Goal: Task Accomplishment & Management: Manage account settings

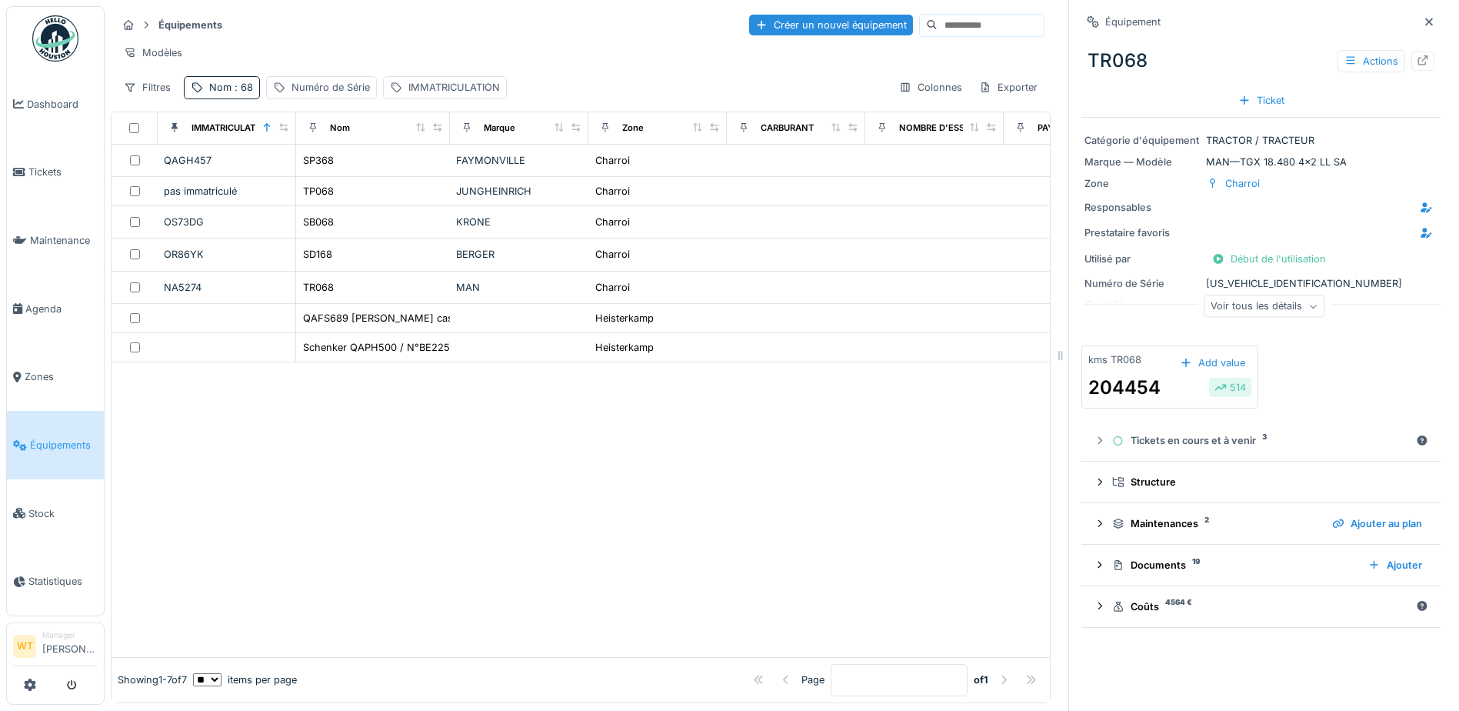
scroll to position [10, 0]
click at [40, 318] on link "Agenda" at bounding box center [55, 309] width 97 height 68
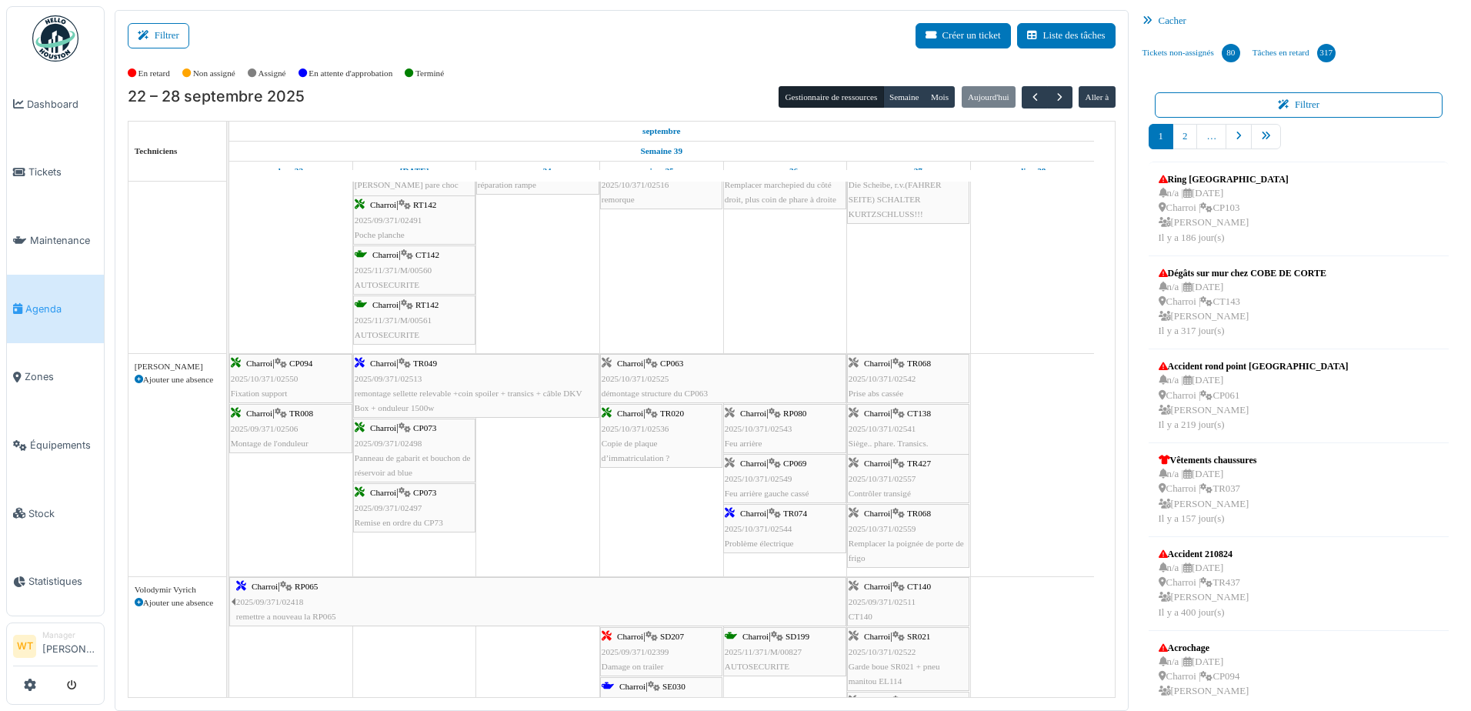
click at [802, 483] on div "Charroi | CP069 2025/10/371/02549 Feu arrière gauche cassé" at bounding box center [785, 478] width 120 height 45
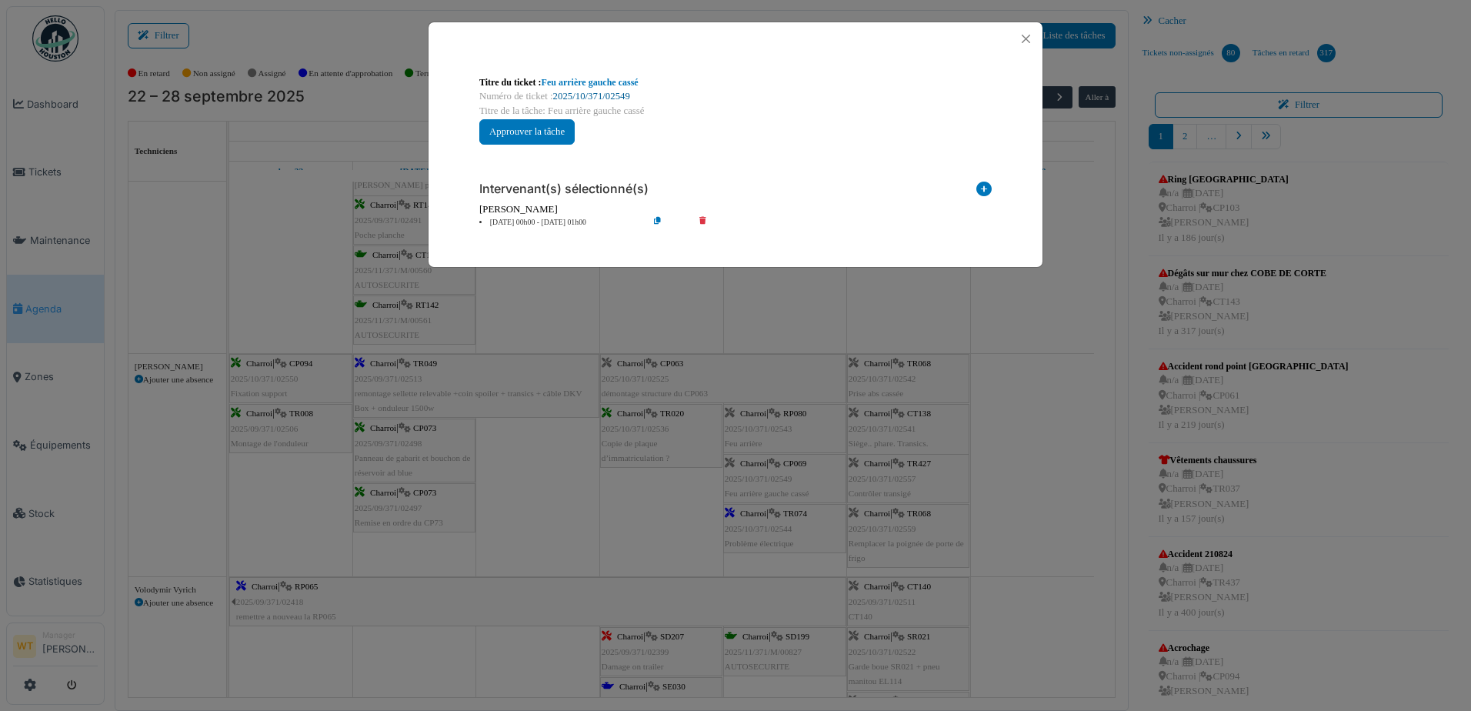
click at [615, 95] on link "2025/10/371/02549" at bounding box center [591, 96] width 77 height 11
click at [1019, 34] on button "Close" at bounding box center [1025, 38] width 21 height 21
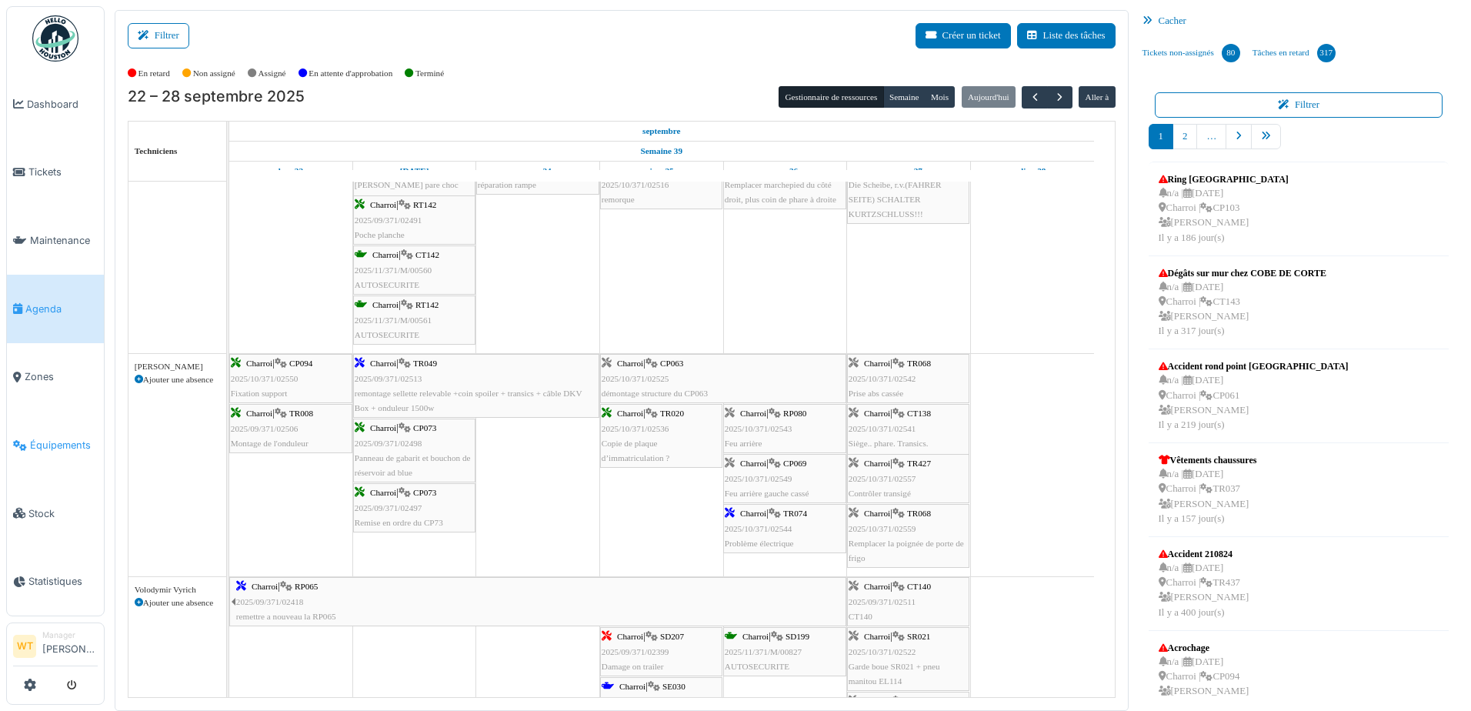
click at [56, 447] on link "Équipements" at bounding box center [55, 445] width 97 height 68
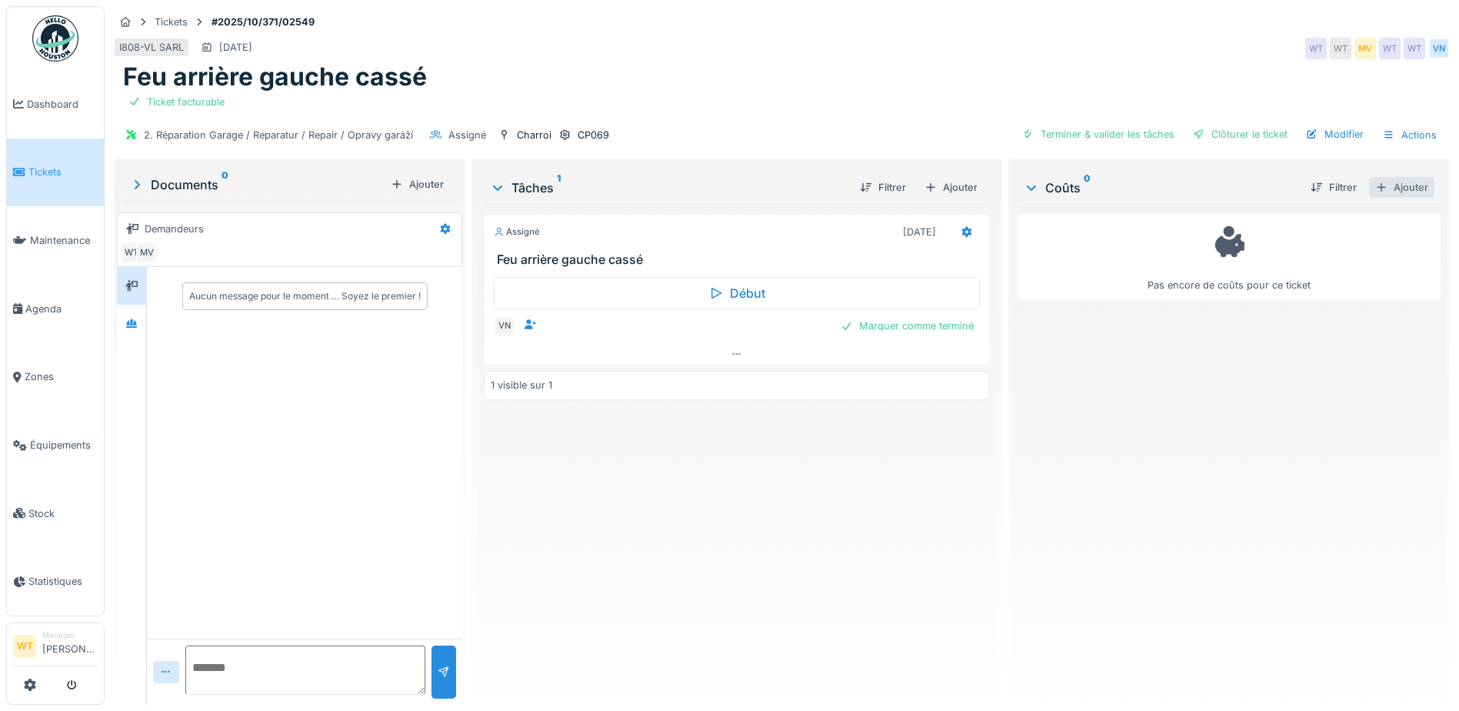
click at [1382, 184] on div "Ajouter" at bounding box center [1401, 187] width 65 height 21
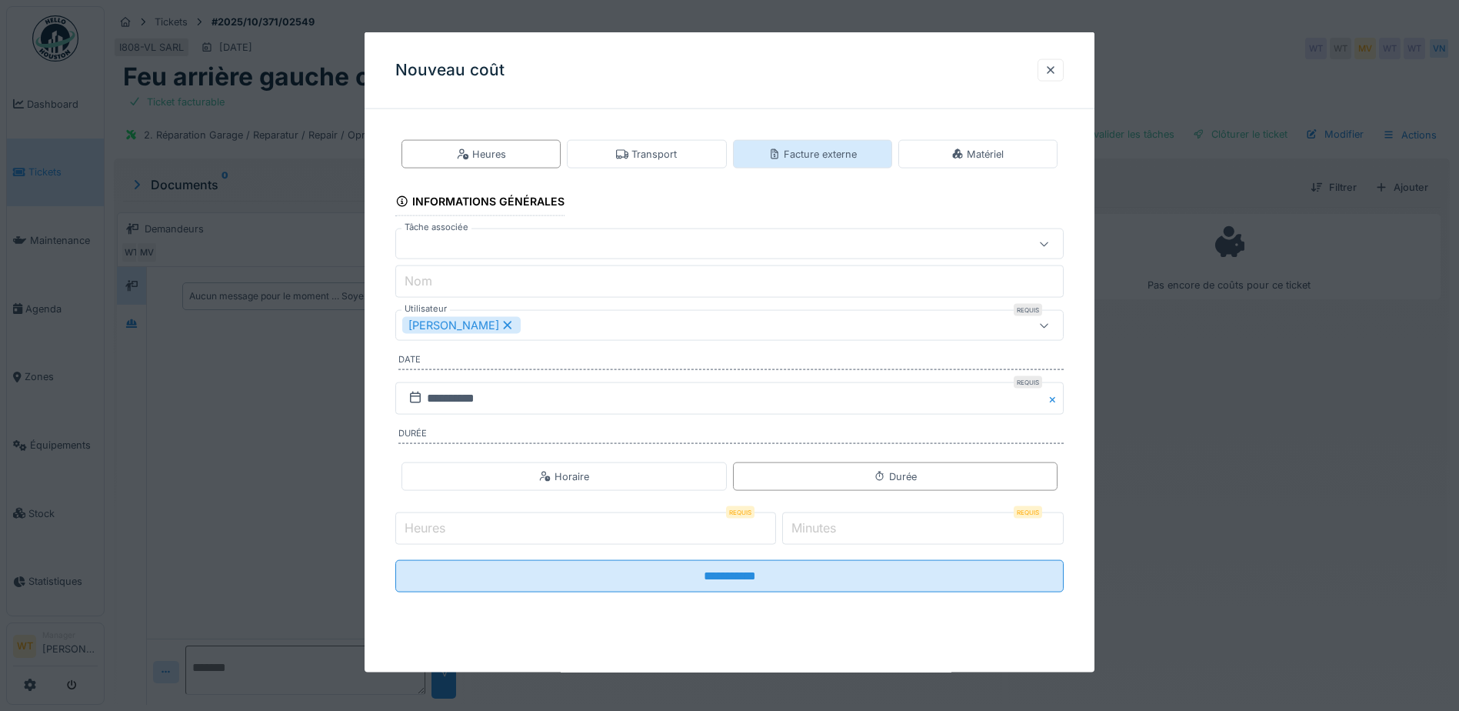
click at [799, 148] on div "Facture externe" at bounding box center [813, 154] width 88 height 15
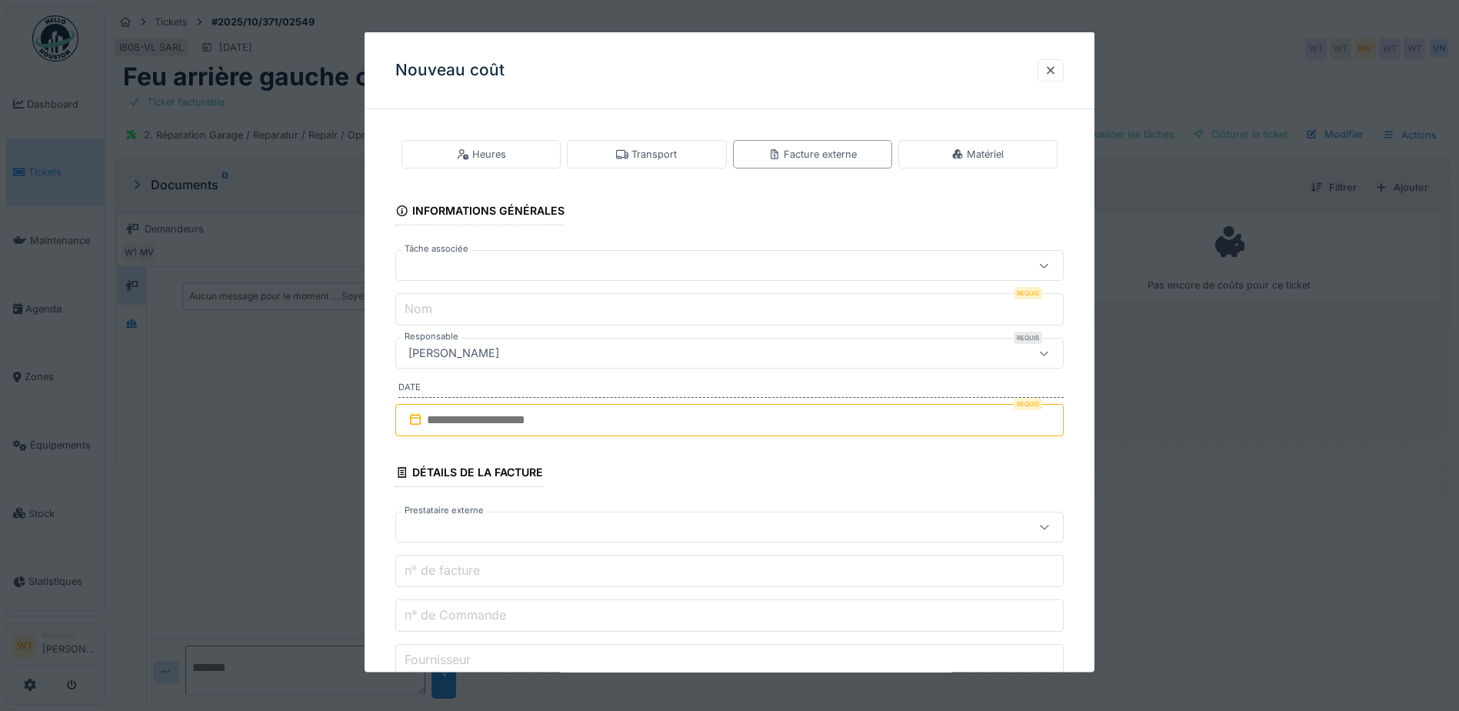
click at [615, 271] on div at bounding box center [690, 265] width 576 height 17
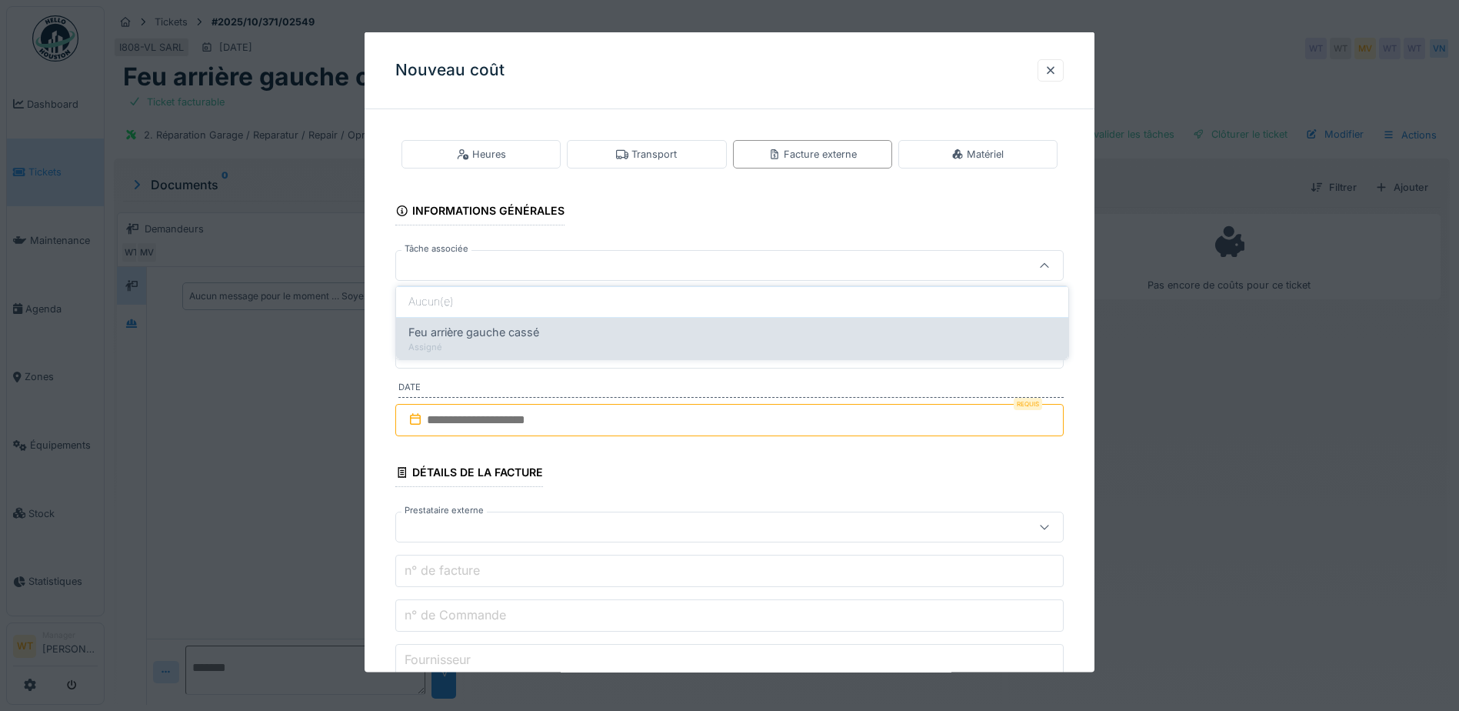
click at [521, 338] on span "Feu arrière gauche cassé" at bounding box center [473, 332] width 131 height 17
type input "******"
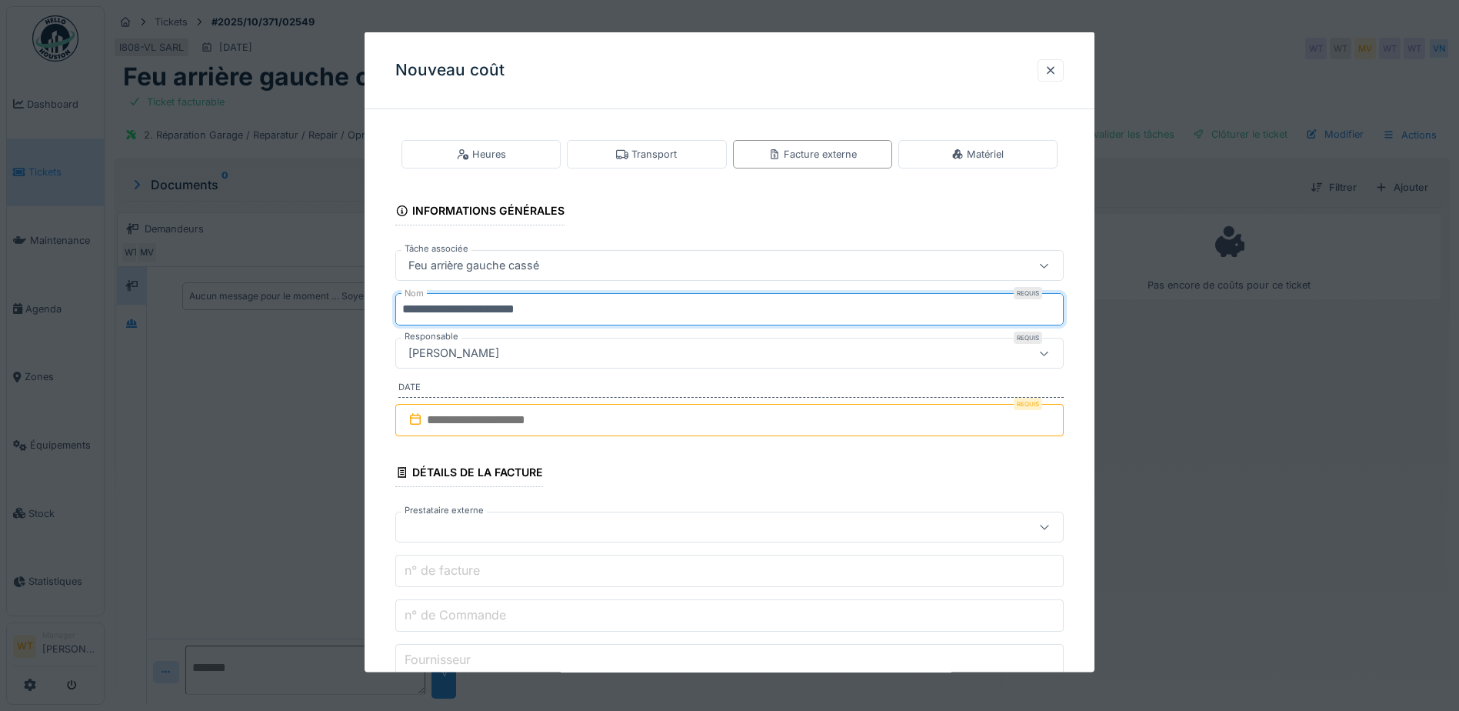
click at [579, 302] on input "**********" at bounding box center [729, 309] width 669 height 32
type input "*"
type input "***"
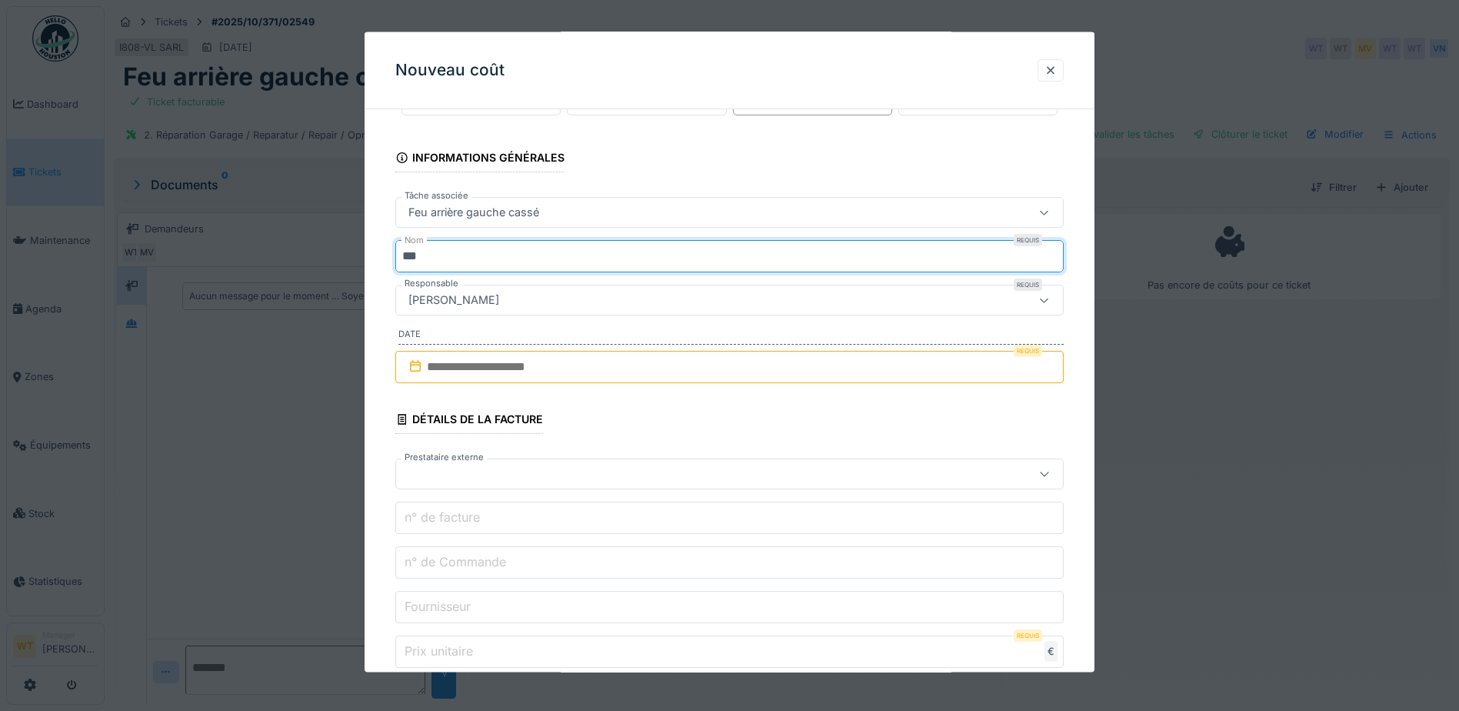
scroll to position [77, 0]
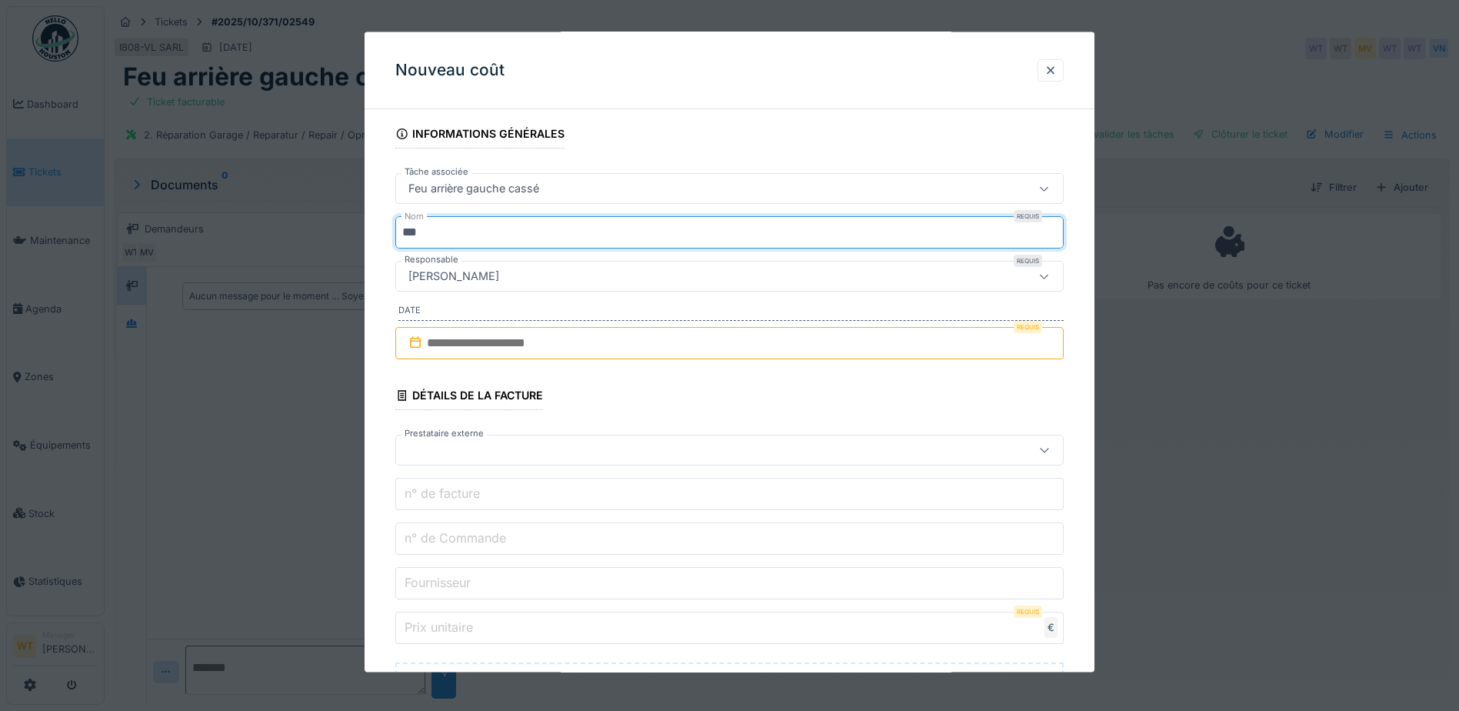
click at [569, 348] on input "text" at bounding box center [729, 343] width 669 height 32
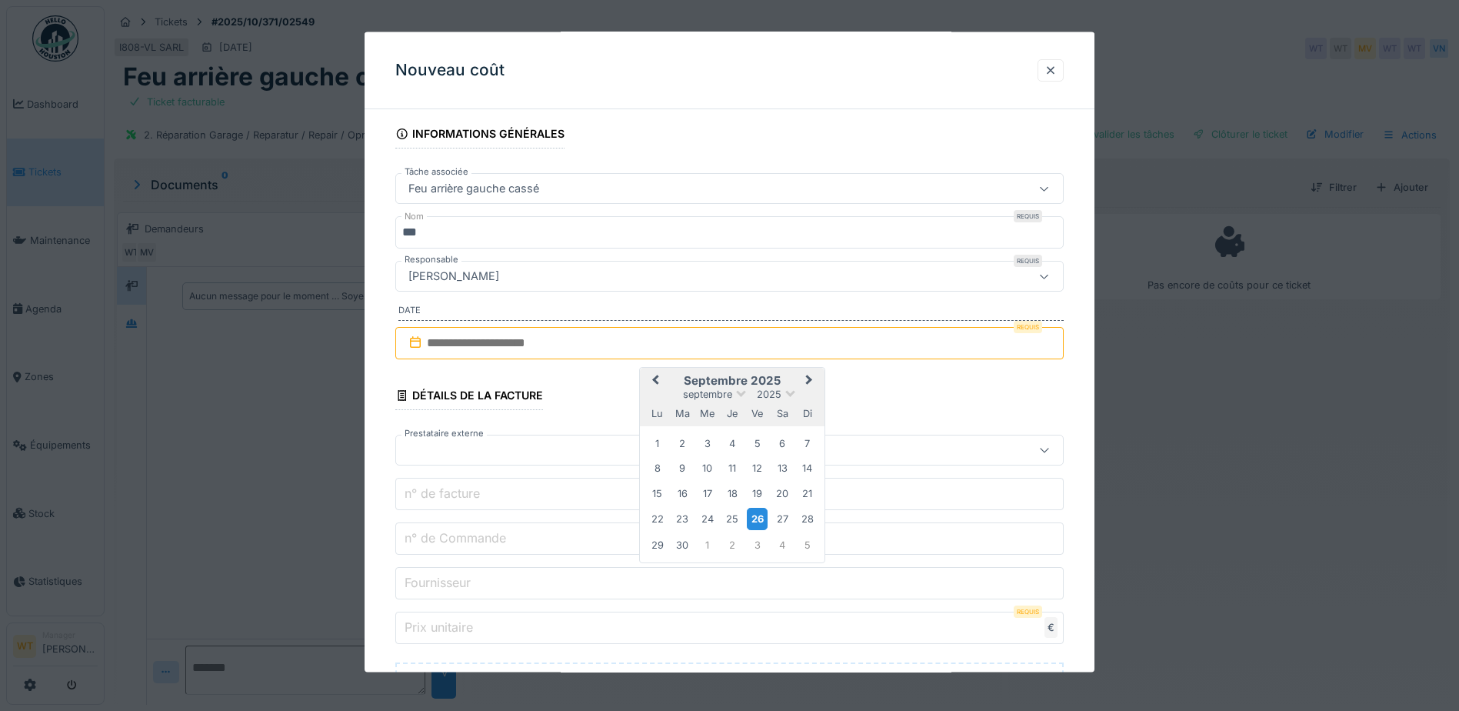
click at [752, 518] on div "26" at bounding box center [757, 519] width 21 height 22
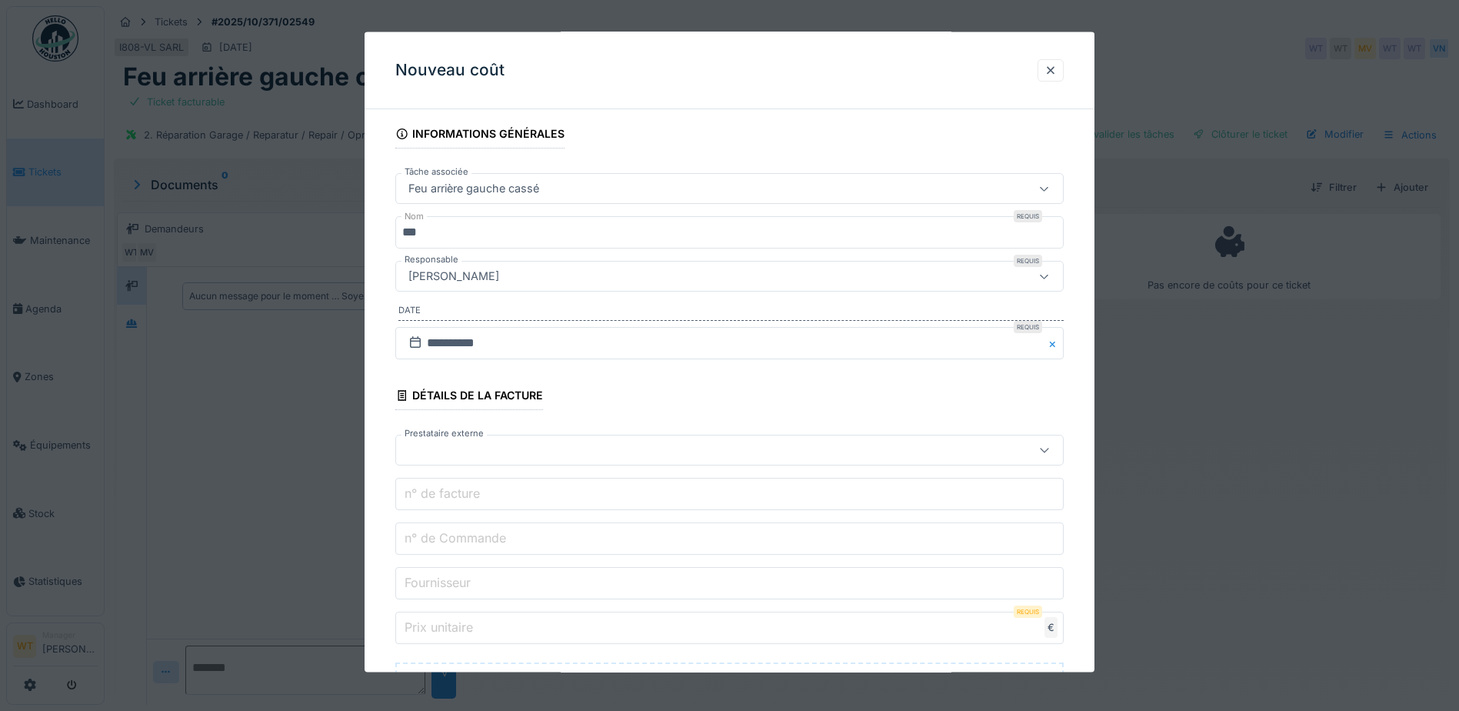
click at [529, 456] on div at bounding box center [690, 450] width 576 height 17
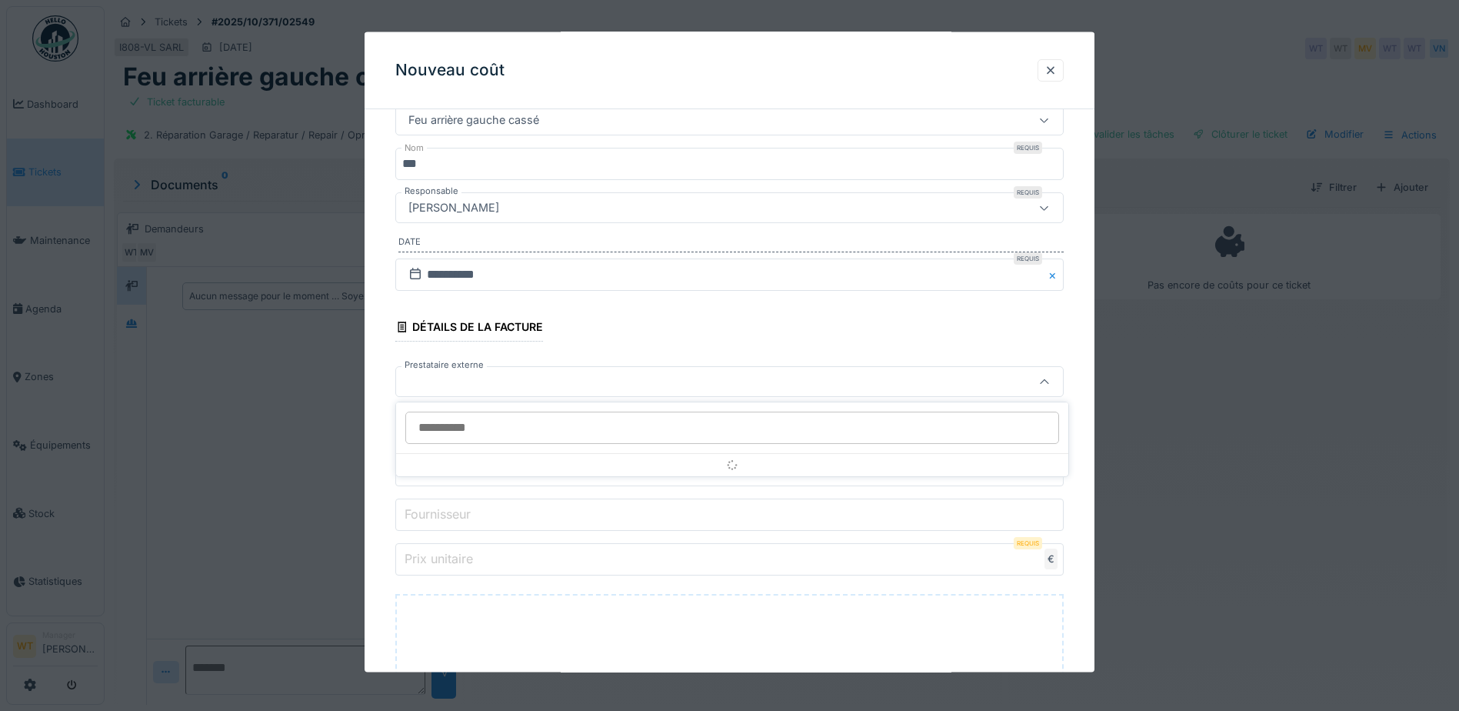
scroll to position [175, 0]
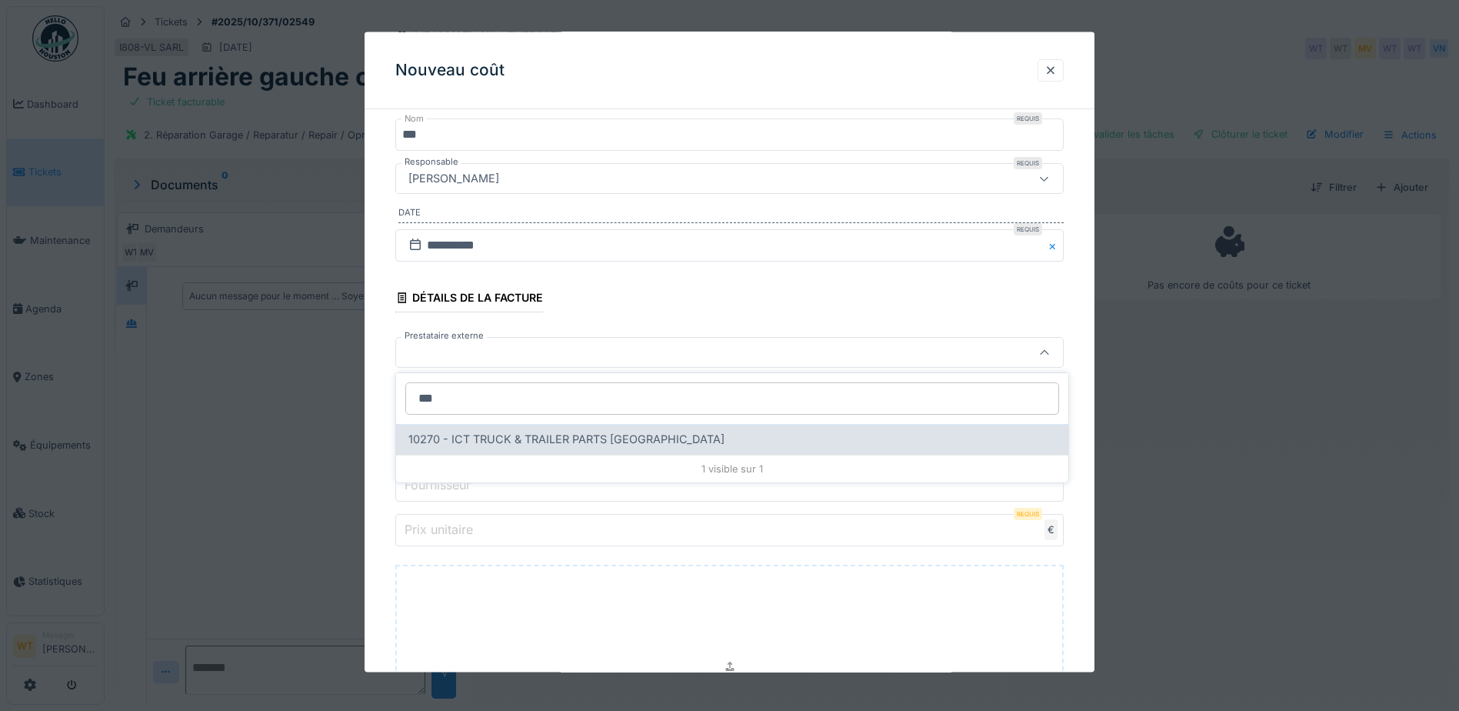
type input "***"
click at [523, 448] on div "10270 - ICT TRUCK & TRAILER PARTS [GEOGRAPHIC_DATA]" at bounding box center [732, 439] width 672 height 31
type input "*****"
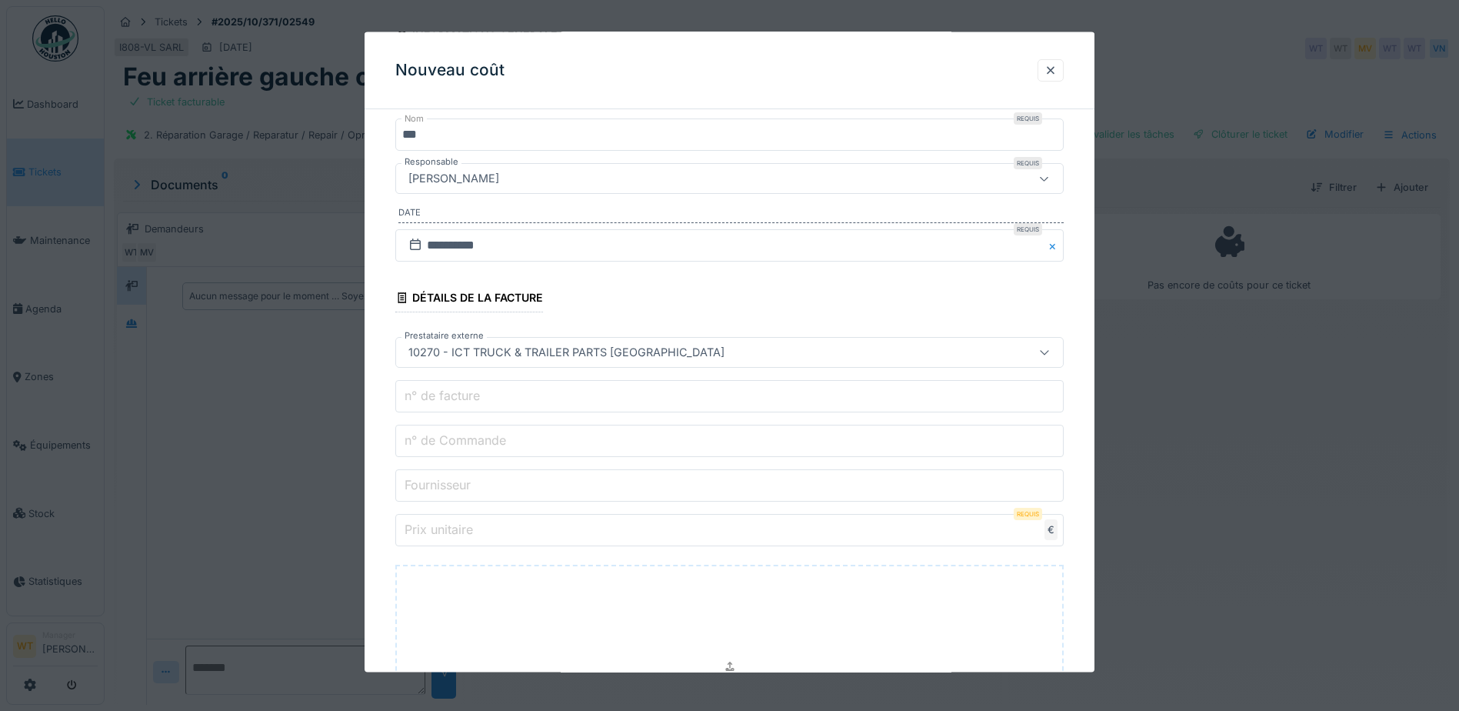
click at [526, 447] on input "n° de Commande" at bounding box center [729, 441] width 669 height 32
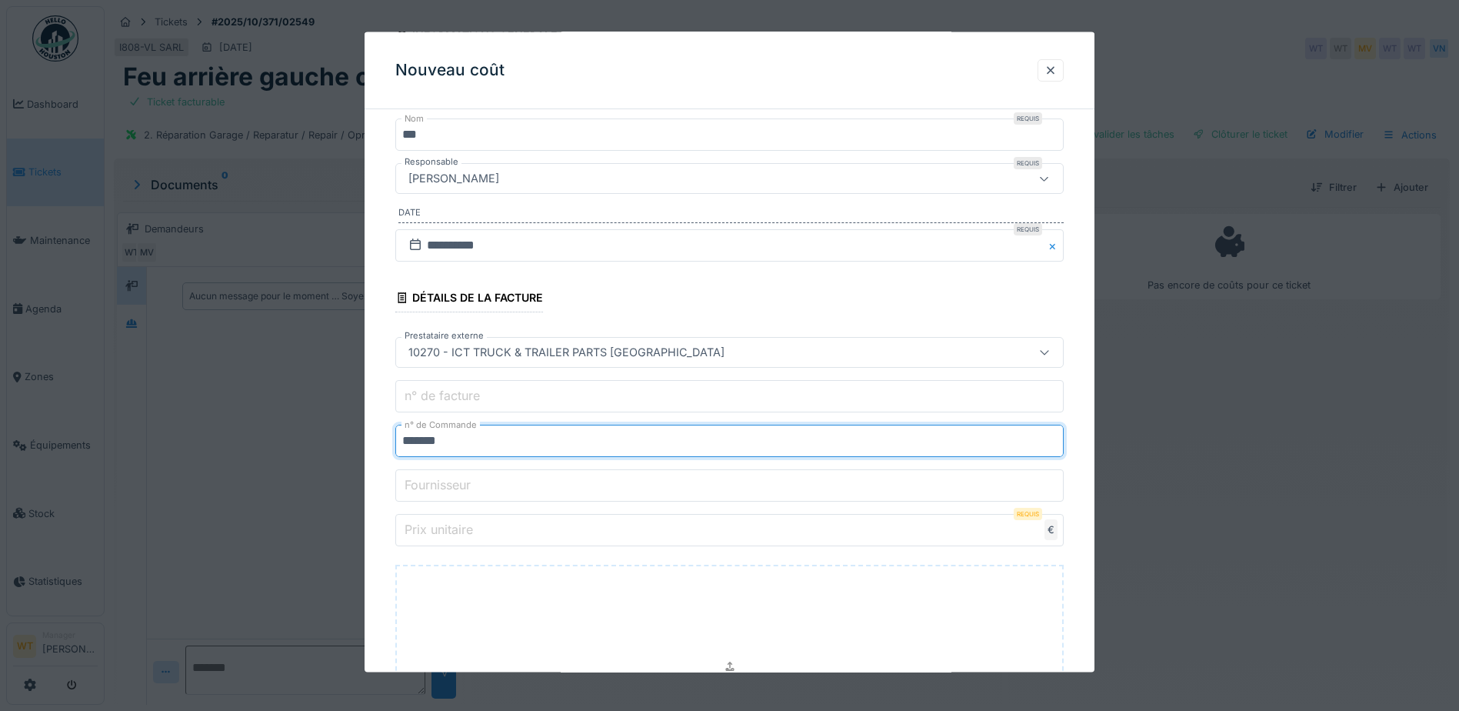
type input "*******"
click at [531, 535] on input "Prix unitaire" at bounding box center [729, 530] width 669 height 32
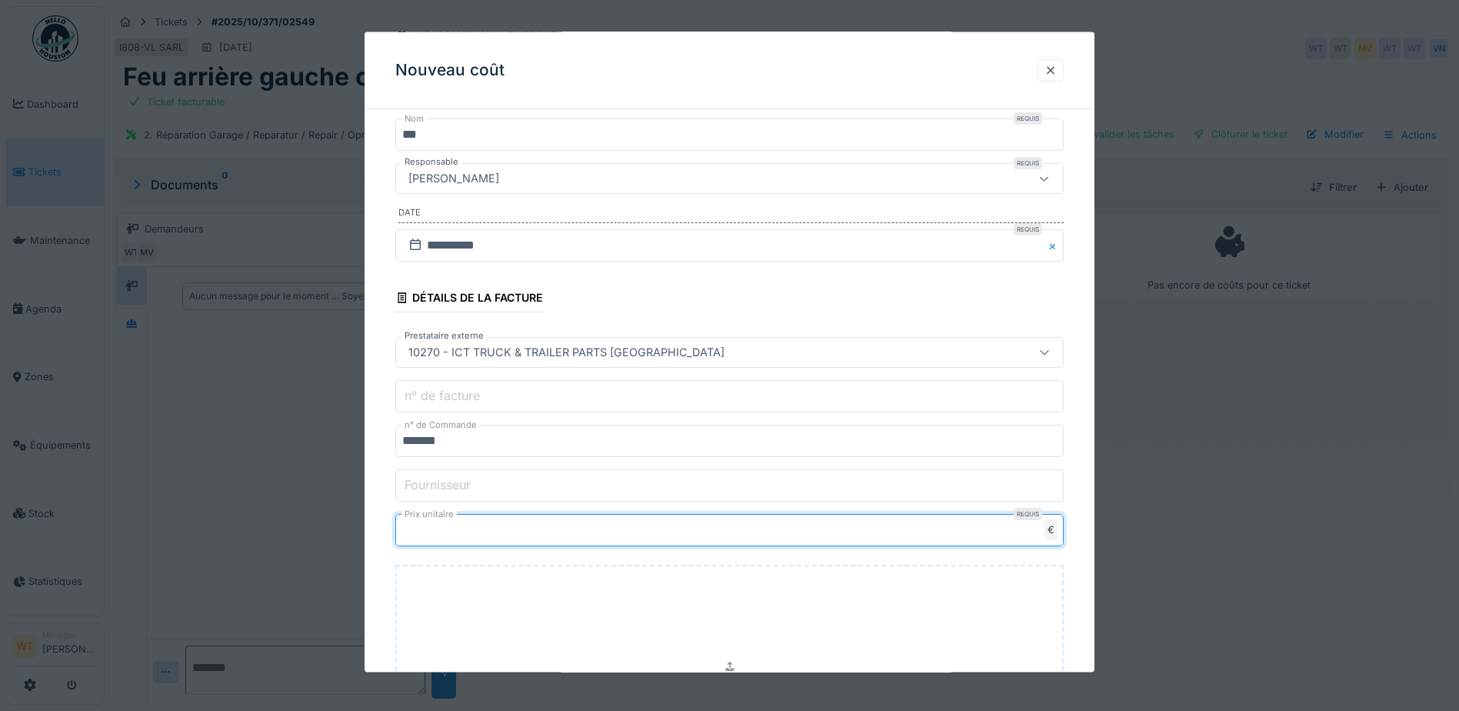
type input "**"
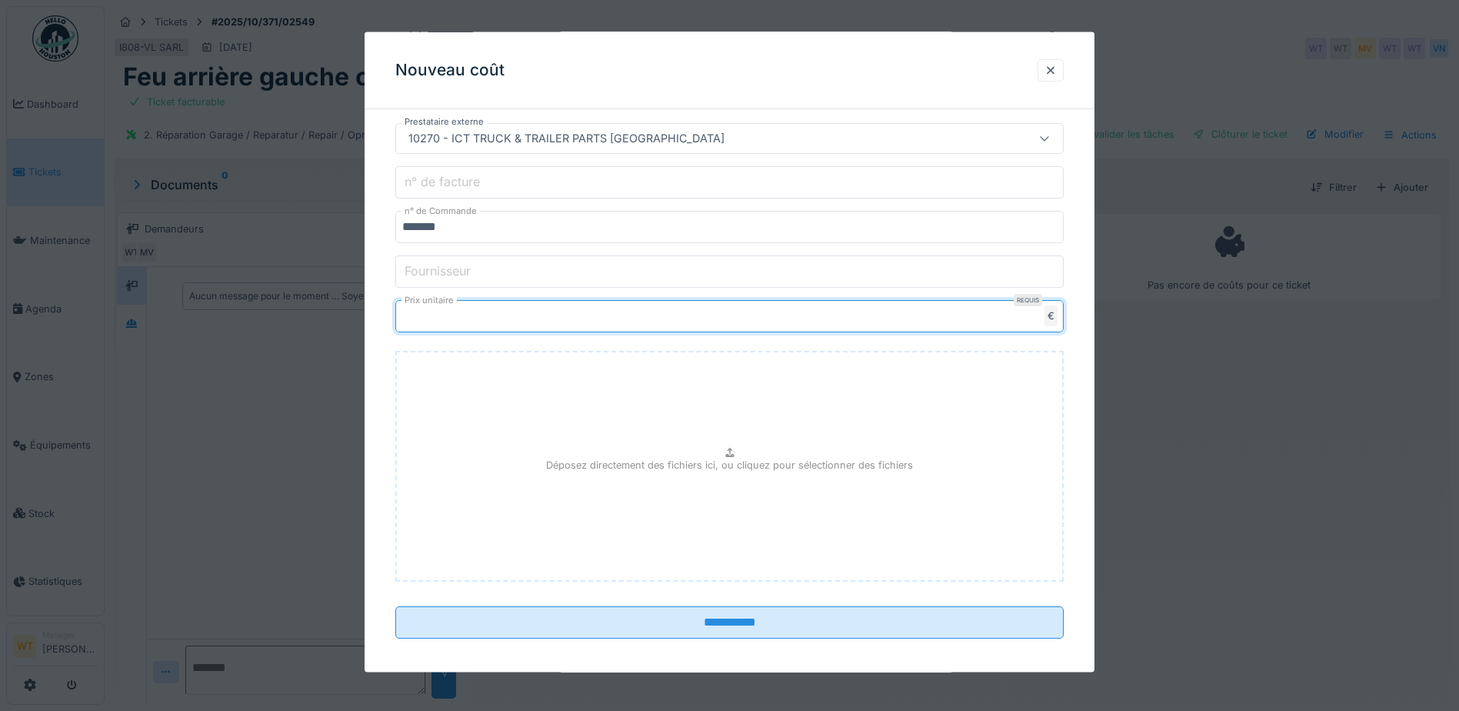
scroll to position [398, 0]
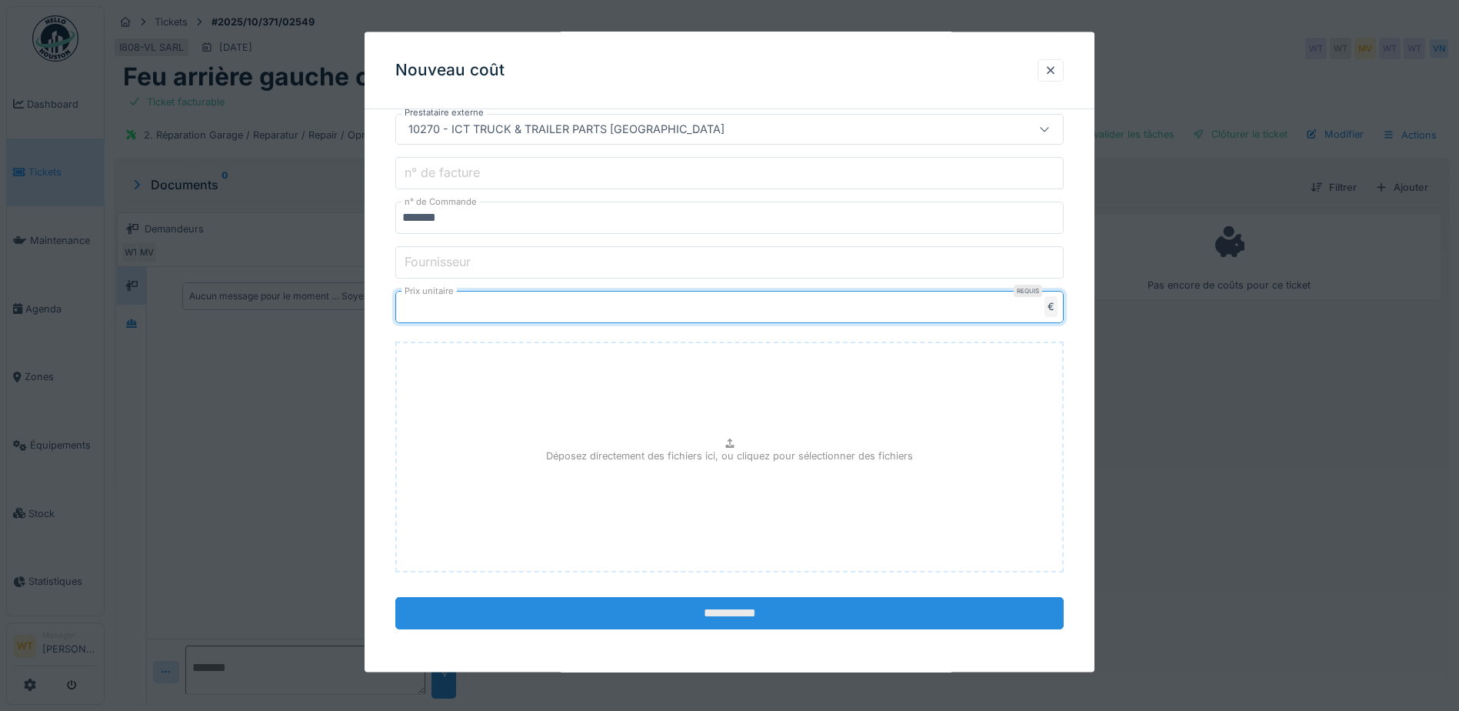
type input "*****"
click at [616, 606] on input "**********" at bounding box center [729, 613] width 669 height 32
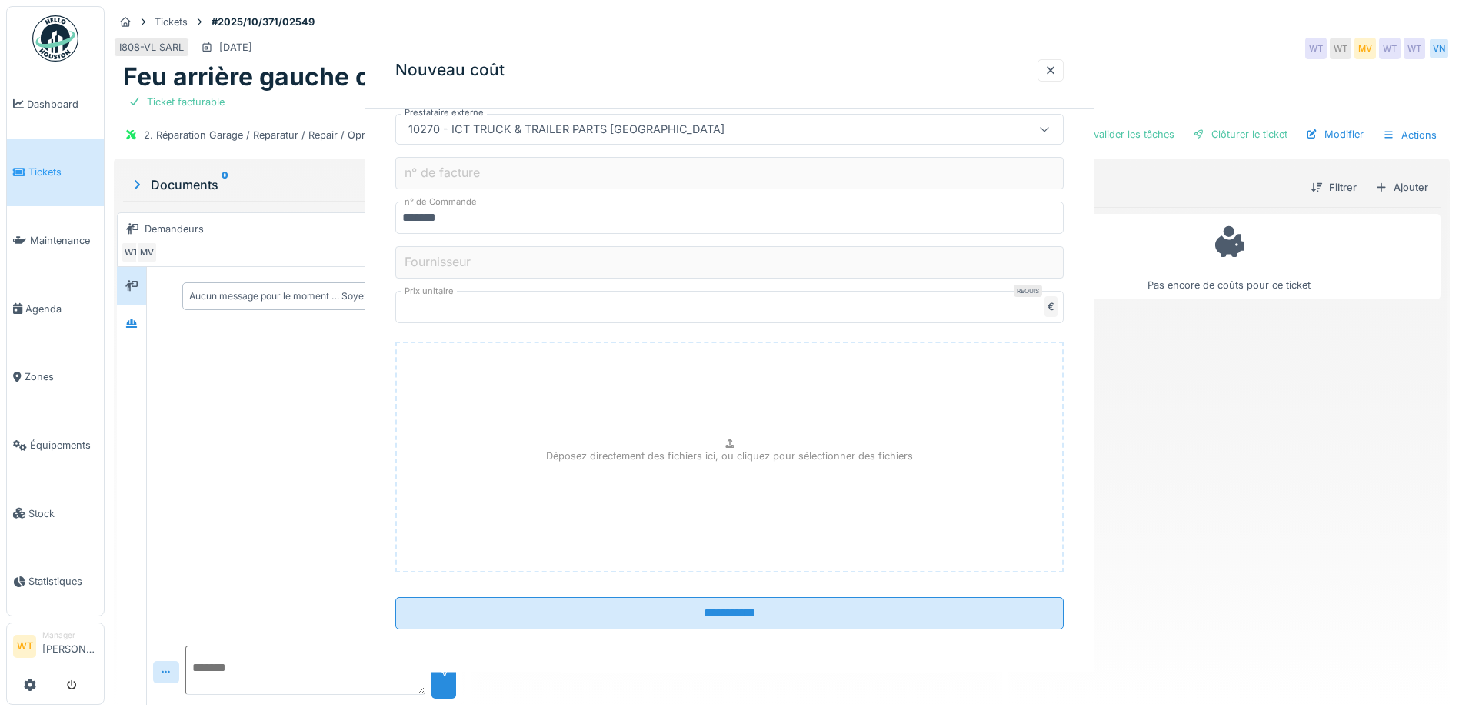
scroll to position [0, 0]
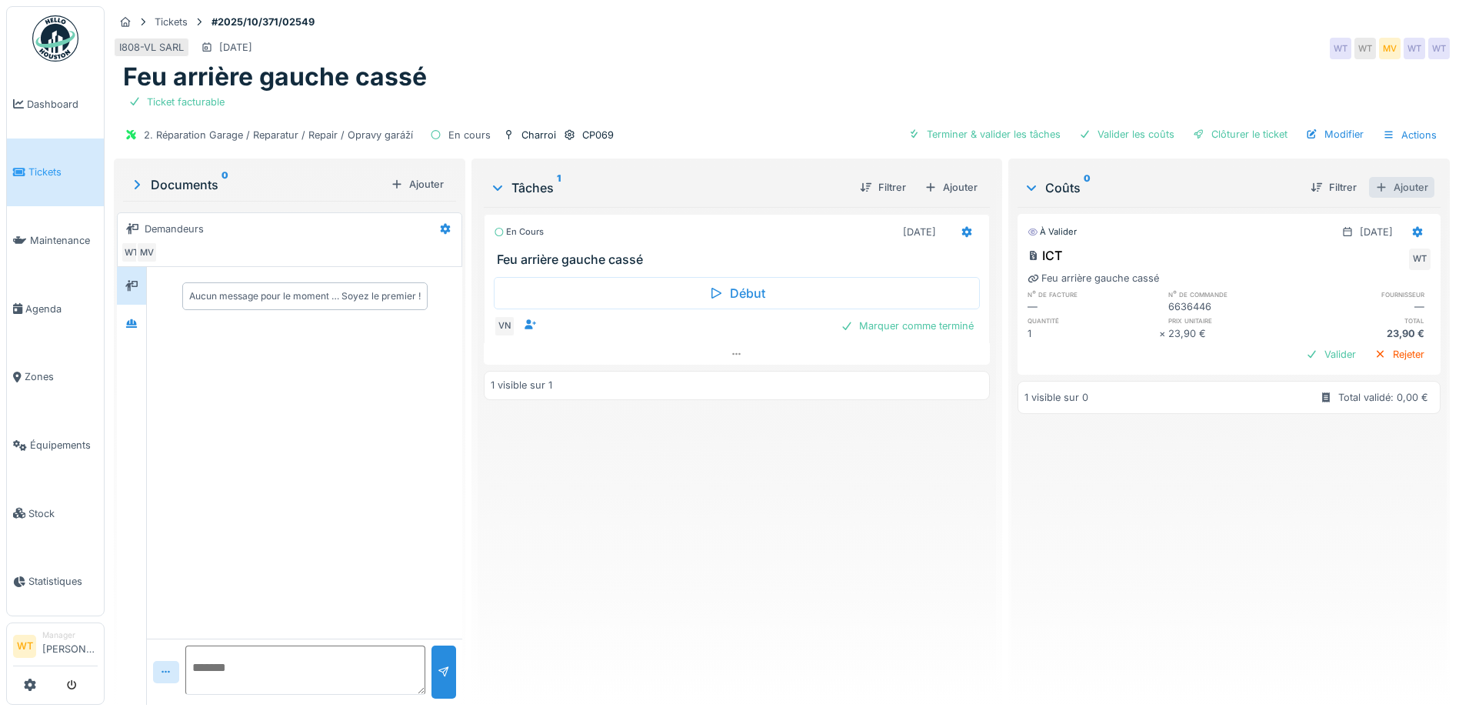
click at [1402, 182] on div "Ajouter" at bounding box center [1401, 187] width 65 height 21
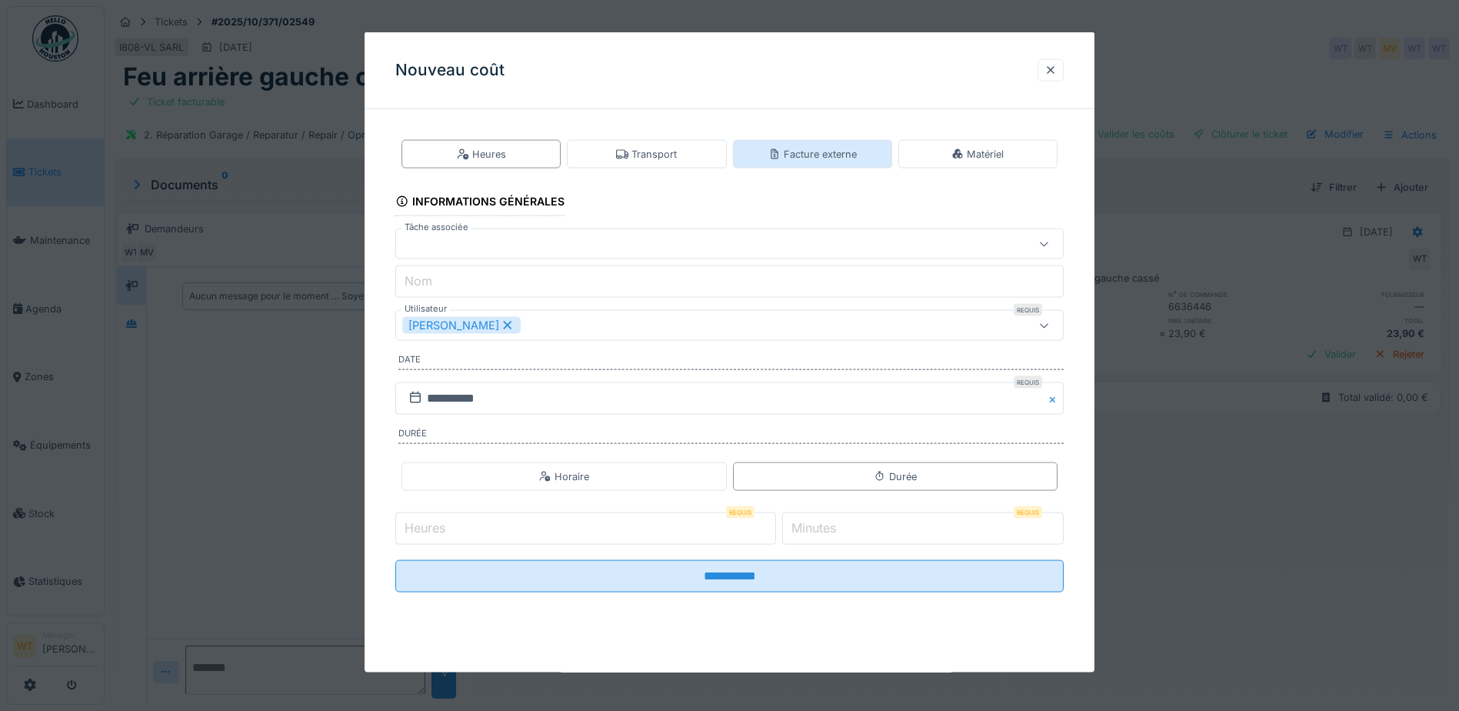
click at [789, 150] on div "Facture externe" at bounding box center [813, 154] width 88 height 15
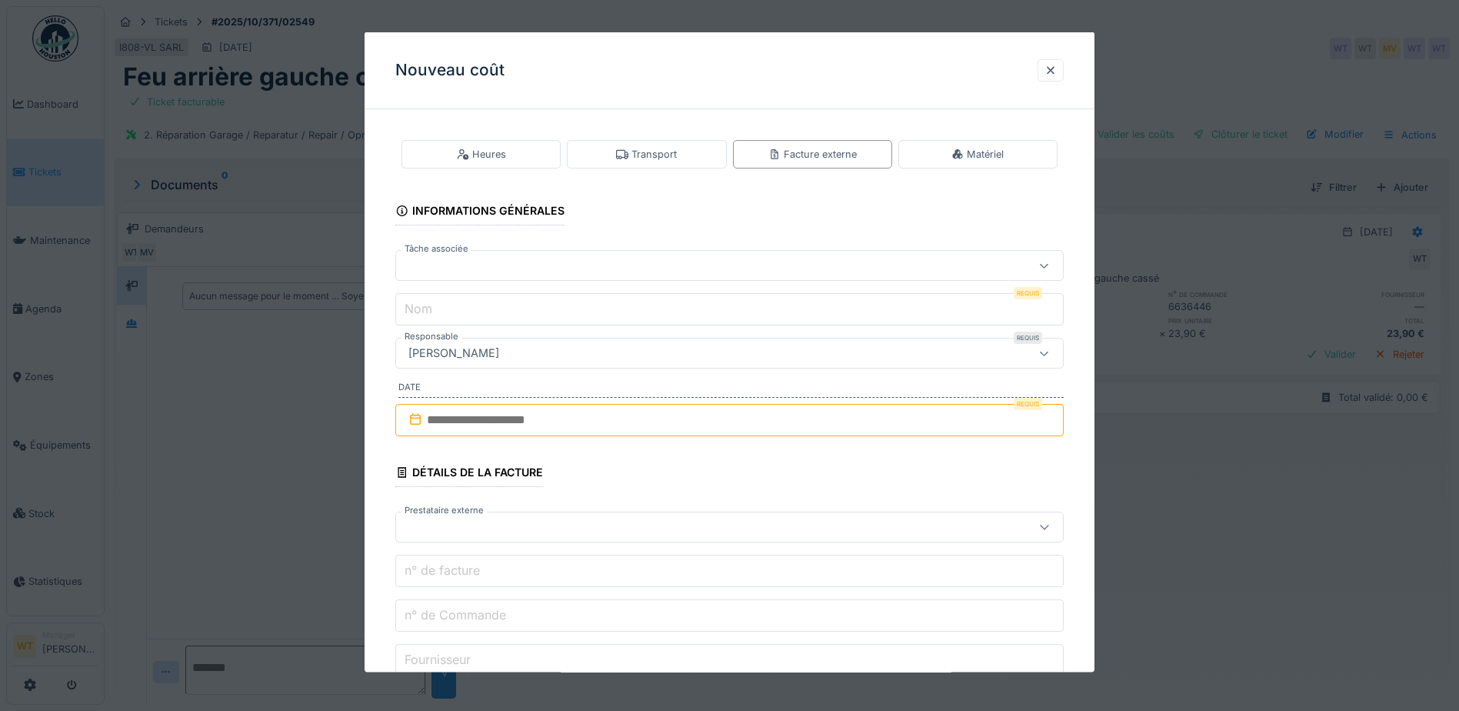
click at [553, 257] on div at bounding box center [690, 265] width 576 height 17
drag, startPoint x: 558, startPoint y: 355, endPoint x: 577, endPoint y: 327, distance: 34.4
click at [558, 355] on div "Feu arrière gauche cassé En cours" at bounding box center [732, 338] width 672 height 42
type input "******"
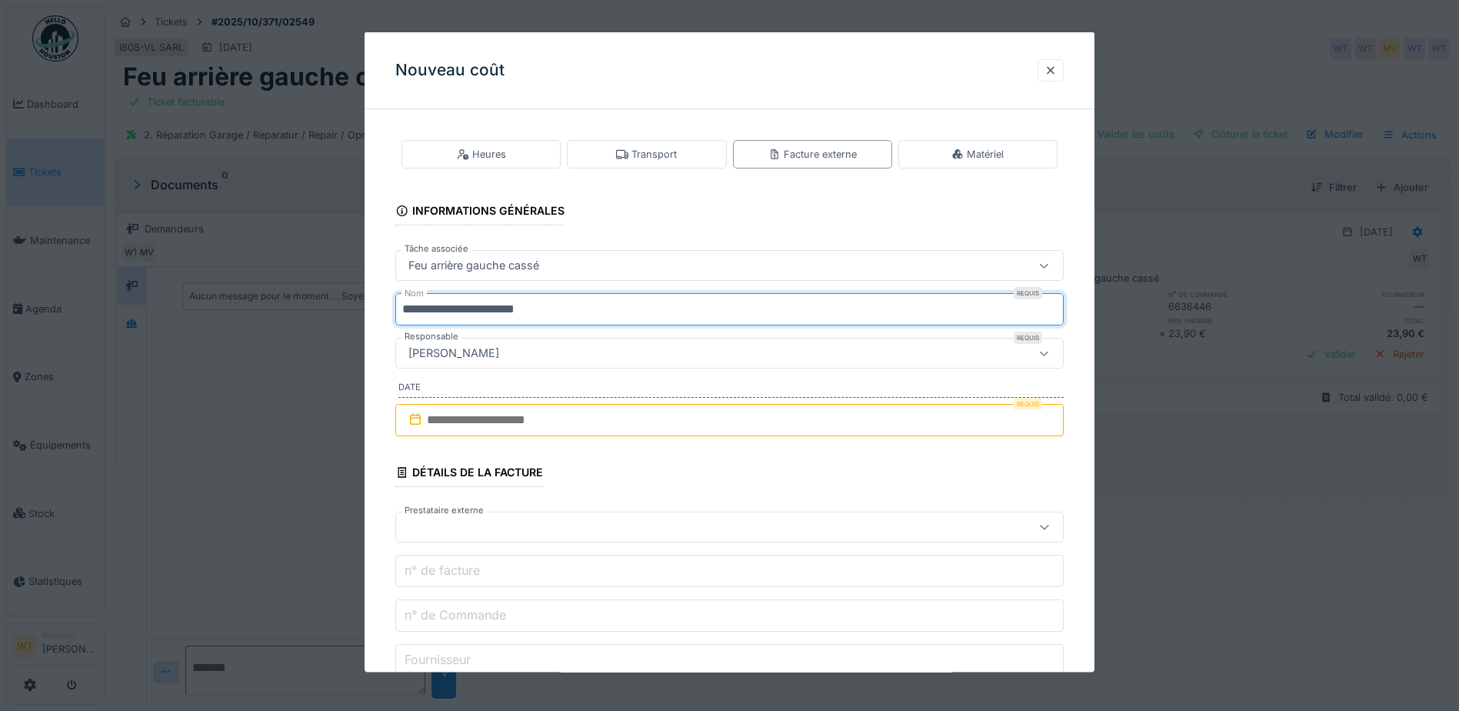
click at [627, 311] on input "**********" at bounding box center [729, 309] width 669 height 32
type input "*"
type input "***"
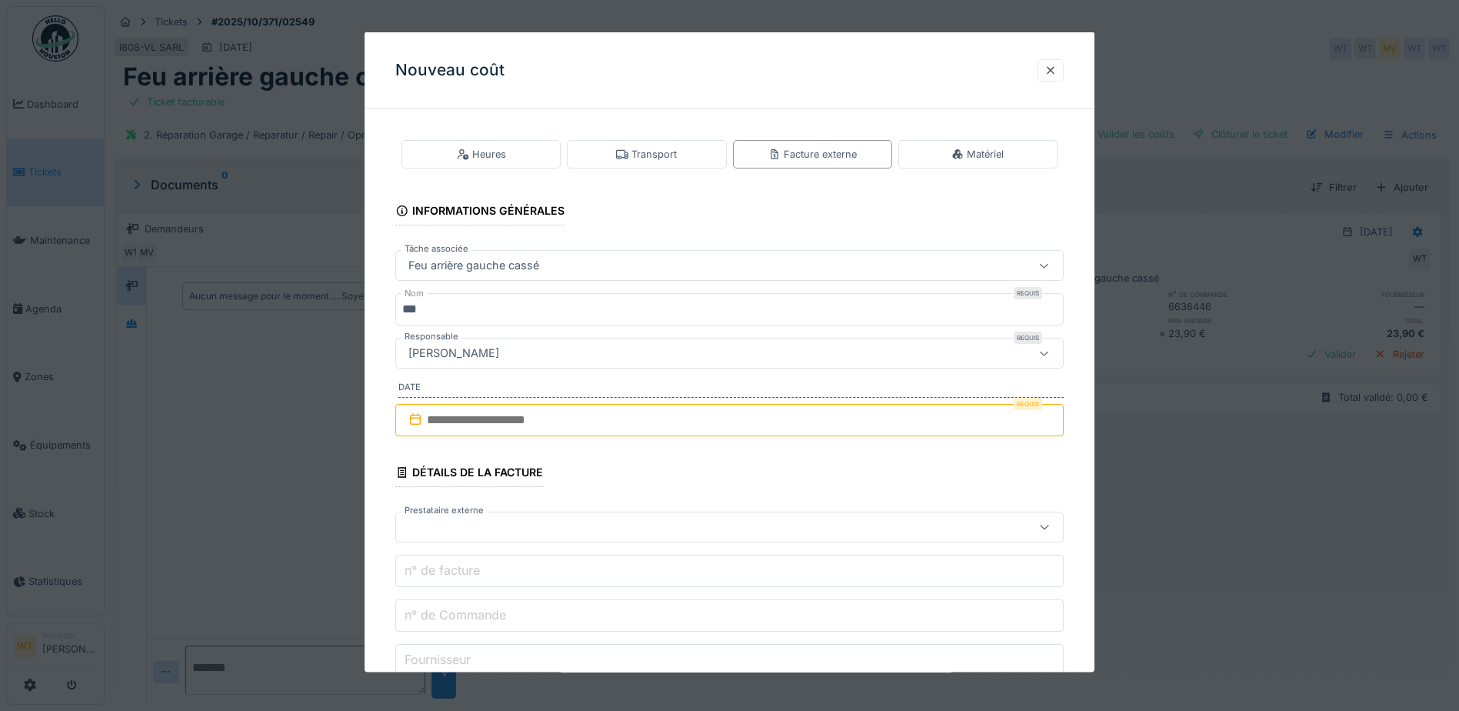
click at [532, 421] on input "text" at bounding box center [729, 420] width 669 height 32
click at [758, 590] on div "26" at bounding box center [757, 596] width 21 height 22
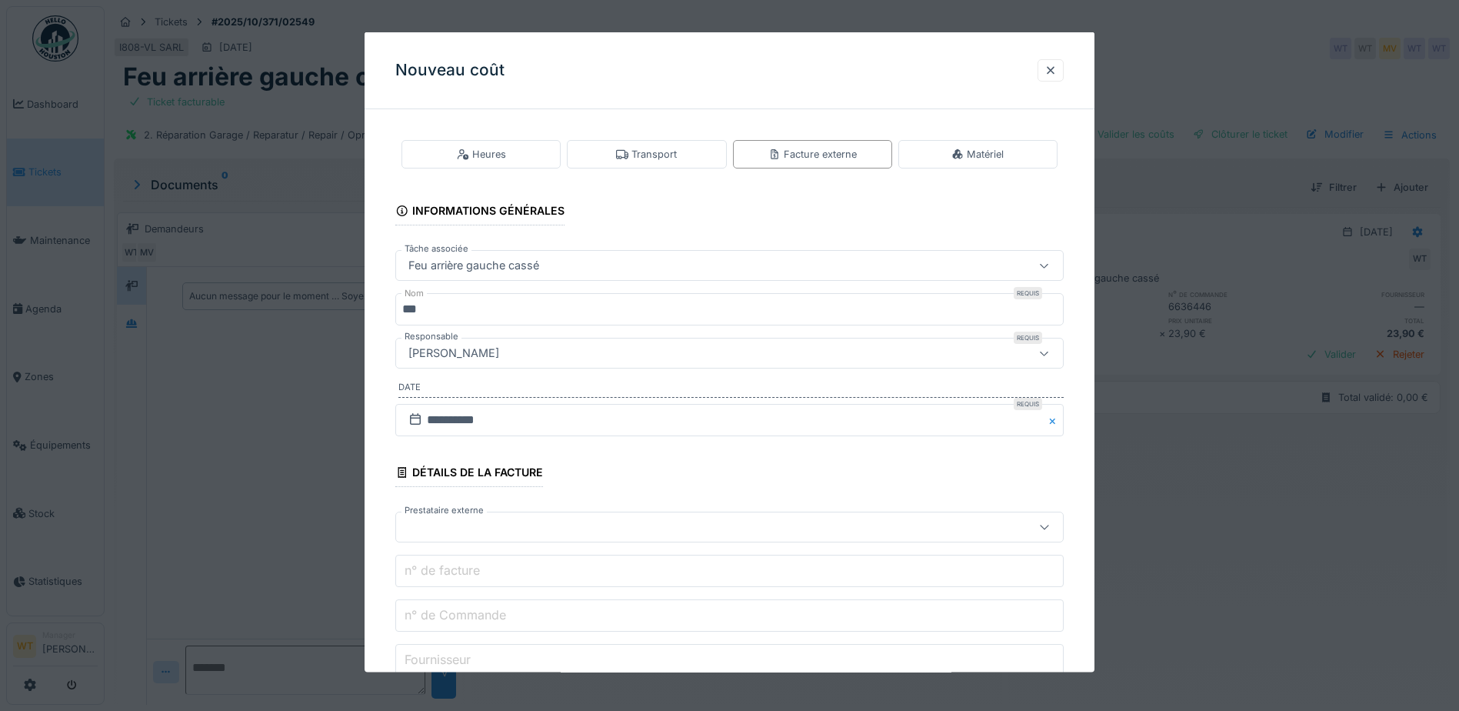
click at [573, 518] on div at bounding box center [690, 526] width 576 height 17
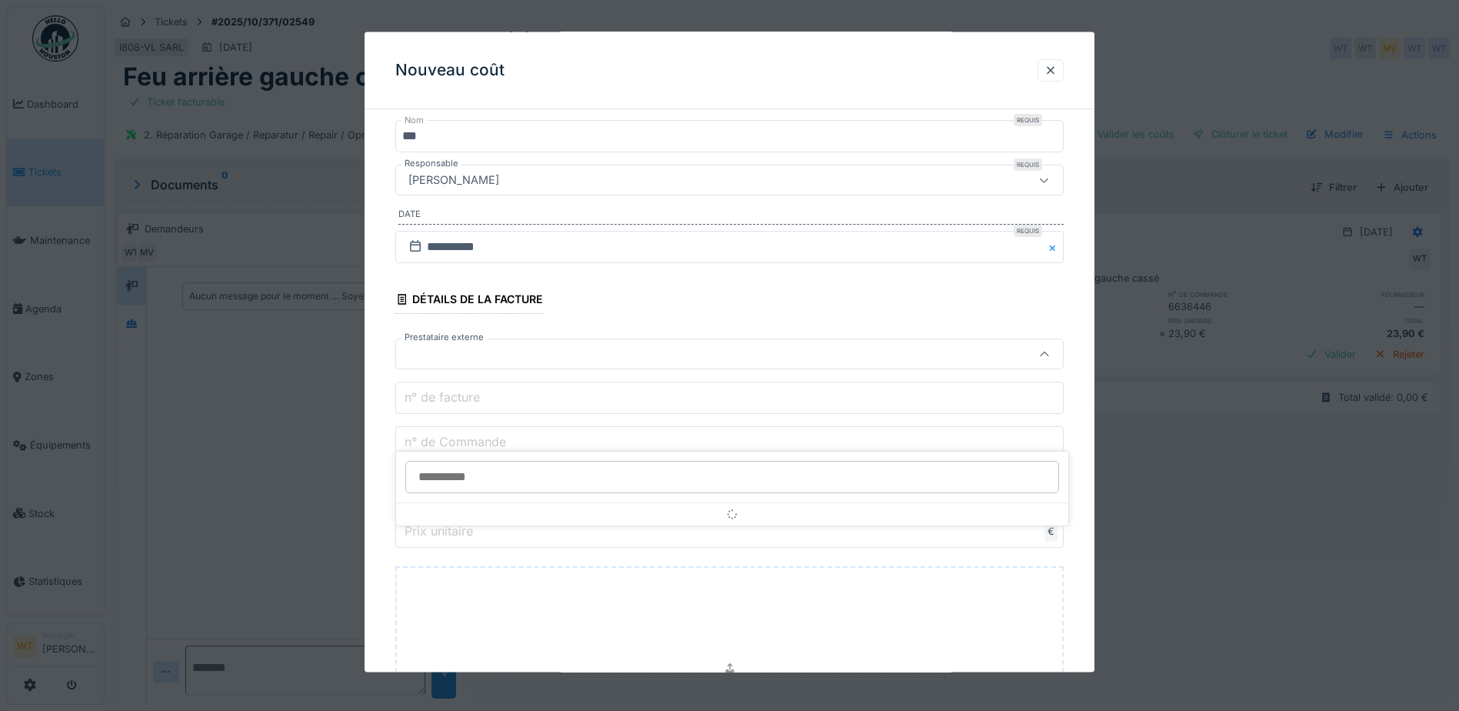
scroll to position [175, 0]
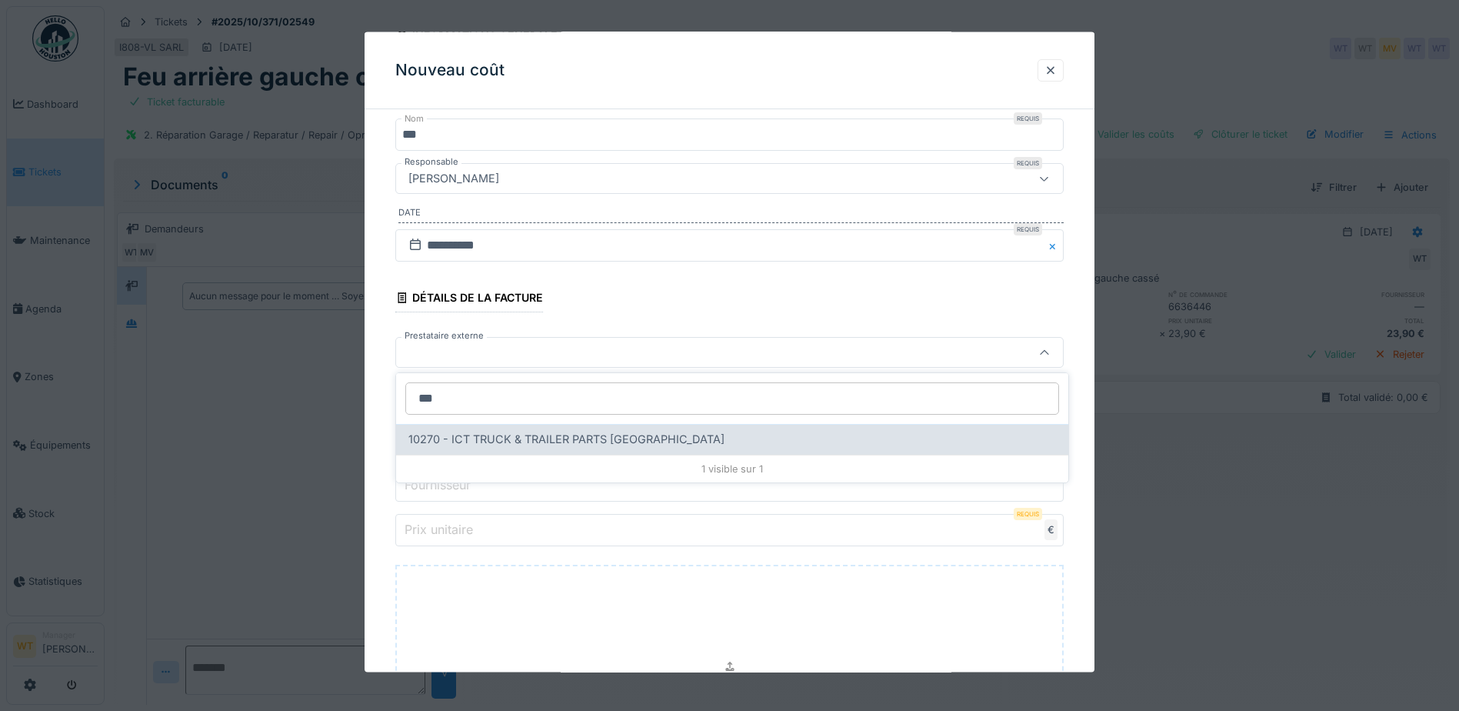
type input "***"
click at [605, 432] on span "10270 - ICT TRUCK & TRAILER PARTS NV" at bounding box center [566, 439] width 316 height 17
type input "*****"
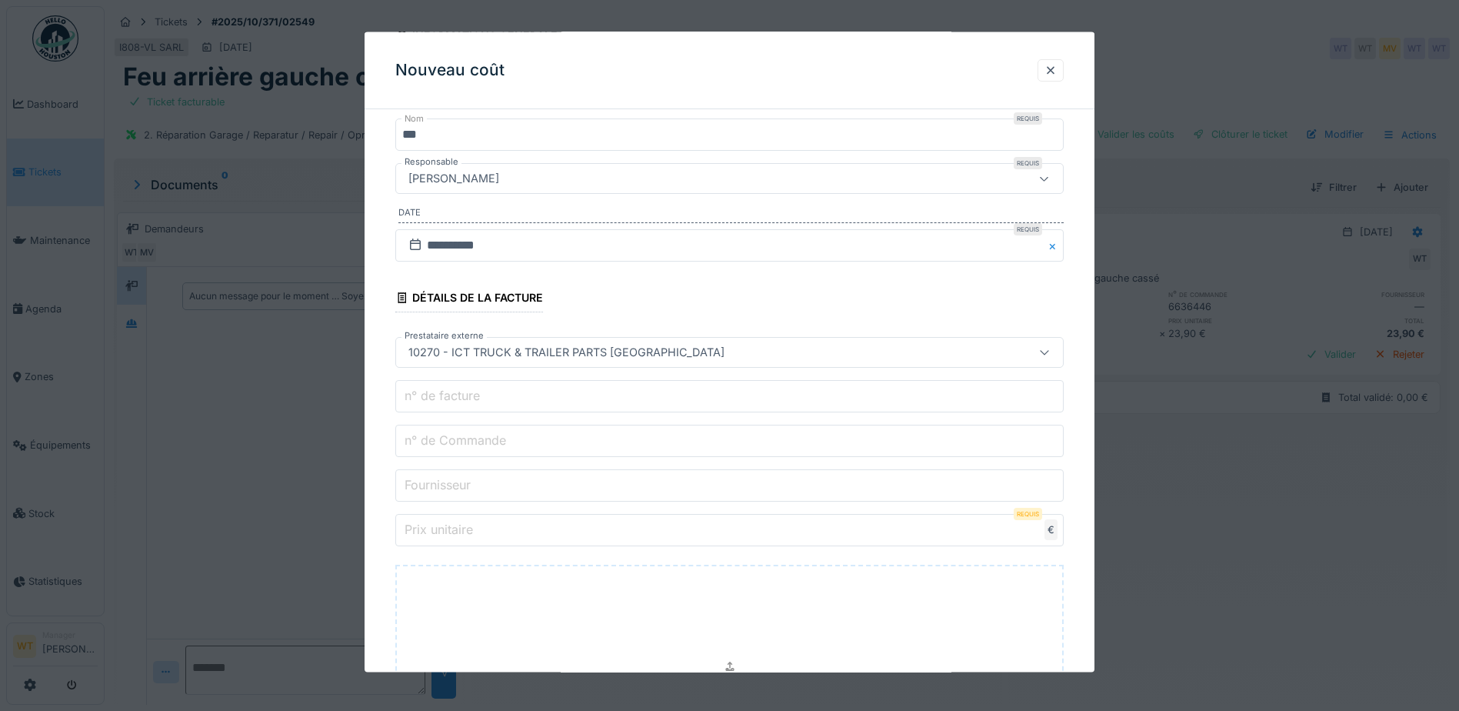
click at [599, 437] on input "n° de Commande" at bounding box center [729, 441] width 669 height 32
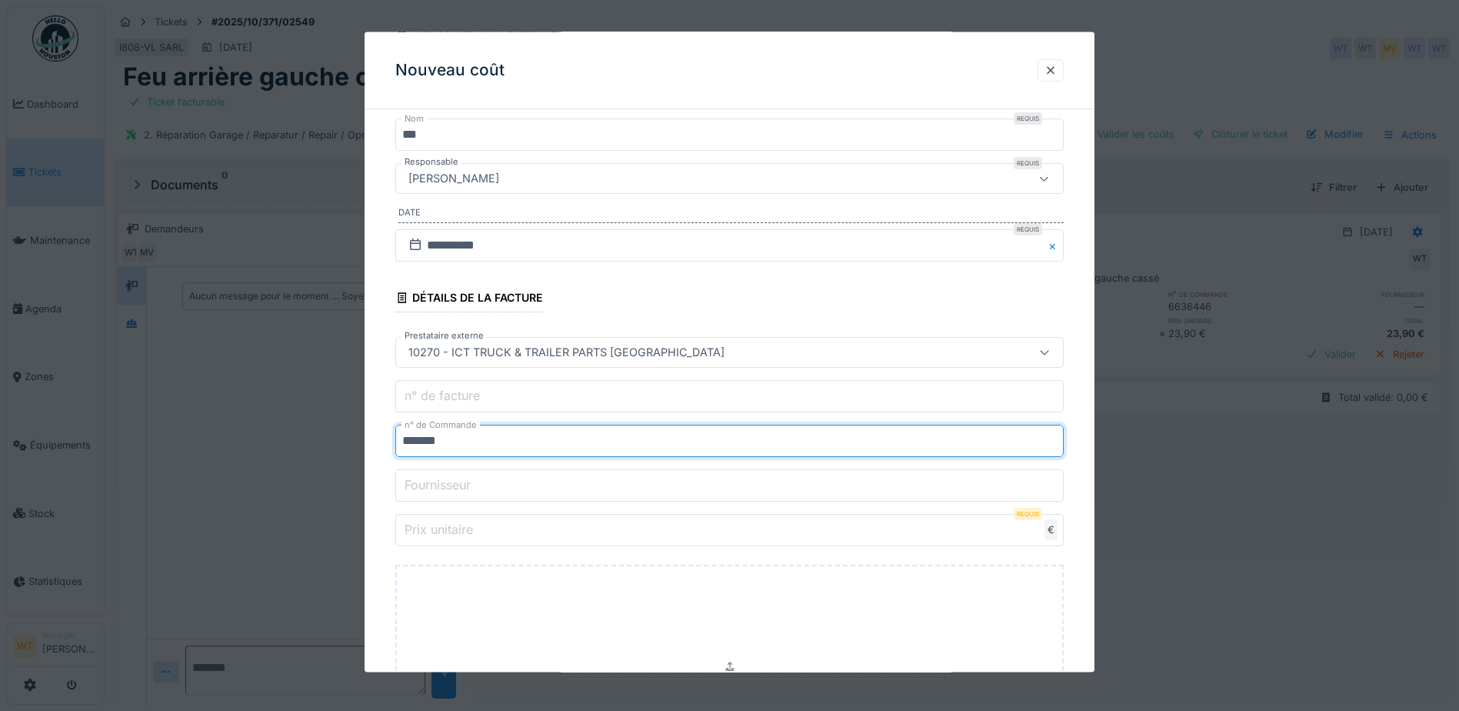
type input "*******"
click at [621, 539] on input "Prix unitaire" at bounding box center [729, 530] width 669 height 32
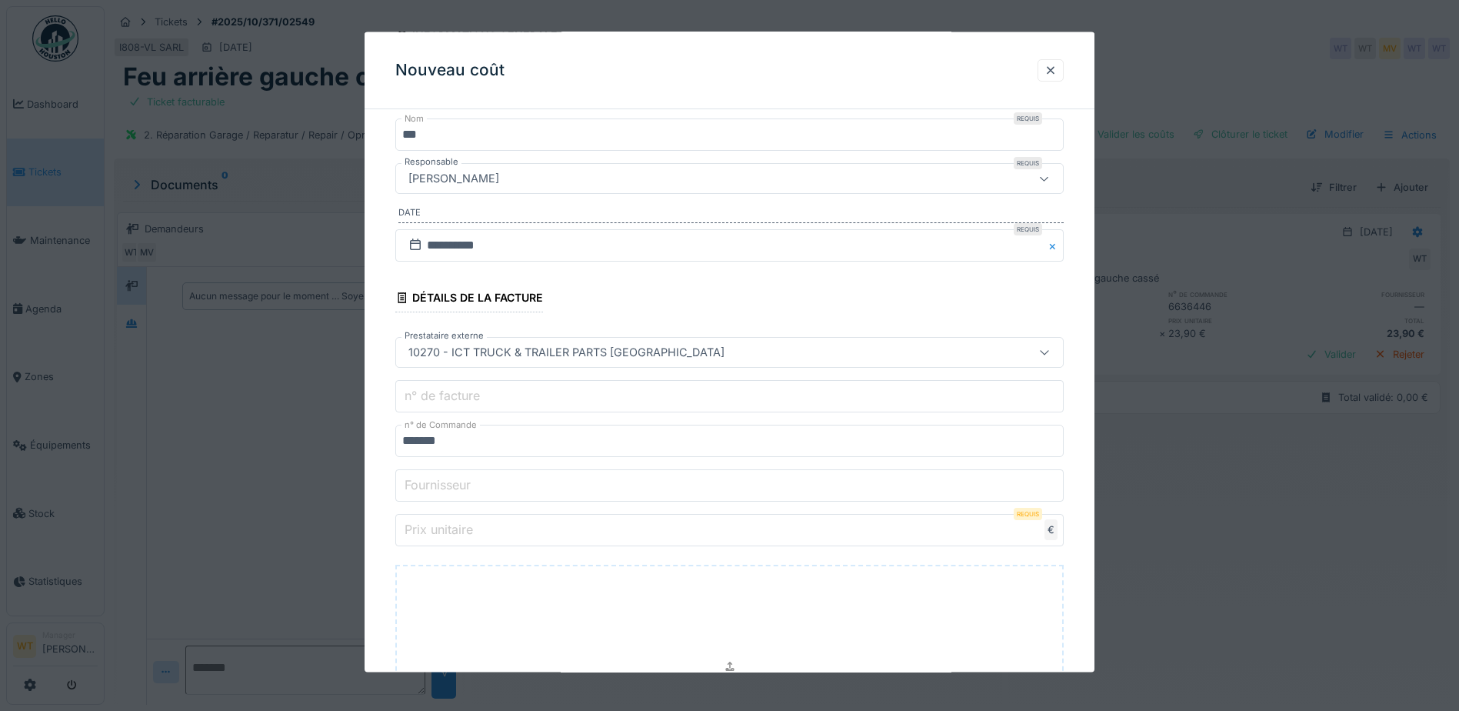
type input "**"
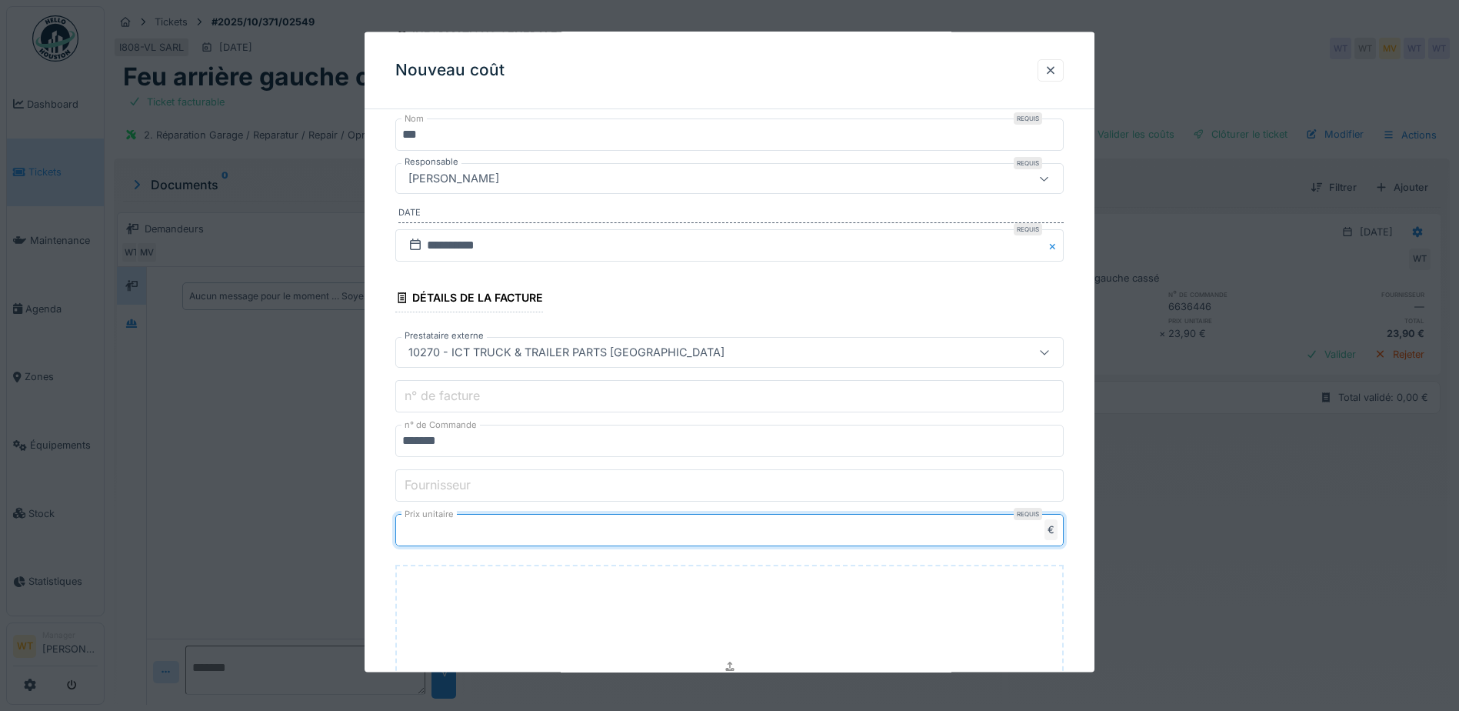
type input "*****"
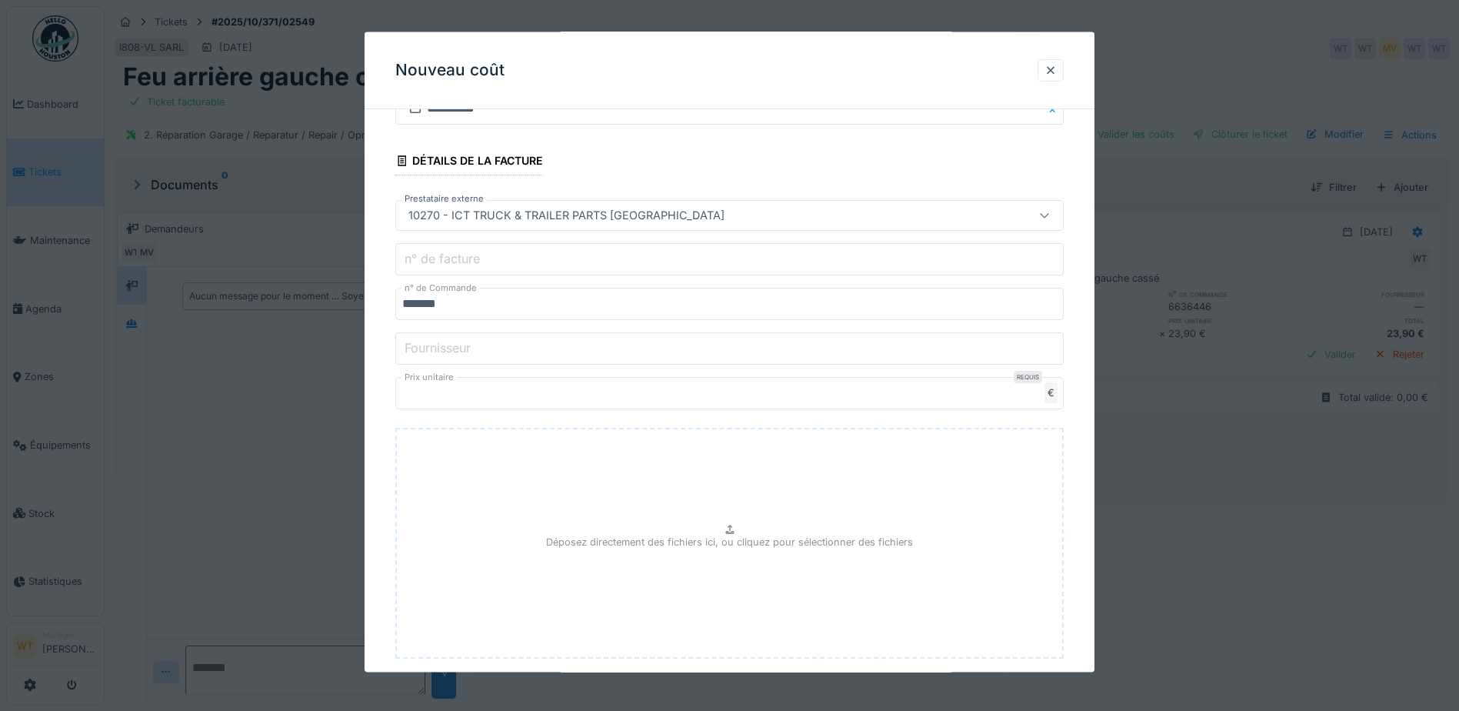
scroll to position [398, 0]
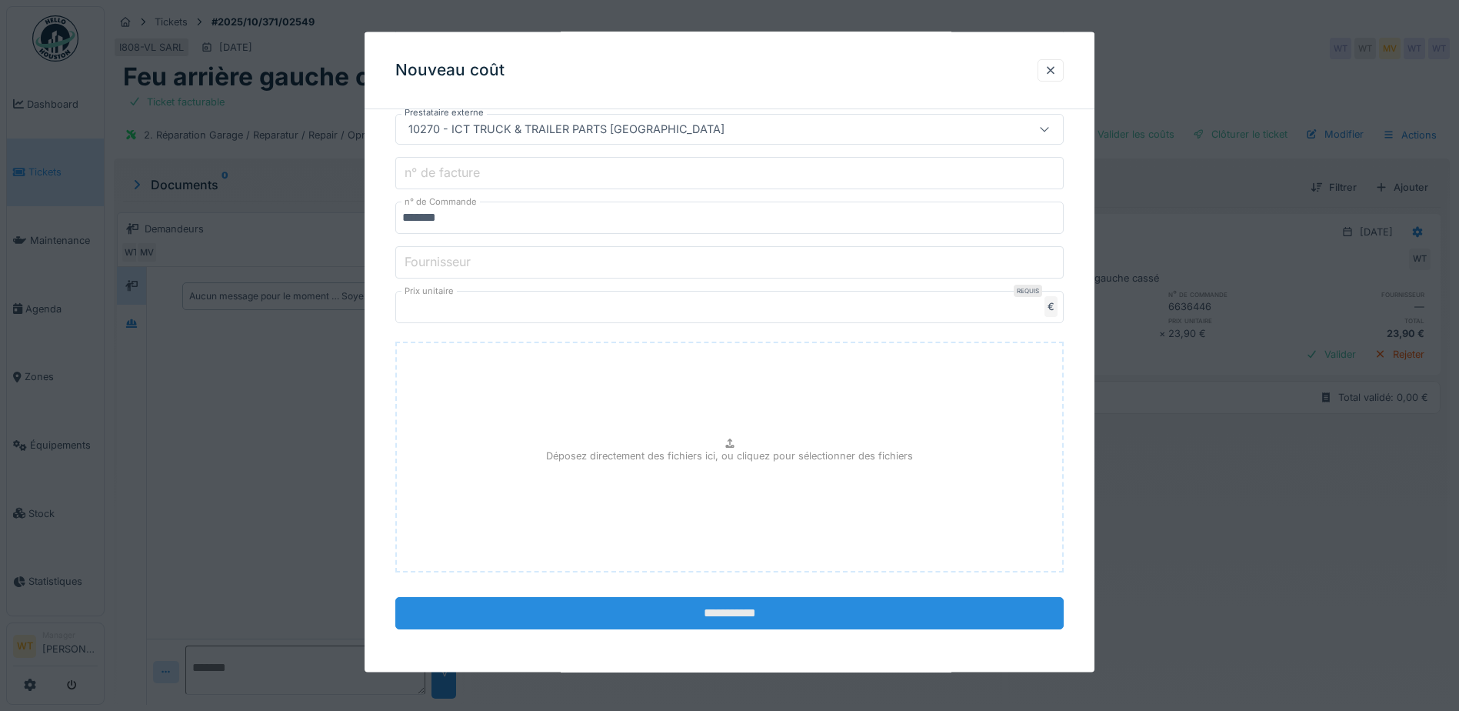
click at [759, 619] on input "**********" at bounding box center [729, 613] width 669 height 32
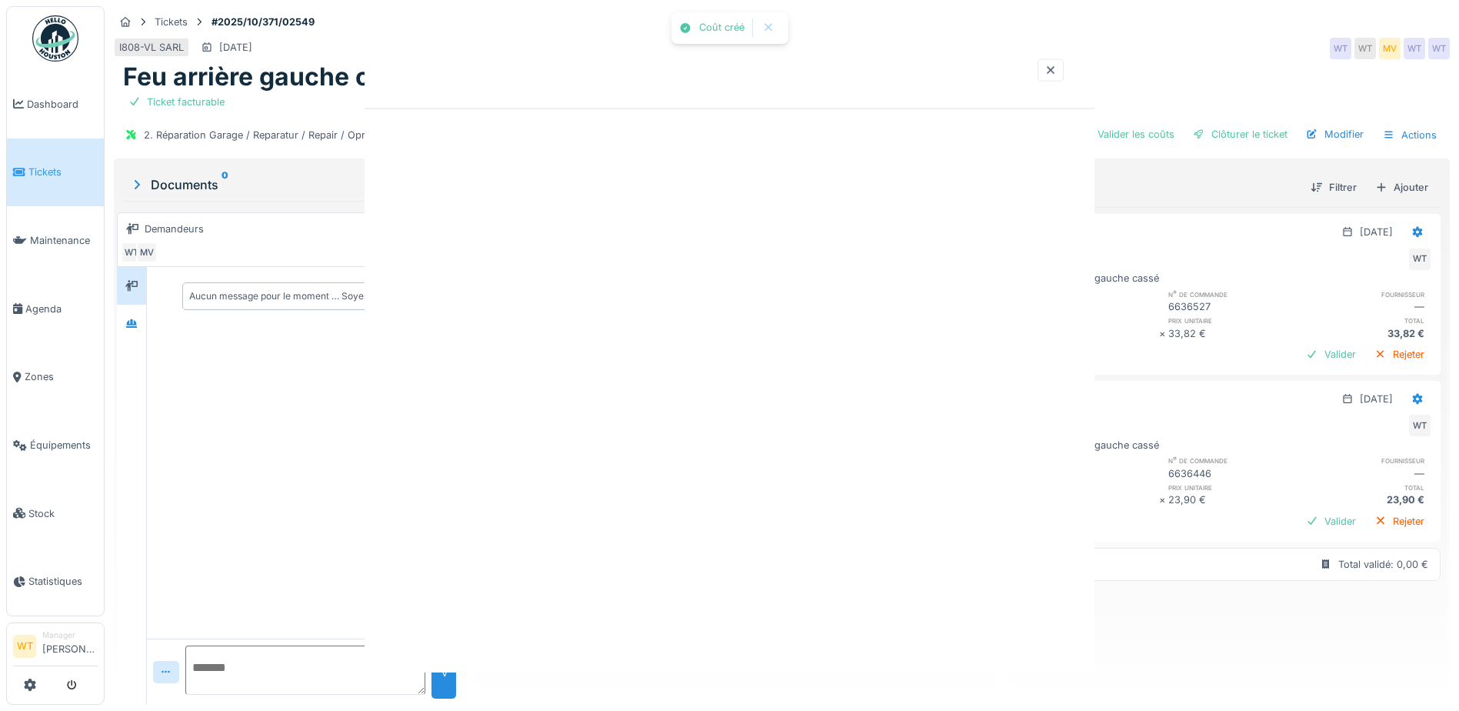
scroll to position [0, 0]
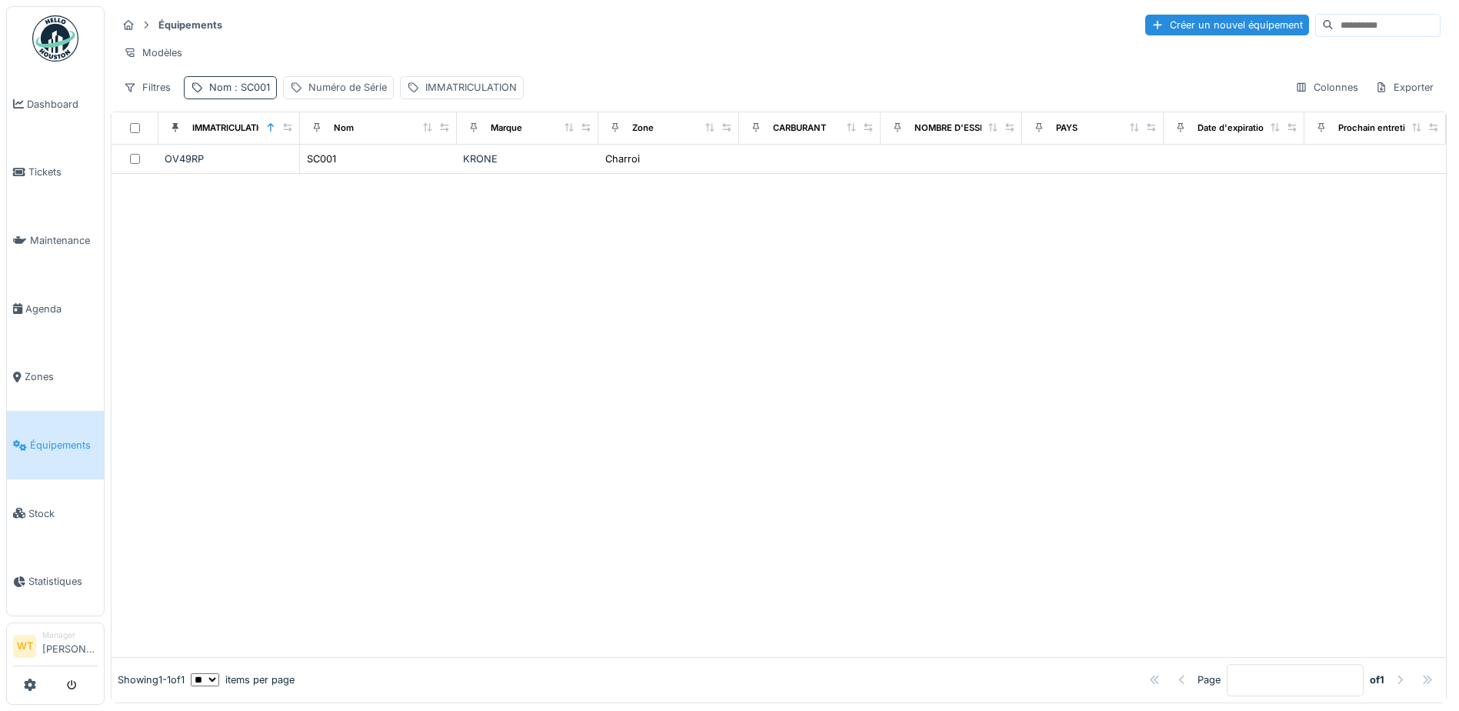
click at [211, 95] on div "Nom : SC001" at bounding box center [239, 87] width 61 height 15
click at [329, 176] on icon at bounding box center [326, 173] width 8 height 8
click at [291, 180] on input "Nom" at bounding box center [267, 173] width 153 height 32
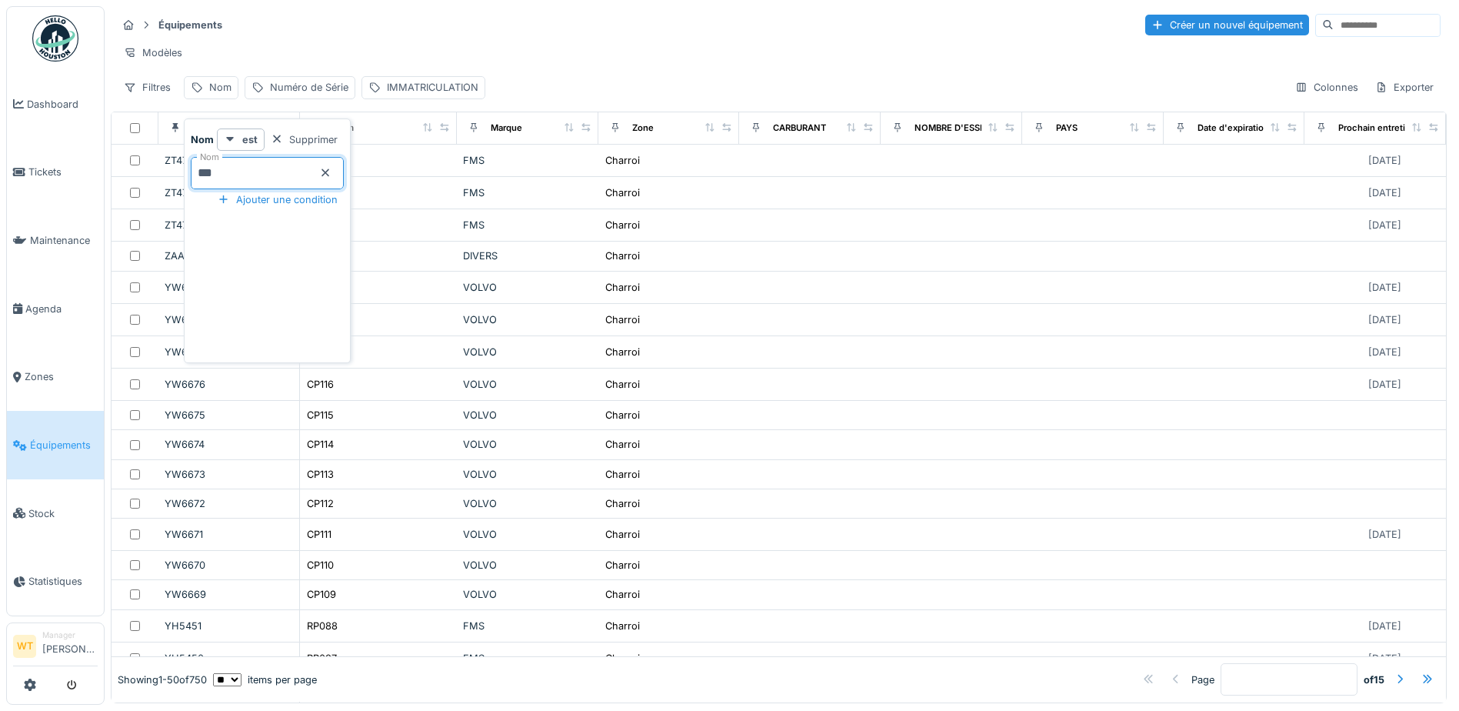
type input "***"
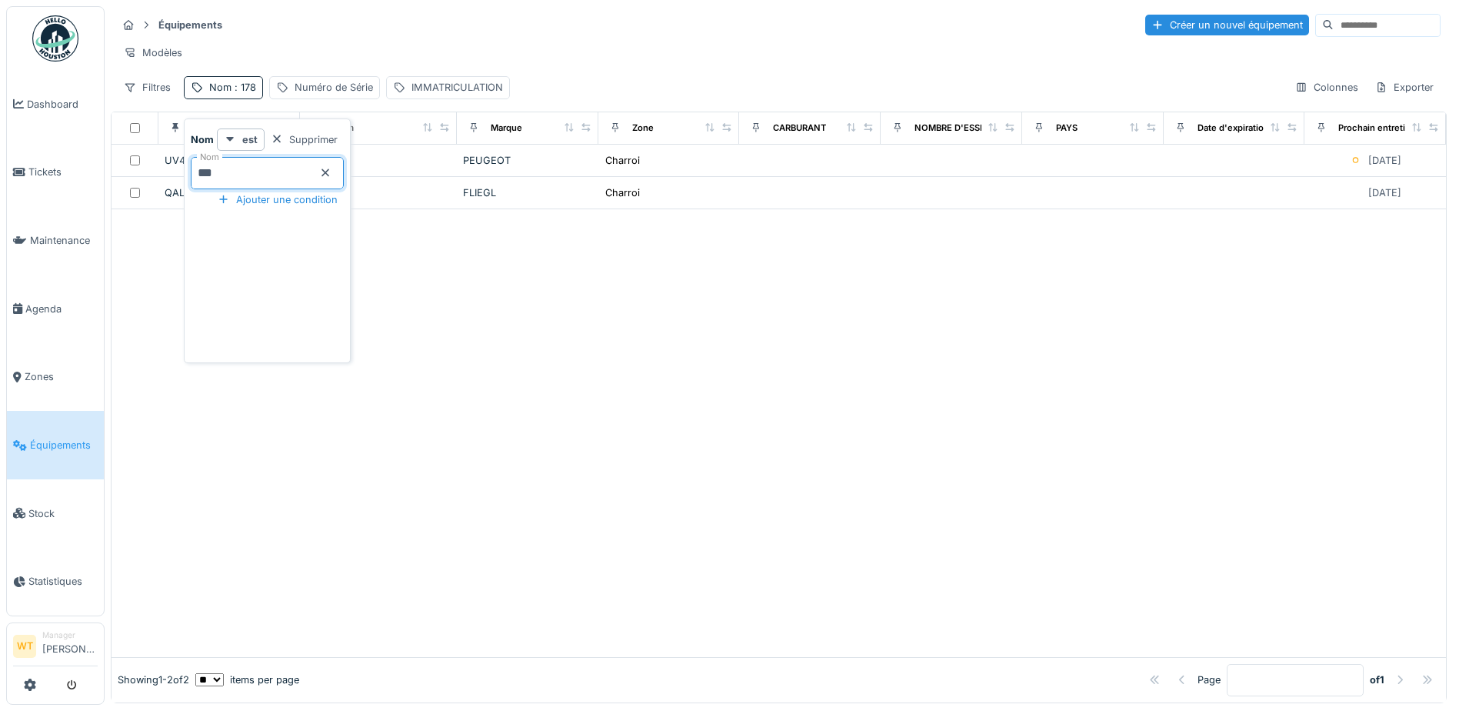
click at [345, 46] on div "Modèles" at bounding box center [779, 53] width 1324 height 22
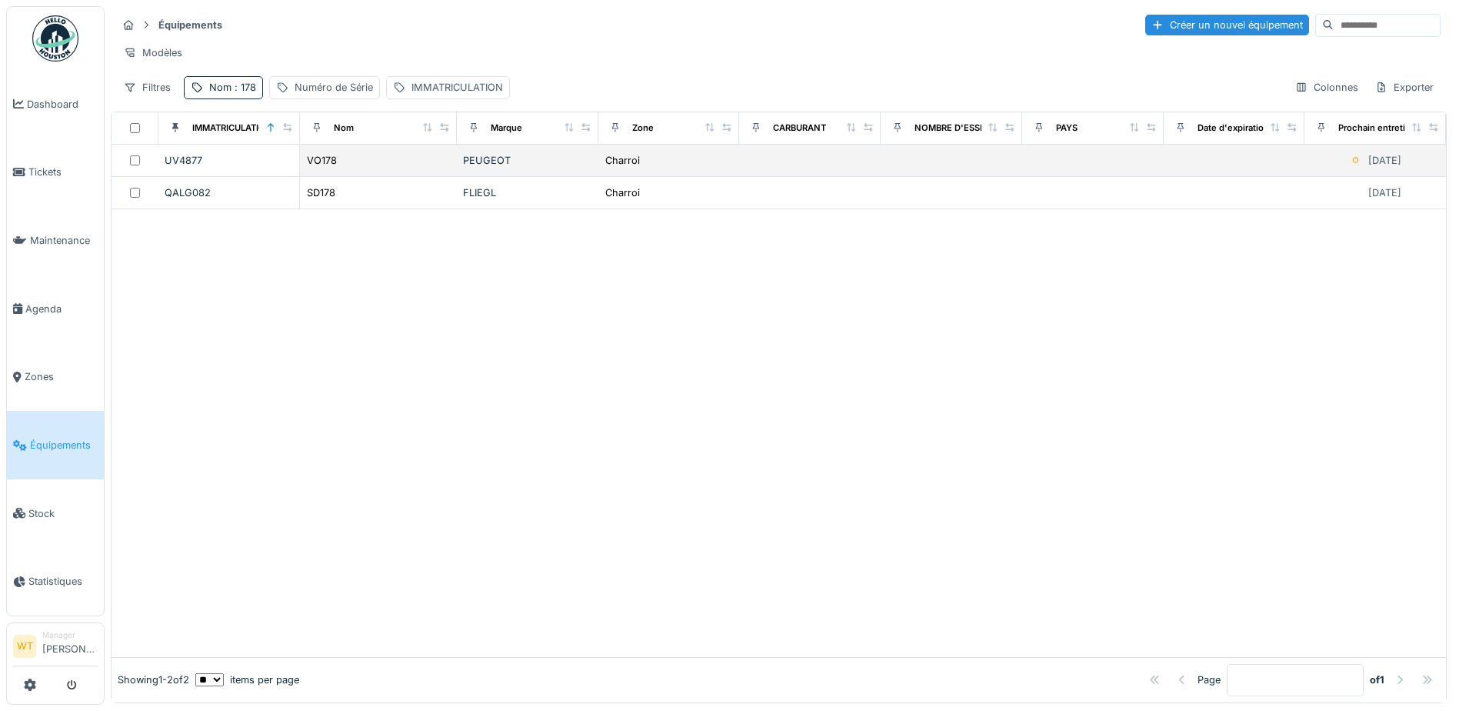
click at [389, 165] on div "VO178" at bounding box center [378, 160] width 145 height 16
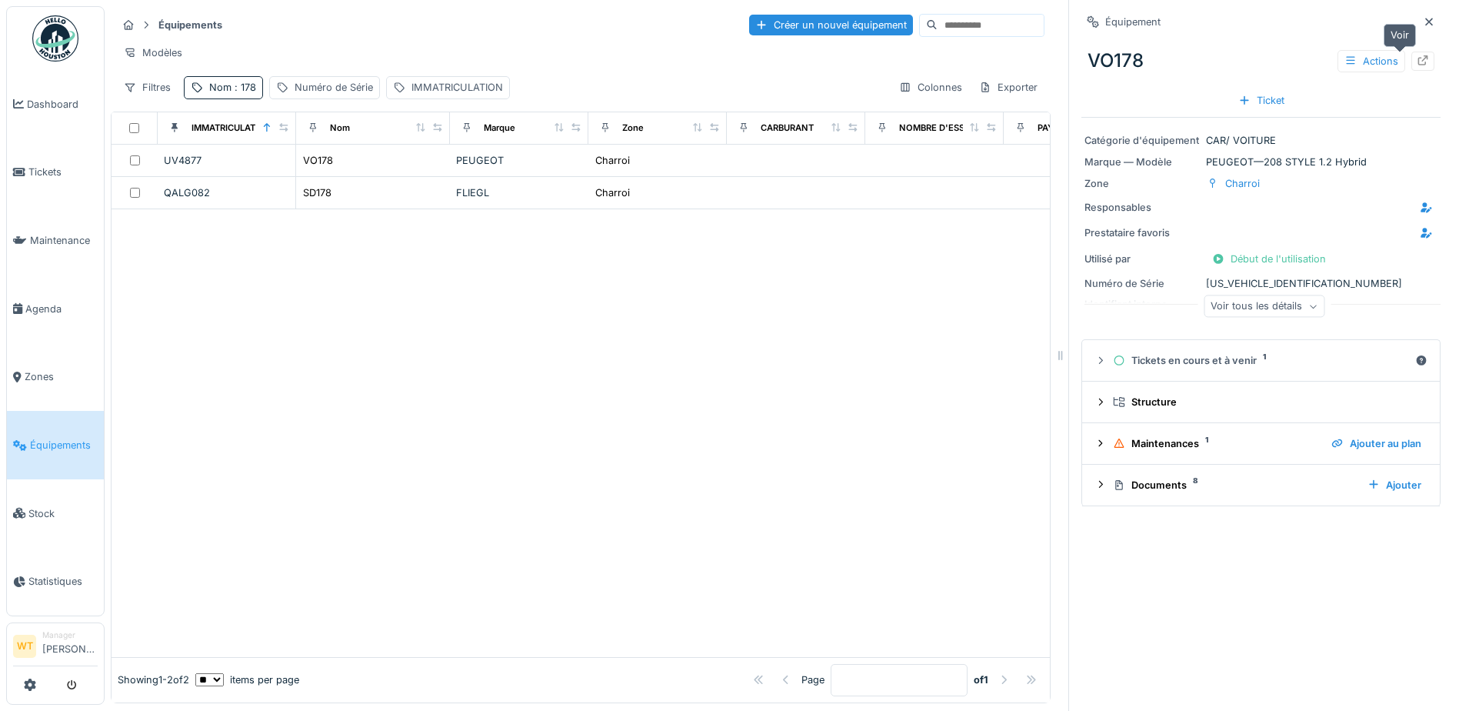
click at [1419, 65] on icon at bounding box center [1424, 60] width 10 height 10
click at [238, 93] on span ": 178" at bounding box center [244, 88] width 25 height 12
click at [332, 174] on icon at bounding box center [325, 173] width 12 height 10
click at [298, 177] on input "Nom" at bounding box center [267, 173] width 153 height 32
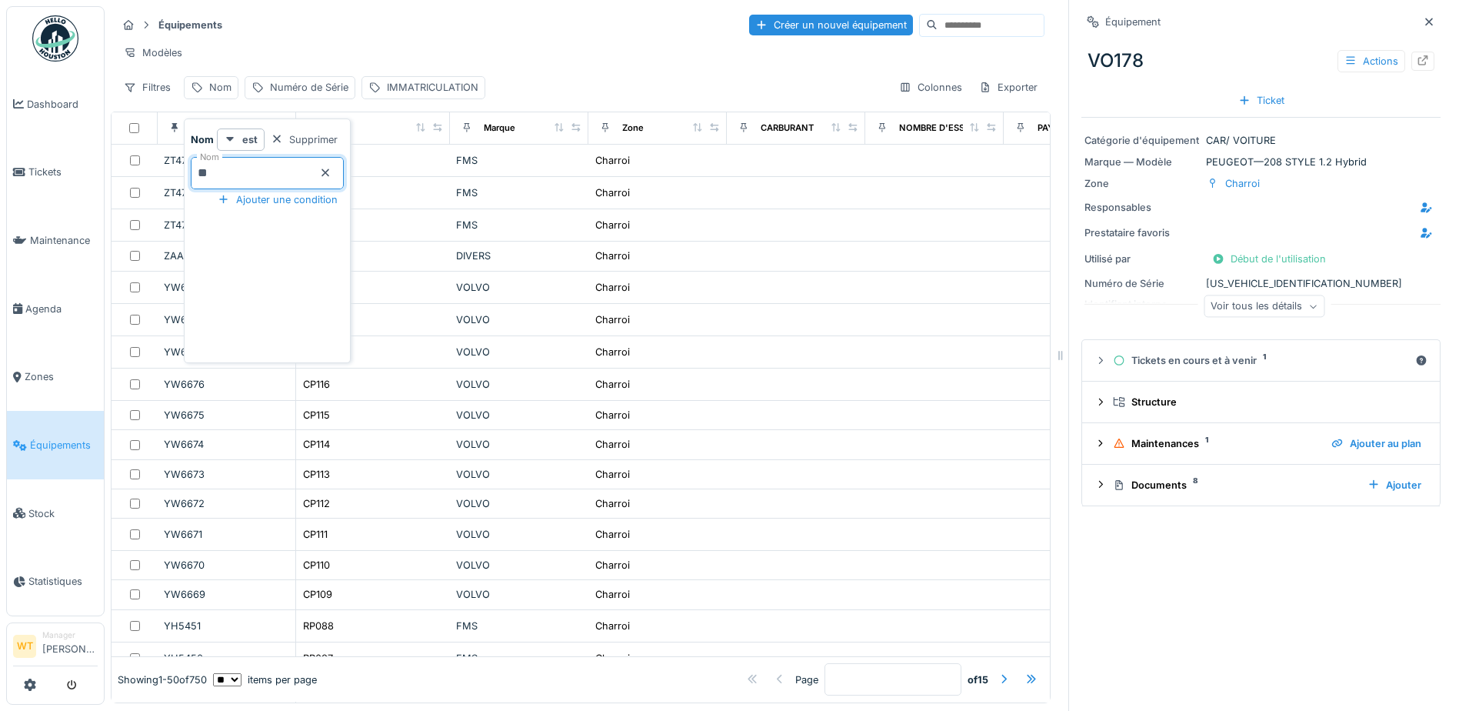
type input "**"
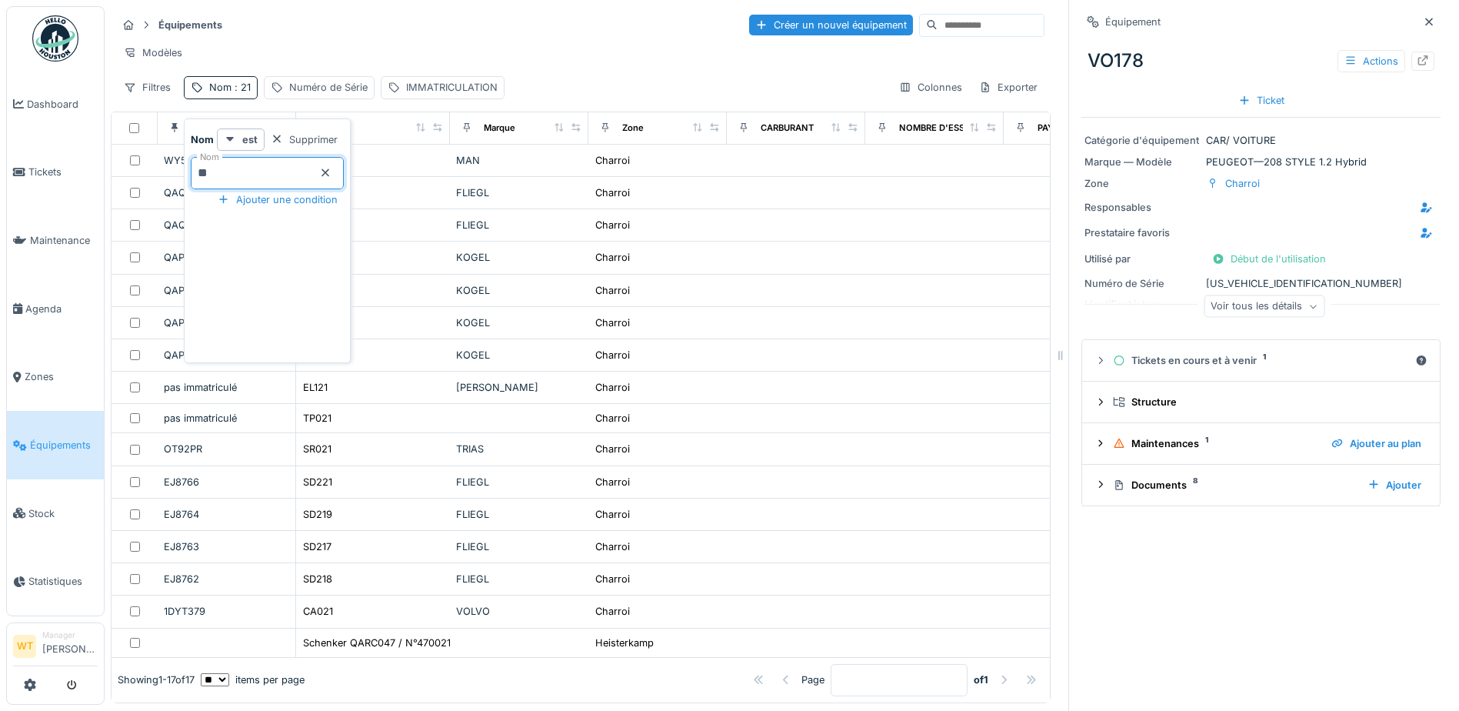
click at [326, 27] on div "Équipements Créer un nouvel équipement" at bounding box center [581, 24] width 928 height 25
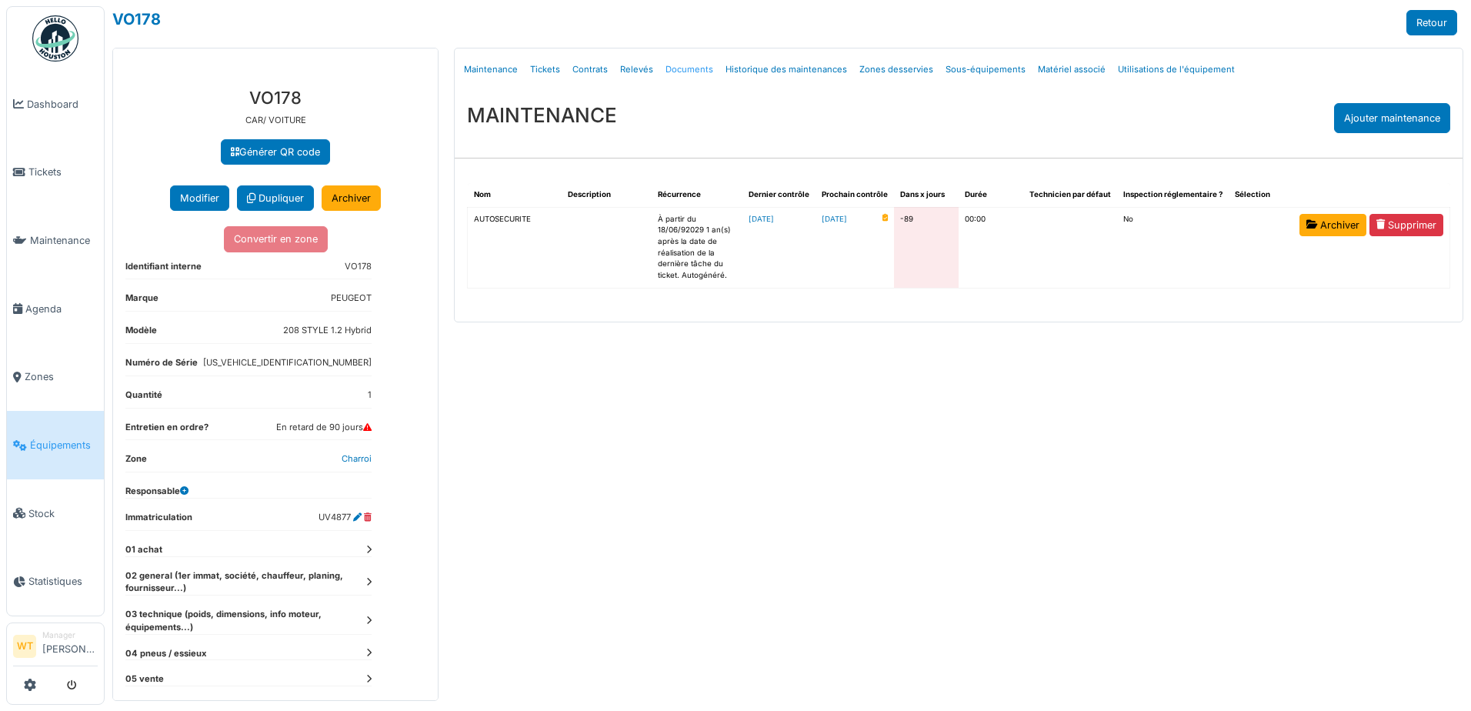
click at [693, 73] on link "Documents" at bounding box center [689, 70] width 60 height 36
select select "***"
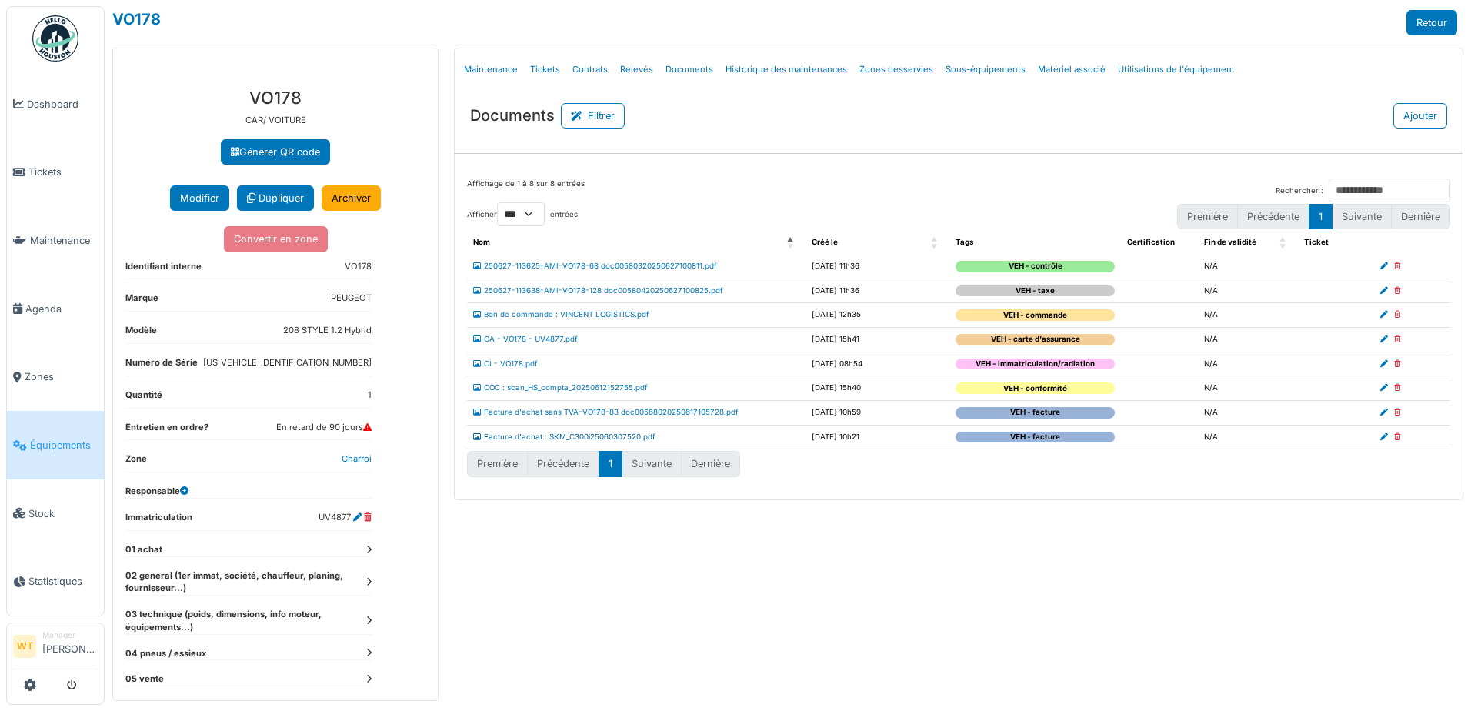
click at [581, 436] on link "Facture d'achat : SKM_C300i25060307520.pdf" at bounding box center [564, 436] width 182 height 8
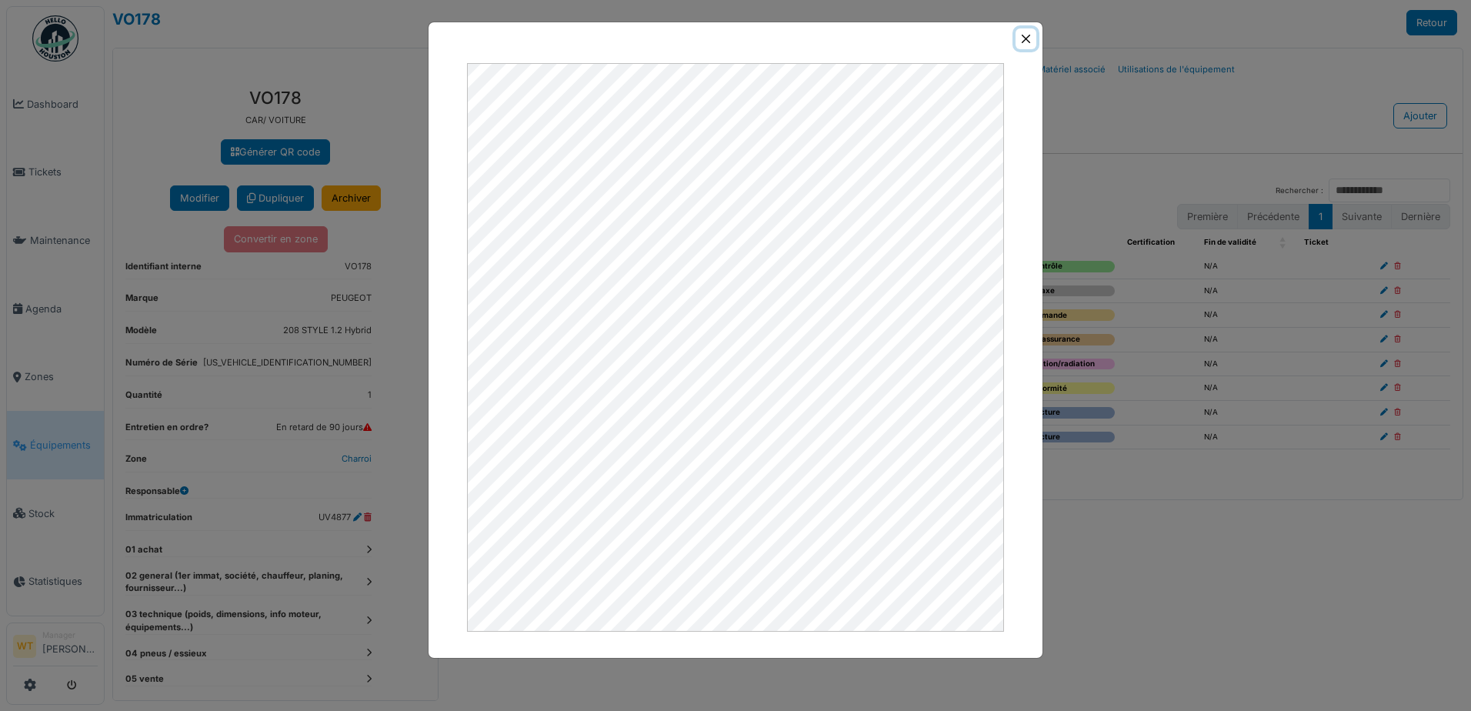
click at [1026, 38] on button "Close" at bounding box center [1025, 38] width 21 height 21
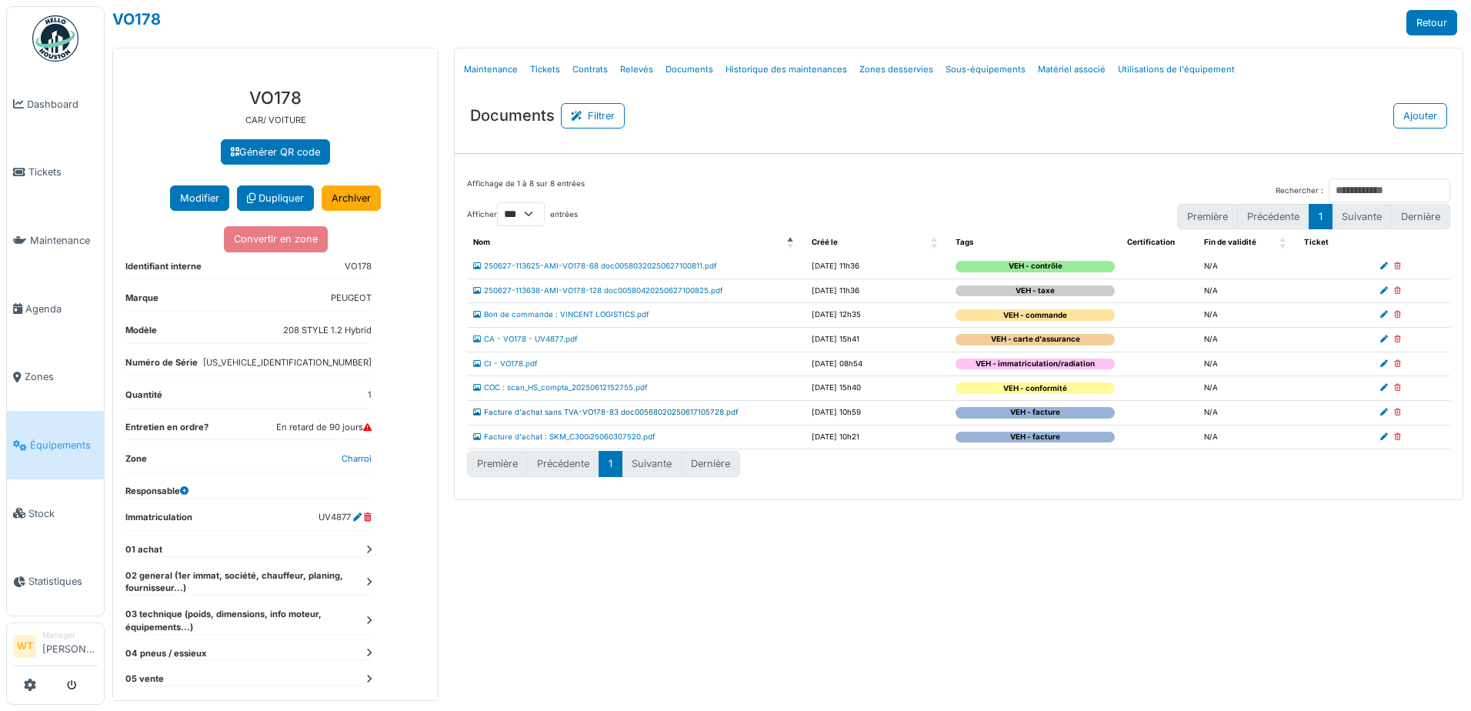
click at [595, 413] on link "Facture d'achat sans TVA-VO178-83 doc00568020250617105728.pdf" at bounding box center [605, 412] width 265 height 8
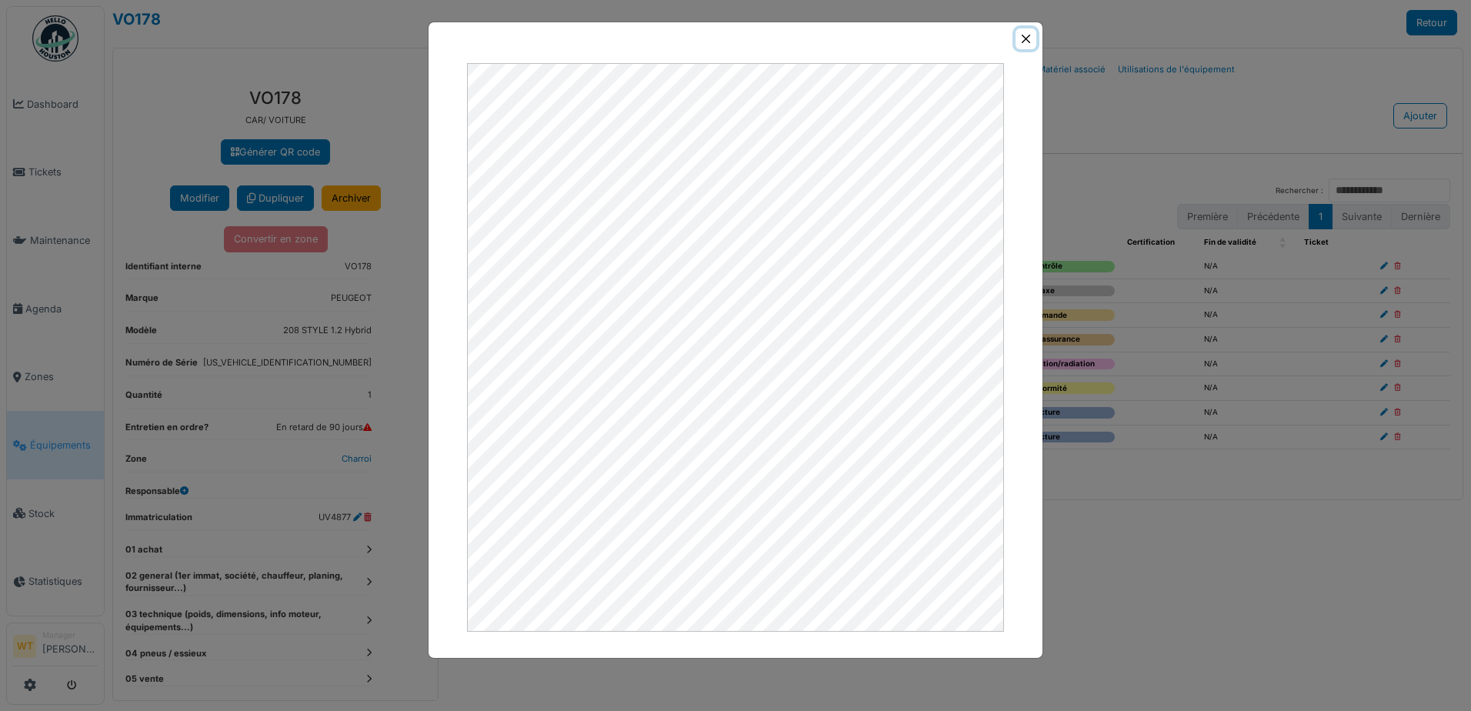
click at [1029, 36] on button "Close" at bounding box center [1025, 38] width 21 height 21
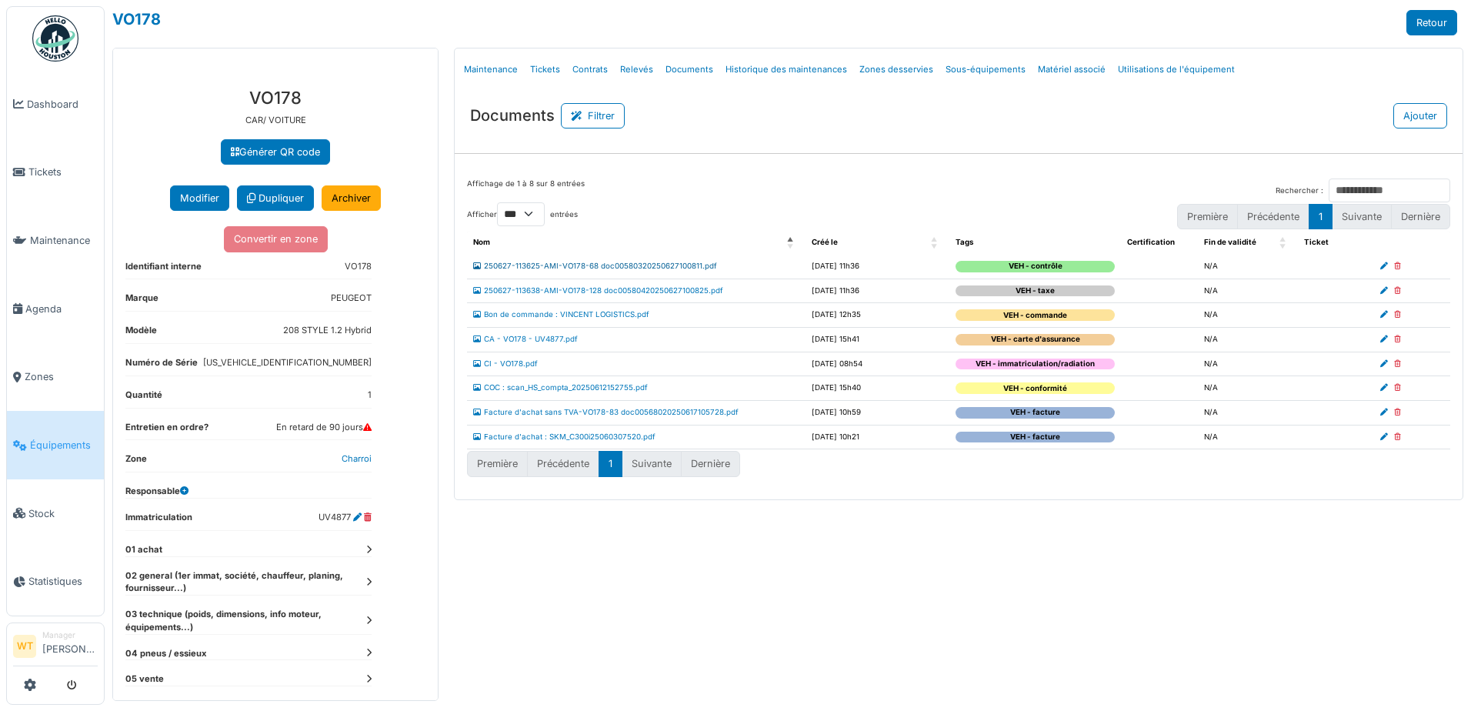
click at [548, 266] on link "250627-113625-AMI-VO178-68 doc00580320250627100811.pdf" at bounding box center [595, 266] width 244 height 8
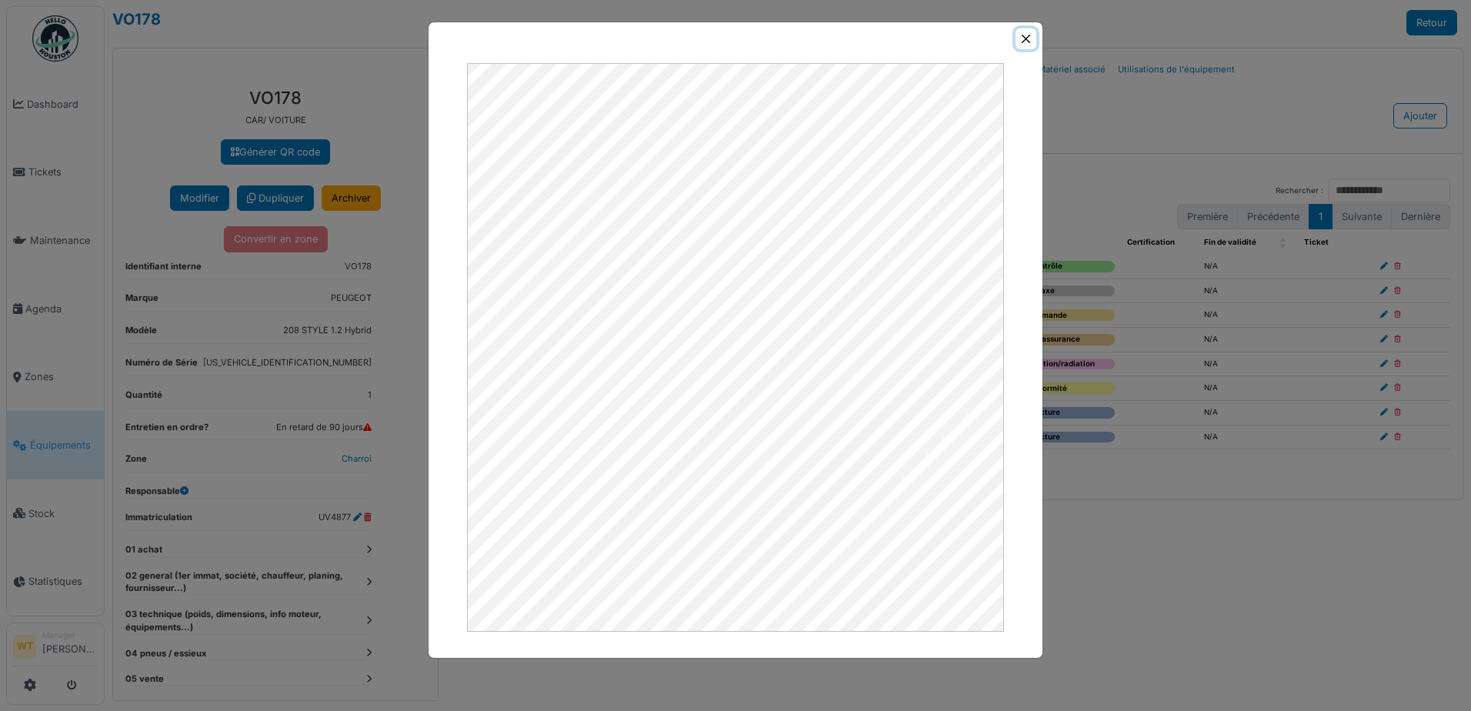
click at [1026, 43] on button "Close" at bounding box center [1025, 38] width 21 height 21
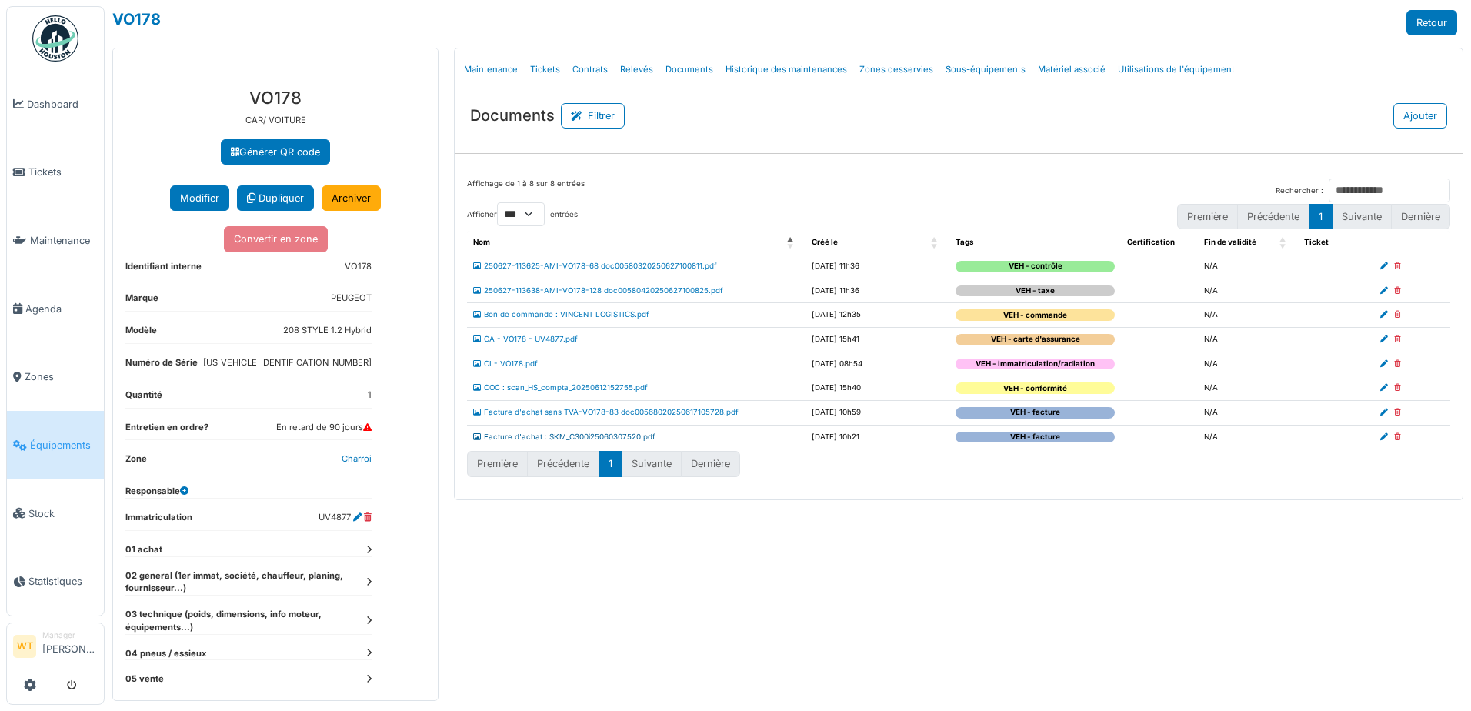
click at [592, 438] on link "Facture d'achat : SKM_C300i25060307520.pdf" at bounding box center [564, 436] width 182 height 8
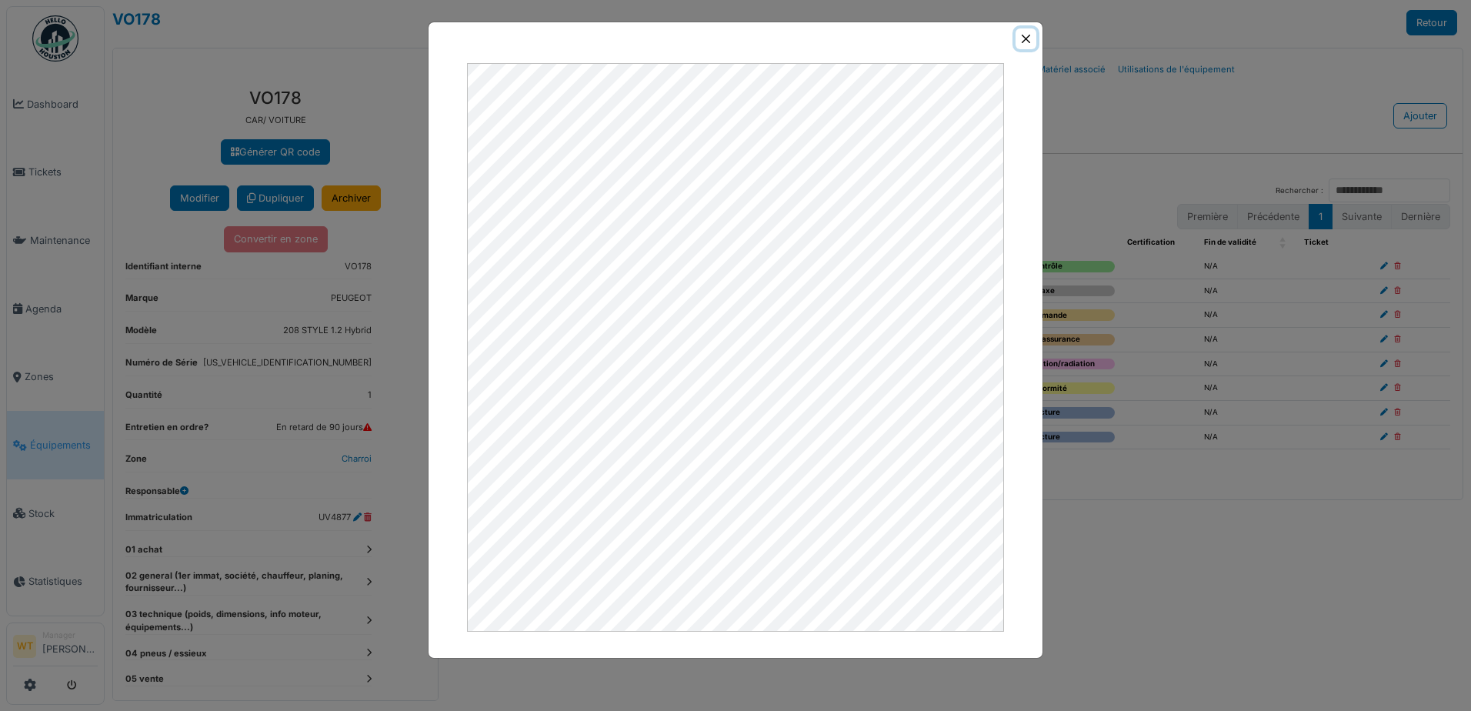
click at [1029, 38] on button "Close" at bounding box center [1025, 38] width 21 height 21
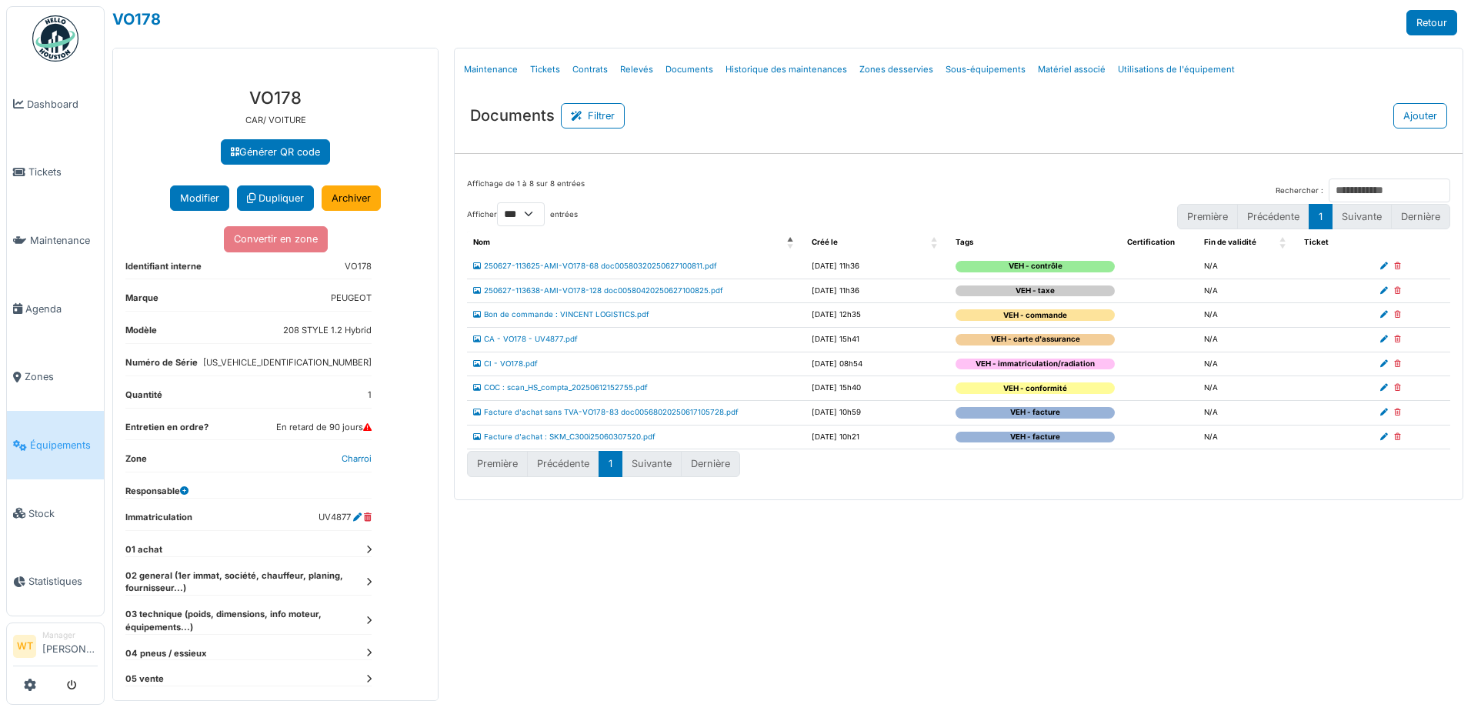
click at [657, 173] on div "Affichage de 1 à 8 sur 8 entrées Rechercher : Afficher ** ** *** *** entrées Pr…" at bounding box center [959, 328] width 1008 height 325
click at [44, 178] on link "Tickets" at bounding box center [55, 172] width 97 height 68
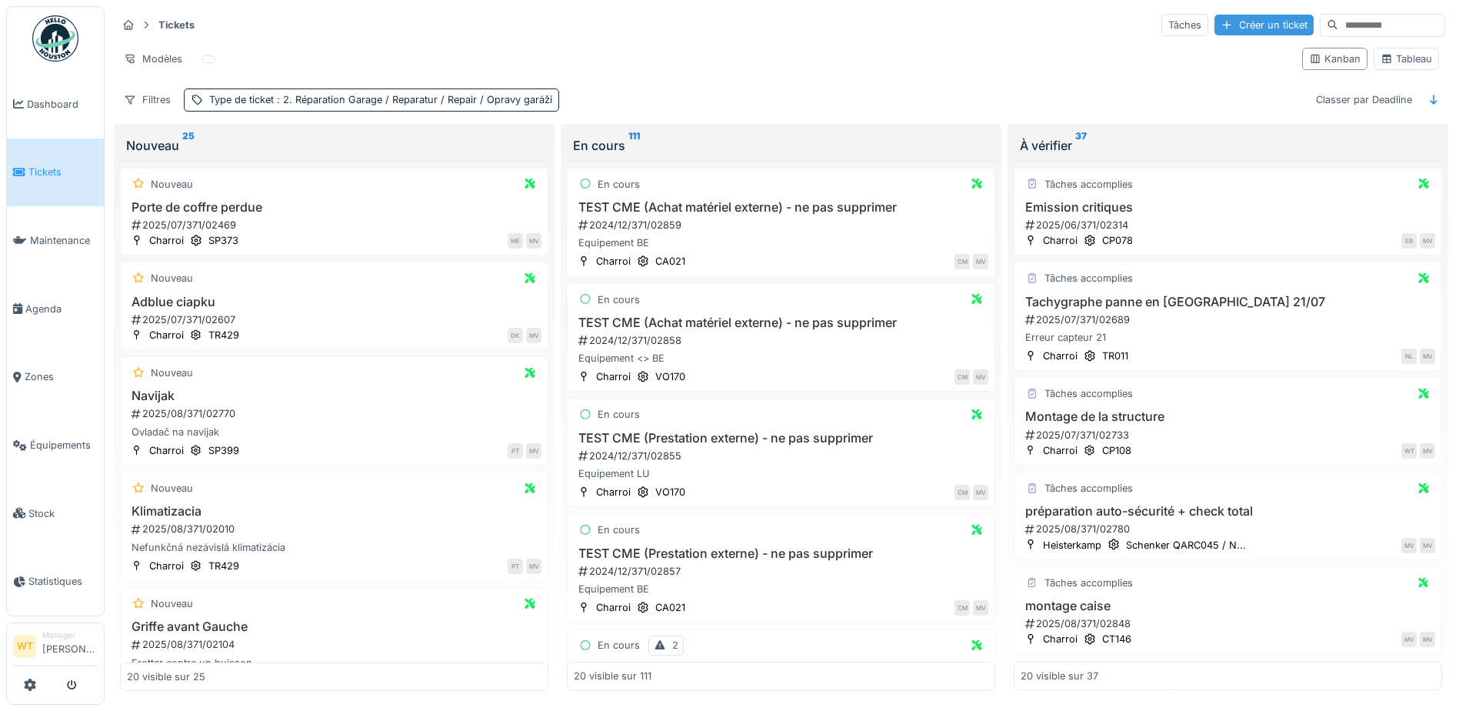
click at [1215, 25] on div "Créer un ticket" at bounding box center [1264, 25] width 99 height 21
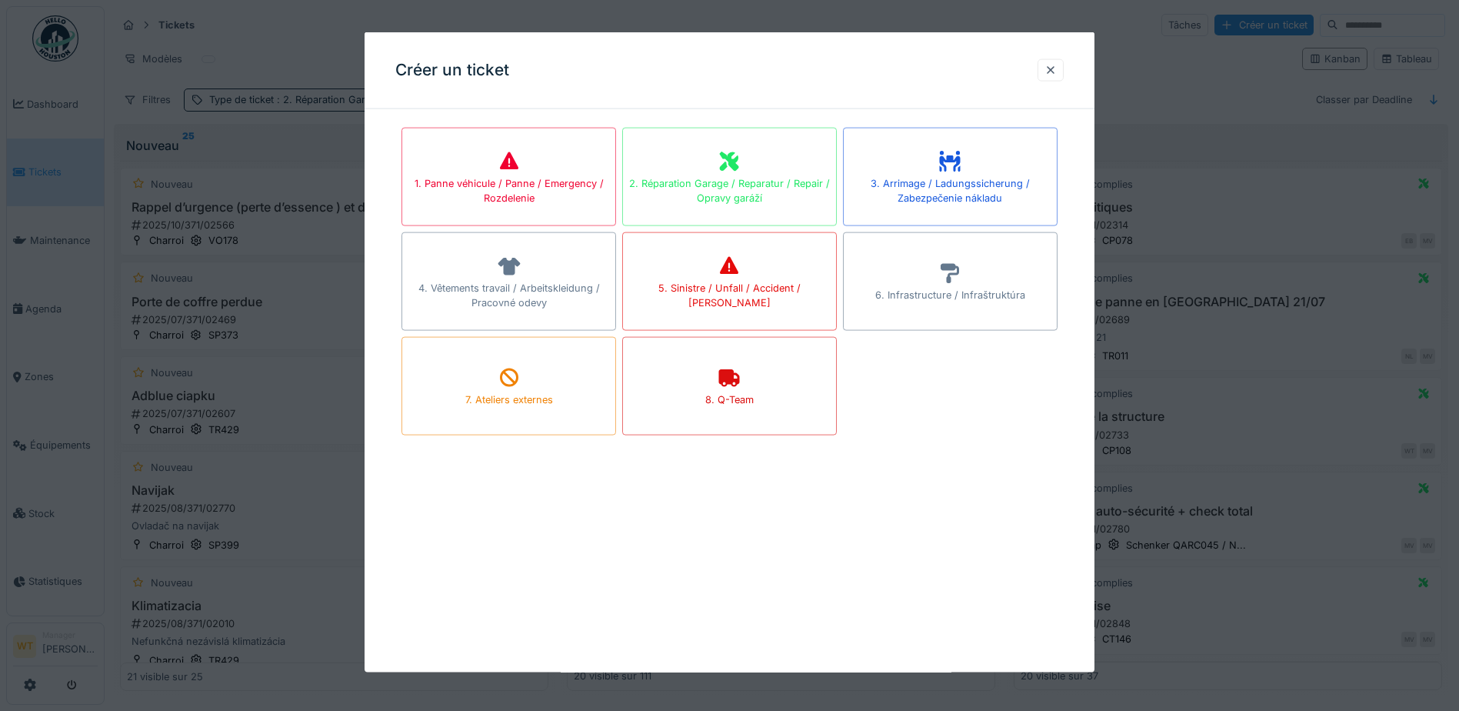
drag, startPoint x: 1054, startPoint y: 60, endPoint x: 504, endPoint y: 222, distance: 573.5
click at [1055, 60] on div at bounding box center [1051, 69] width 26 height 22
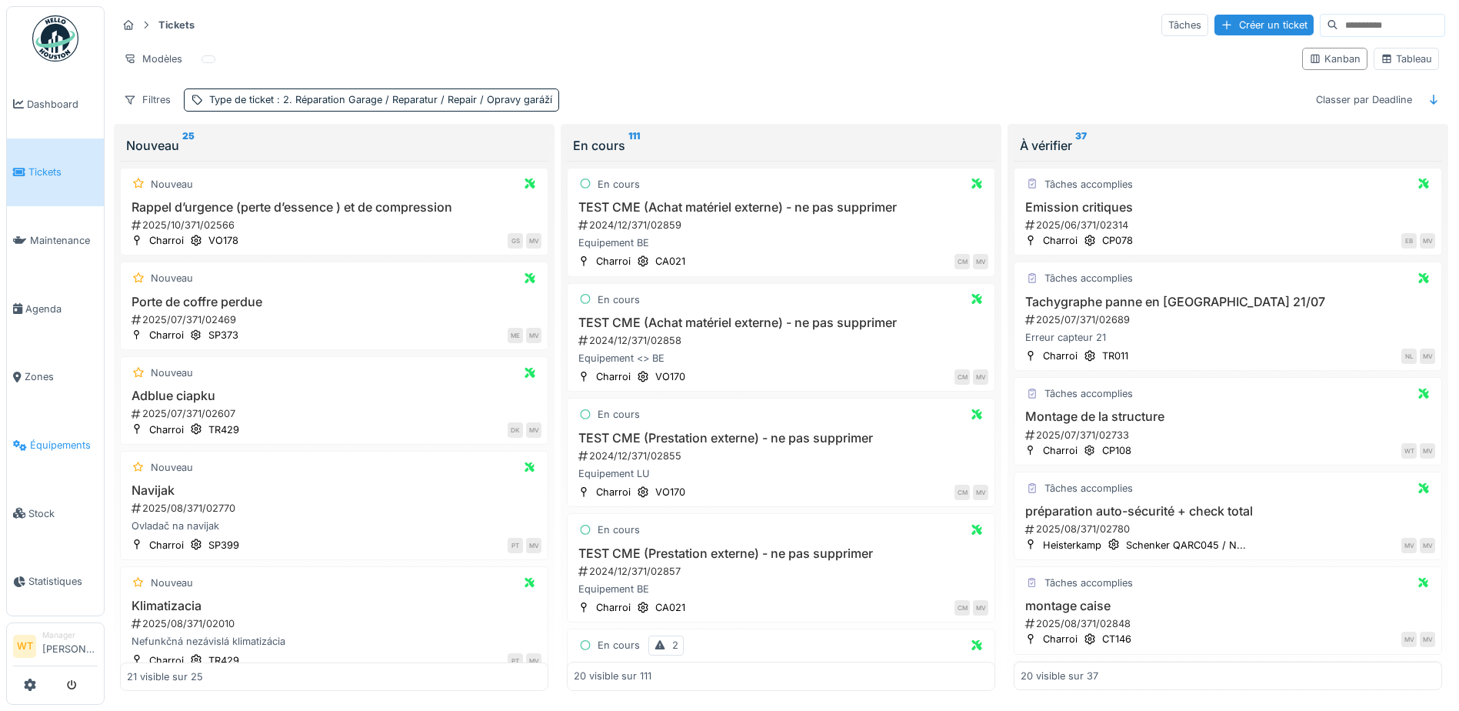
click at [68, 438] on span "Équipements" at bounding box center [64, 445] width 68 height 15
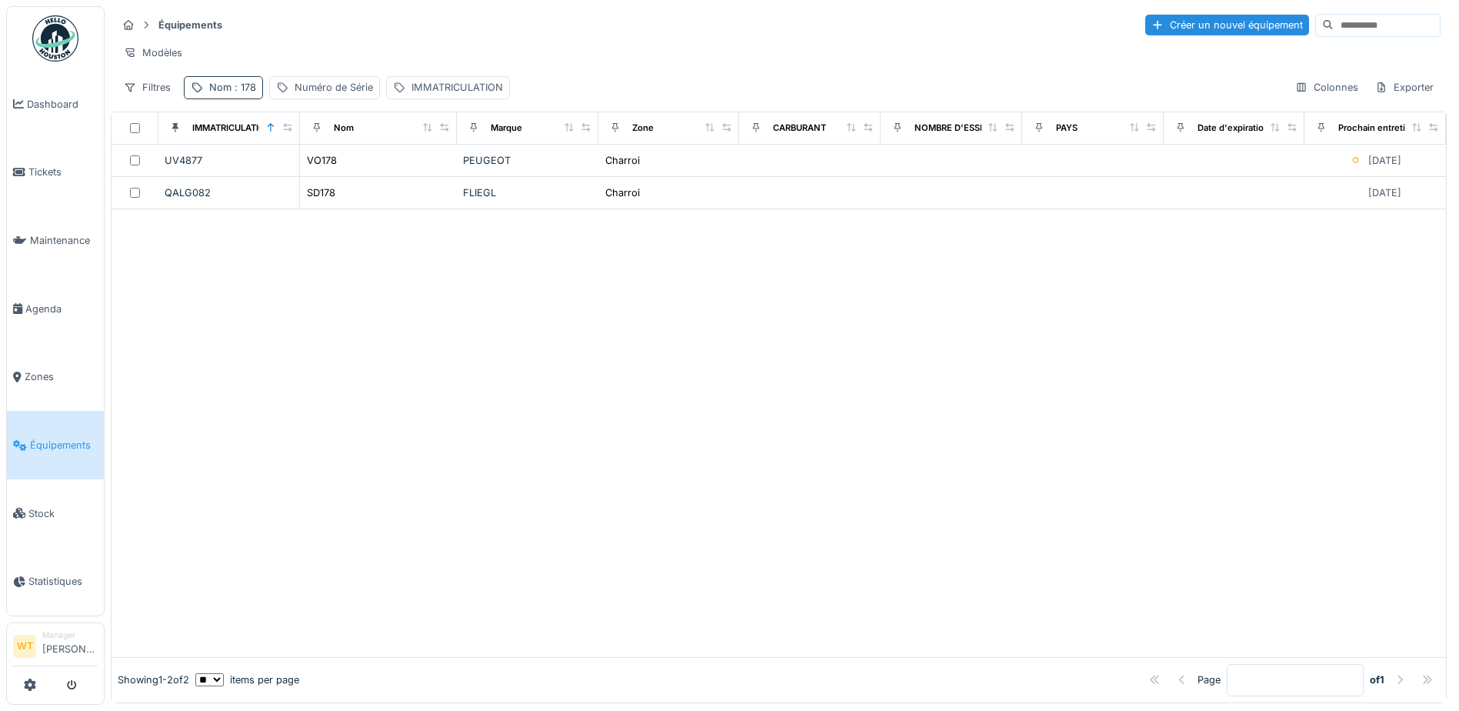
click at [237, 93] on span ": 178" at bounding box center [244, 88] width 25 height 12
click at [329, 169] on icon at bounding box center [326, 173] width 8 height 8
click at [327, 175] on input "Nom" at bounding box center [267, 173] width 153 height 32
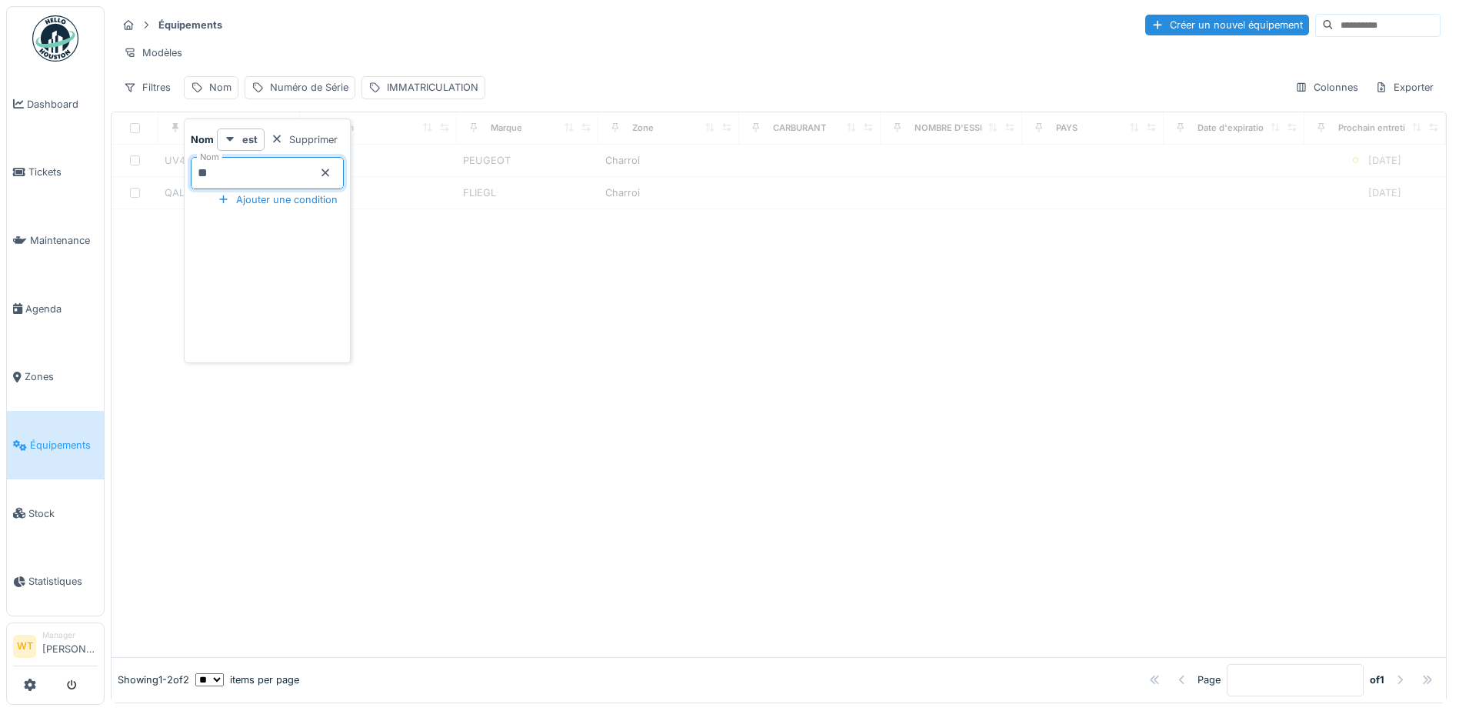
type input "**"
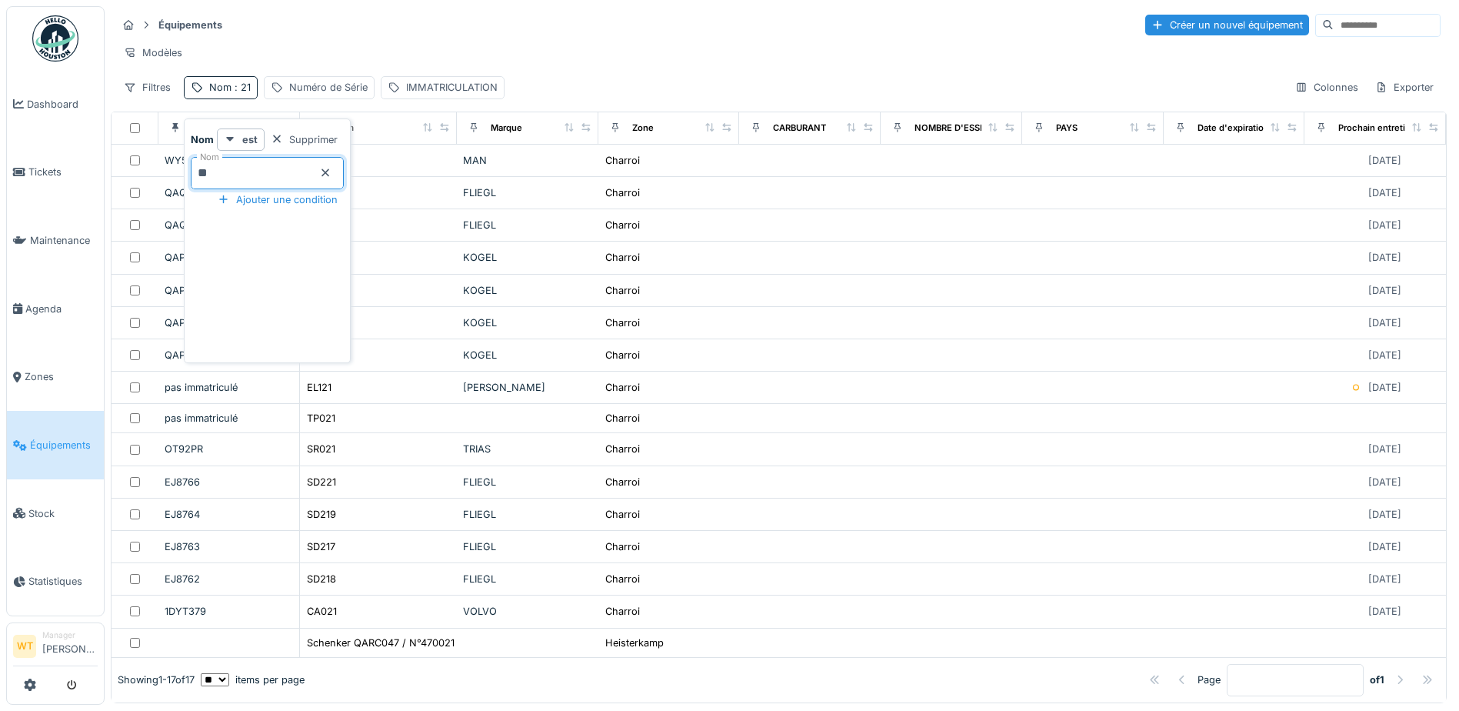
click at [404, 36] on div "Équipements Créer un nouvel équipement" at bounding box center [779, 24] width 1324 height 25
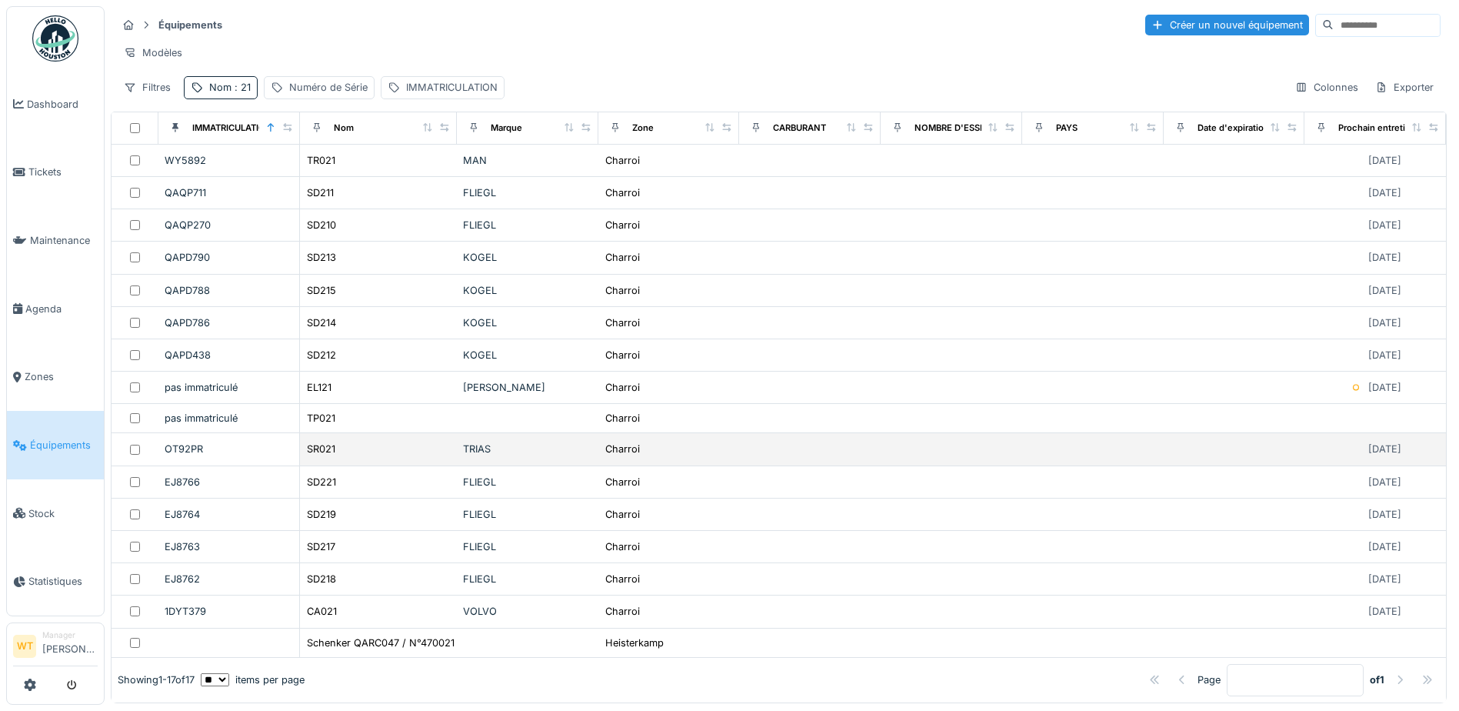
click at [351, 457] on div "SR021" at bounding box center [378, 449] width 145 height 16
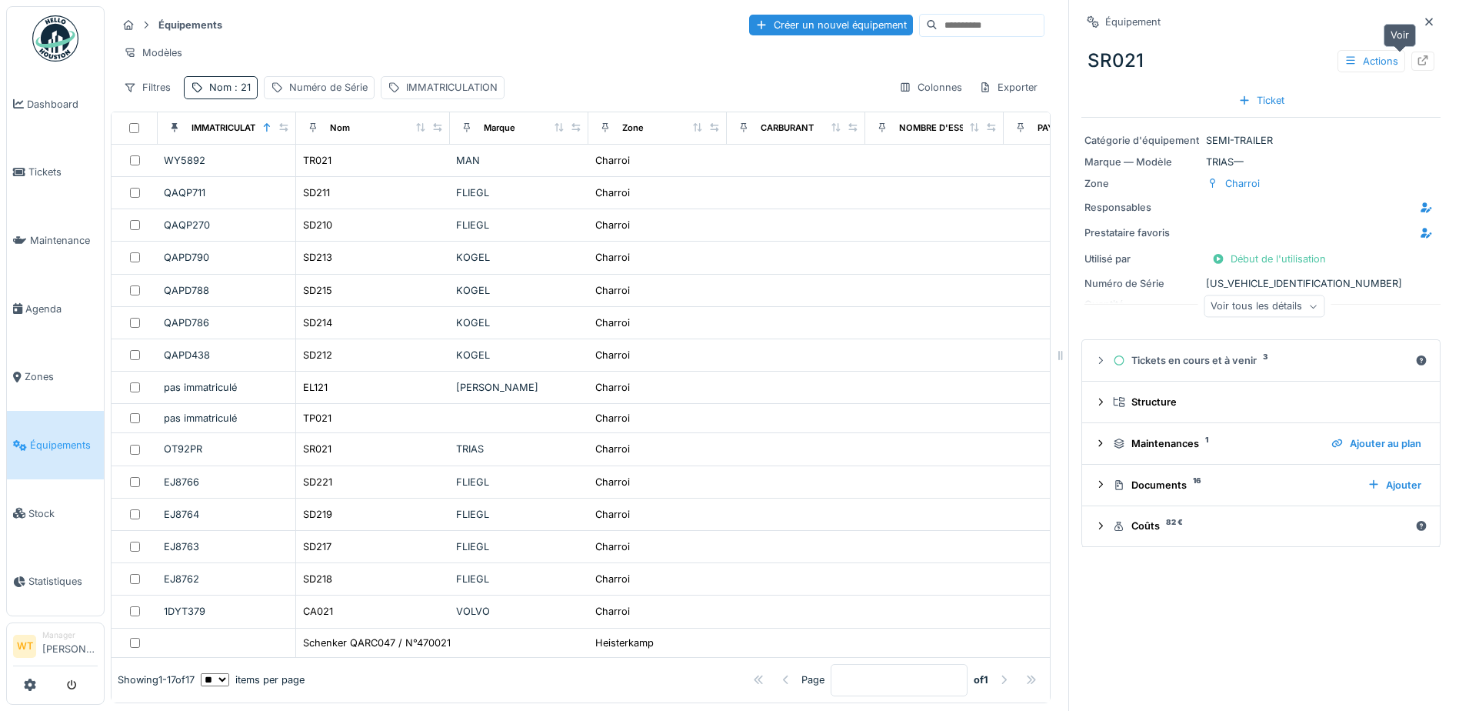
click at [1417, 55] on div at bounding box center [1423, 61] width 12 height 15
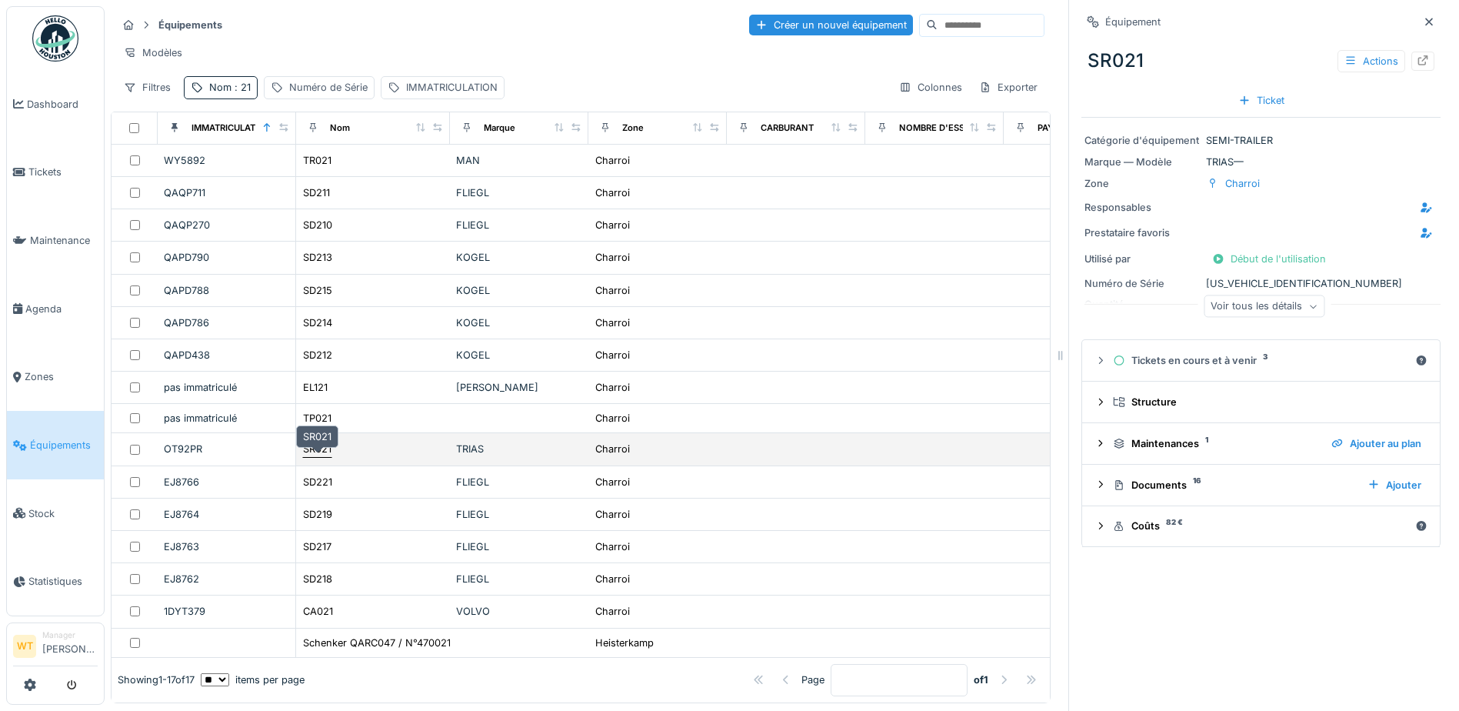
click at [315, 456] on div "SR021" at bounding box center [317, 449] width 28 height 15
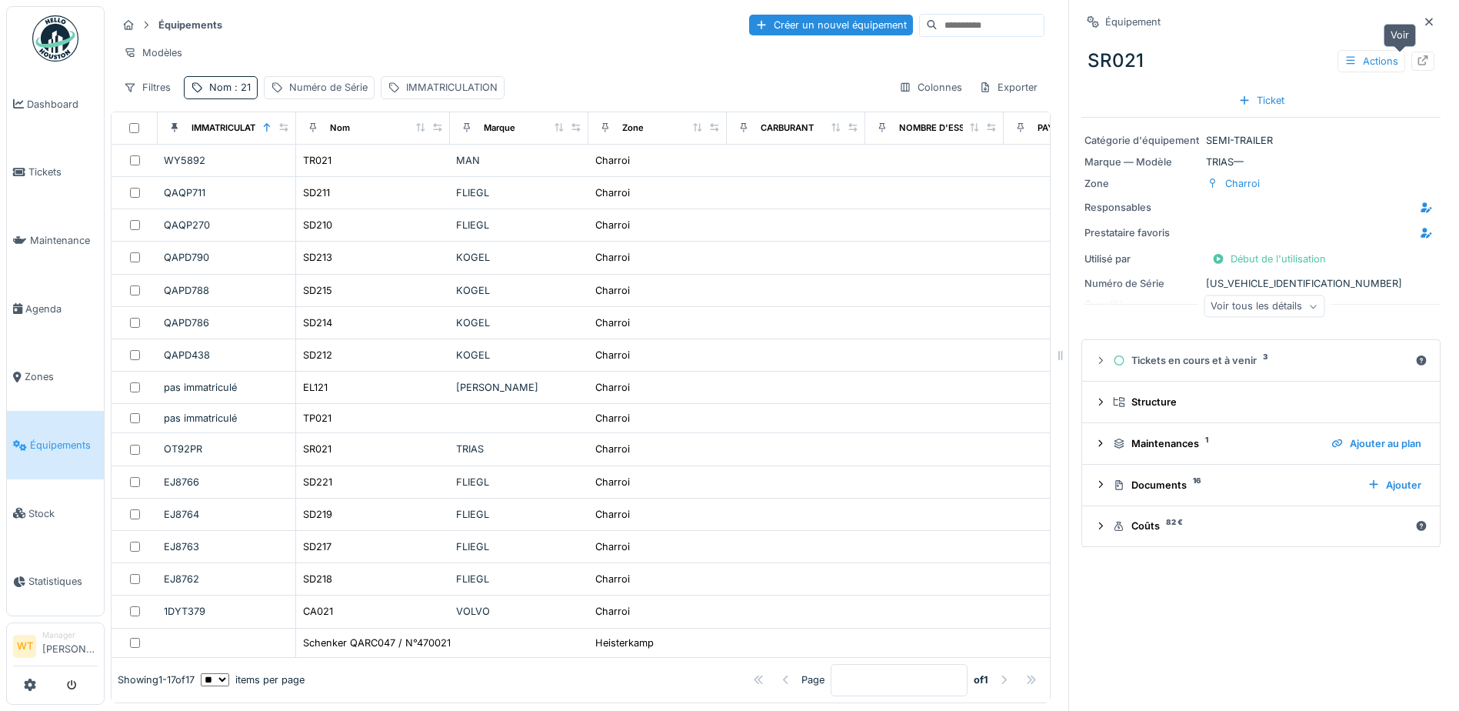
click at [1417, 62] on icon at bounding box center [1423, 60] width 12 height 10
click at [363, 457] on div "SR021" at bounding box center [373, 449] width 142 height 16
click at [1417, 55] on icon at bounding box center [1423, 60] width 12 height 10
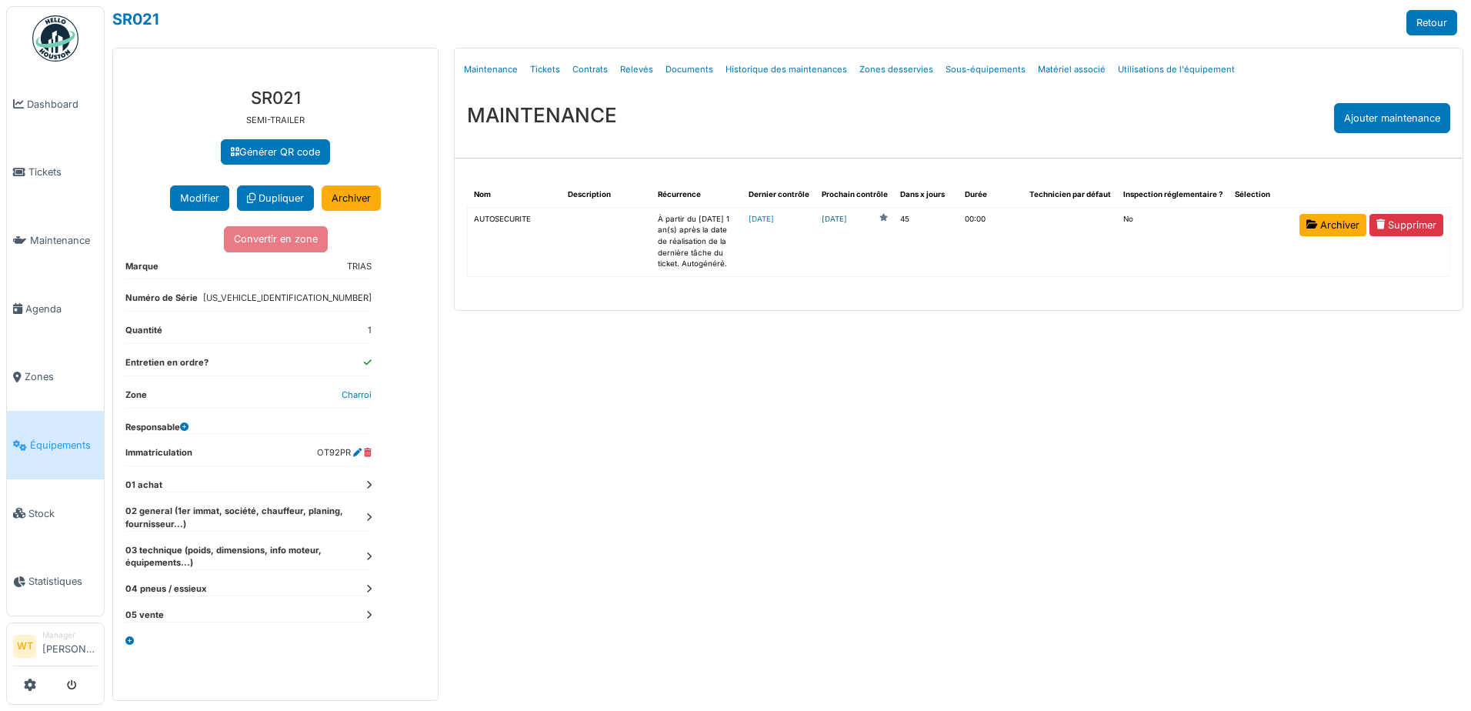
click at [847, 217] on link "[DATE]" at bounding box center [834, 220] width 25 height 12
click at [53, 302] on span "Agenda" at bounding box center [61, 309] width 72 height 15
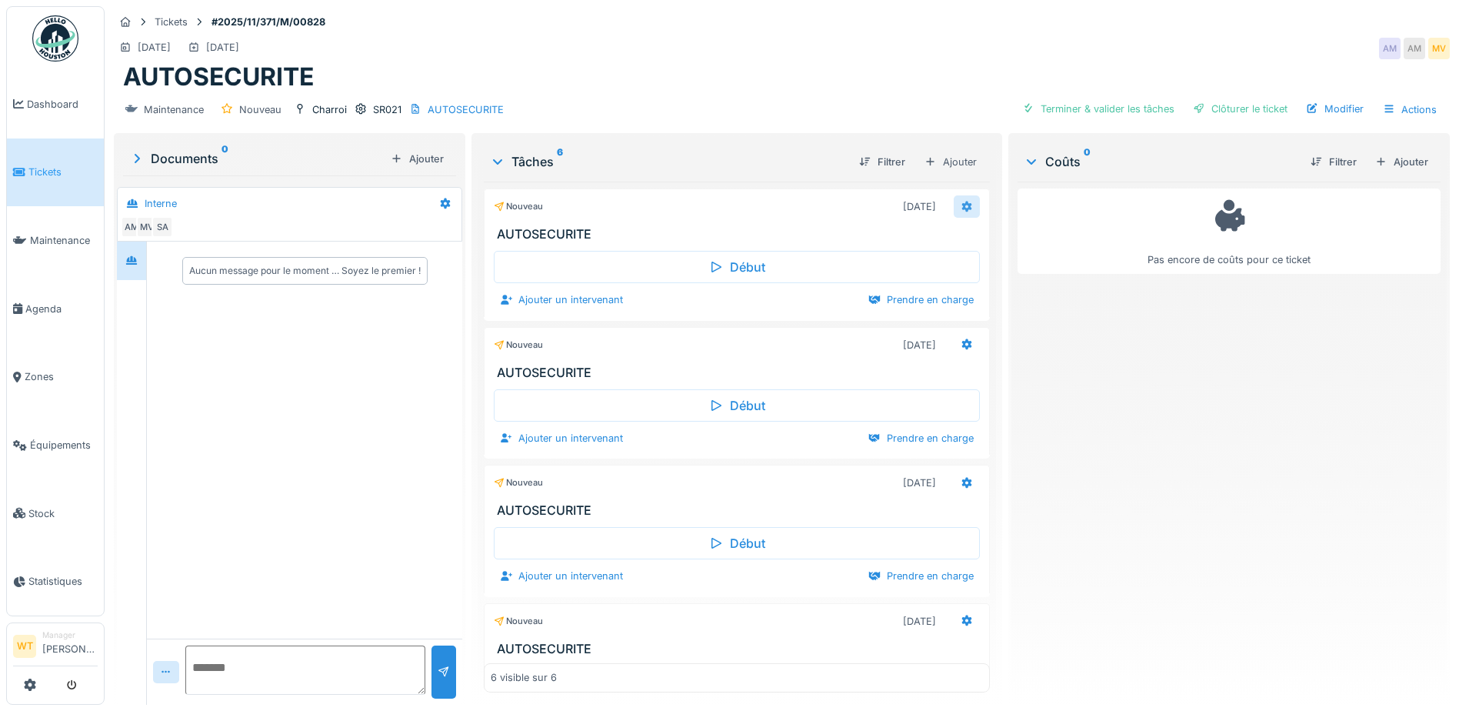
click at [959, 205] on div at bounding box center [967, 206] width 26 height 22
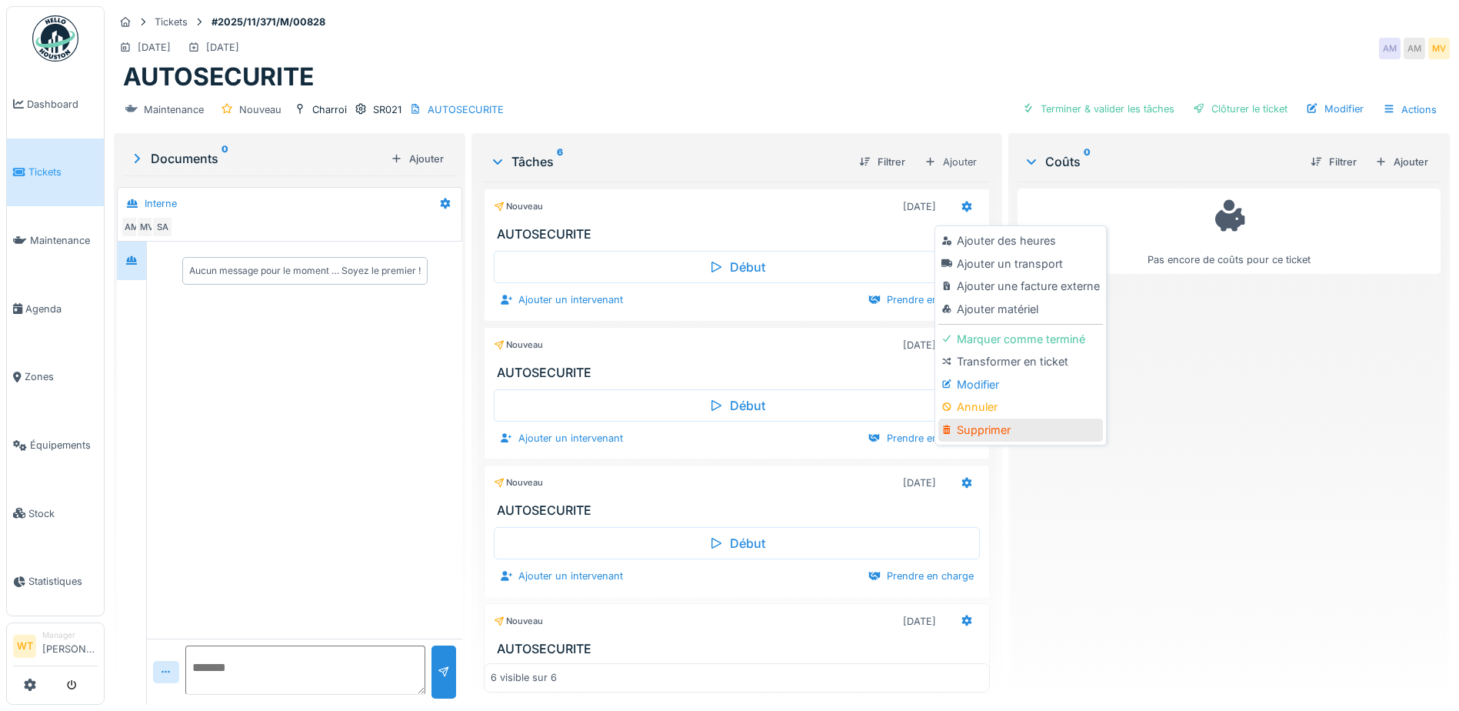
click at [998, 428] on div "Supprimer" at bounding box center [1021, 429] width 164 height 23
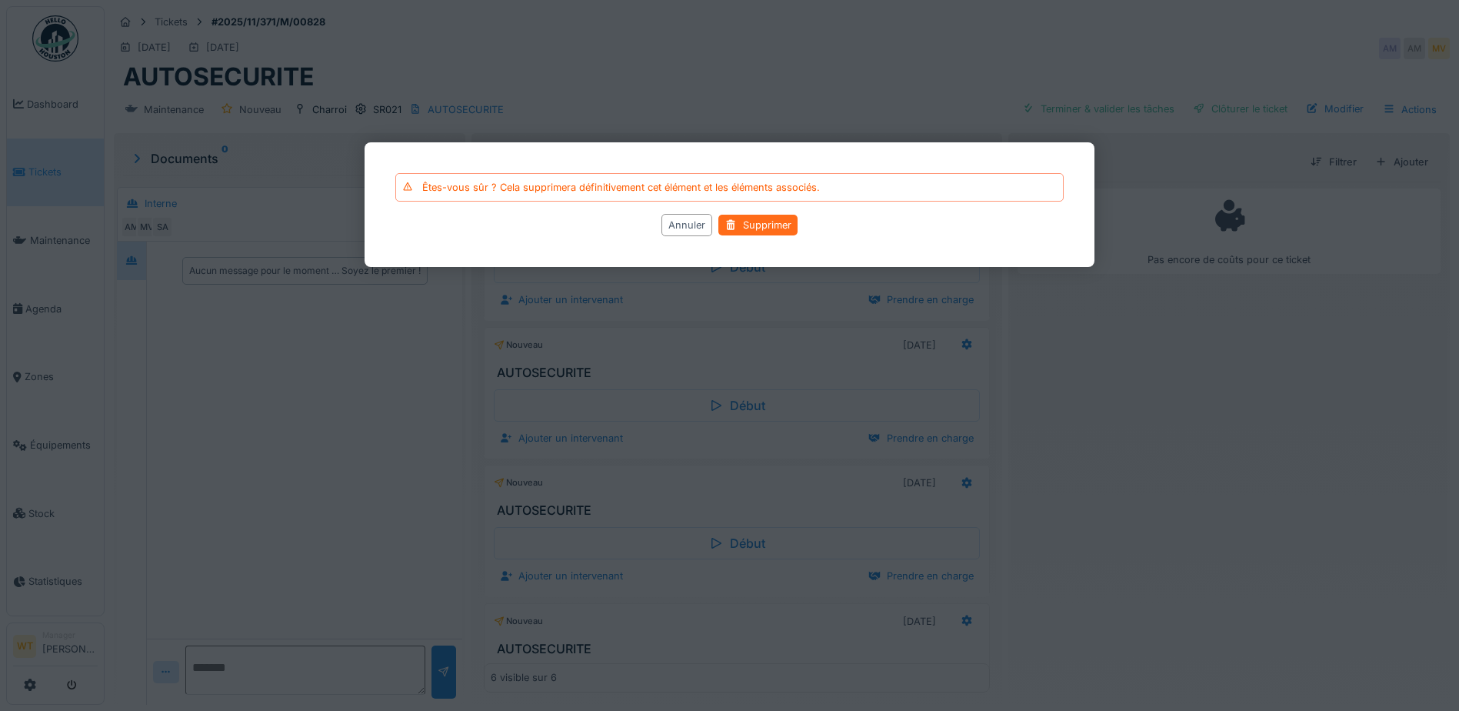
click at [770, 228] on div "Supprimer" at bounding box center [758, 225] width 79 height 21
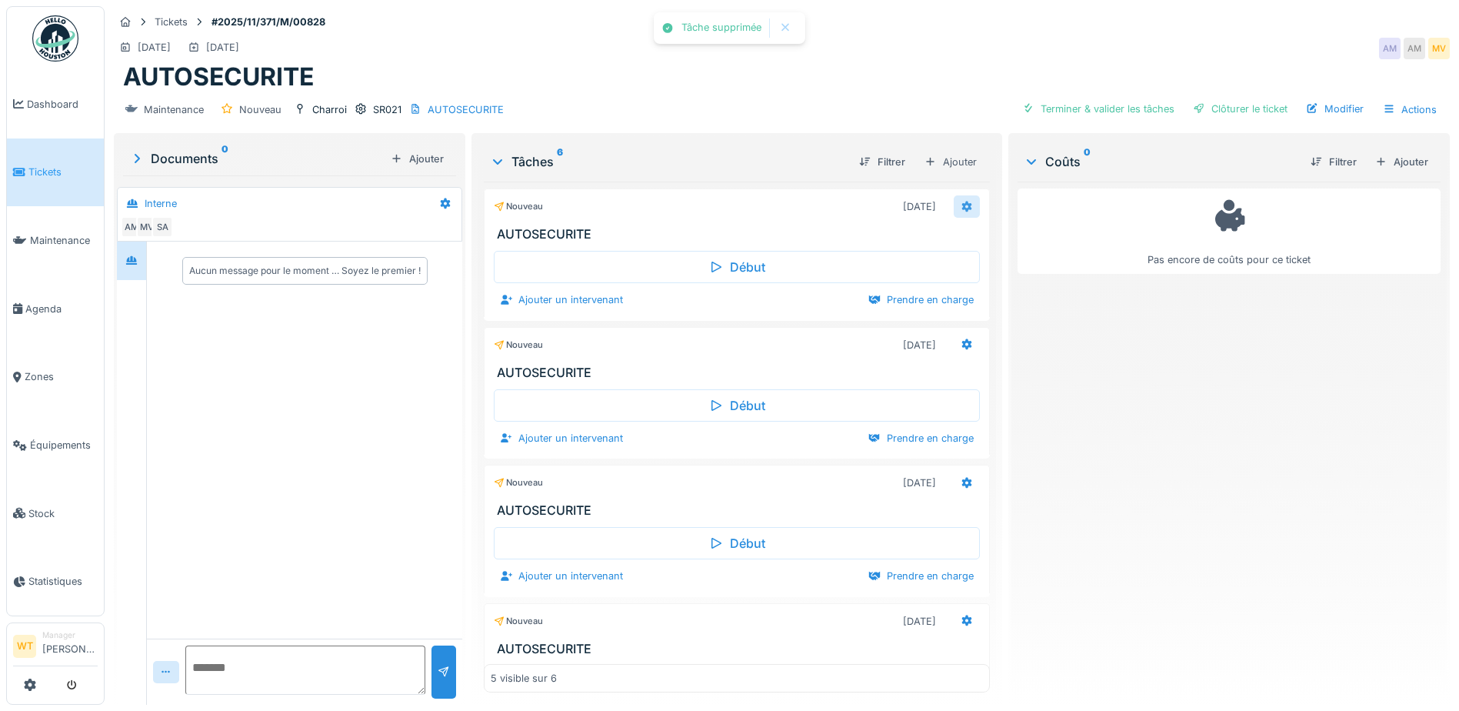
click at [954, 196] on div at bounding box center [967, 206] width 26 height 22
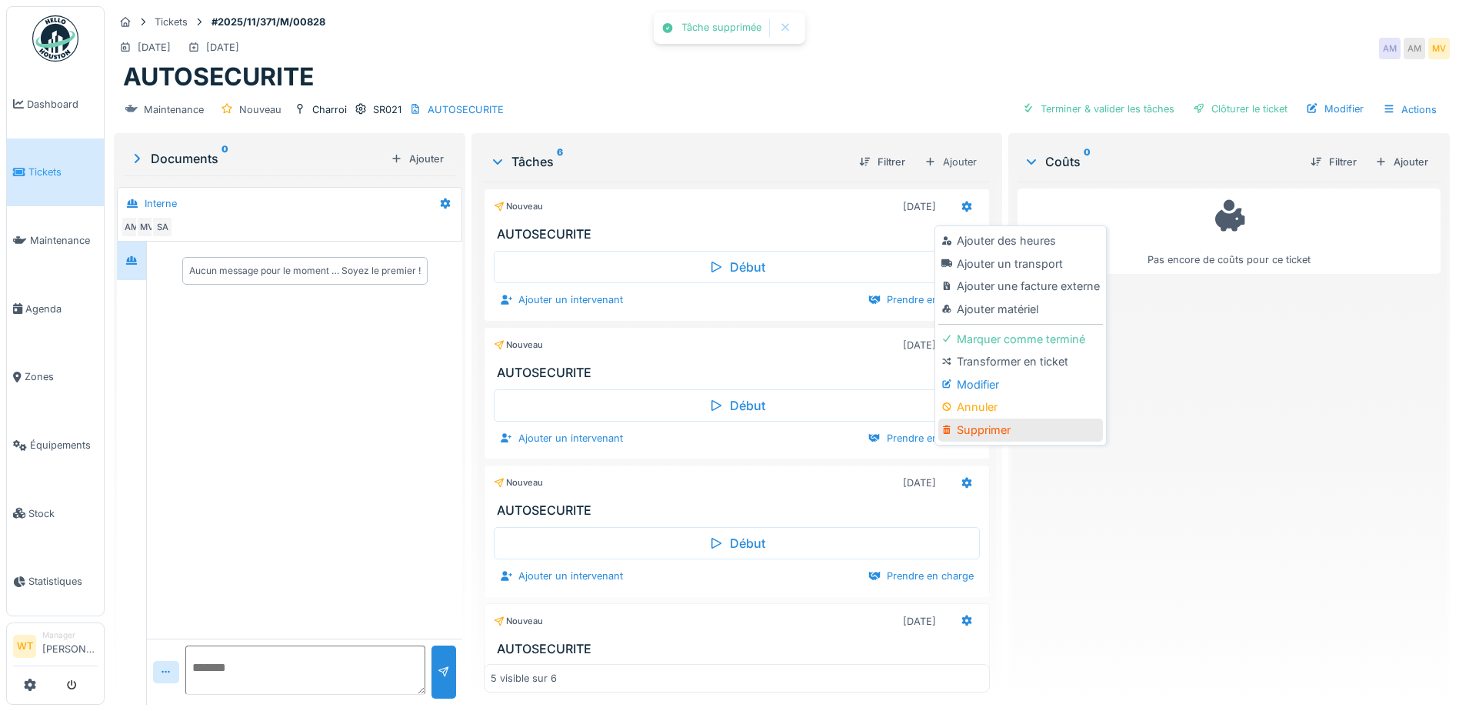
click at [994, 428] on div "Supprimer" at bounding box center [1021, 429] width 164 height 23
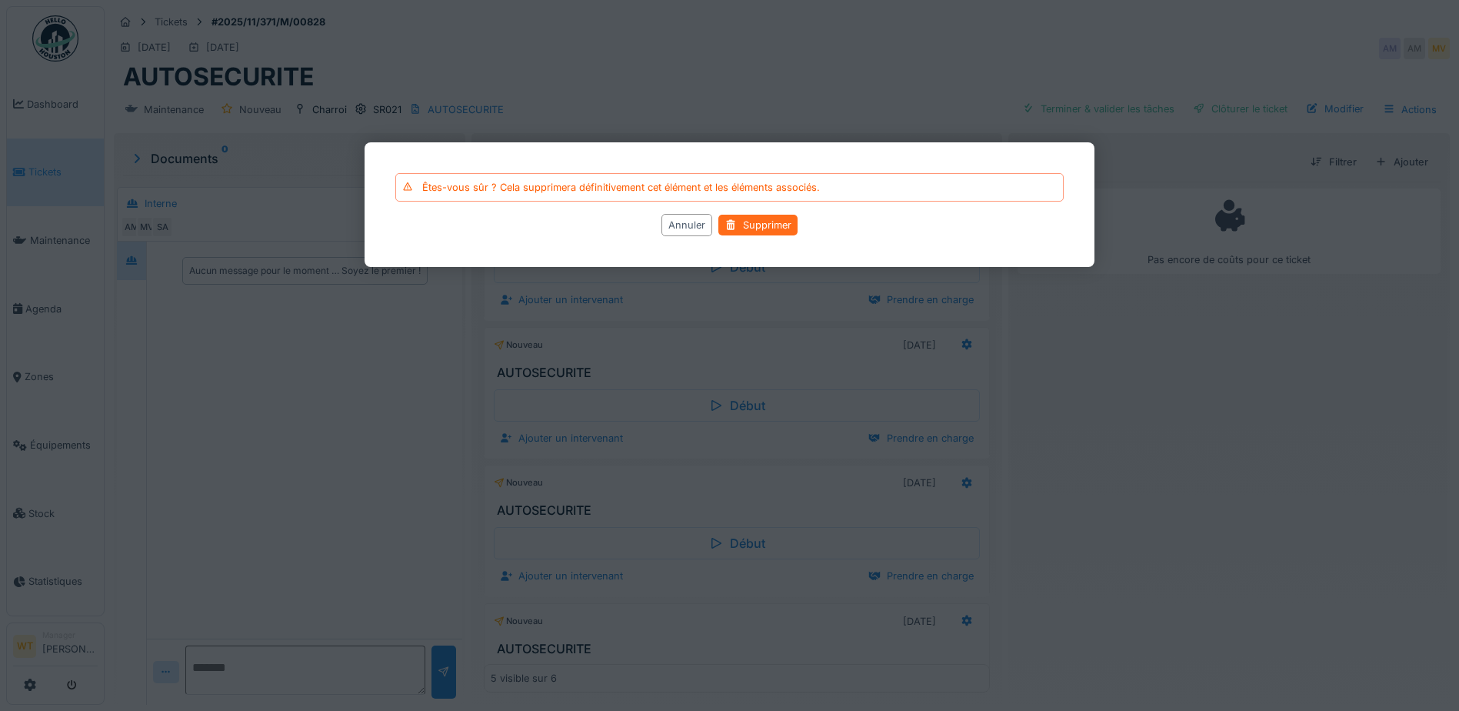
click at [775, 222] on div "Supprimer" at bounding box center [758, 225] width 79 height 21
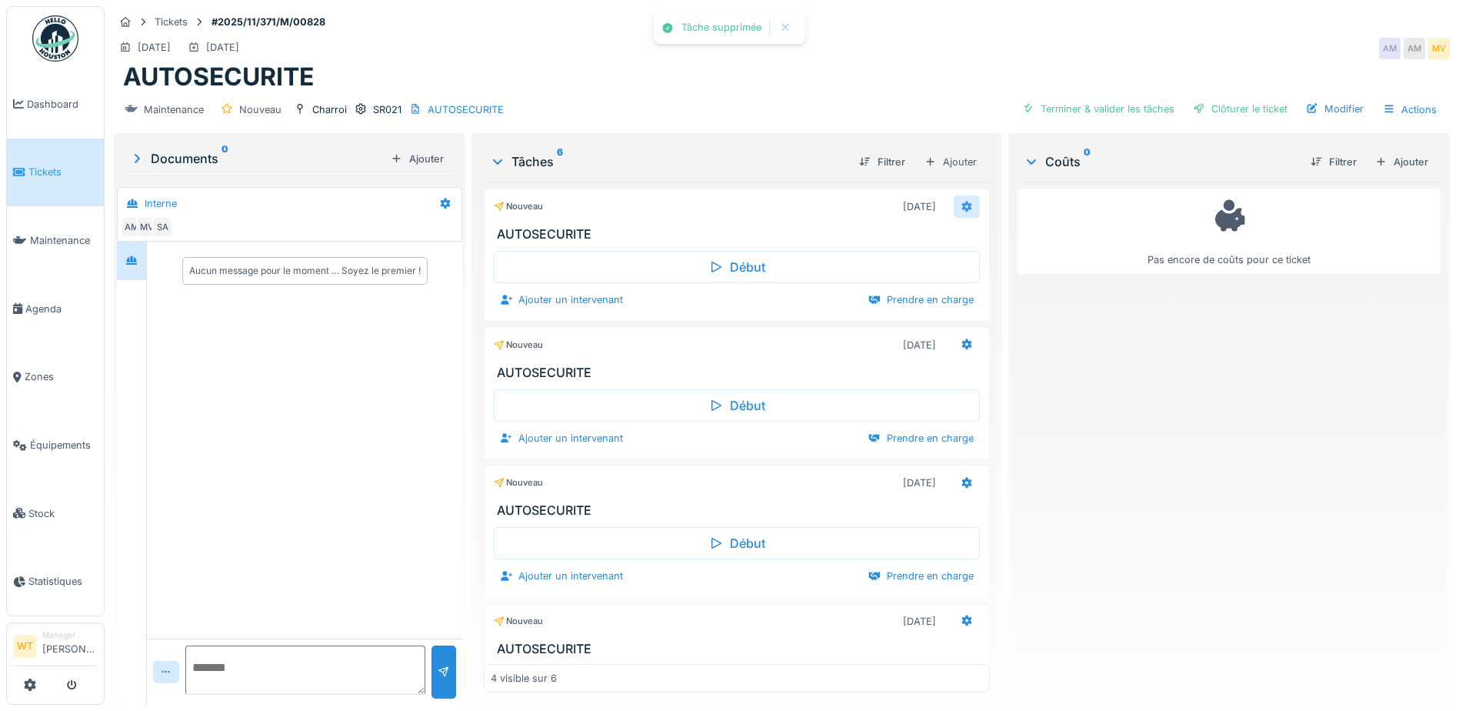
click at [962, 211] on icon at bounding box center [967, 206] width 10 height 11
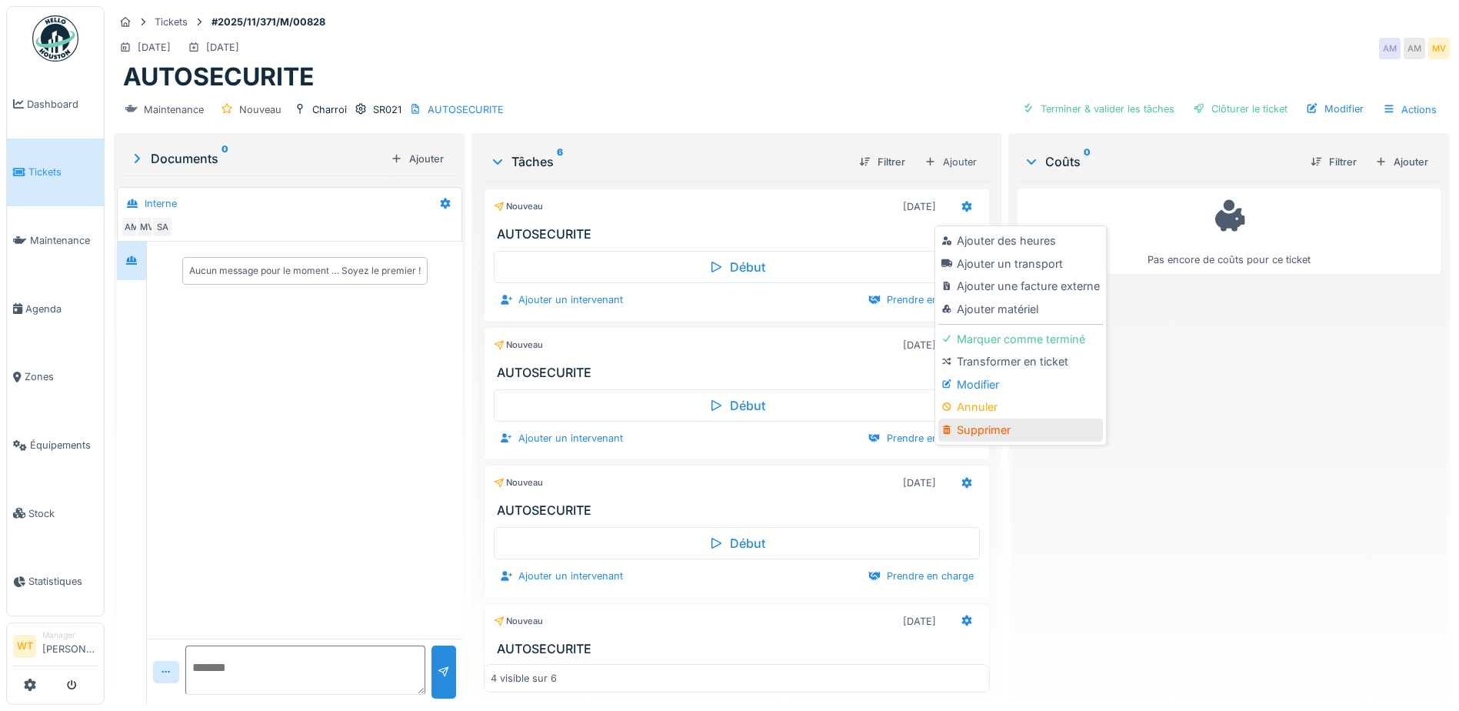
click at [985, 427] on div "Supprimer" at bounding box center [1021, 429] width 164 height 23
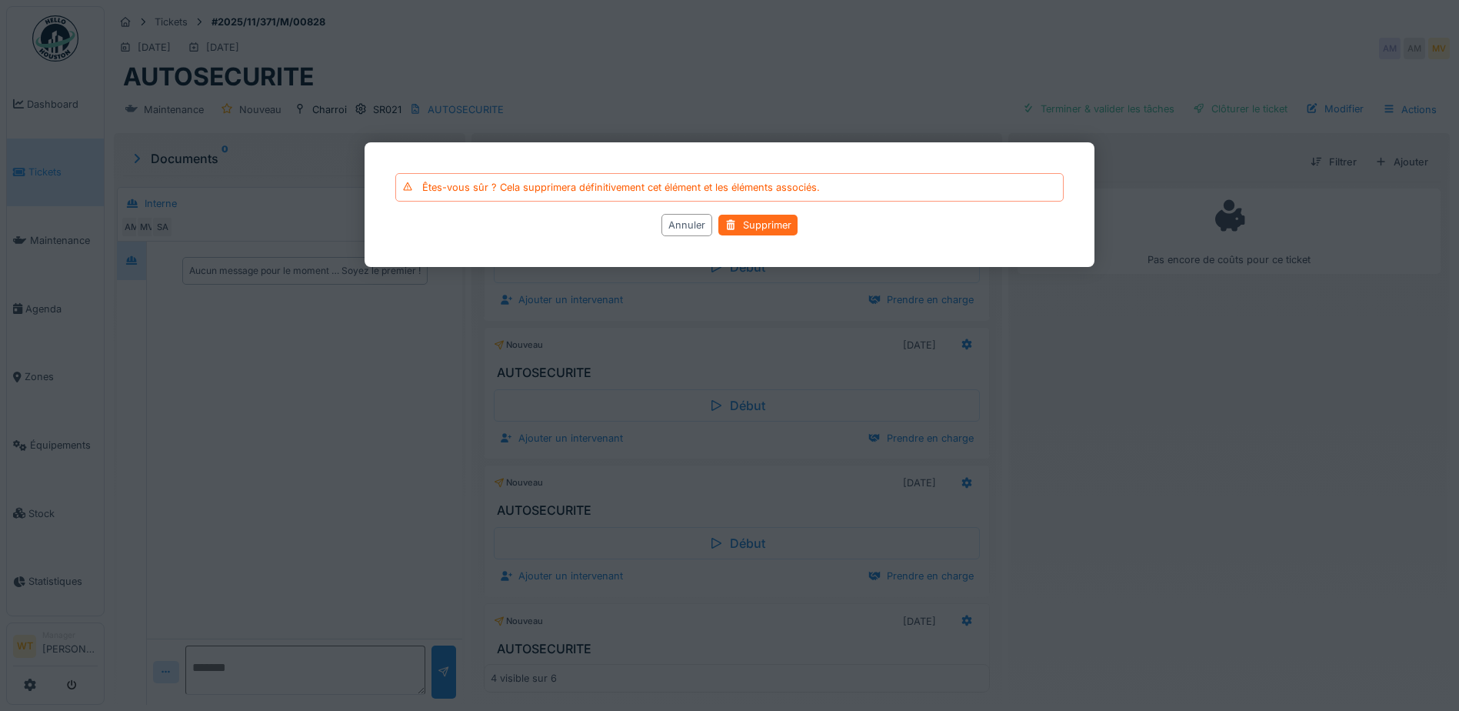
click at [771, 228] on div "Supprimer" at bounding box center [758, 225] width 79 height 21
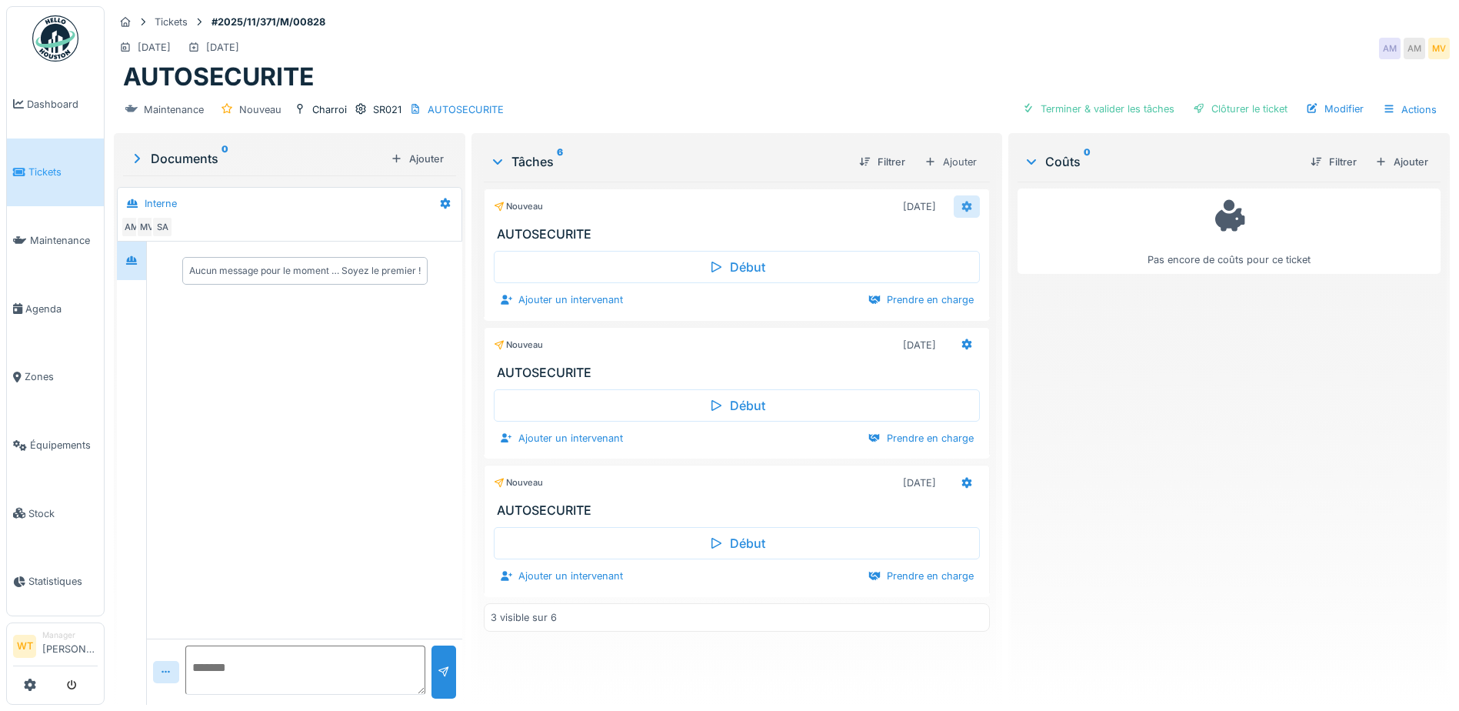
click at [962, 207] on icon at bounding box center [967, 206] width 10 height 11
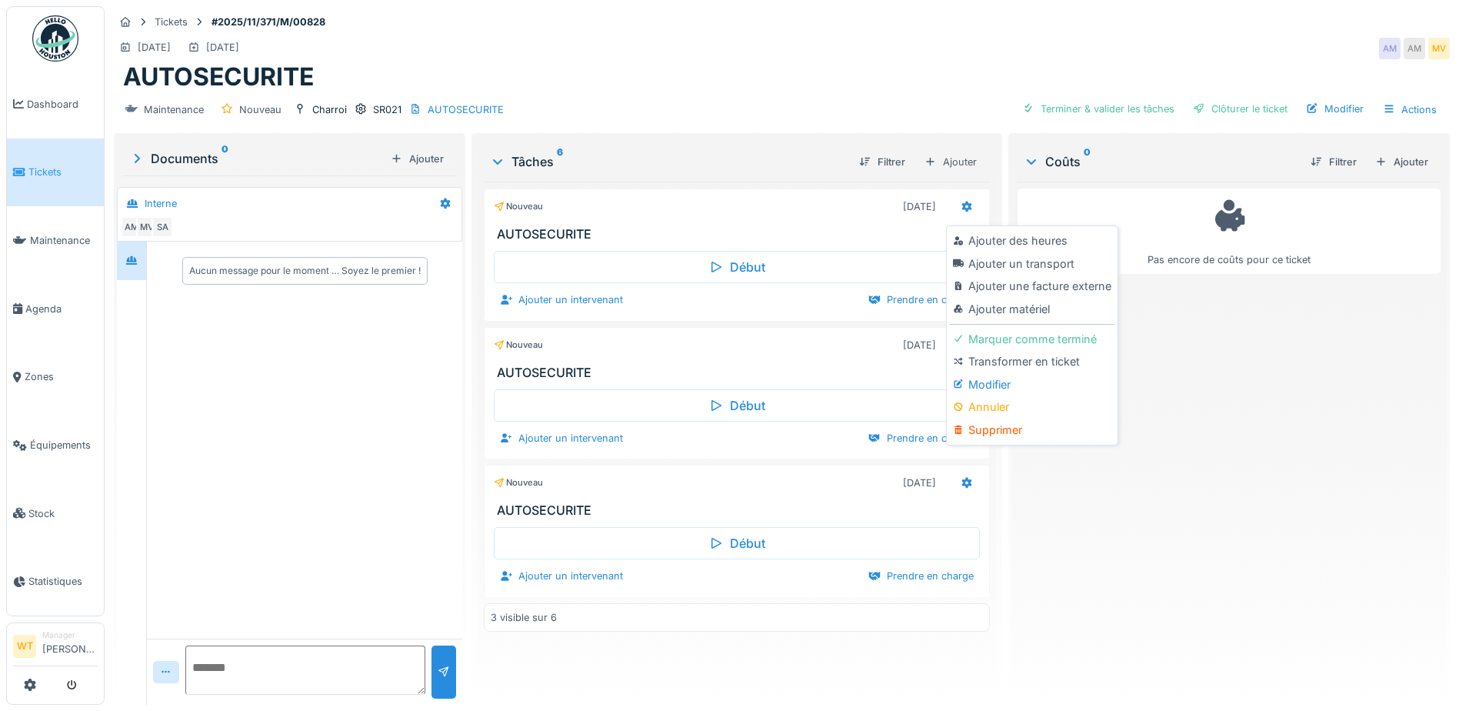
drag, startPoint x: 1013, startPoint y: 436, endPoint x: 1007, endPoint y: 442, distance: 8.2
click at [1012, 439] on div "Supprimer" at bounding box center [1032, 429] width 164 height 23
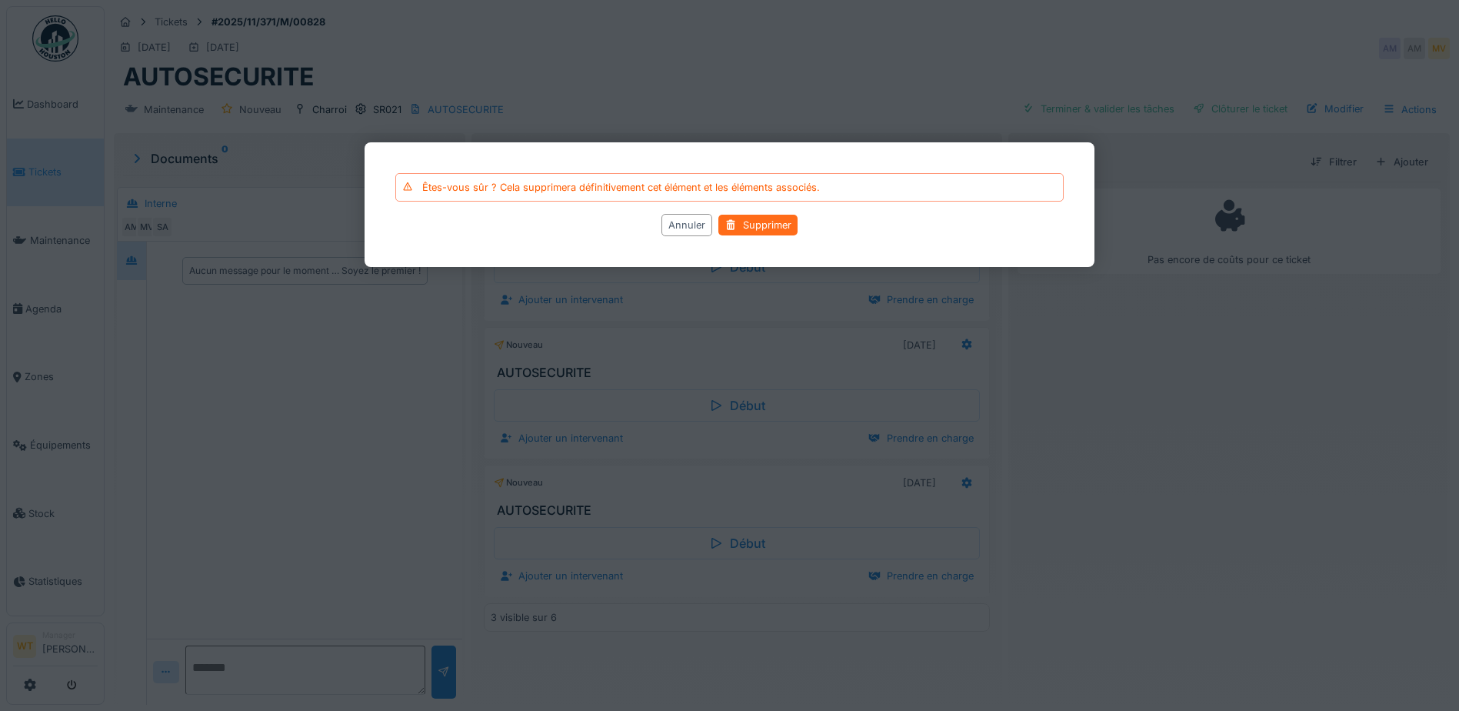
click at [770, 225] on div "Supprimer" at bounding box center [758, 225] width 79 height 21
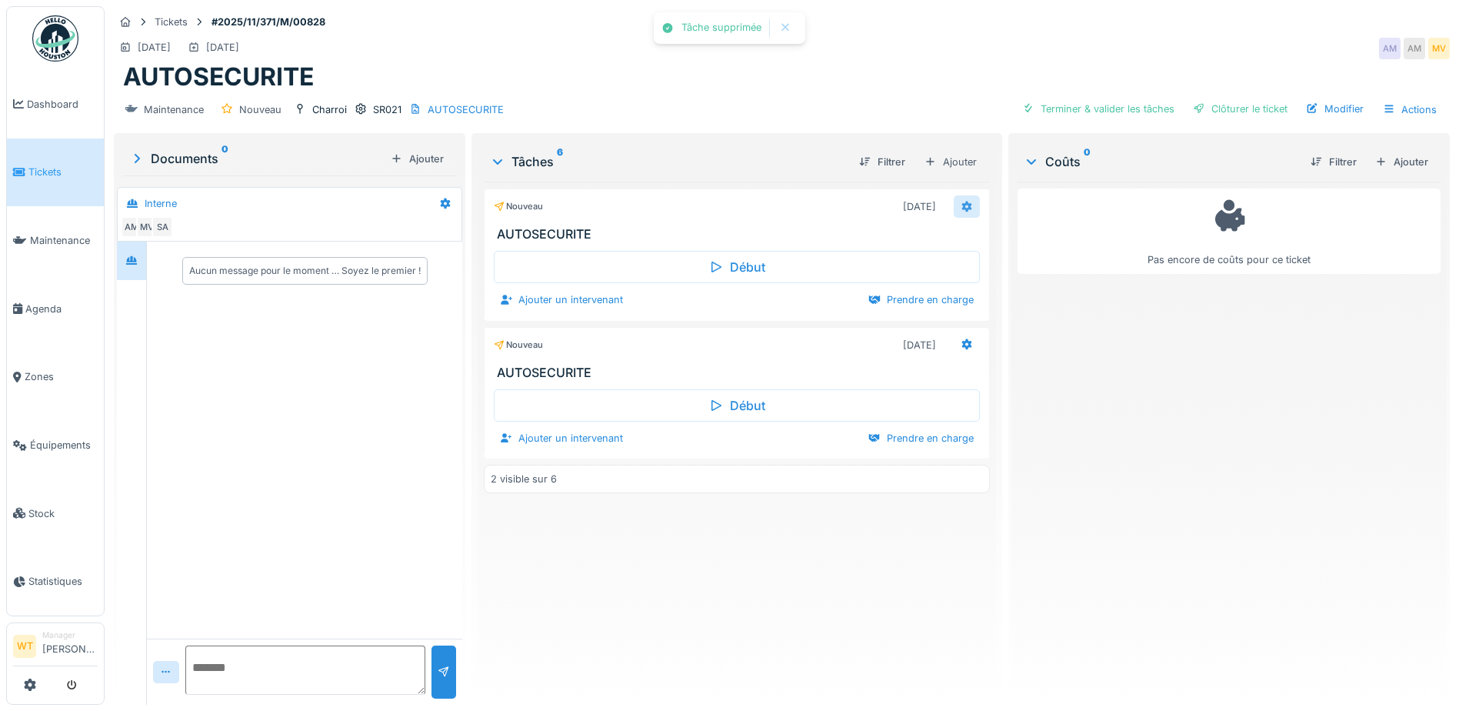
click at [962, 205] on icon at bounding box center [967, 206] width 10 height 11
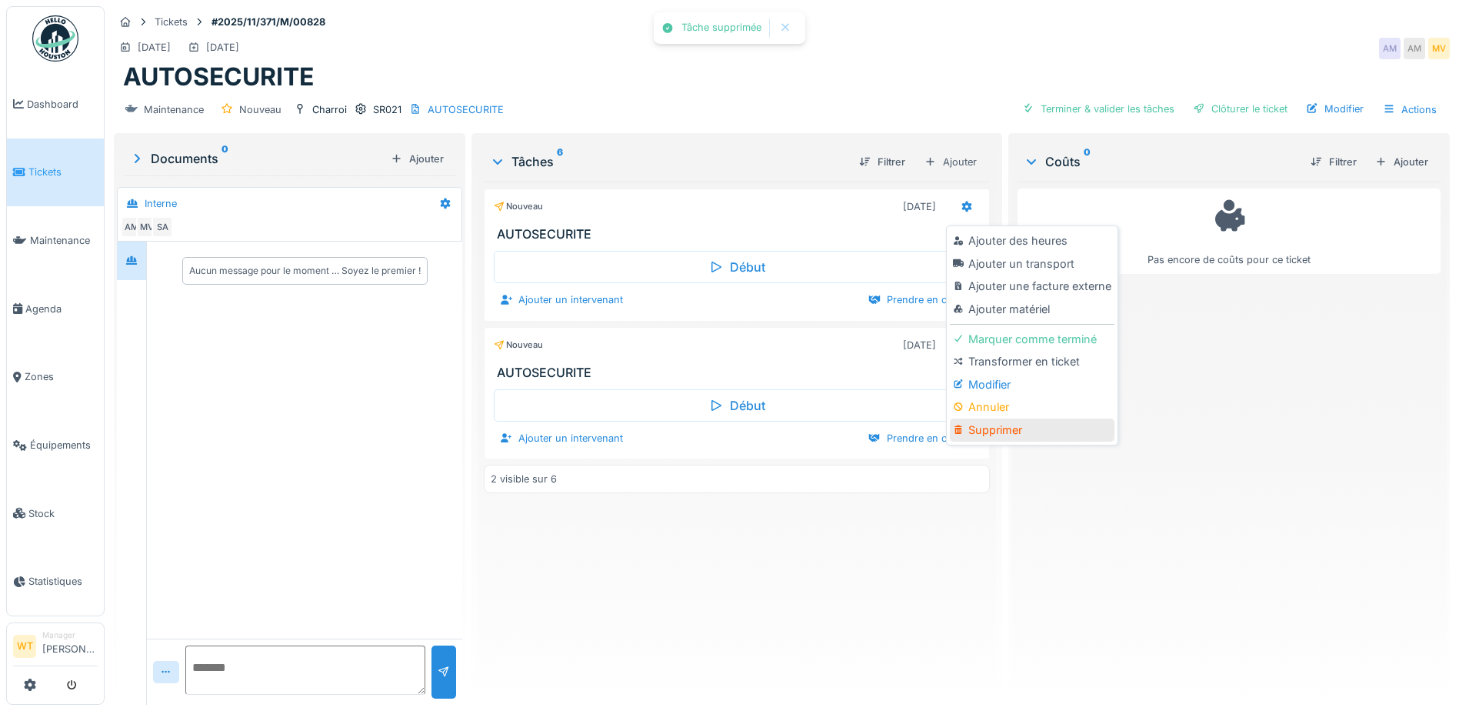
click at [1007, 432] on div "Supprimer" at bounding box center [1032, 429] width 164 height 23
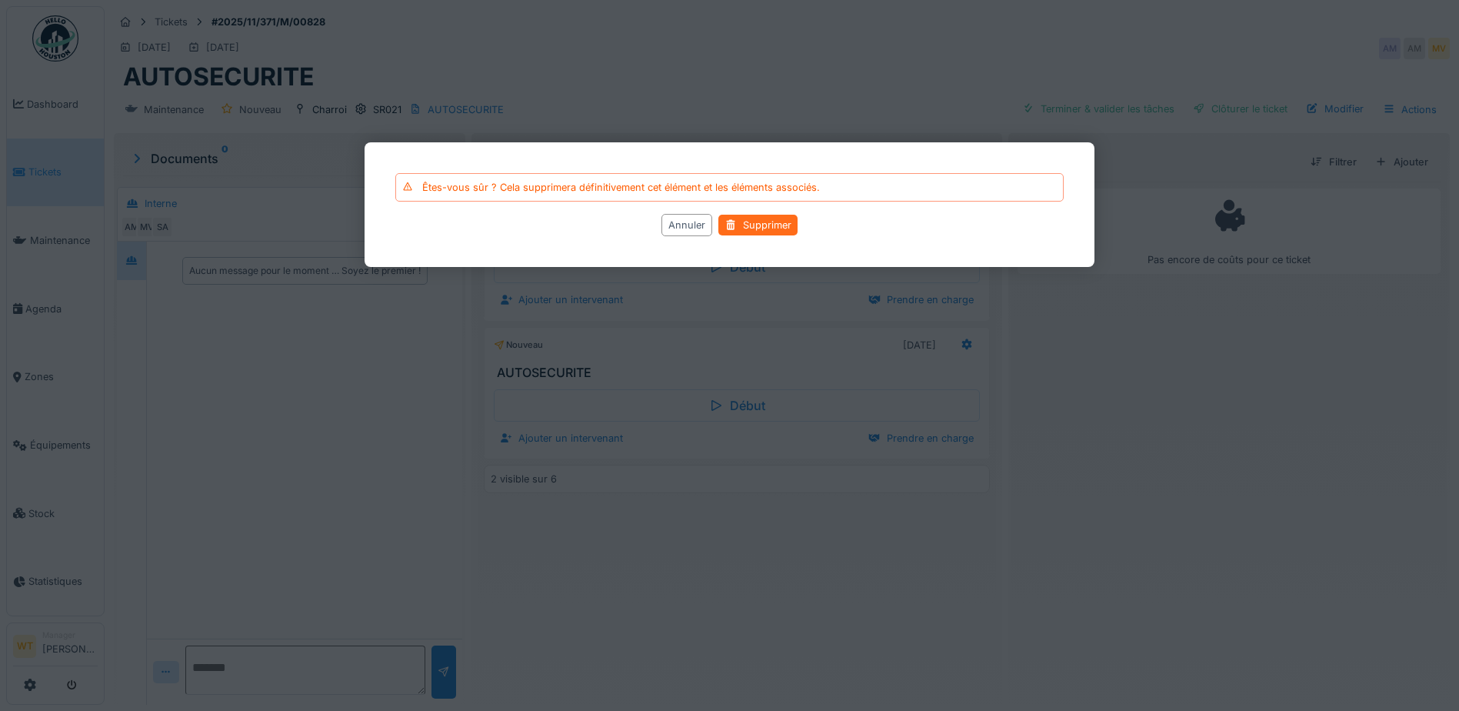
click at [742, 227] on div "Supprimer" at bounding box center [758, 225] width 79 height 21
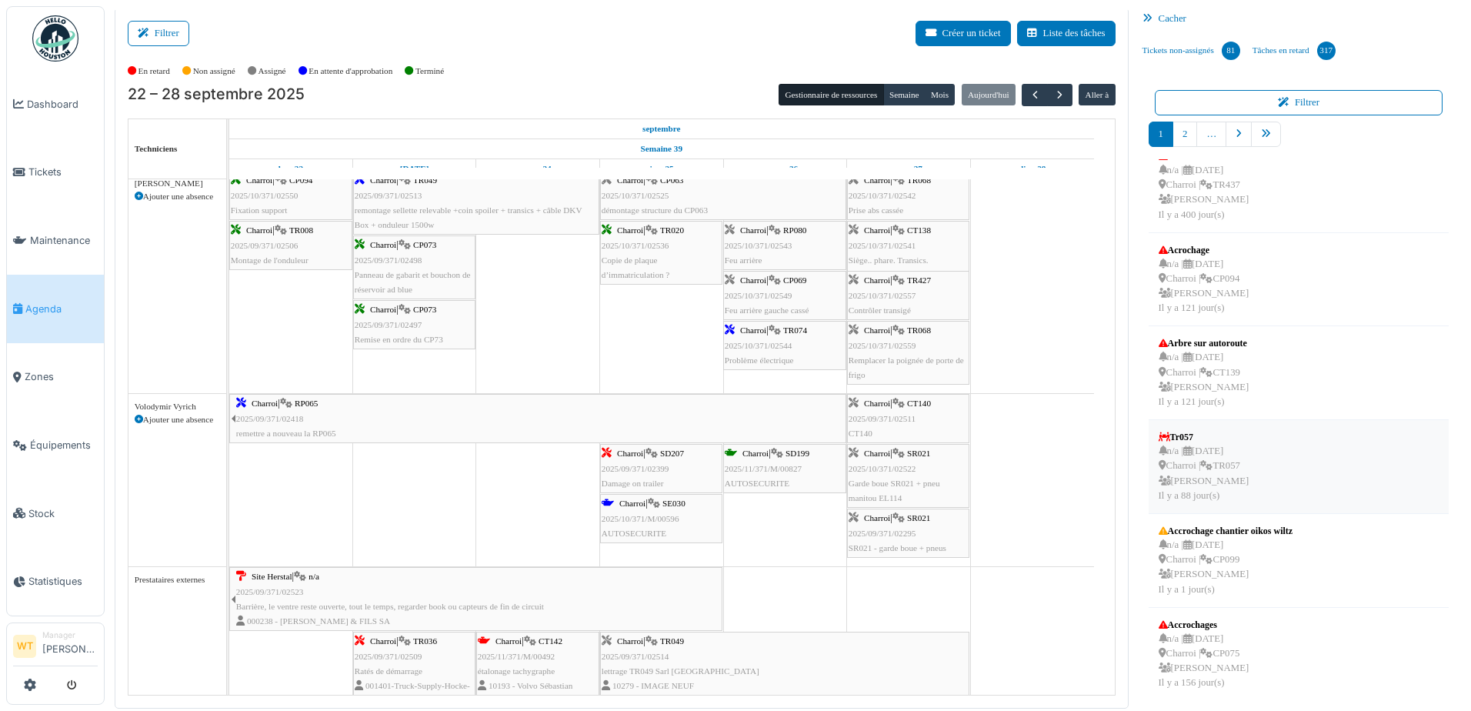
scroll to position [398, 0]
click at [1261, 130] on icon "pager" at bounding box center [1266, 134] width 10 height 10
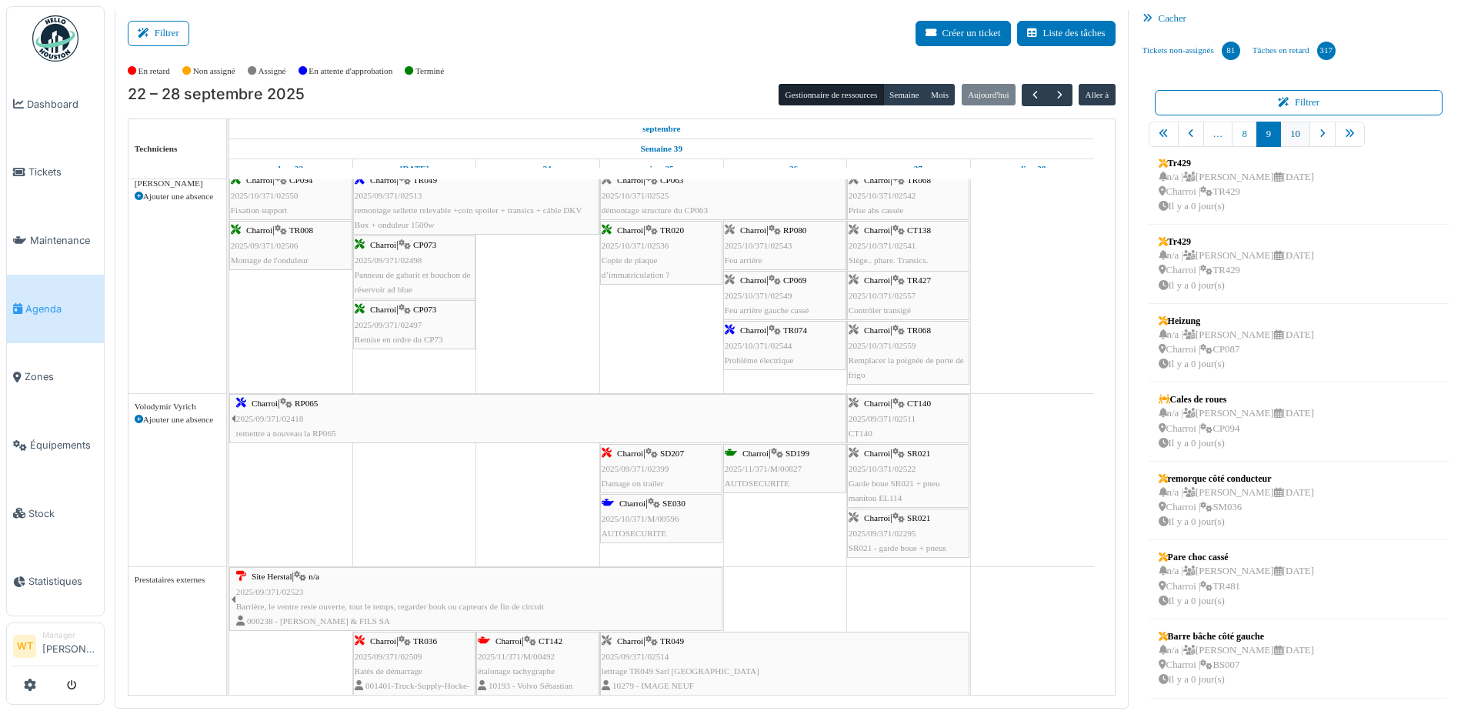
click at [1292, 132] on link "10" at bounding box center [1295, 134] width 30 height 25
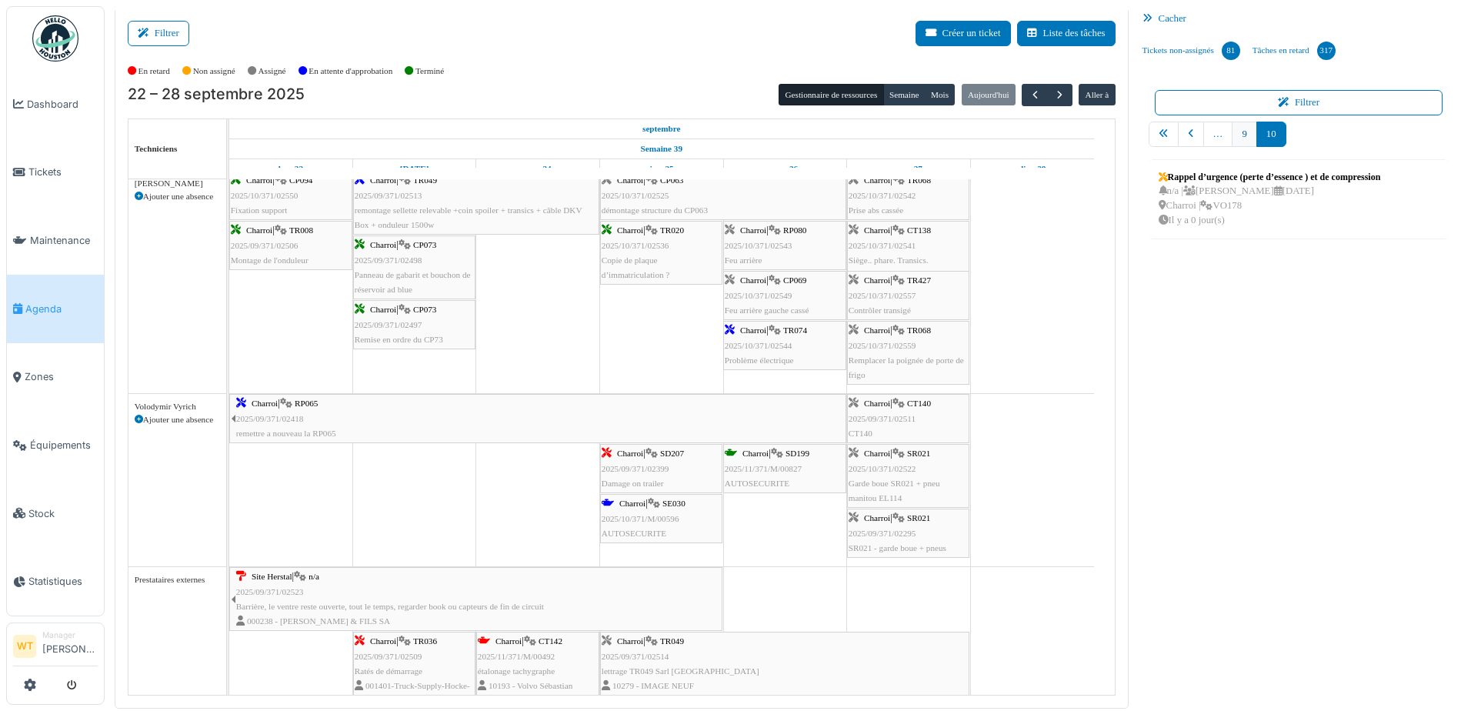
click at [1239, 134] on link "9" at bounding box center [1244, 134] width 25 height 25
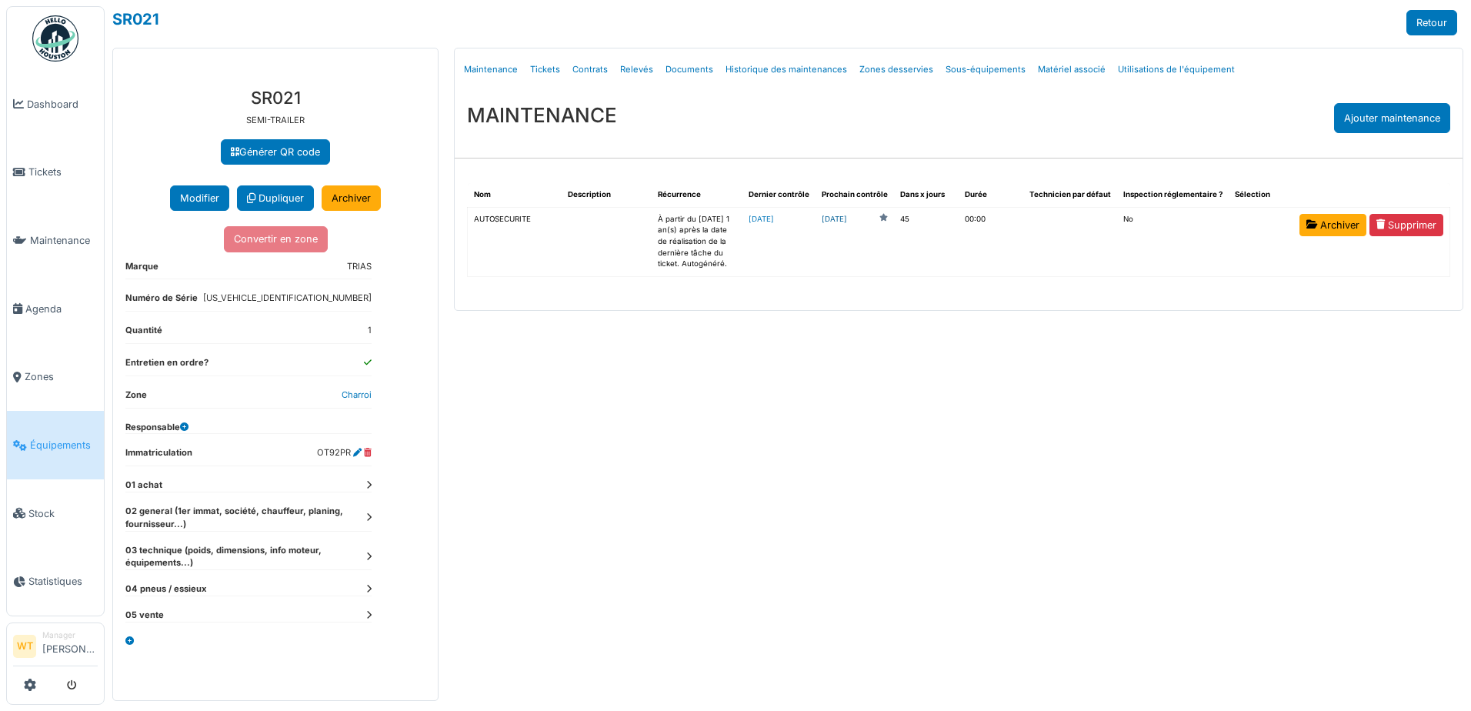
click at [847, 217] on link "[DATE]" at bounding box center [834, 220] width 25 height 12
click at [62, 309] on span "Agenda" at bounding box center [61, 309] width 72 height 15
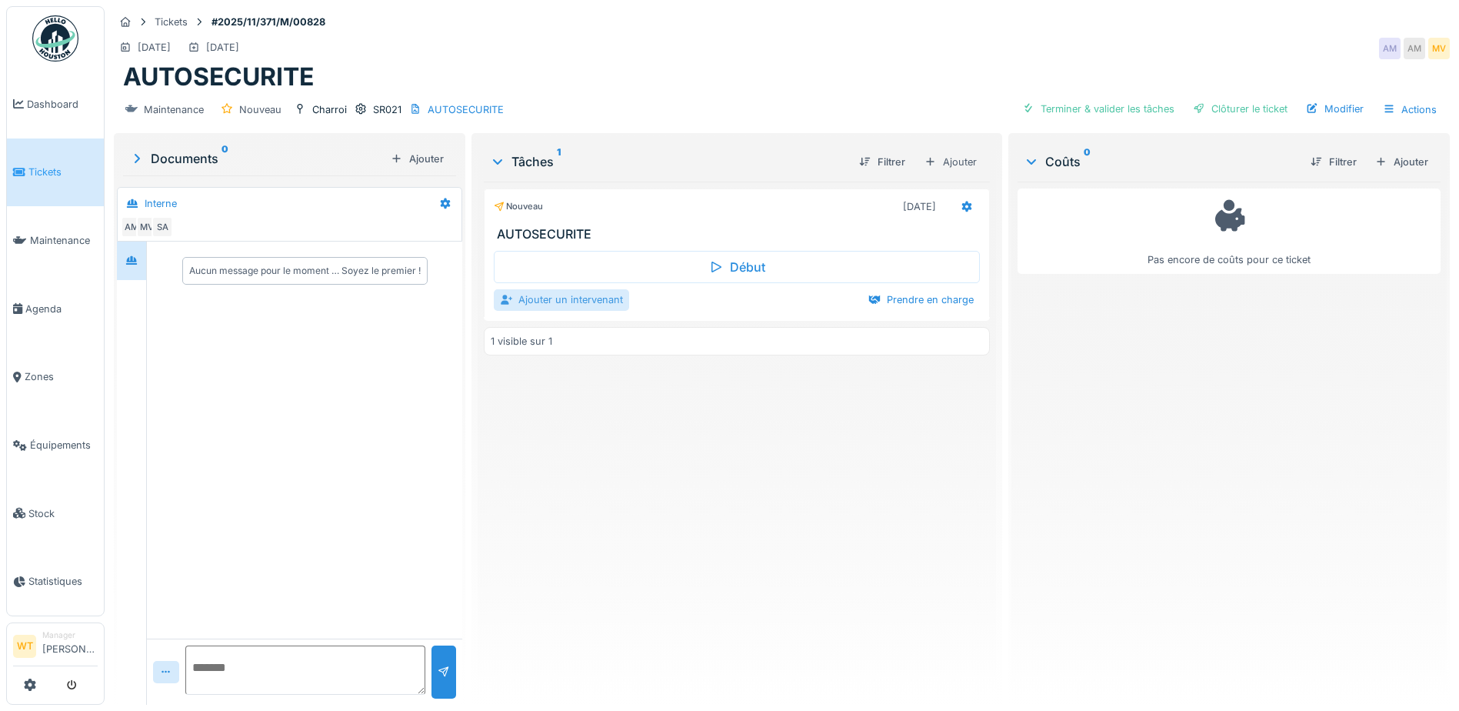
click at [599, 296] on div "Ajouter un intervenant" at bounding box center [561, 299] width 135 height 21
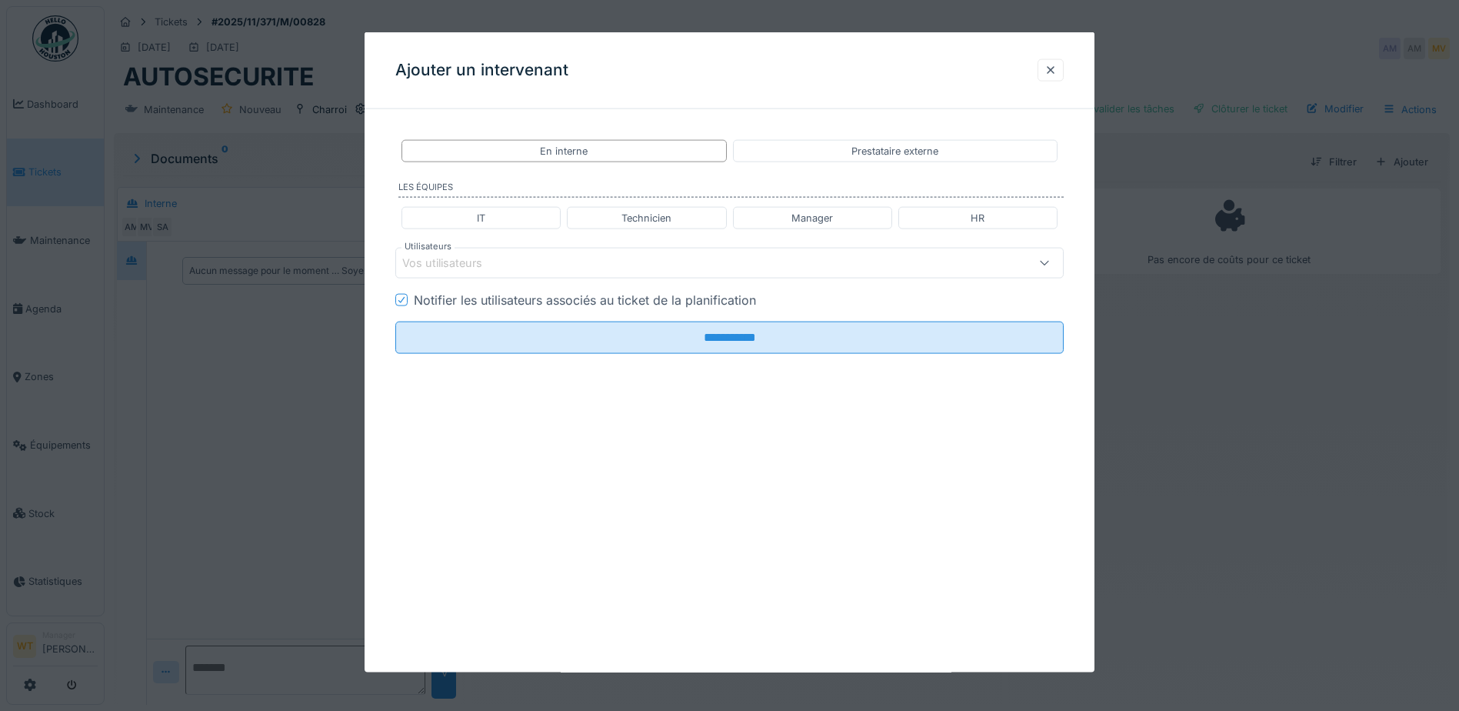
click at [711, 262] on div "Vos utilisateurs" at bounding box center [690, 263] width 576 height 17
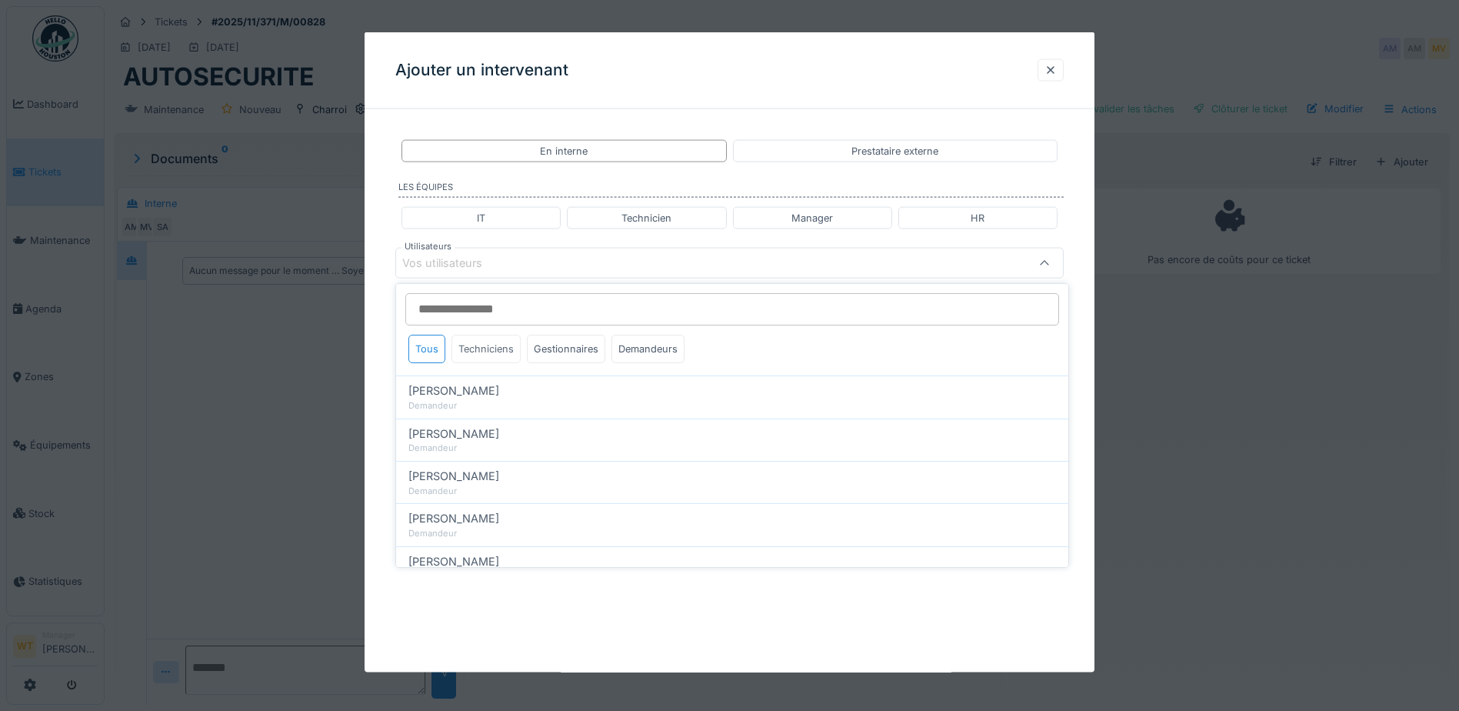
click at [493, 348] on div "Techniciens" at bounding box center [486, 349] width 69 height 28
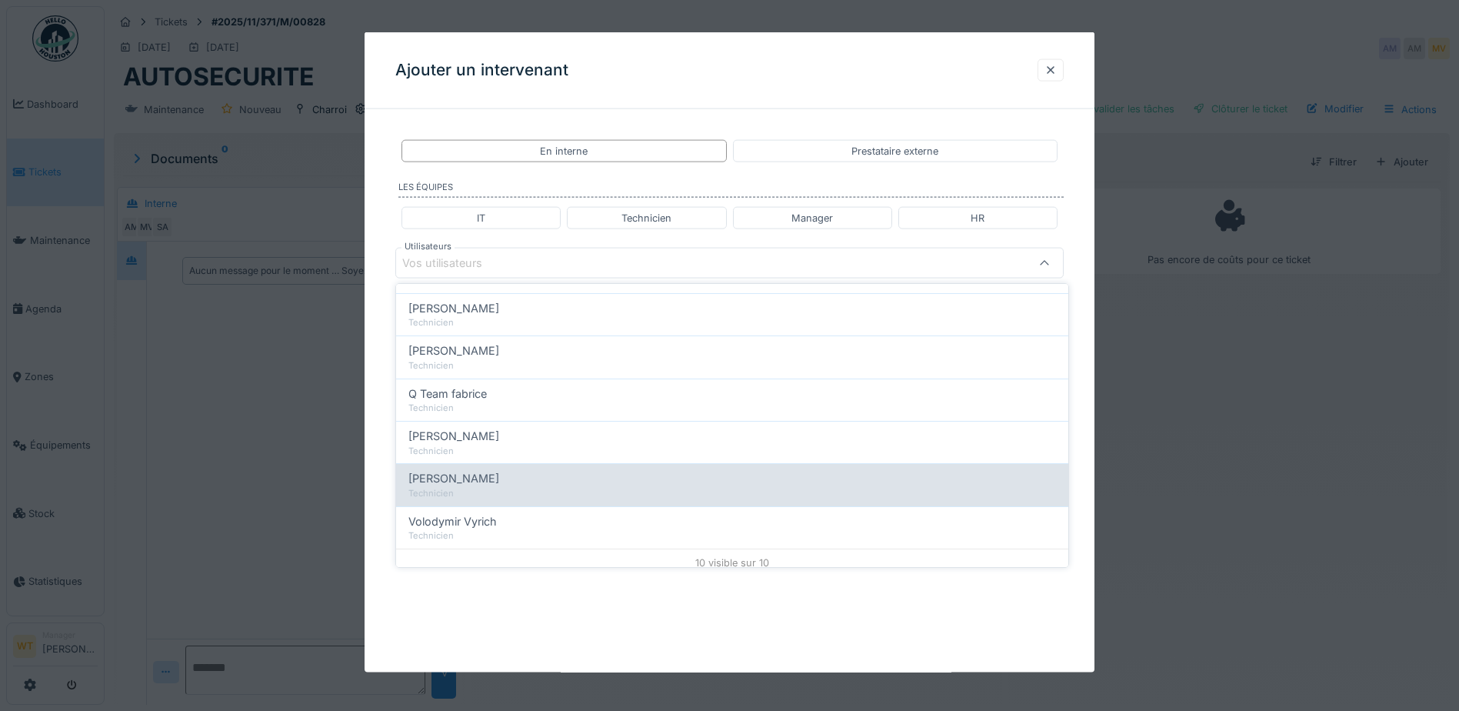
scroll to position [262, 0]
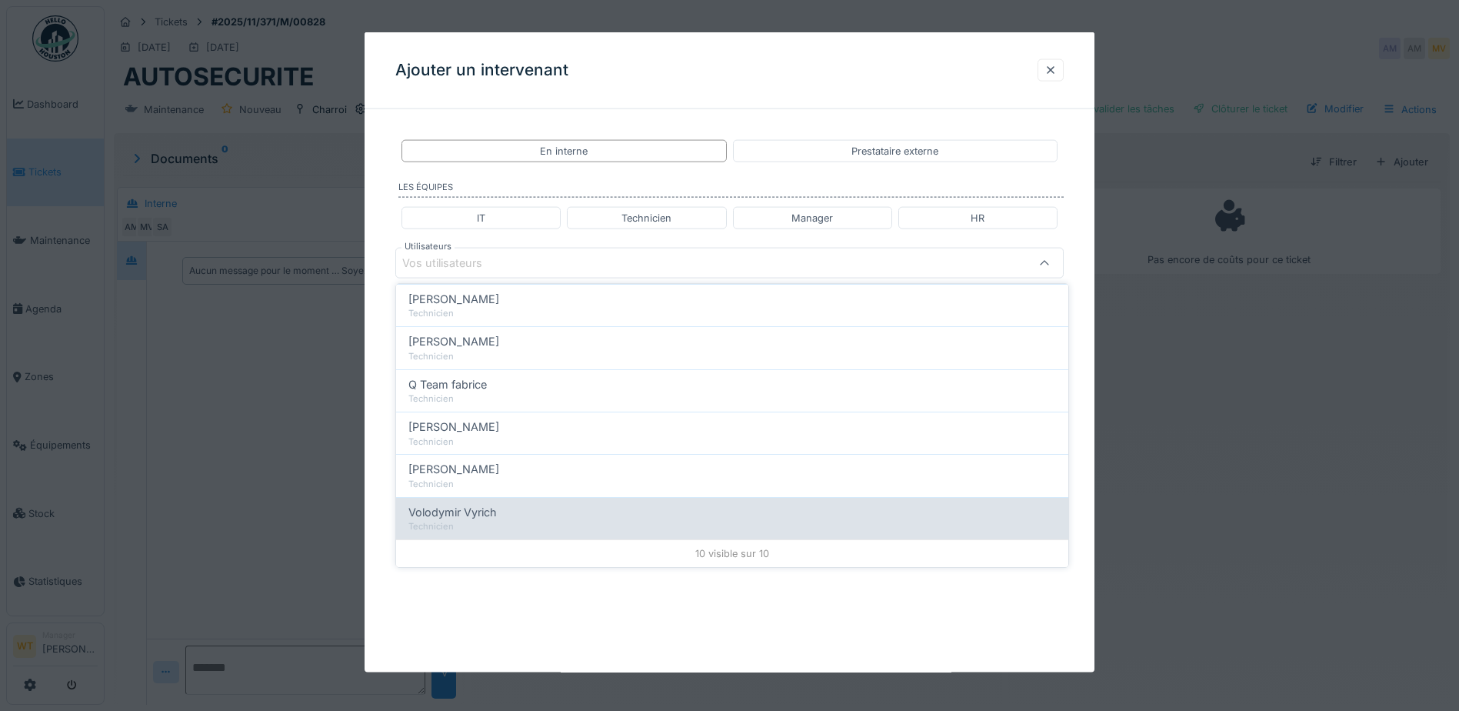
click at [486, 520] on span "Volodymir Vyrich" at bounding box center [452, 512] width 88 height 17
type input "*****"
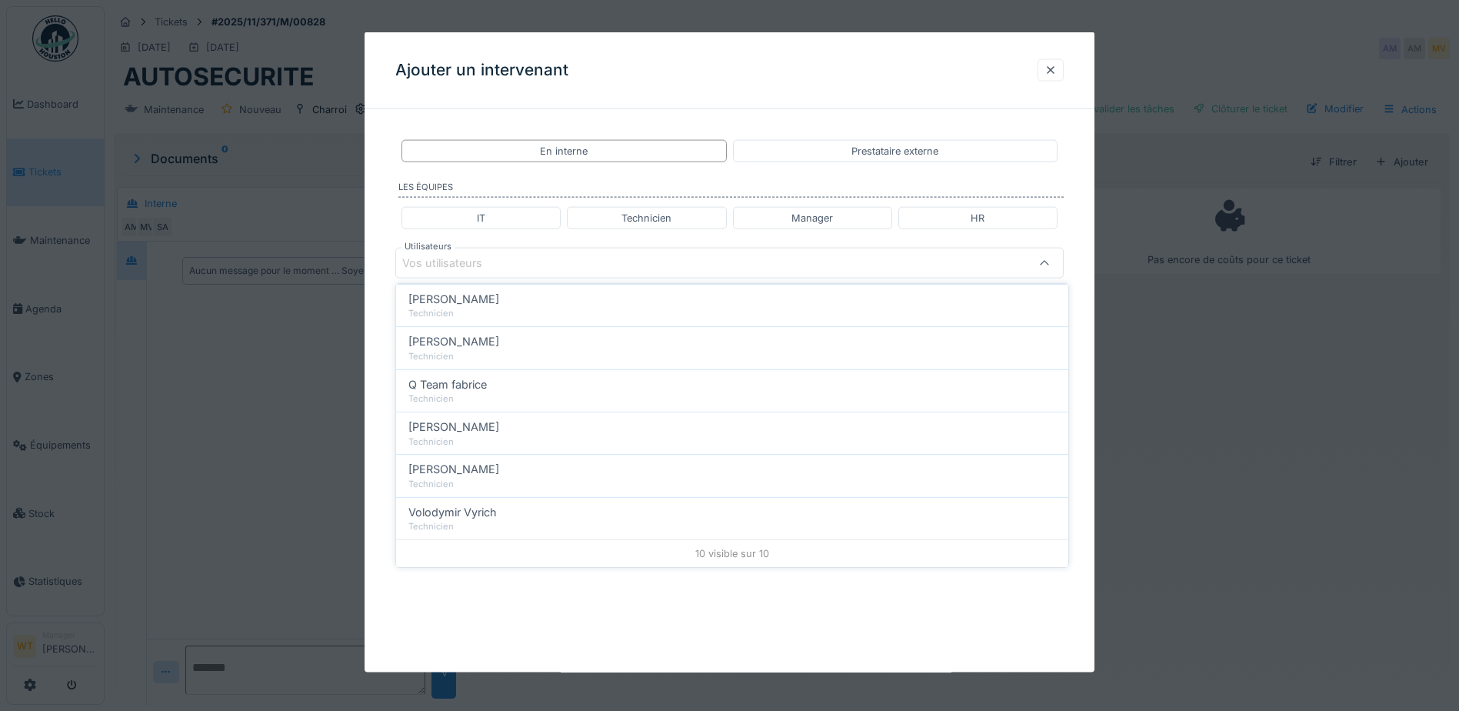
scroll to position [0, 0]
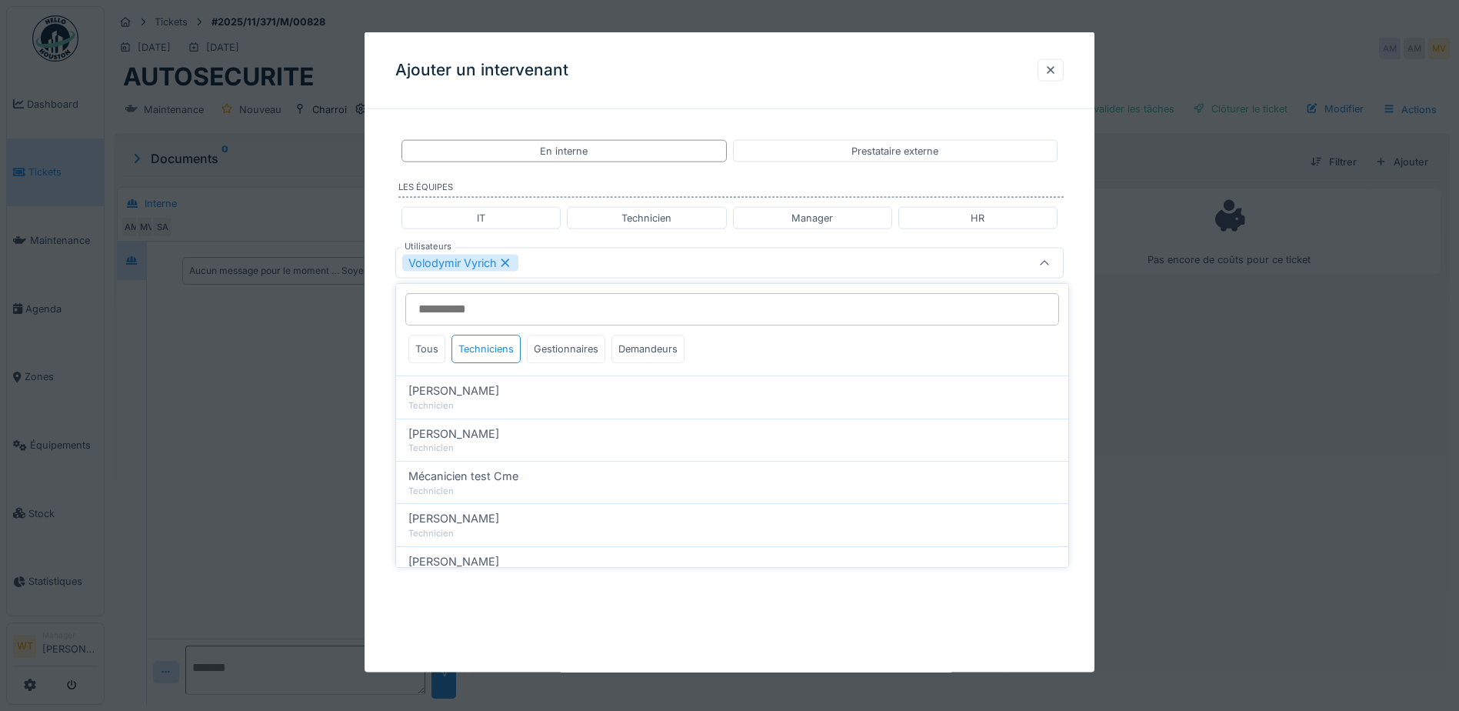
click at [592, 266] on div "Volodymir Vyrich" at bounding box center [690, 263] width 576 height 17
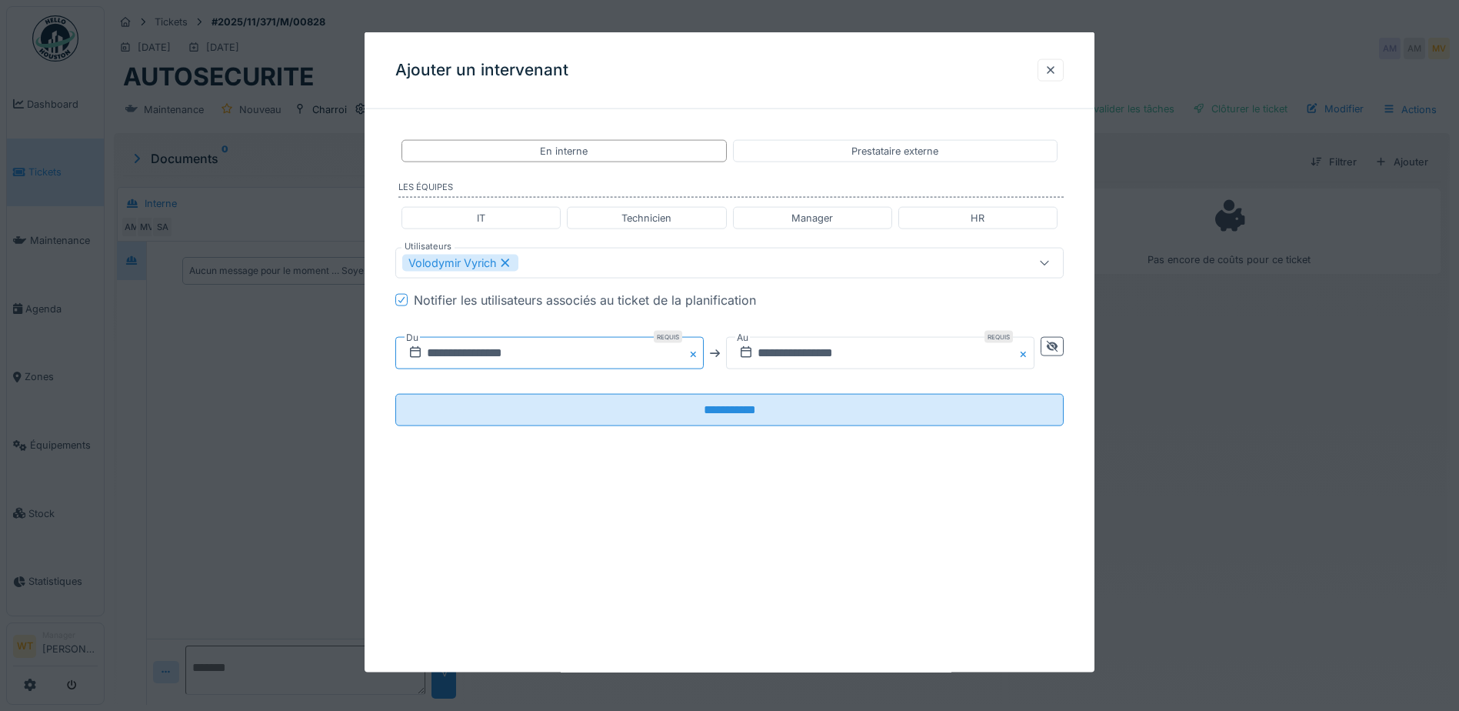
click at [495, 358] on input "**********" at bounding box center [549, 353] width 308 height 32
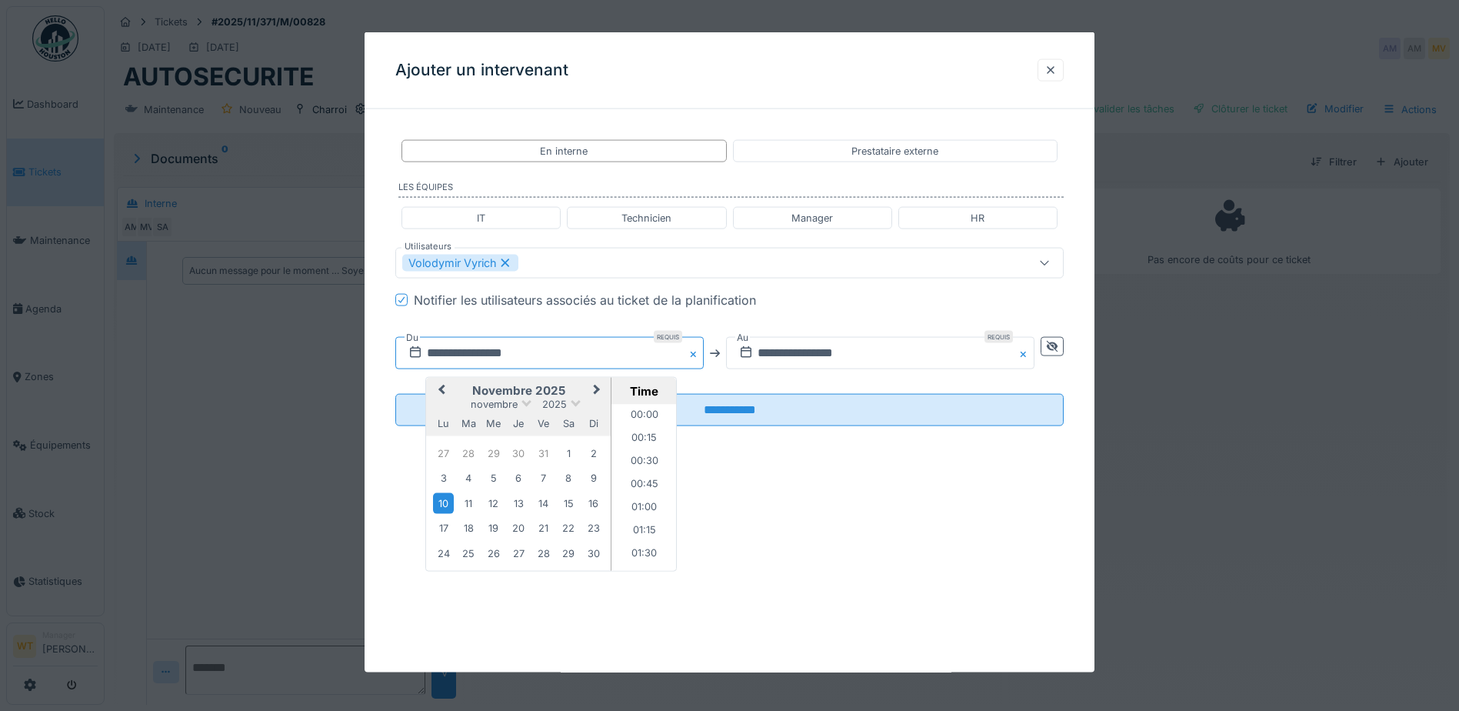
scroll to position [667, 0]
click at [442, 393] on button "Previous Month" at bounding box center [440, 391] width 25 height 25
click at [570, 526] on div "27" at bounding box center [568, 528] width 21 height 21
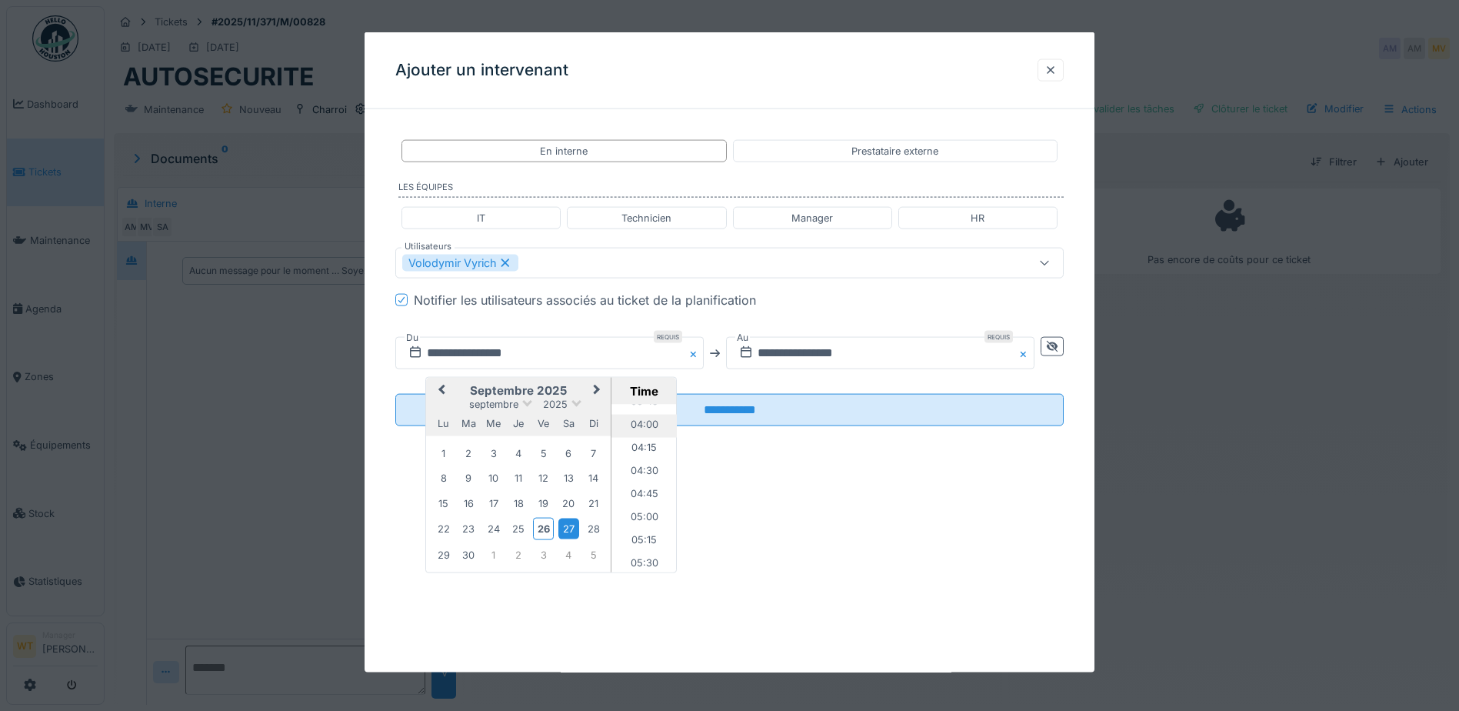
click at [642, 427] on li "04:00" at bounding box center [644, 426] width 65 height 23
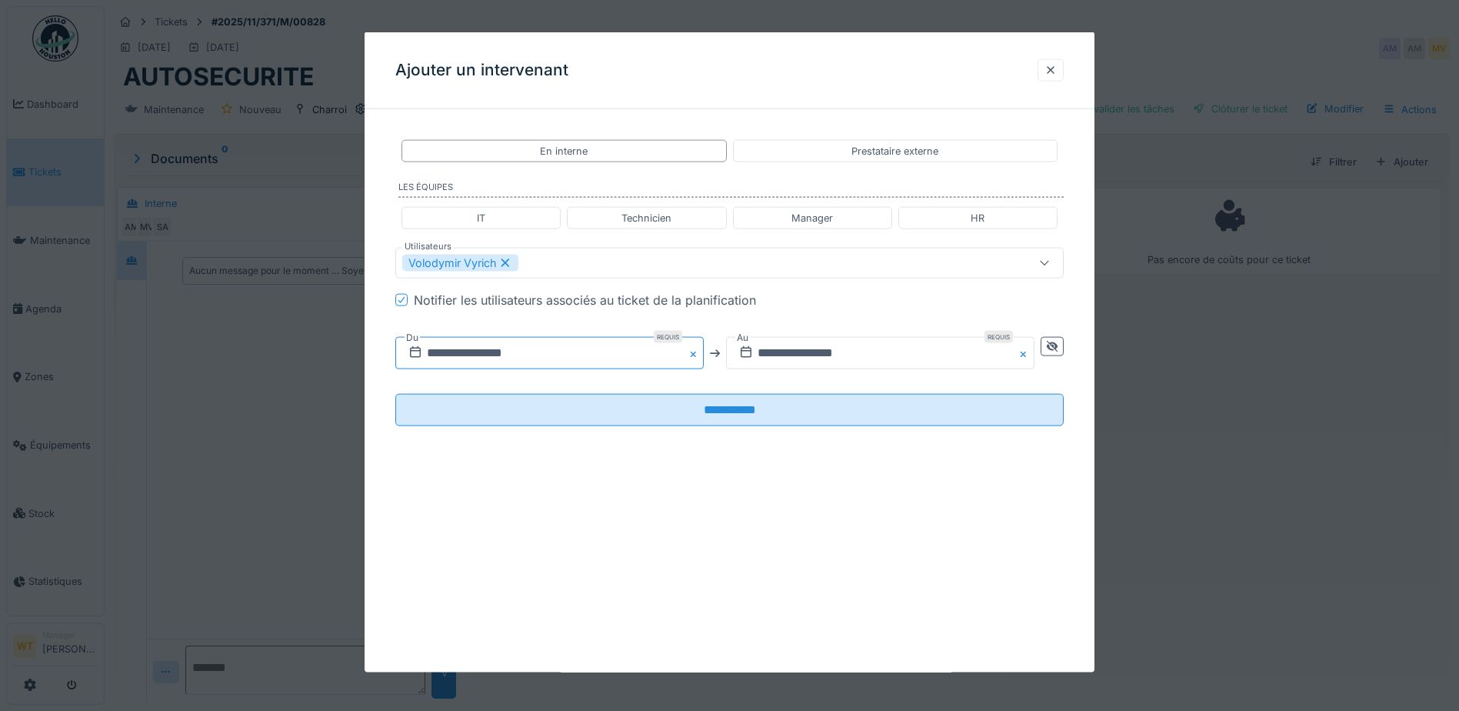
click at [632, 353] on input "**********" at bounding box center [549, 353] width 308 height 32
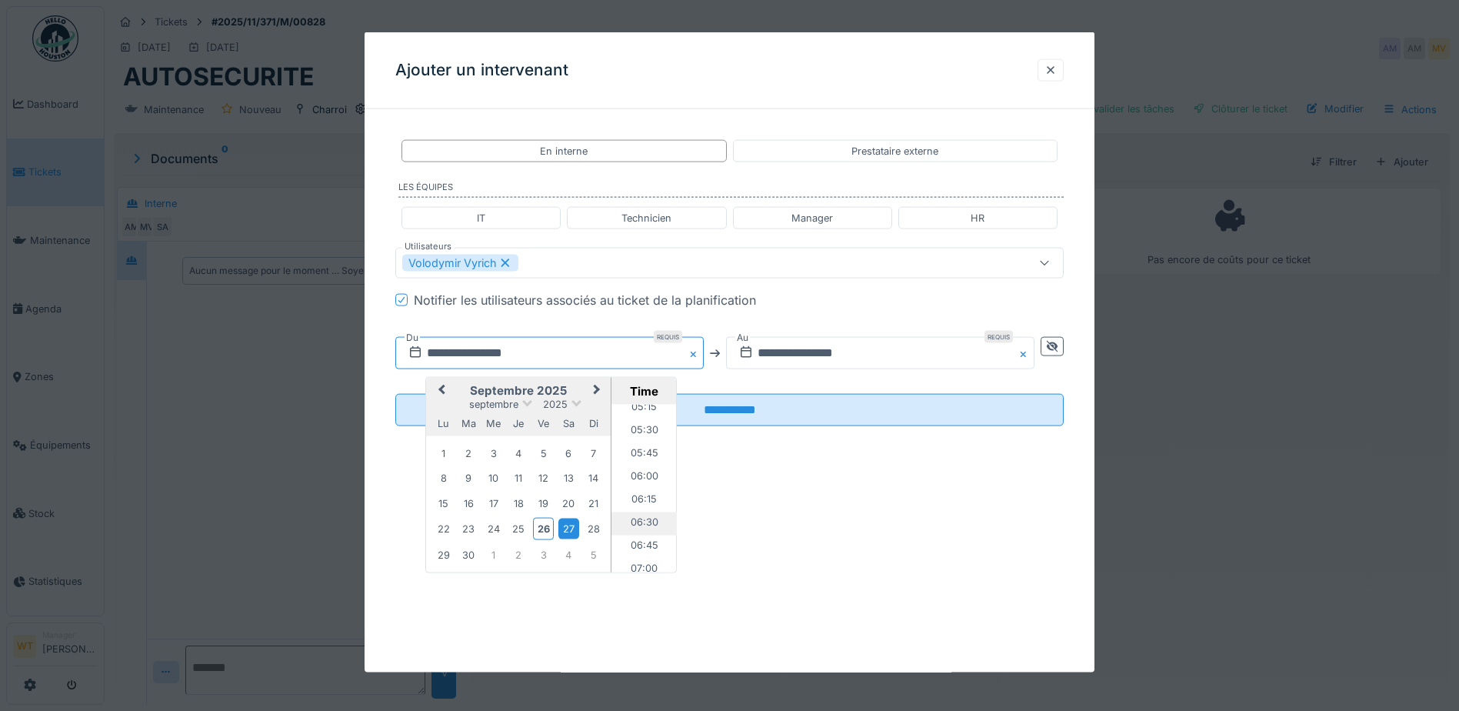
scroll to position [528, 0]
click at [647, 534] on li "07:00" at bounding box center [644, 534] width 65 height 23
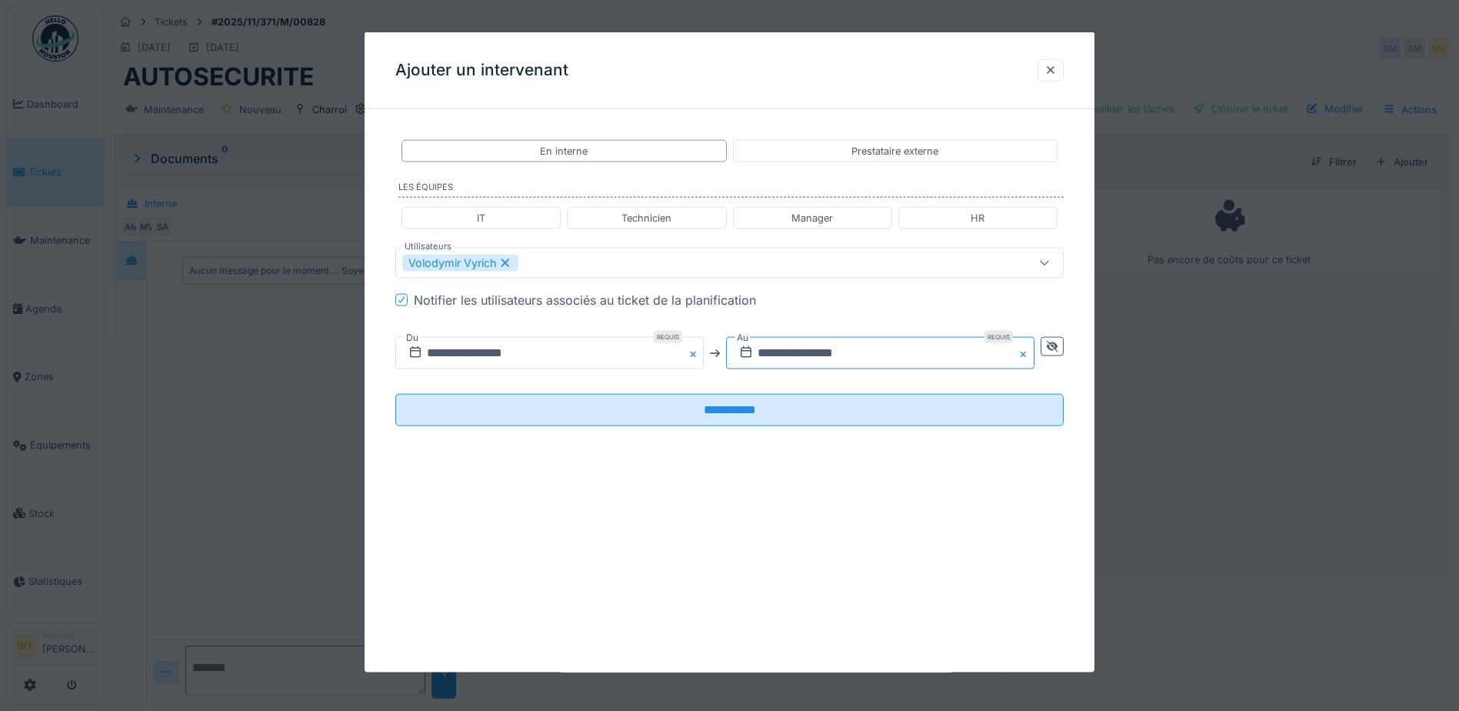
click at [807, 348] on input "**********" at bounding box center [880, 353] width 308 height 32
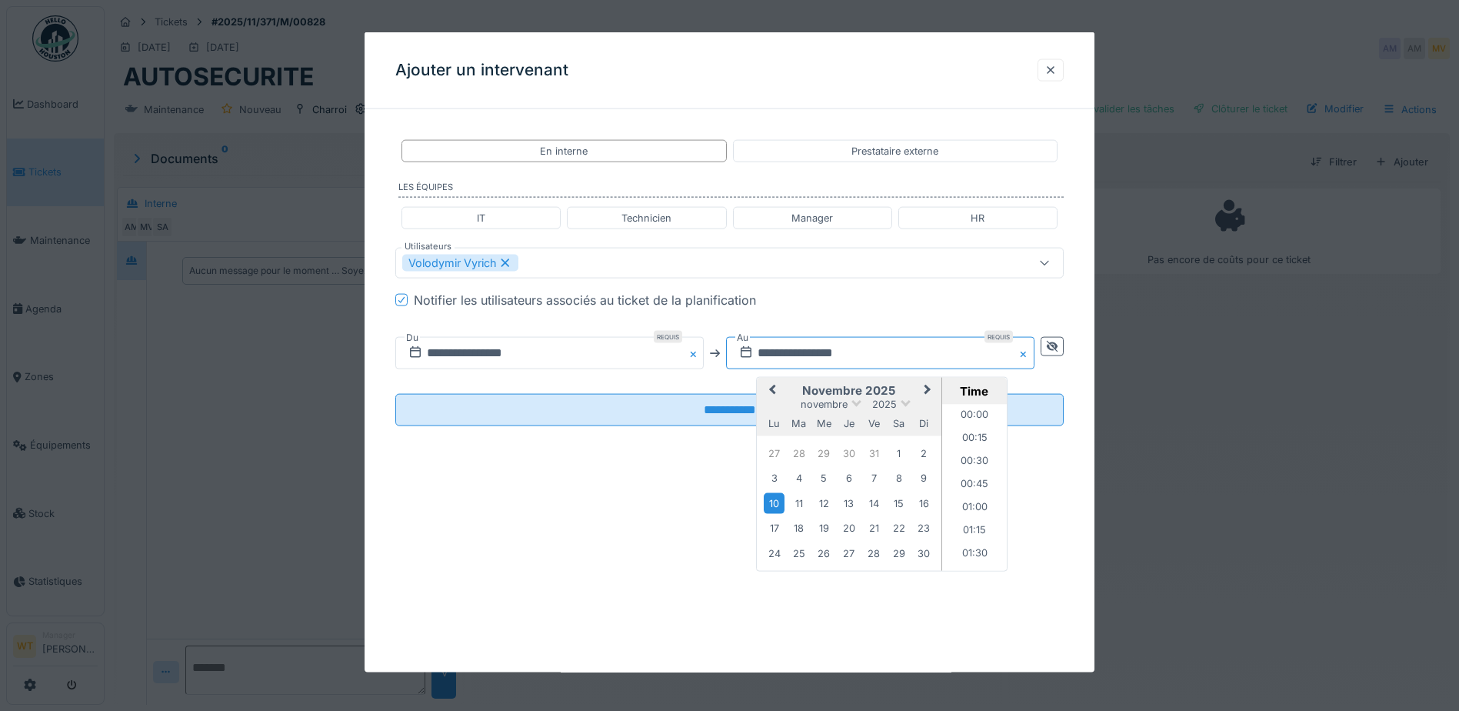
scroll to position [667, 0]
click at [779, 383] on button "Previous Month" at bounding box center [771, 391] width 25 height 25
click at [772, 385] on span "Previous Month" at bounding box center [772, 391] width 0 height 18
click at [899, 533] on div "27" at bounding box center [899, 528] width 21 height 21
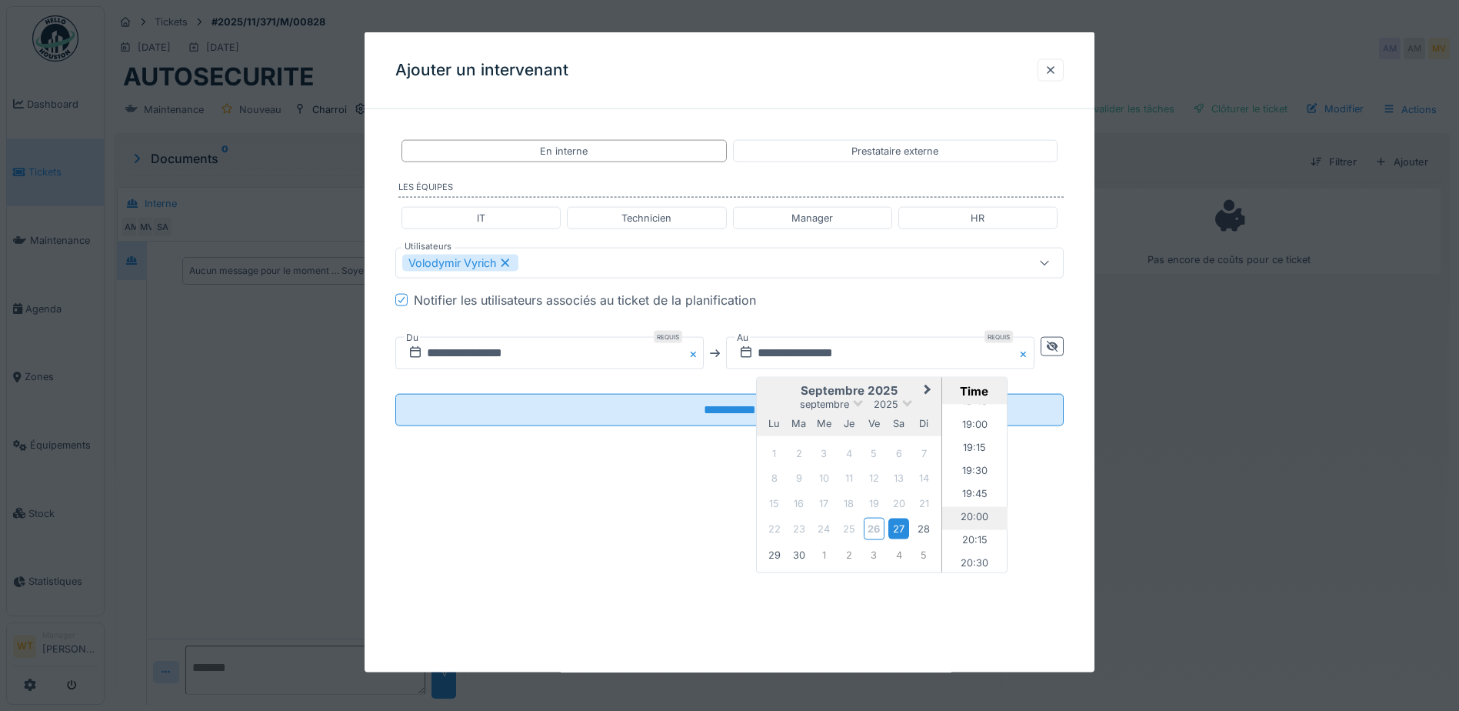
click at [980, 517] on li "20:00" at bounding box center [974, 518] width 65 height 23
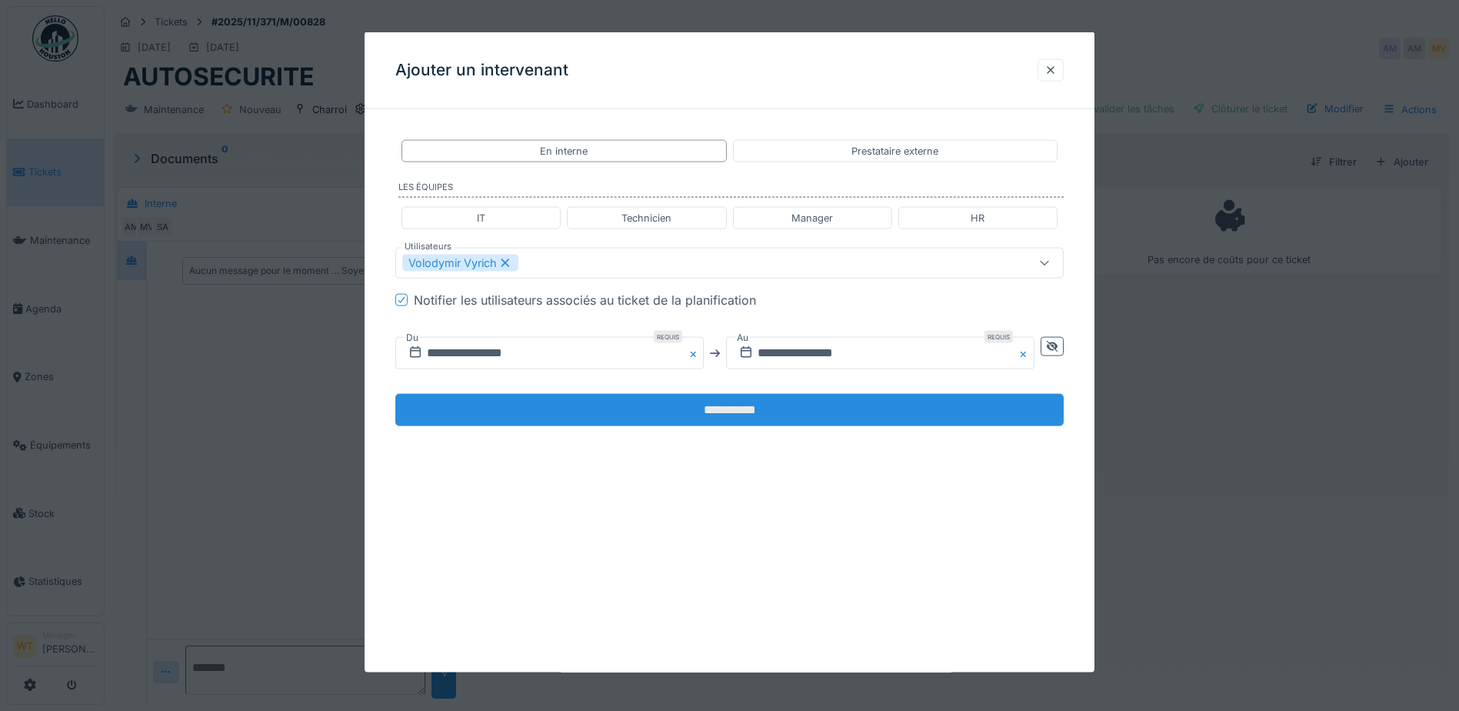
click at [735, 408] on input "**********" at bounding box center [729, 410] width 669 height 32
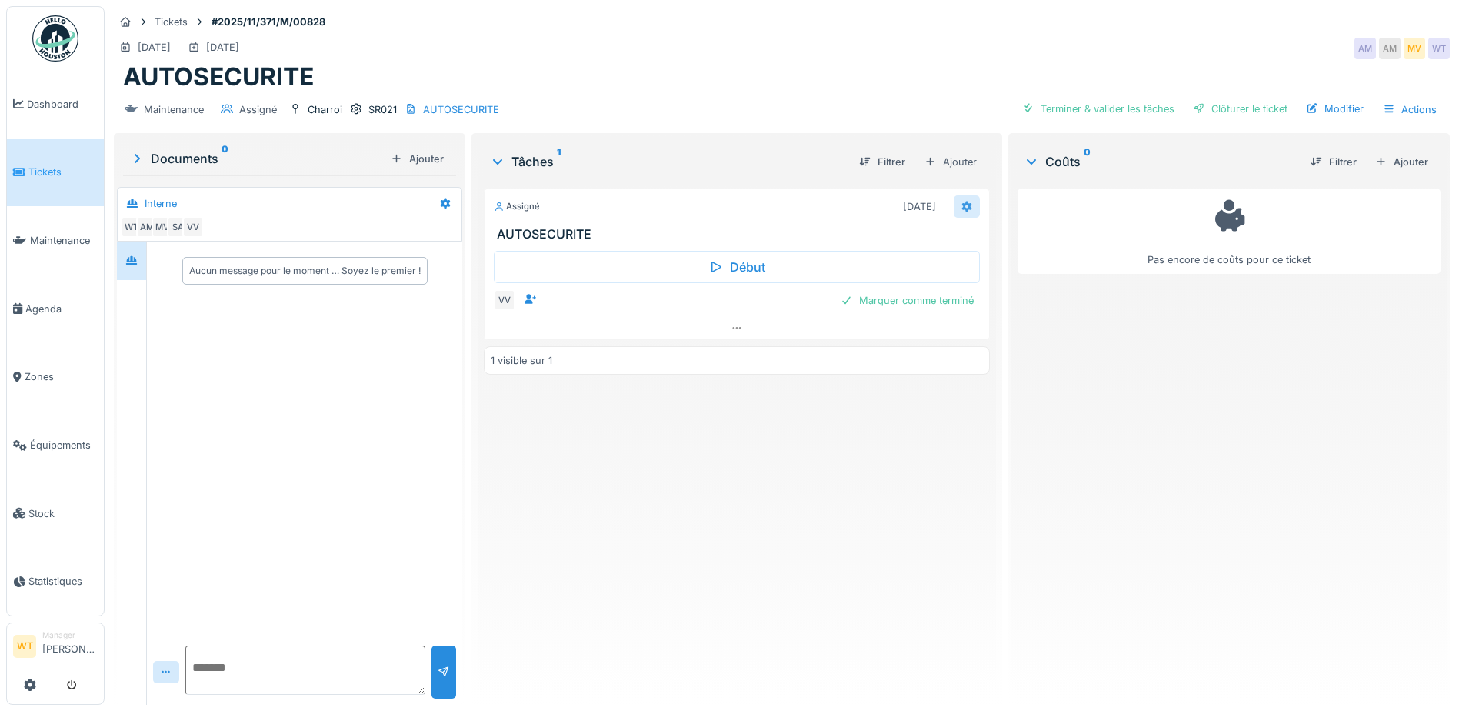
click at [962, 210] on icon at bounding box center [967, 206] width 10 height 11
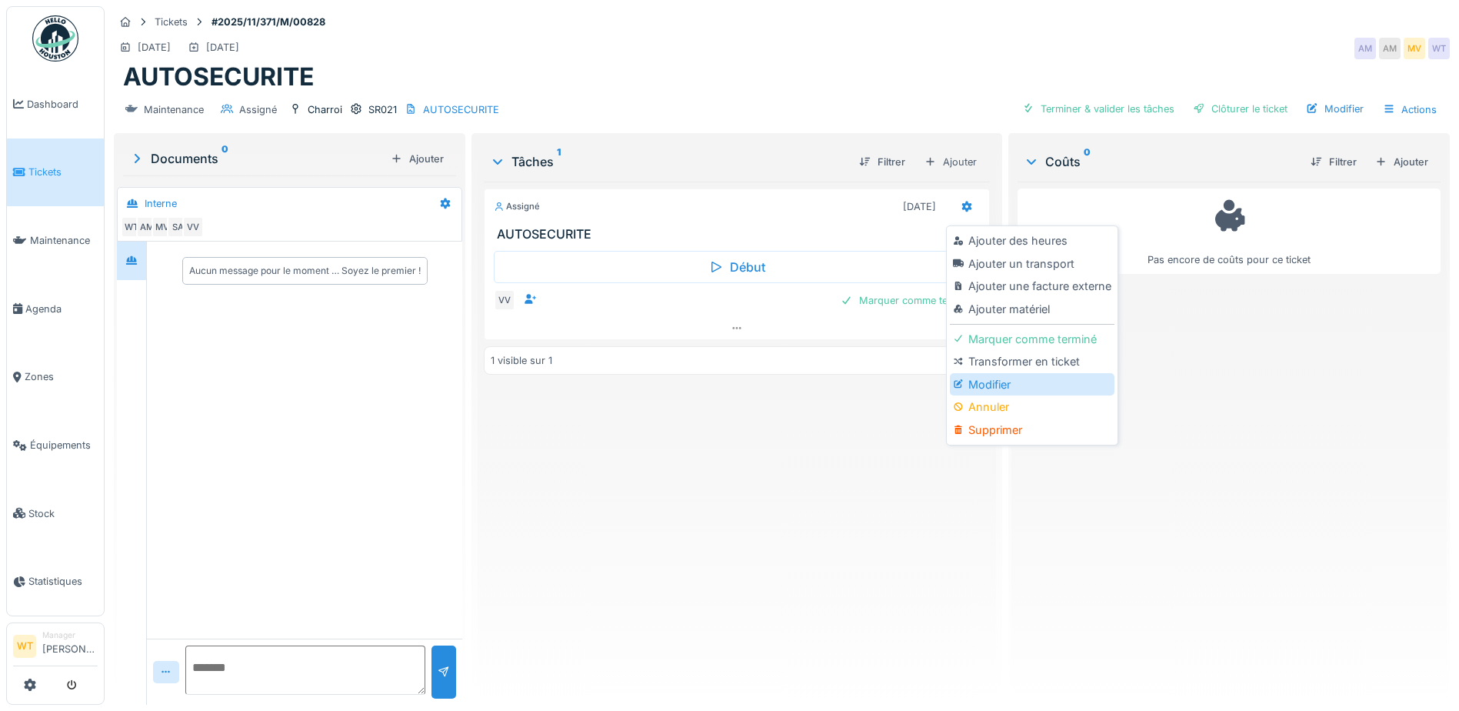
click at [1018, 393] on div "Modifier" at bounding box center [1032, 384] width 164 height 23
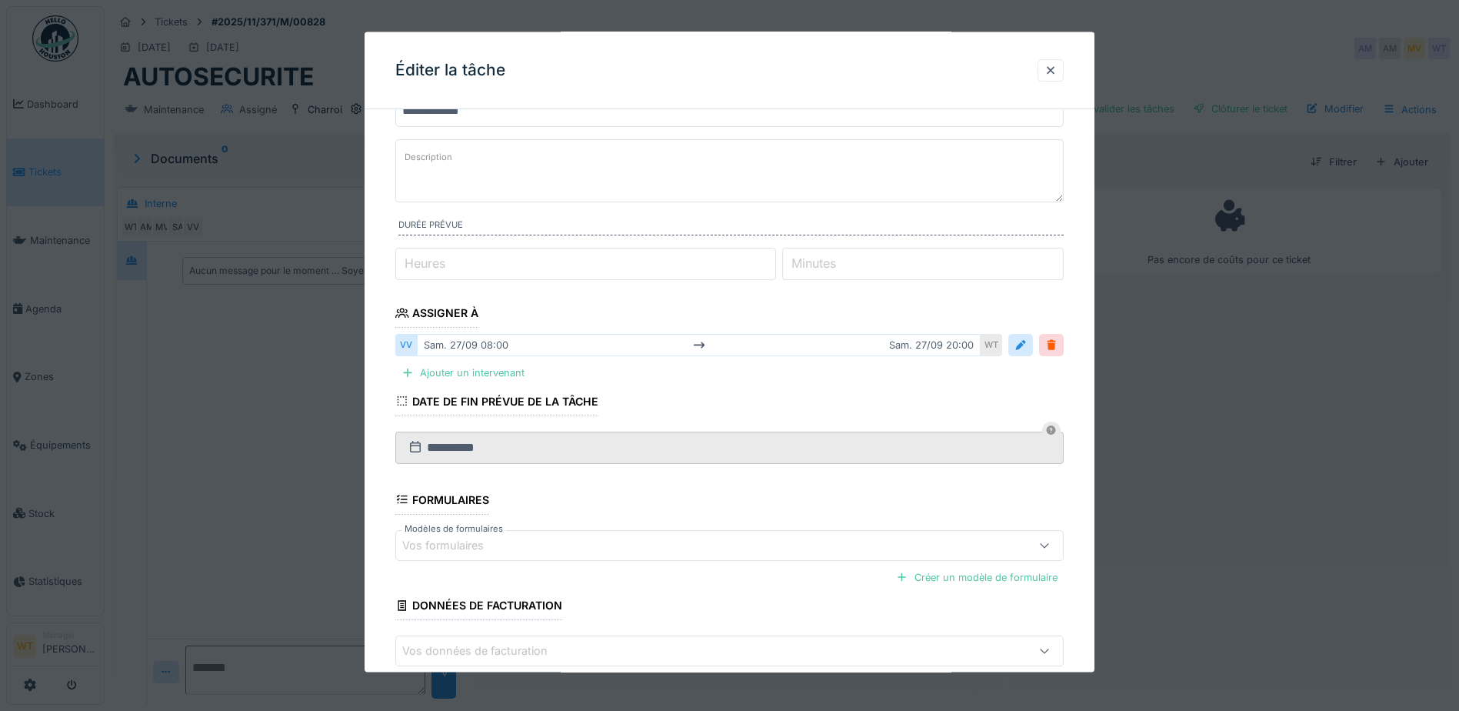
scroll to position [150, 0]
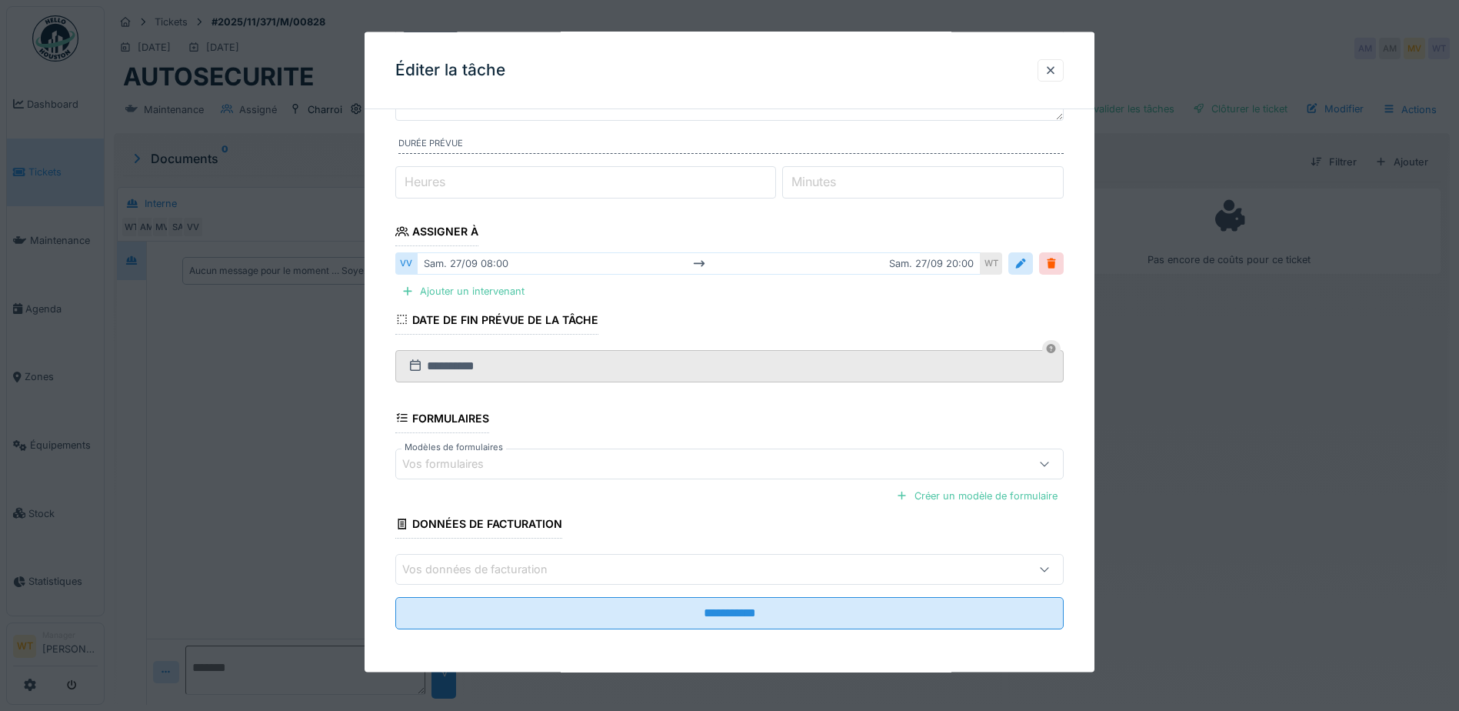
click at [536, 471] on div "Vos formulaires" at bounding box center [690, 463] width 576 height 17
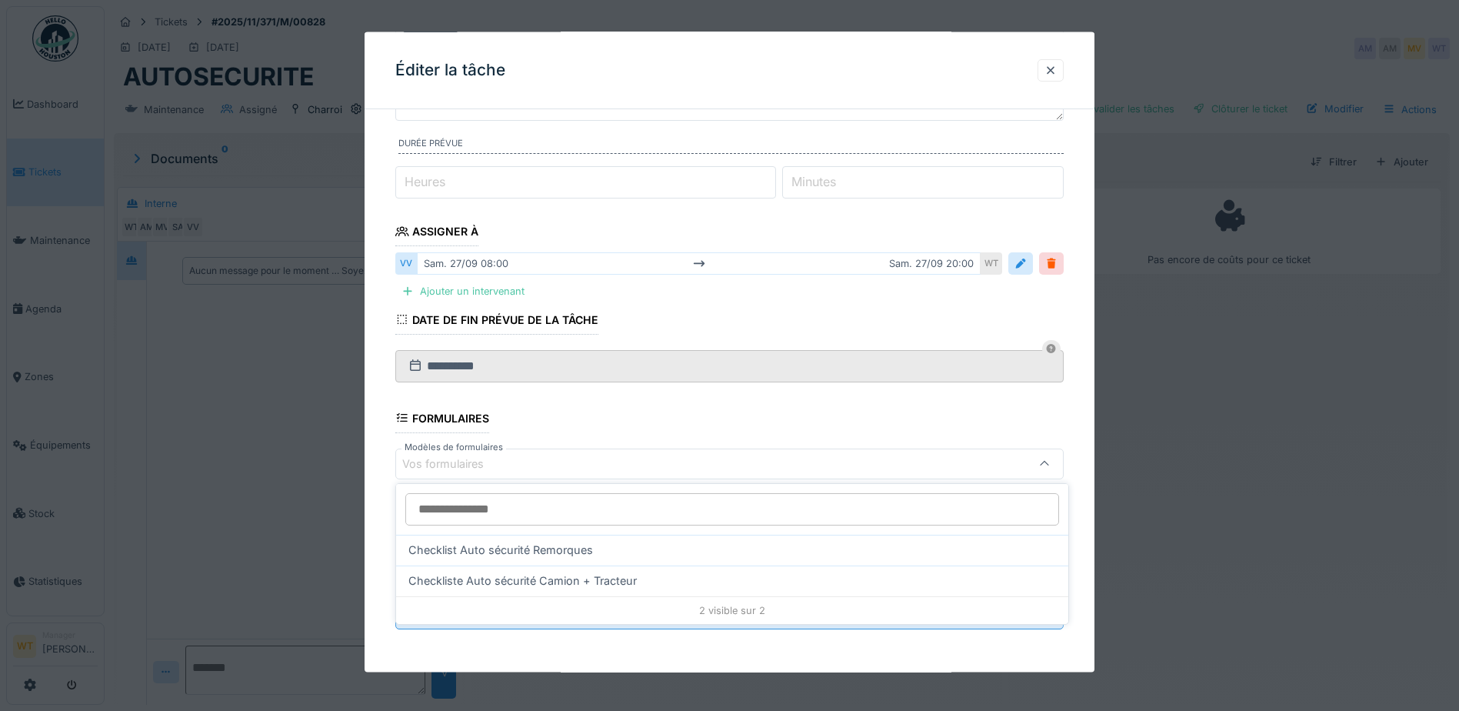
scroll to position [12, 0]
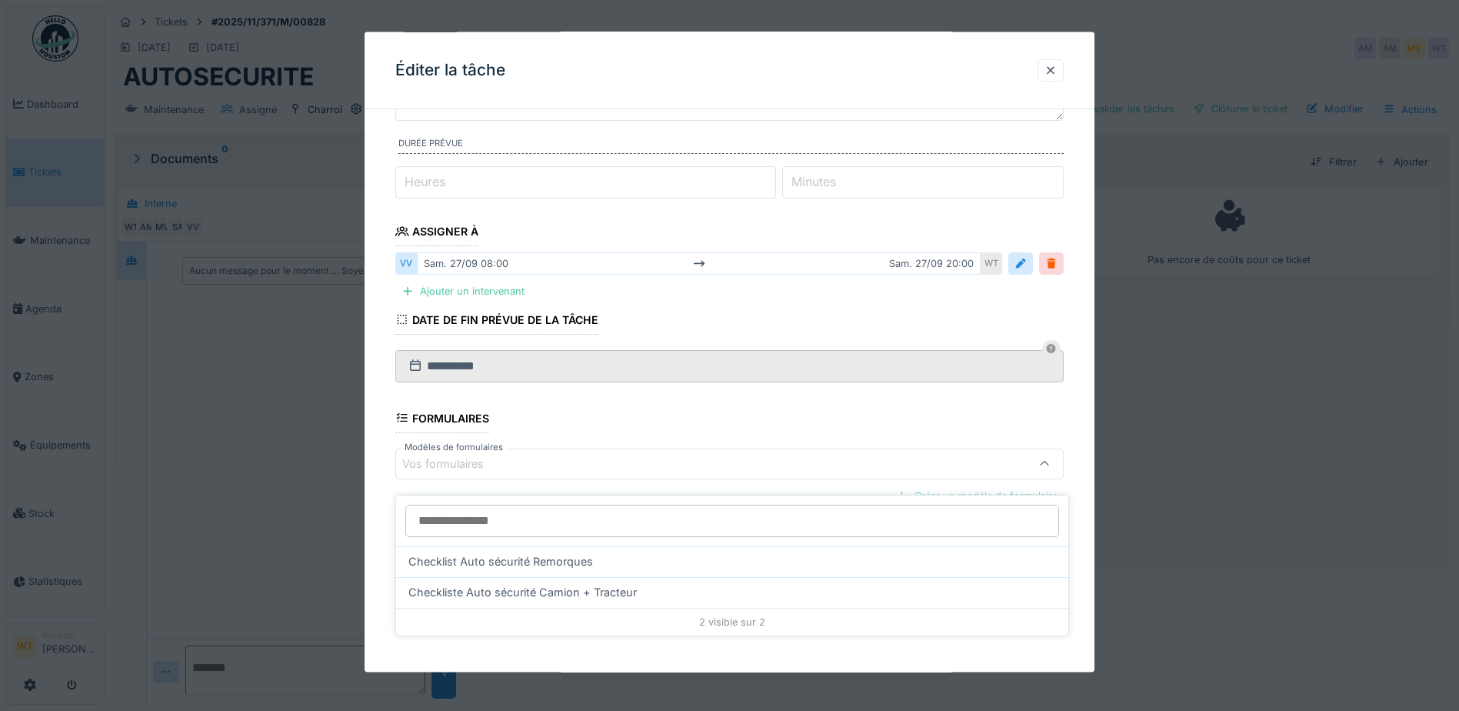
click at [602, 553] on div "Checklist Auto sécurité Remorques" at bounding box center [732, 561] width 648 height 17
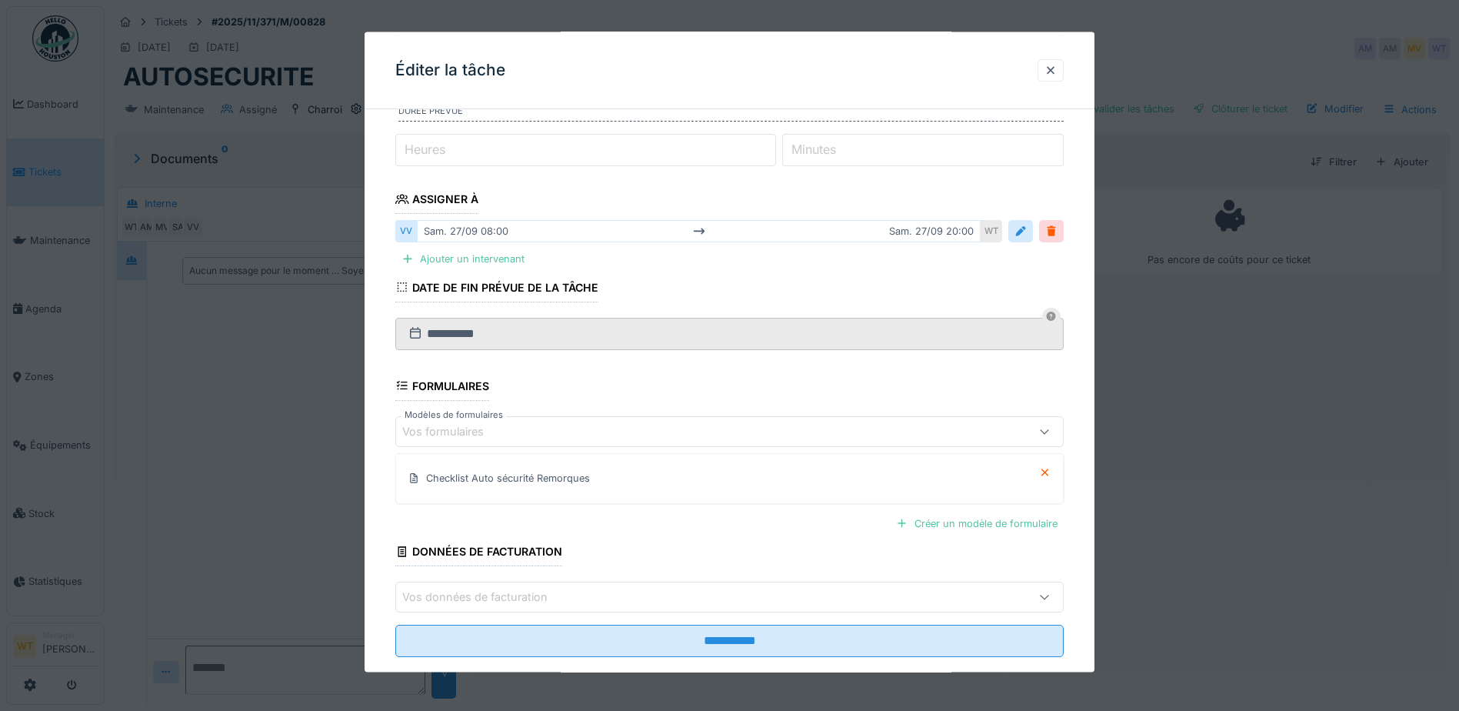
scroll to position [210, 0]
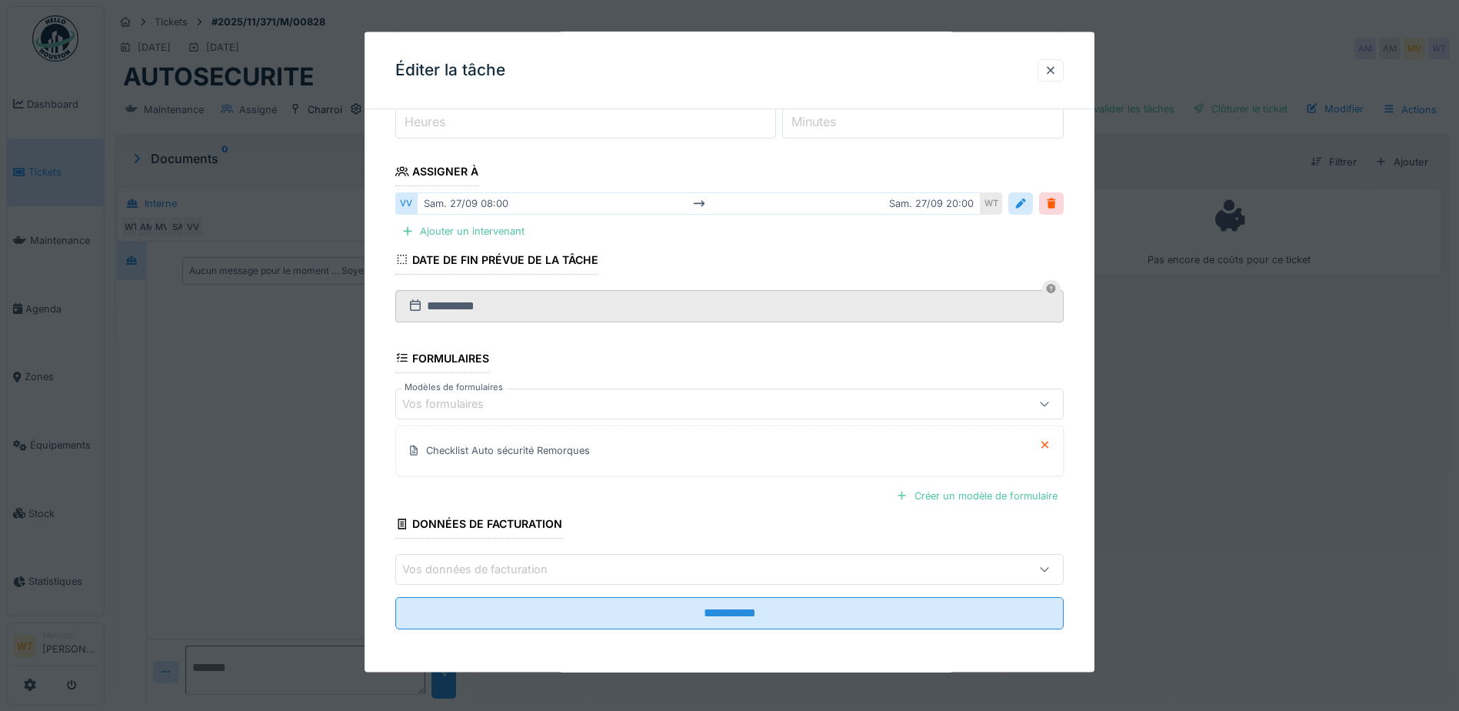
click at [691, 635] on fieldset "**********" at bounding box center [729, 277] width 669 height 730
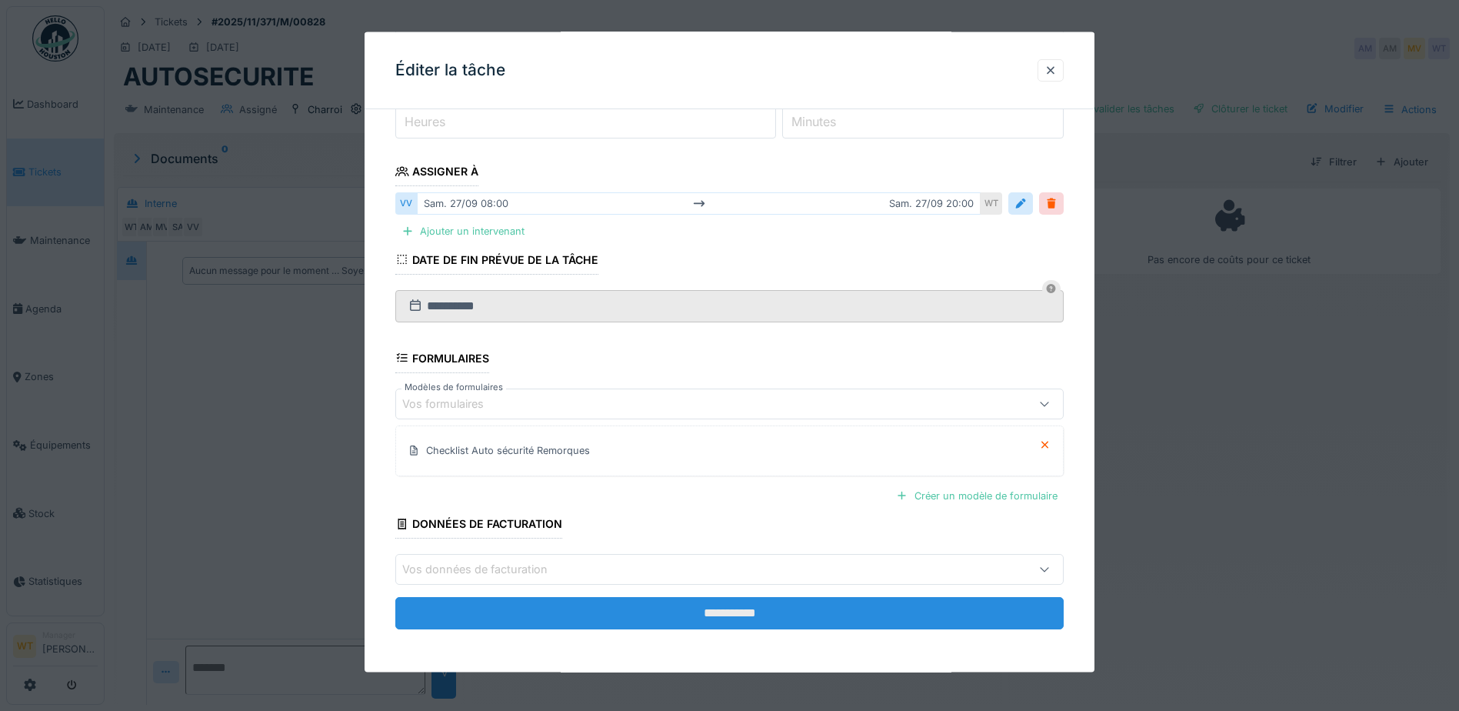
click at [690, 622] on input "**********" at bounding box center [729, 613] width 669 height 32
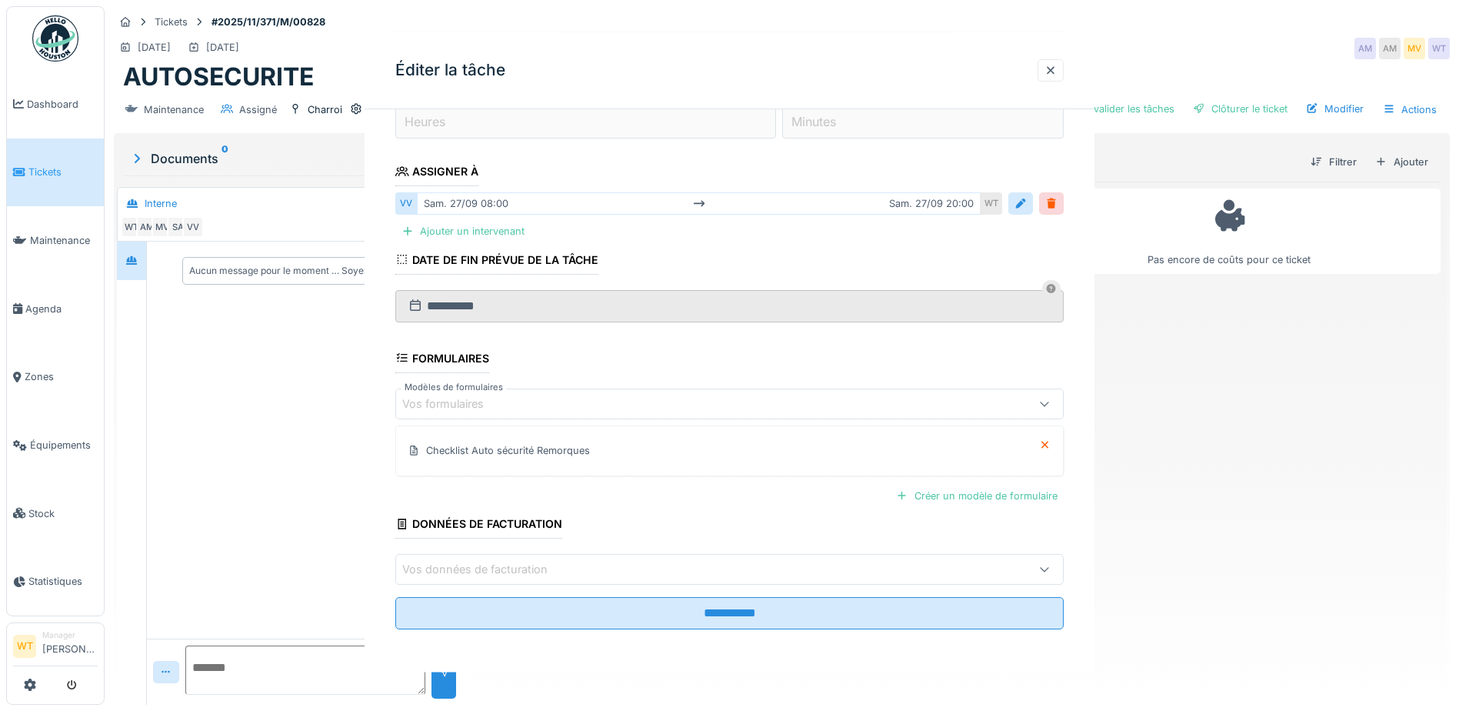
scroll to position [0, 0]
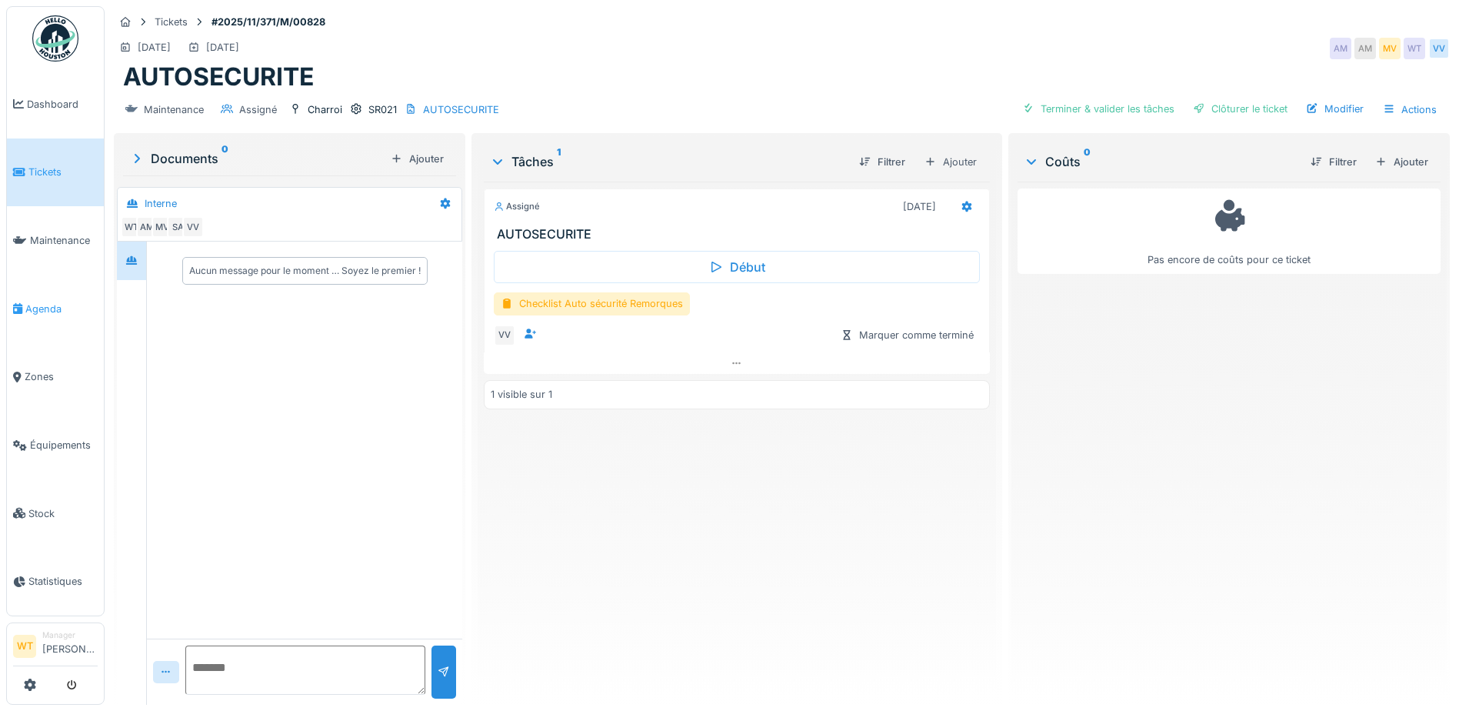
click at [44, 302] on span "Agenda" at bounding box center [61, 309] width 72 height 15
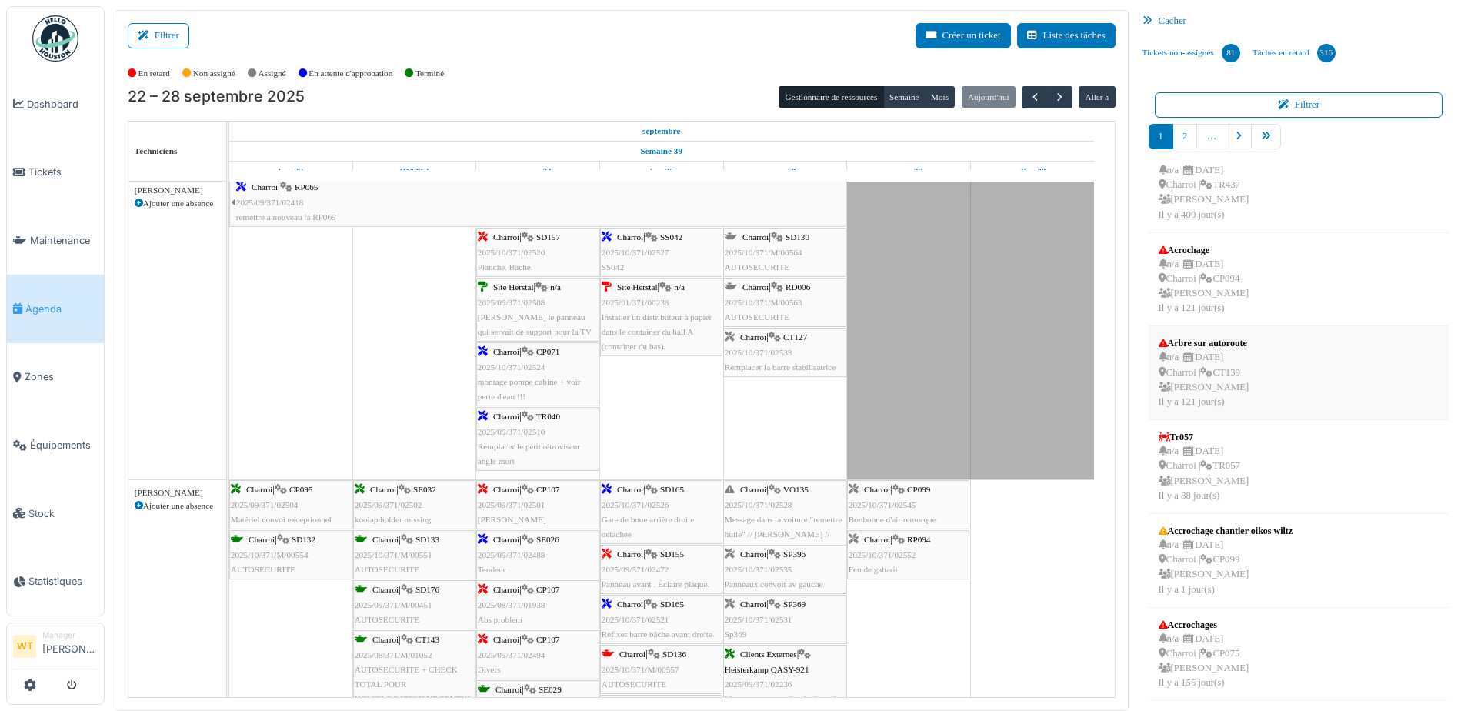
scroll to position [2, 0]
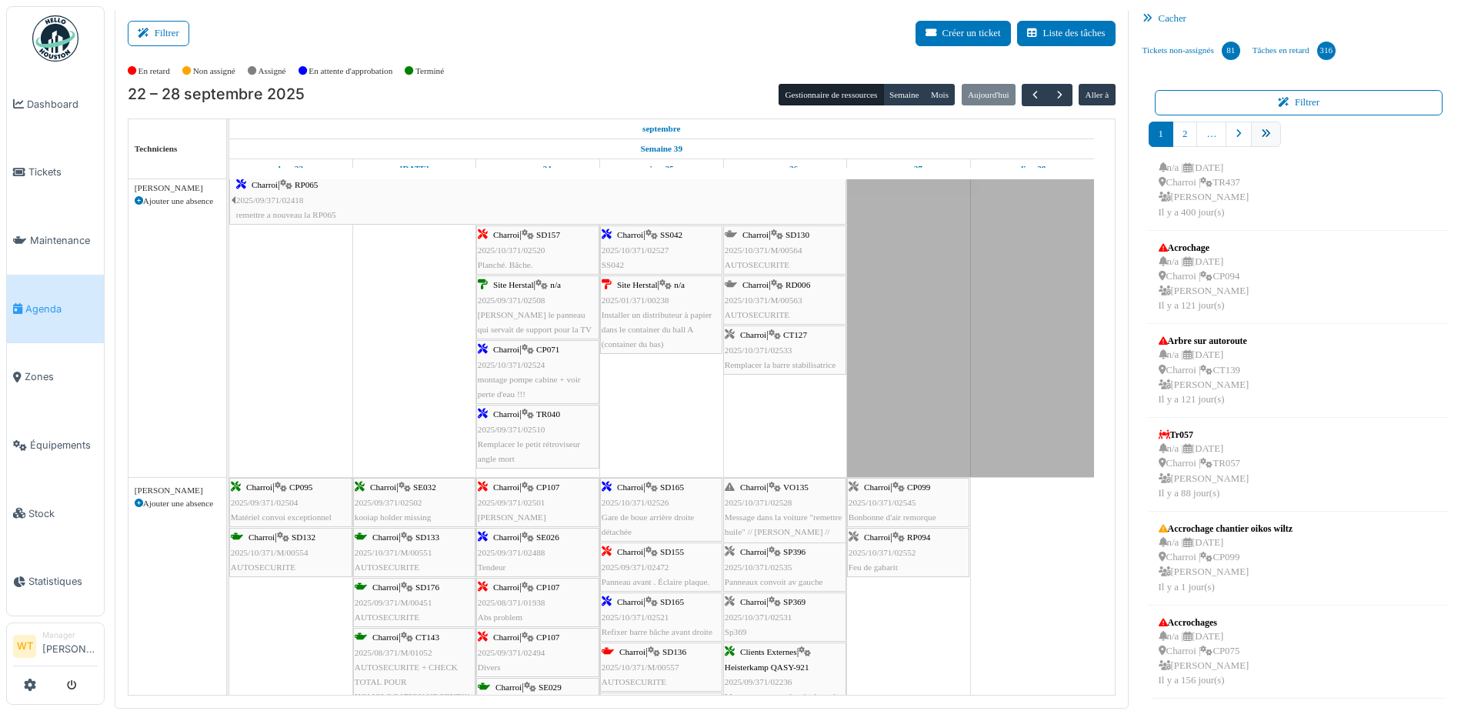
click at [1261, 136] on icon "pager" at bounding box center [1266, 134] width 10 height 10
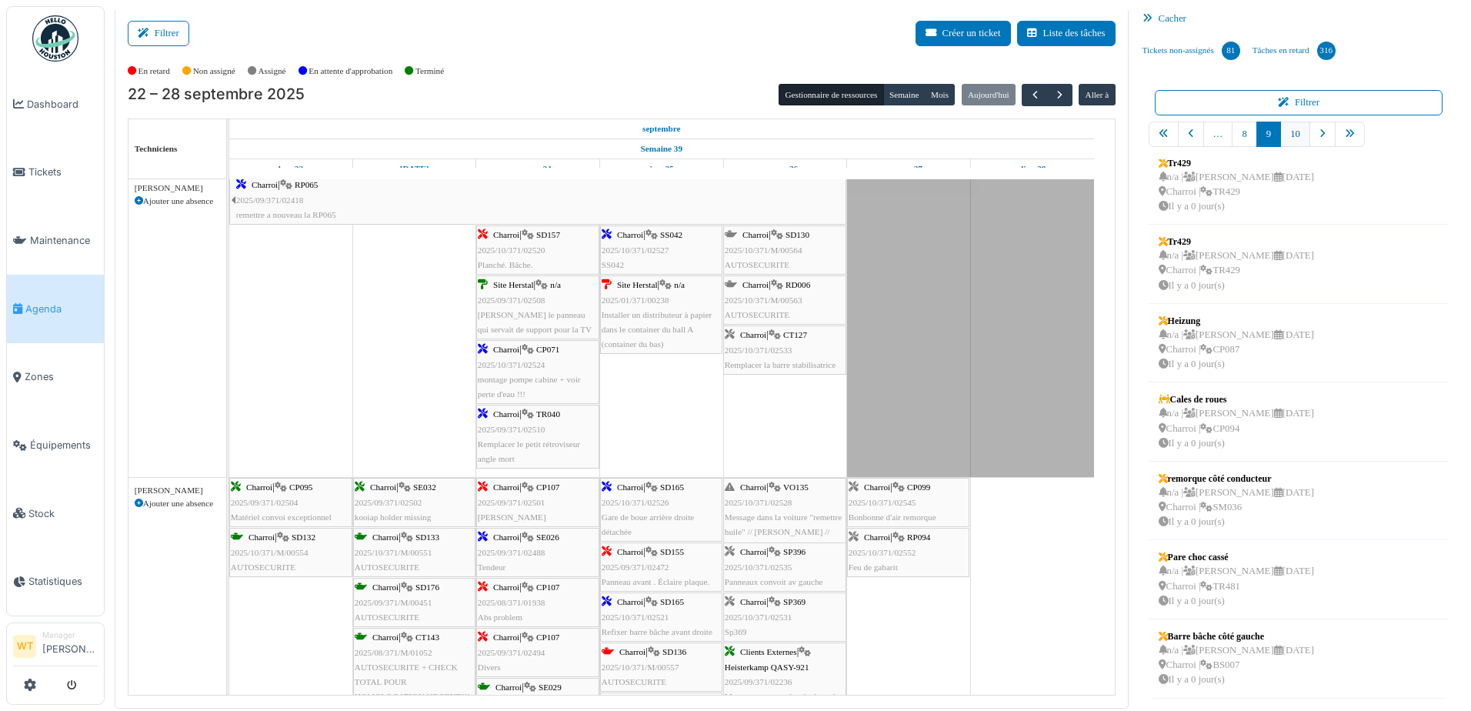
click at [1294, 139] on link "10" at bounding box center [1295, 134] width 30 height 25
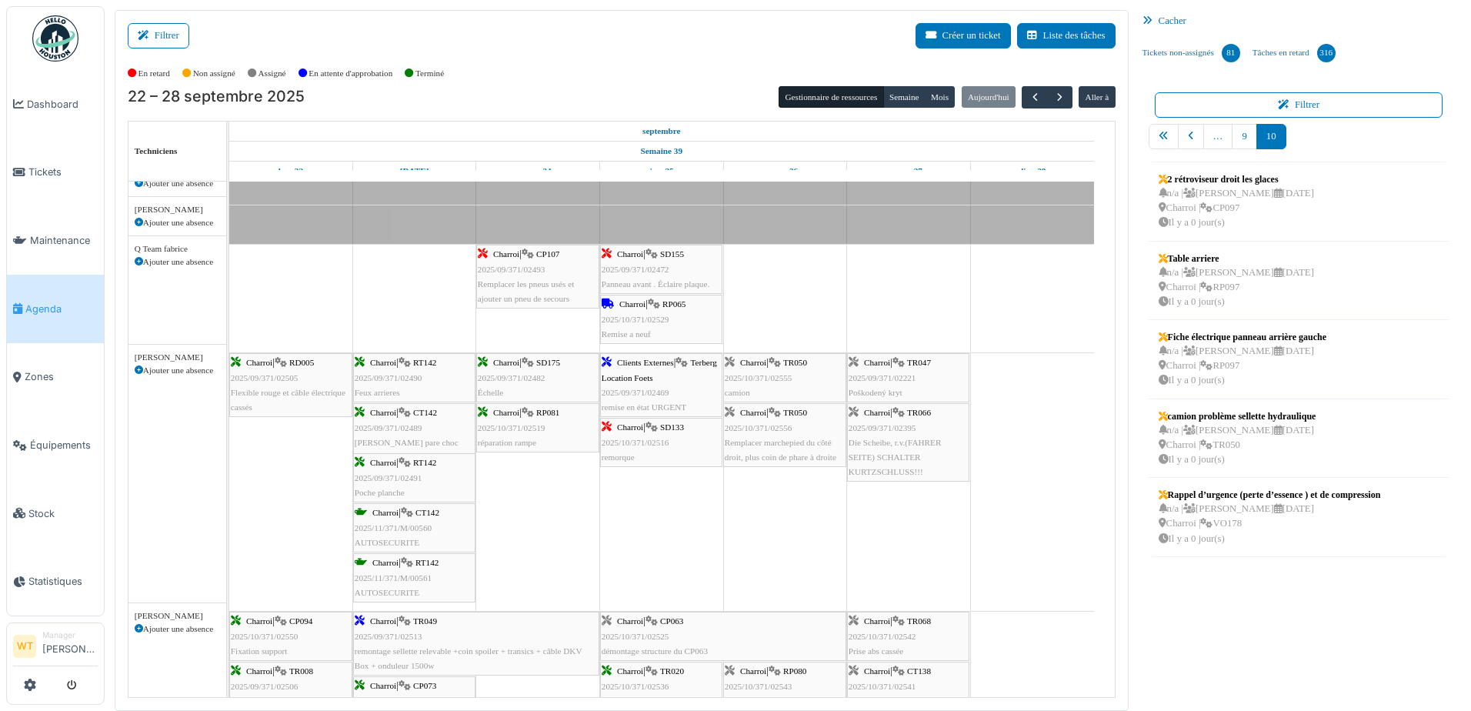
scroll to position [792, 0]
drag, startPoint x: 1255, startPoint y: 448, endPoint x: 841, endPoint y: 496, distance: 417.4
click at [841, 496] on div "Filtrer Créer un ticket Liste des tâches Afficher les tâches non assignées *** …" at bounding box center [788, 360] width 1362 height 701
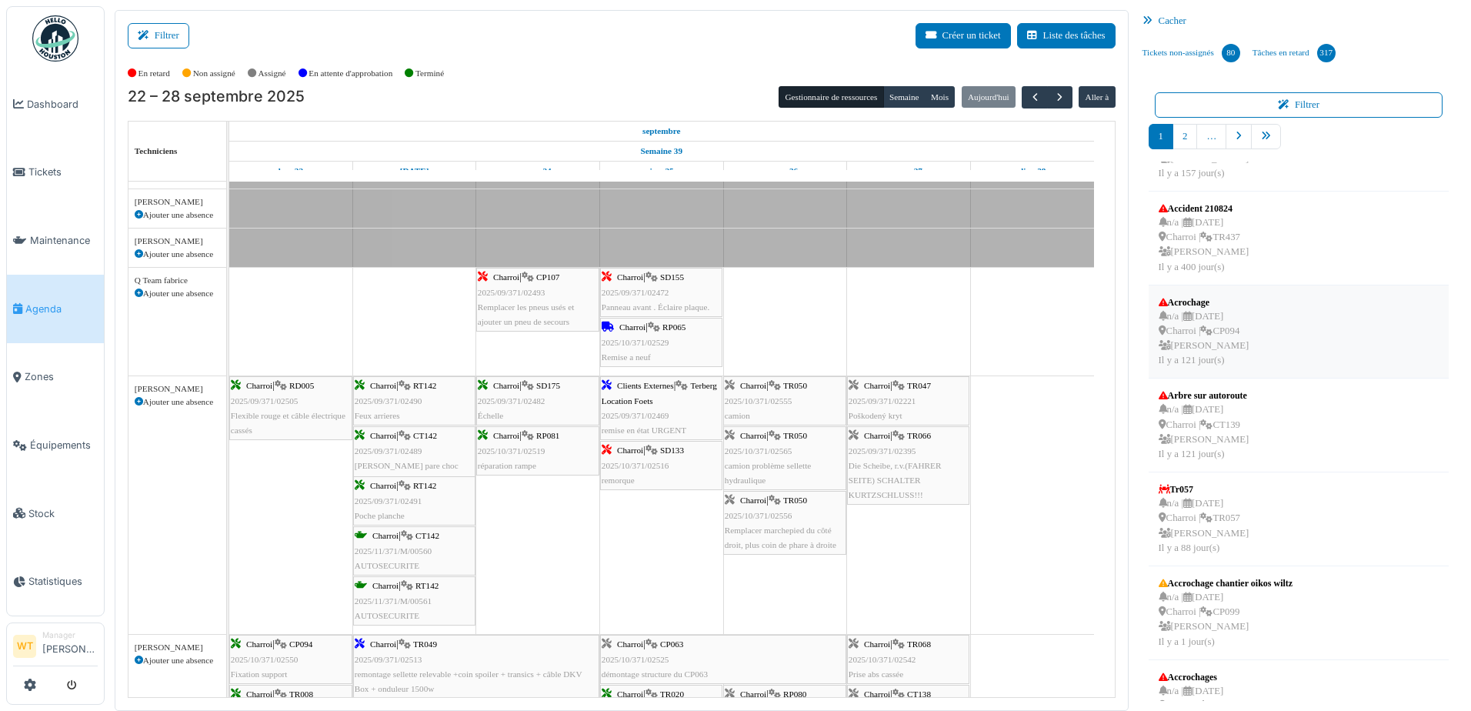
scroll to position [398, 0]
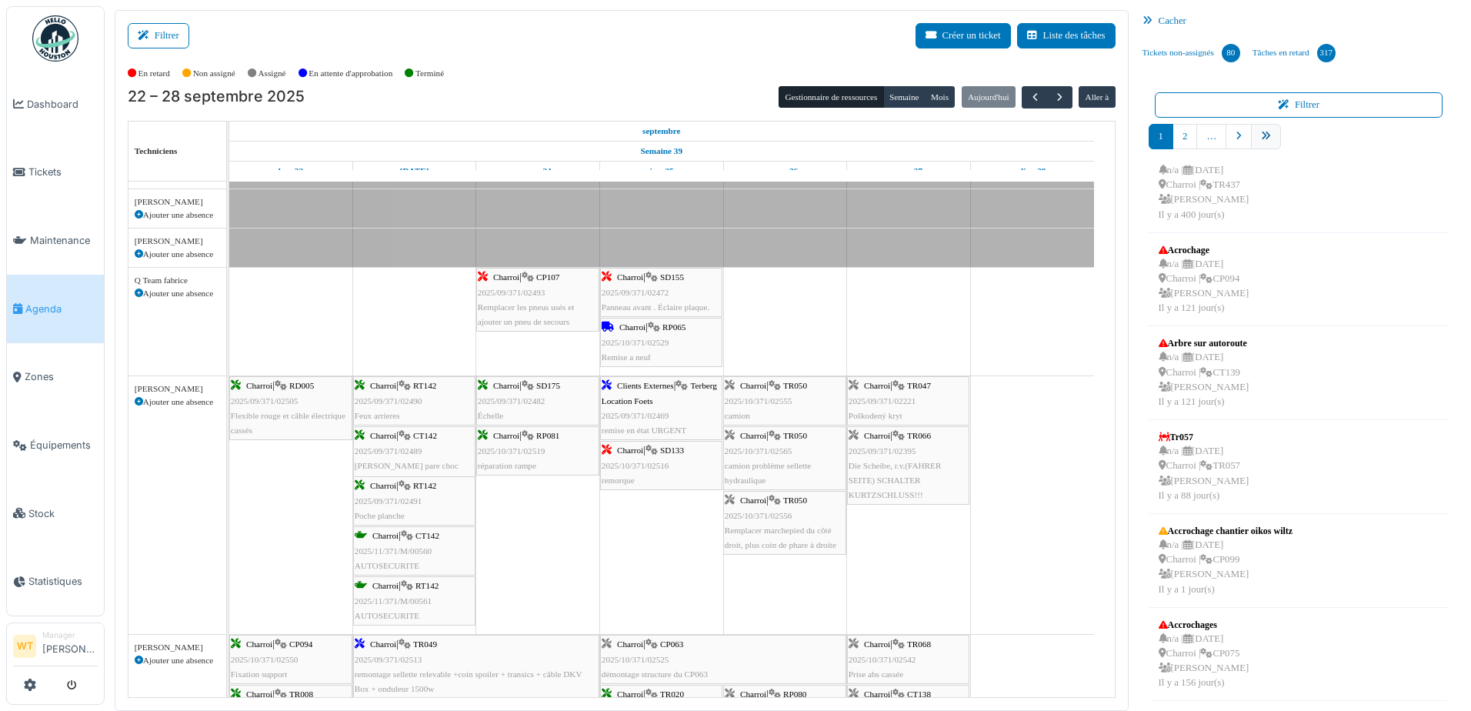
click at [1259, 146] on link "pager" at bounding box center [1266, 136] width 30 height 25
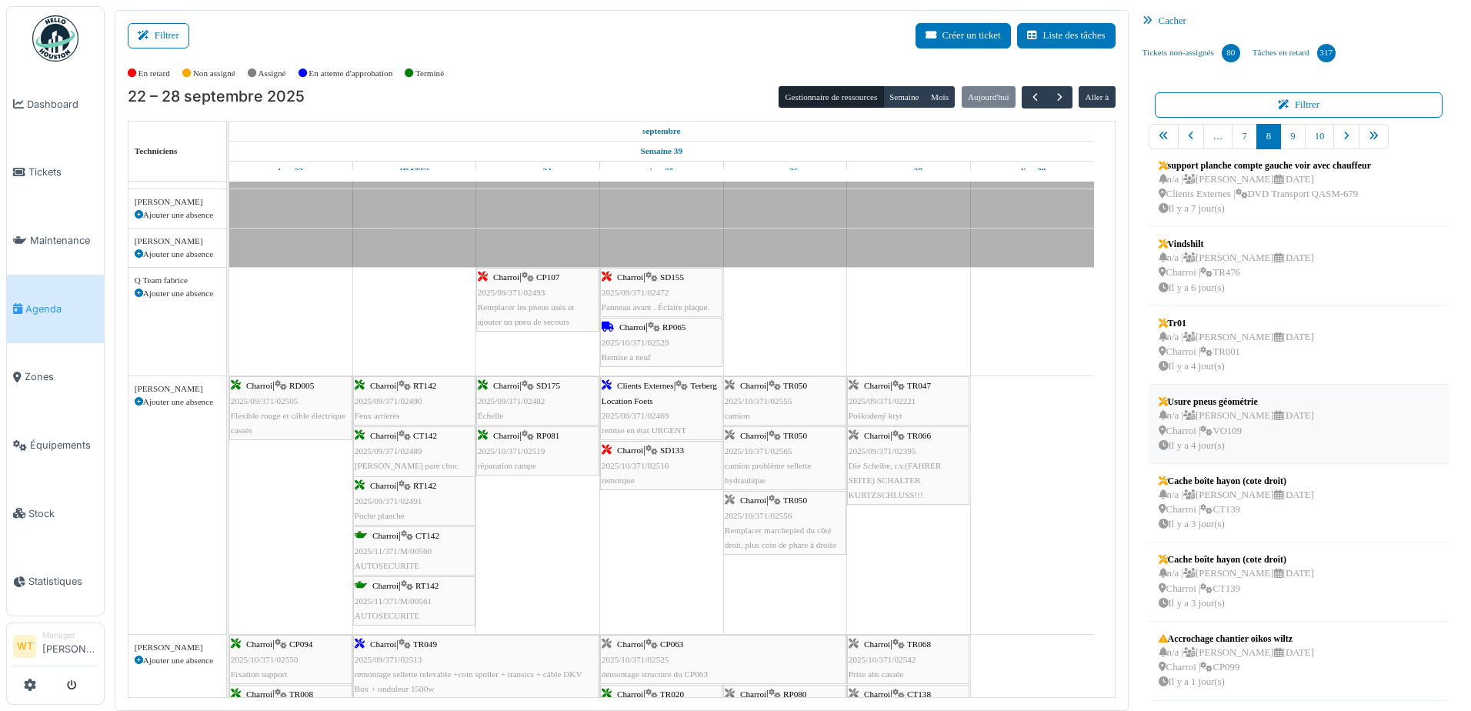
scroll to position [2, 0]
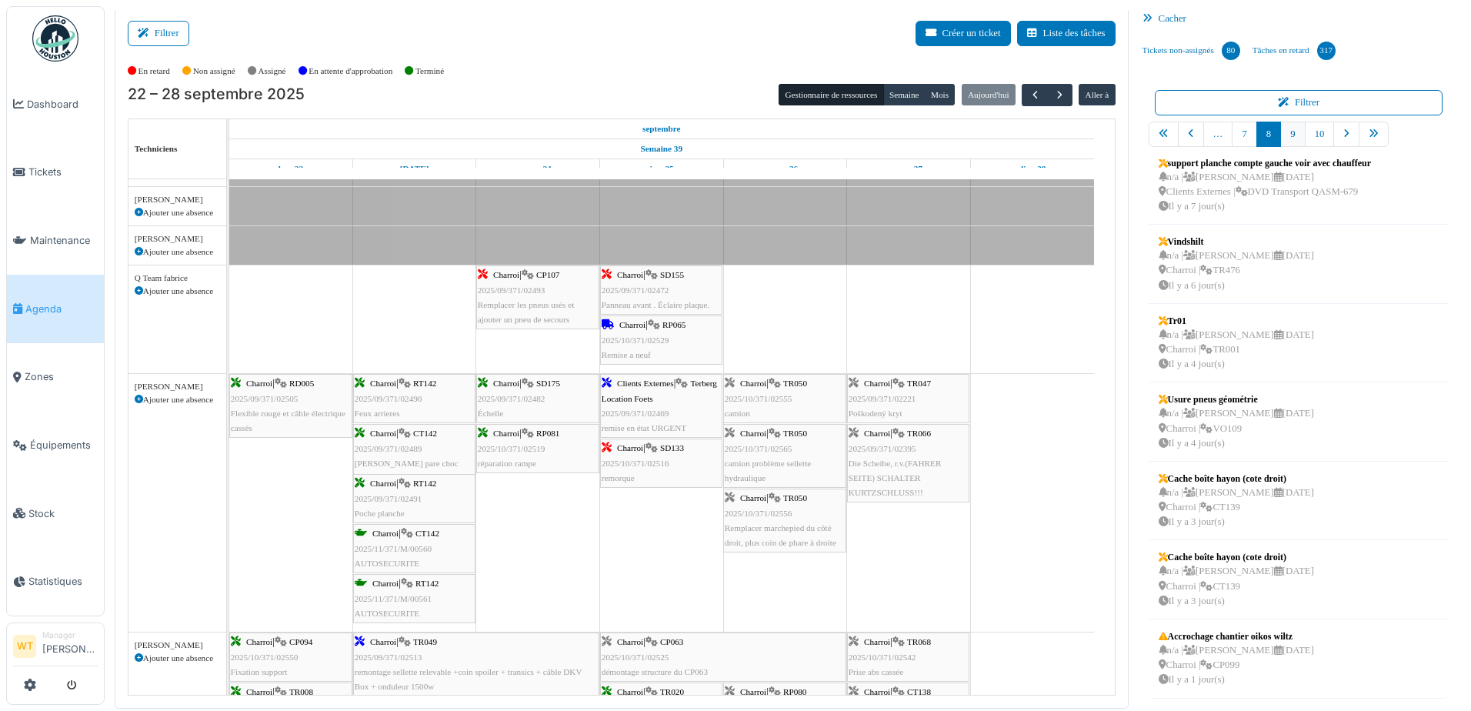
click at [1280, 139] on link "9" at bounding box center [1292, 134] width 25 height 25
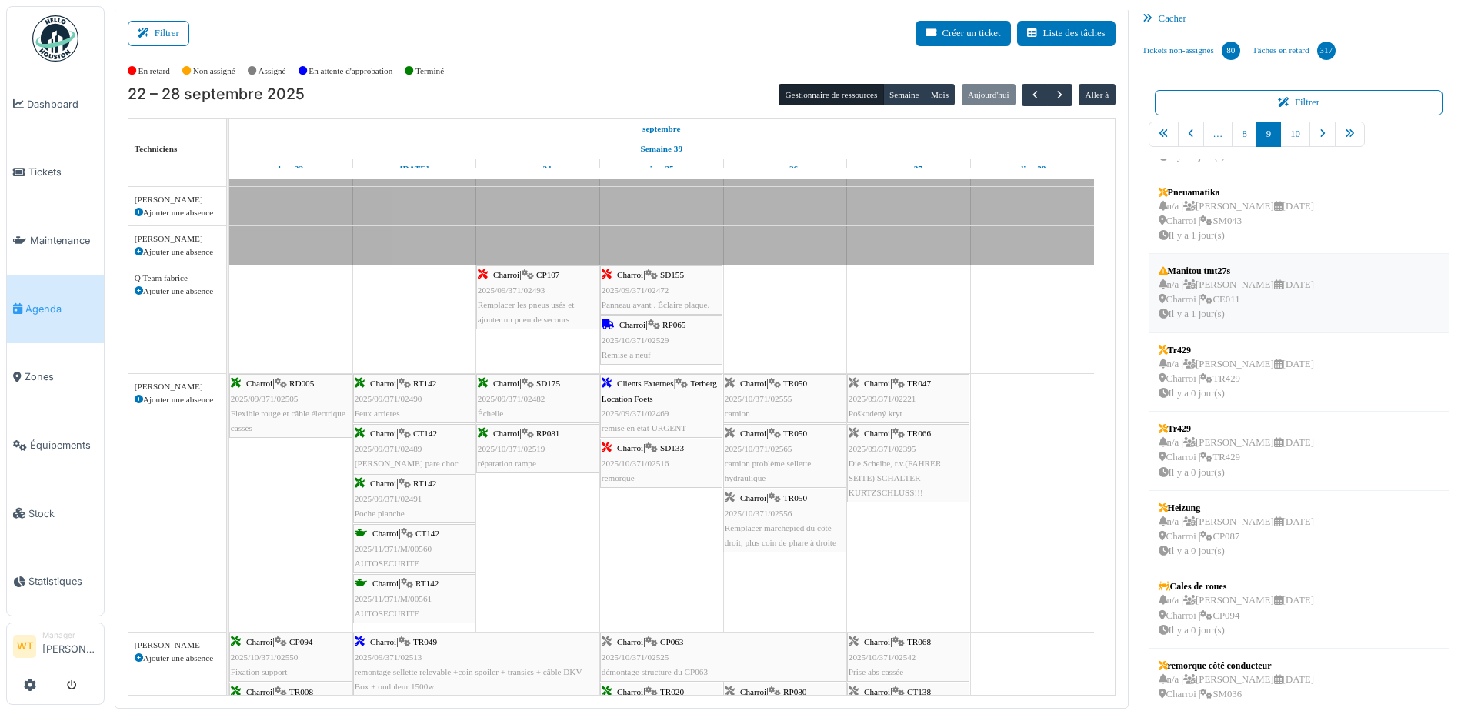
scroll to position [0, 0]
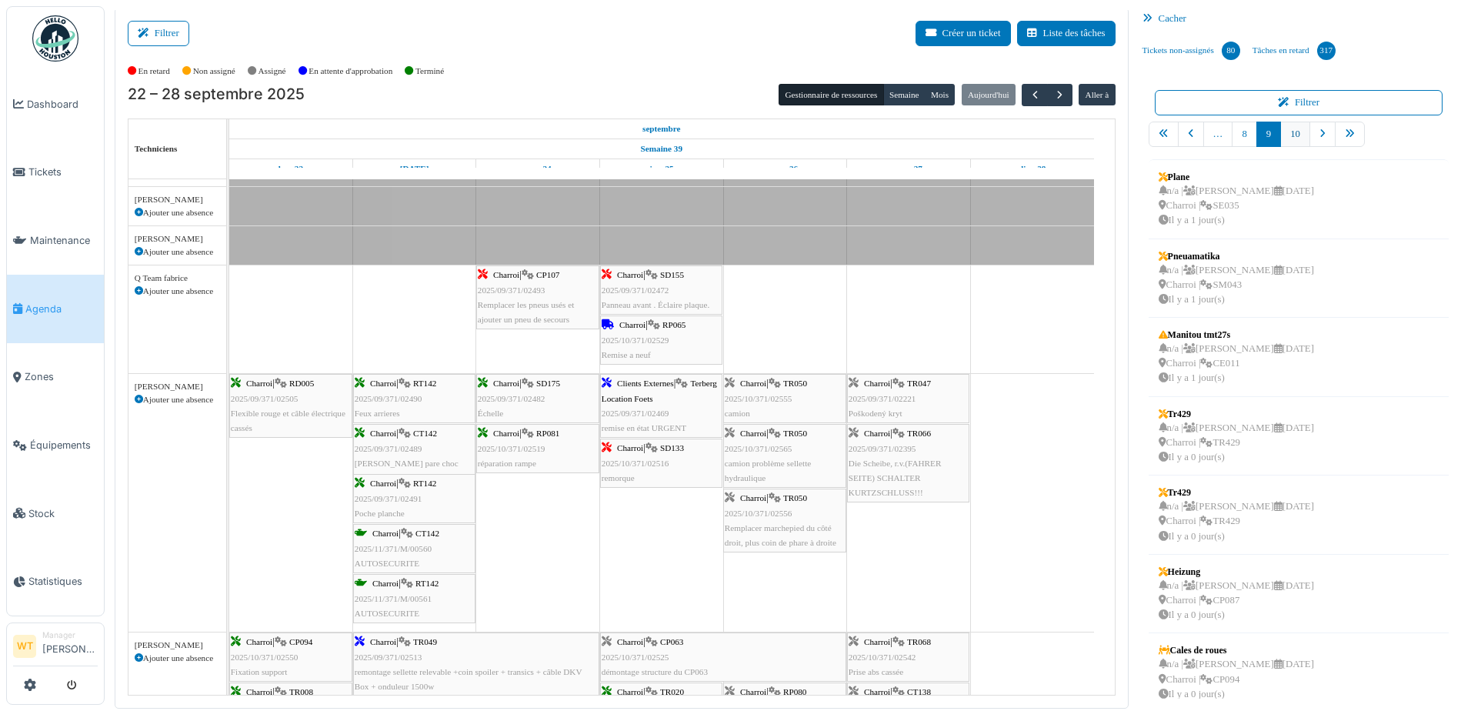
click at [1286, 123] on link "10" at bounding box center [1295, 134] width 30 height 25
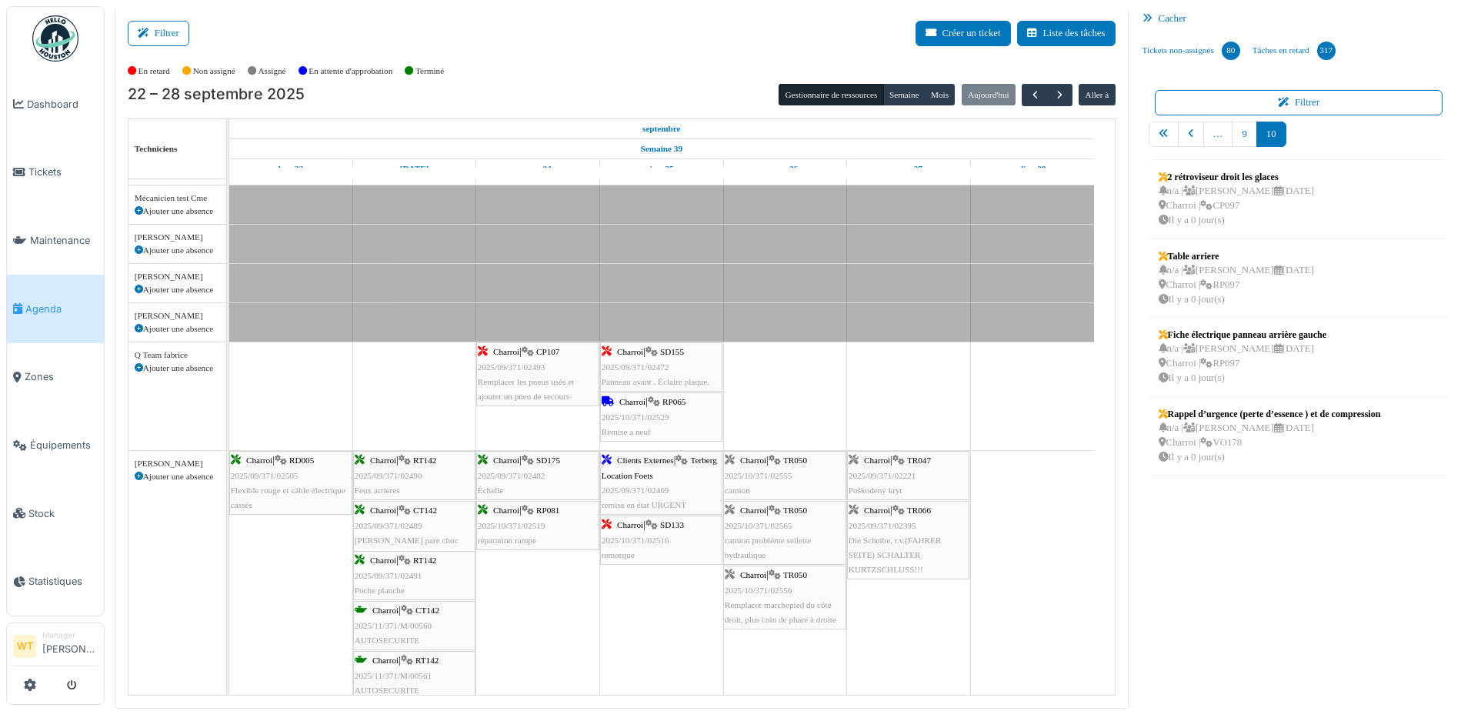
scroll to position [641, 0]
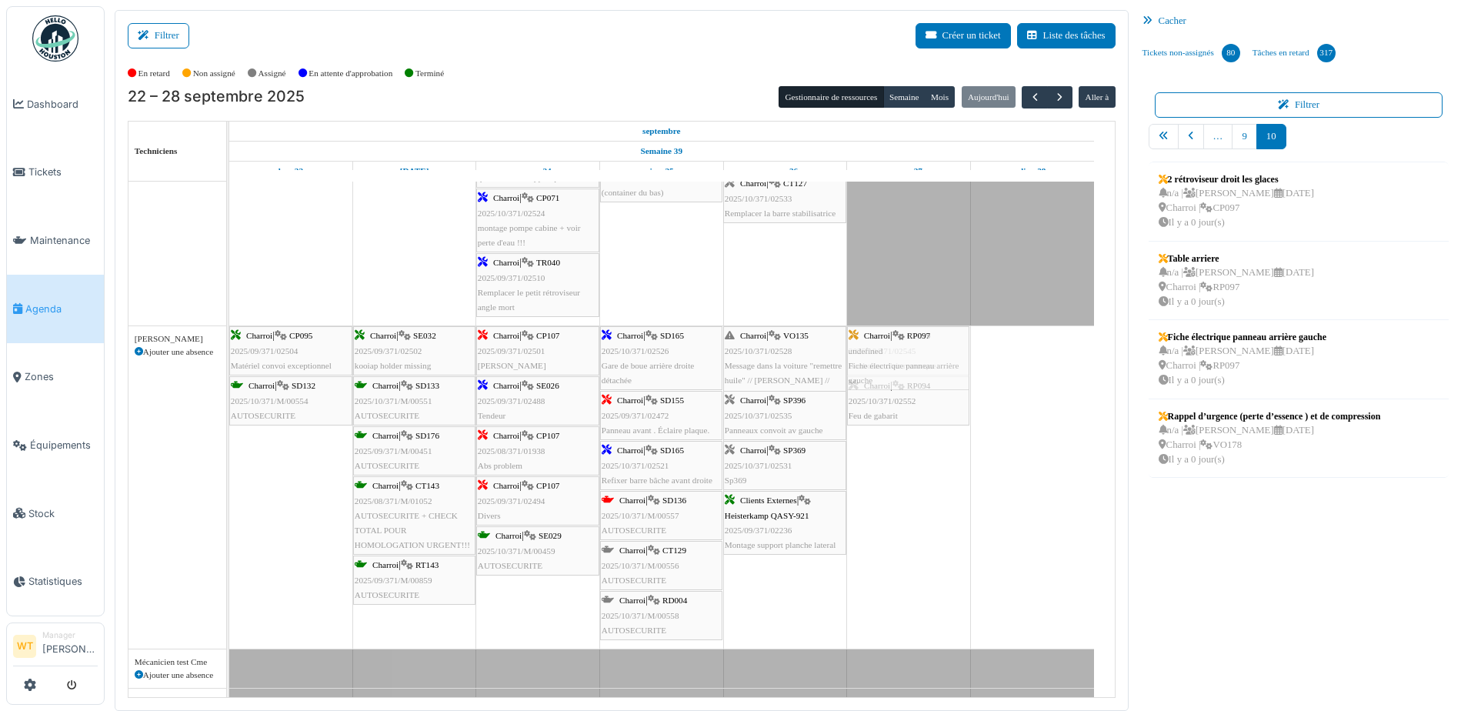
drag, startPoint x: 1175, startPoint y: 370, endPoint x: 1012, endPoint y: 416, distance: 168.8
click at [956, 446] on div "Filtrer Créer un ticket Liste des tâches Afficher les tâches non assignées *** …" at bounding box center [788, 360] width 1362 height 701
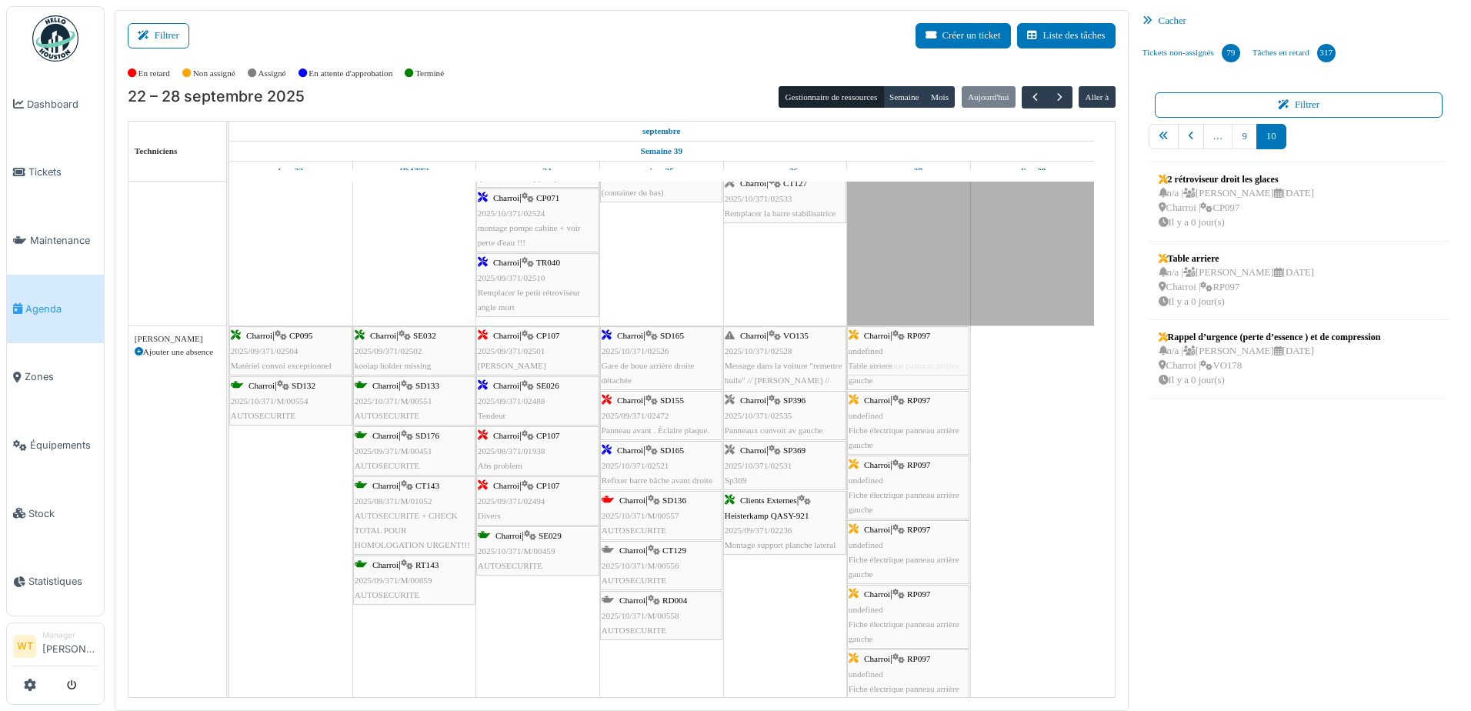
drag, startPoint x: 1217, startPoint y: 288, endPoint x: 965, endPoint y: 410, distance: 279.7
click at [965, 410] on div "Filtrer Créer un ticket Liste des tâches Afficher les tâches non assignées *** …" at bounding box center [788, 360] width 1362 height 701
drag, startPoint x: 1169, startPoint y: 202, endPoint x: 955, endPoint y: 394, distance: 287.1
click at [955, 394] on div "Filtrer Créer un ticket Liste des tâches Afficher les tâches non assignées *** …" at bounding box center [788, 360] width 1362 height 701
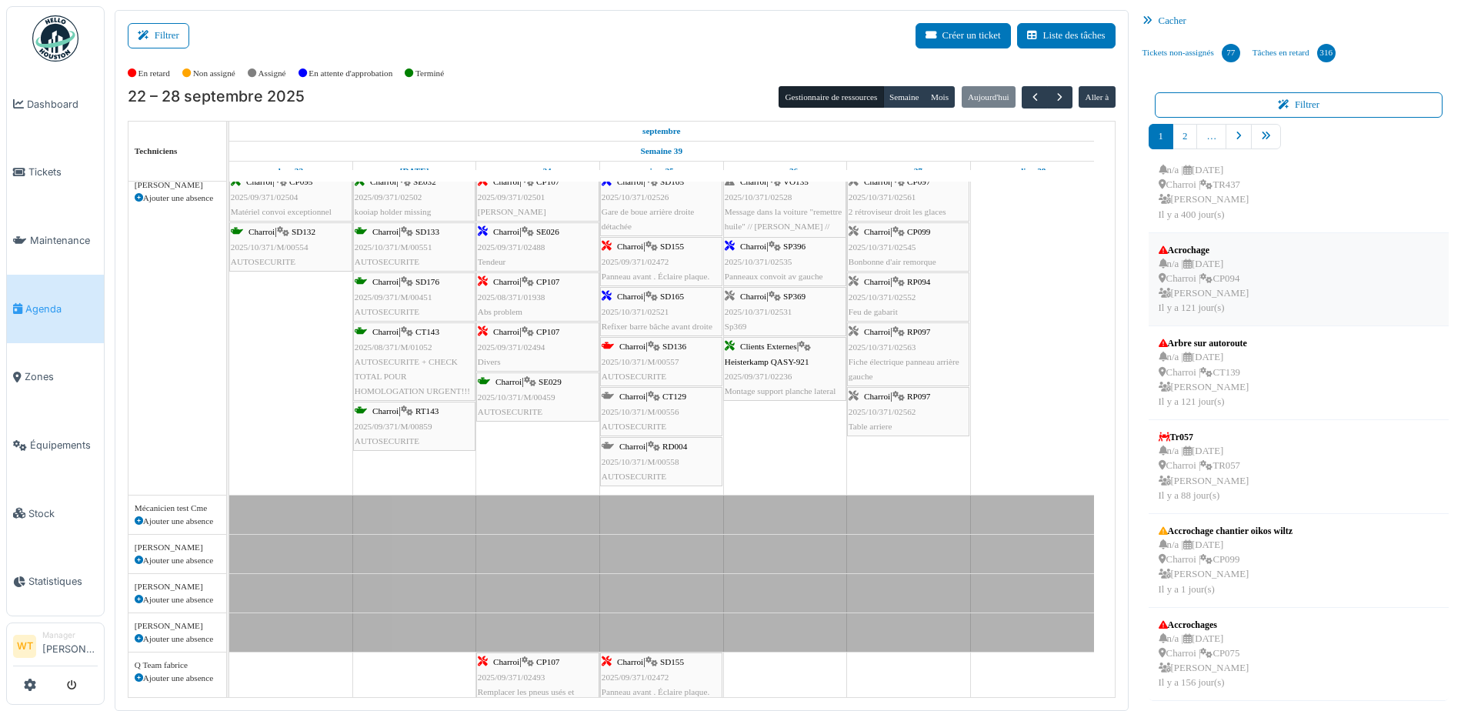
scroll to position [2, 0]
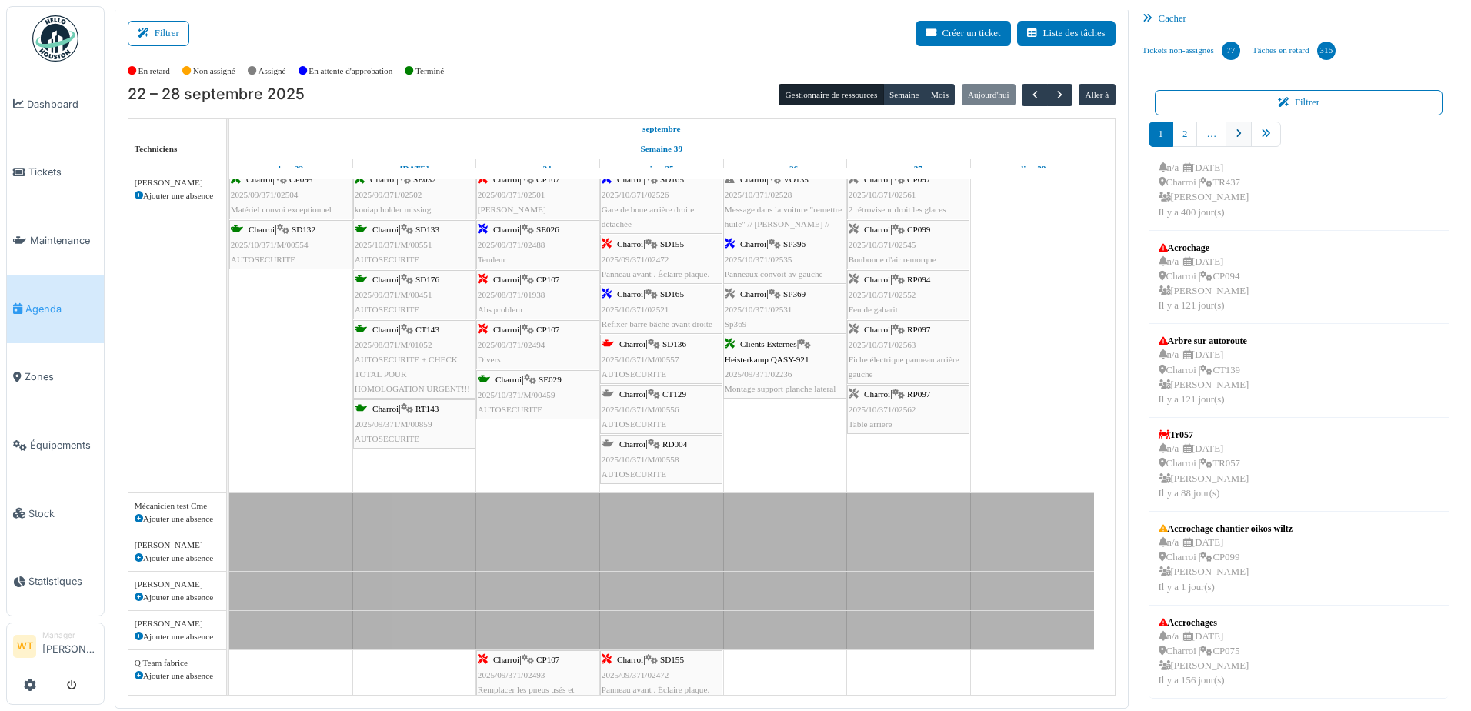
click at [1225, 128] on link "pager" at bounding box center [1238, 134] width 26 height 25
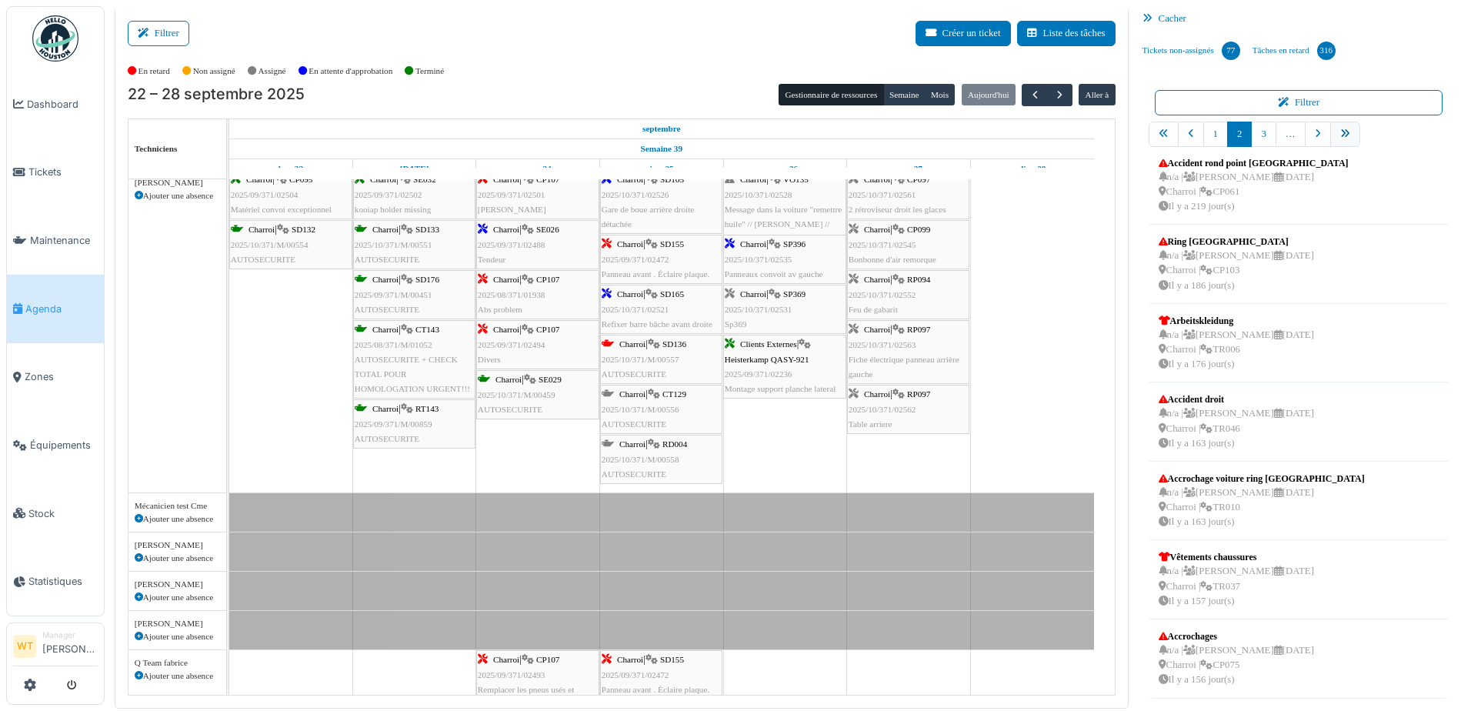
click at [1330, 135] on link "pager" at bounding box center [1345, 134] width 30 height 25
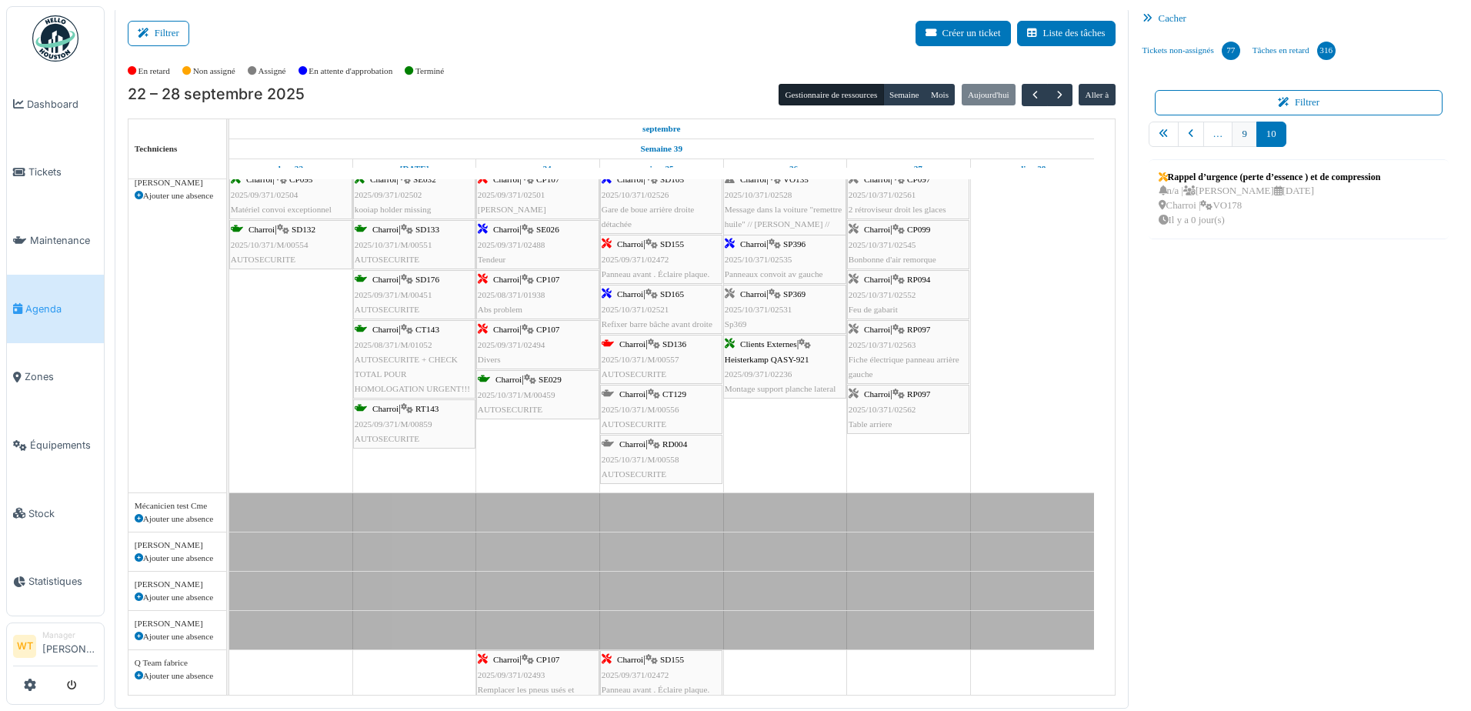
click at [1242, 134] on link "9" at bounding box center [1244, 134] width 25 height 25
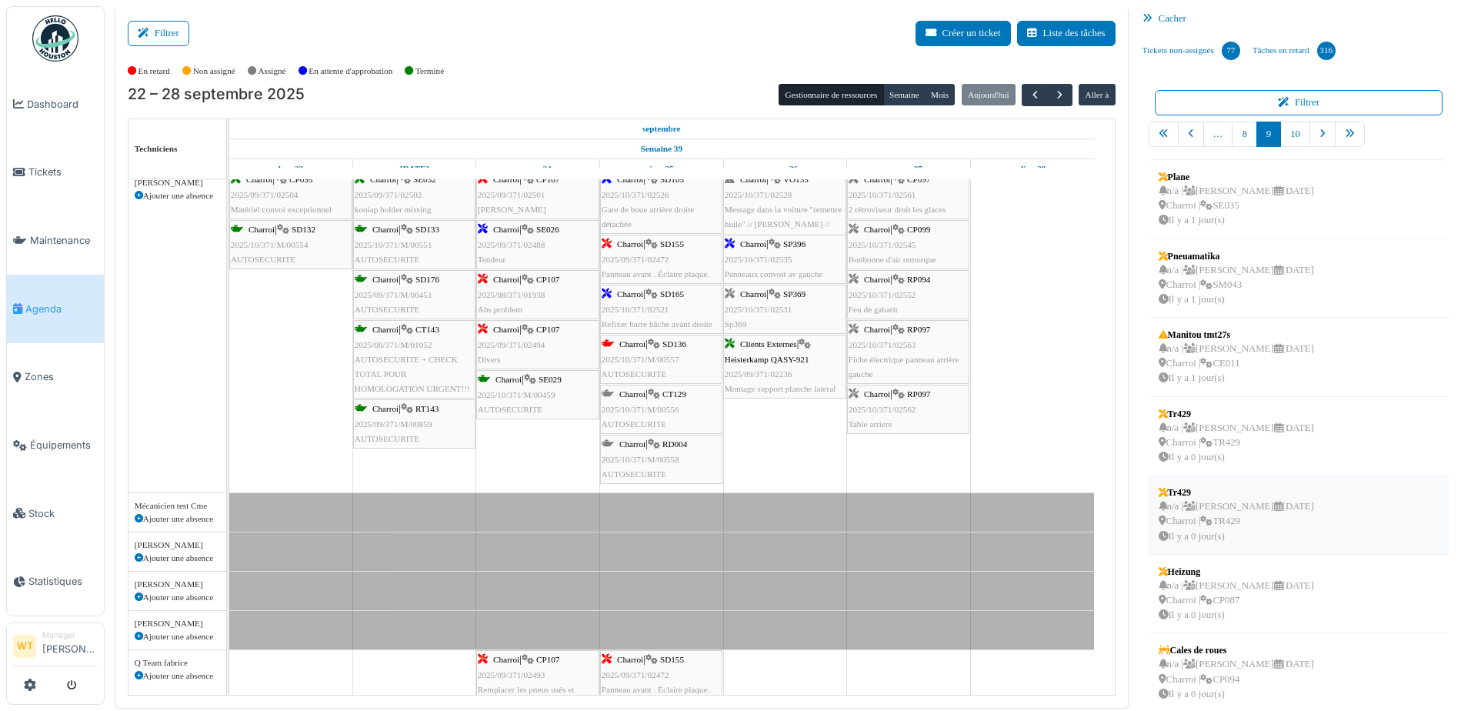
scroll to position [251, 0]
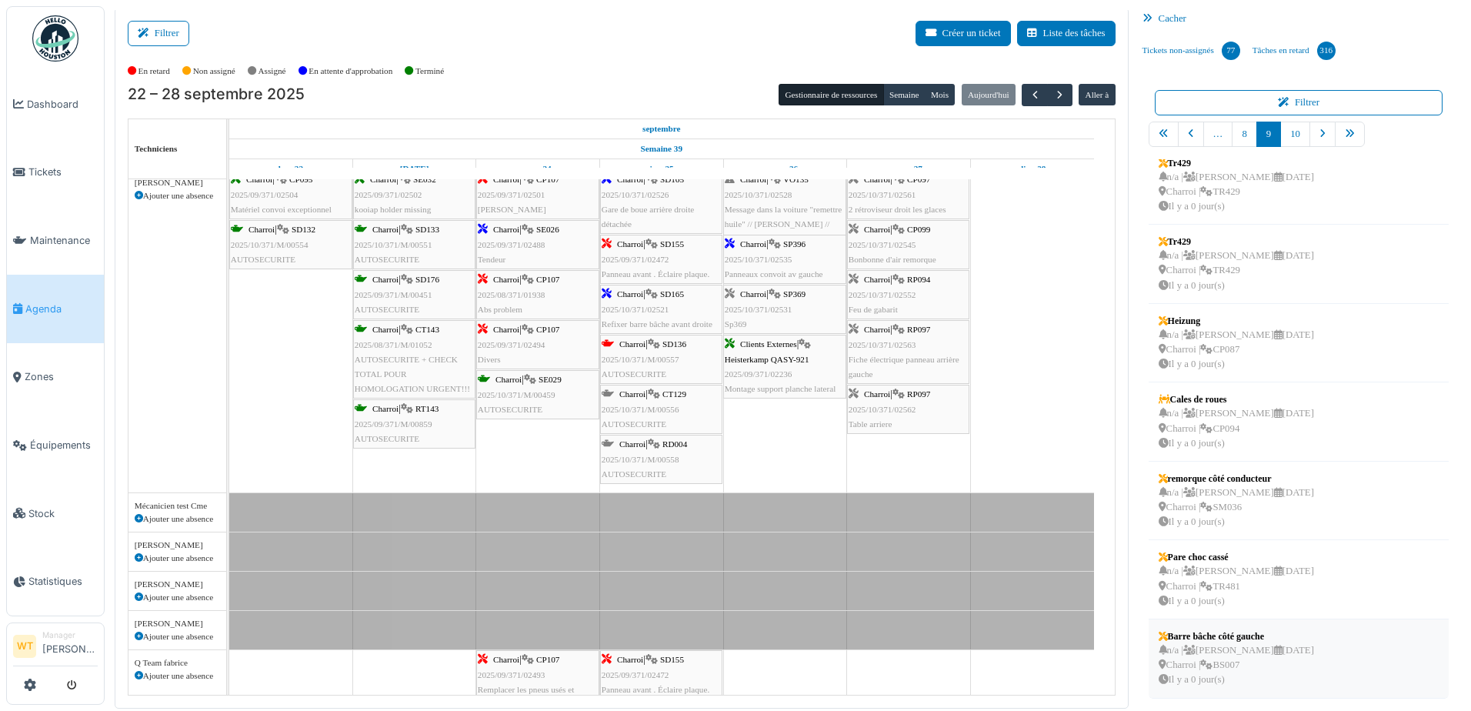
click at [1249, 655] on div "n/a | [PERSON_NAME] [DATE] Charroi | BS007 Il y a 0 jour(s)" at bounding box center [1236, 665] width 155 height 45
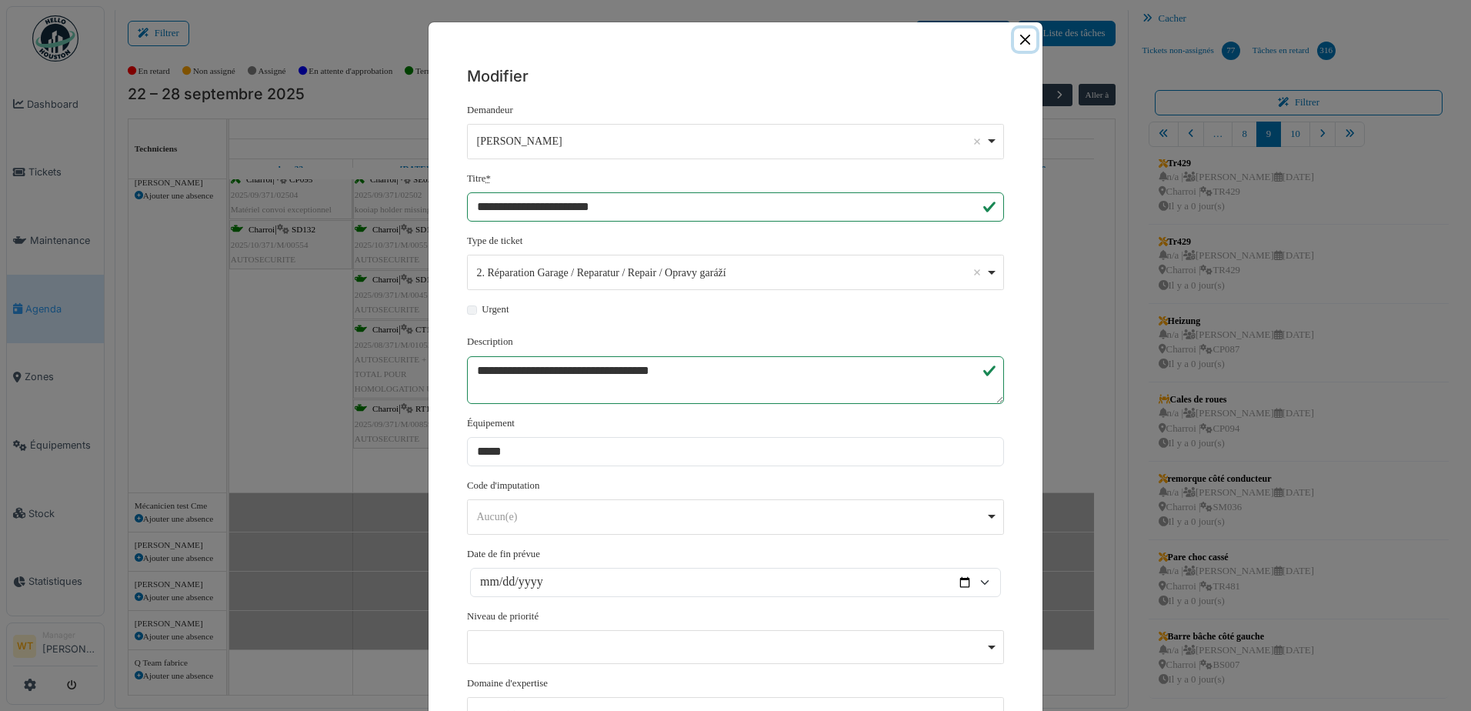
click at [1021, 38] on button "Close" at bounding box center [1025, 39] width 22 height 22
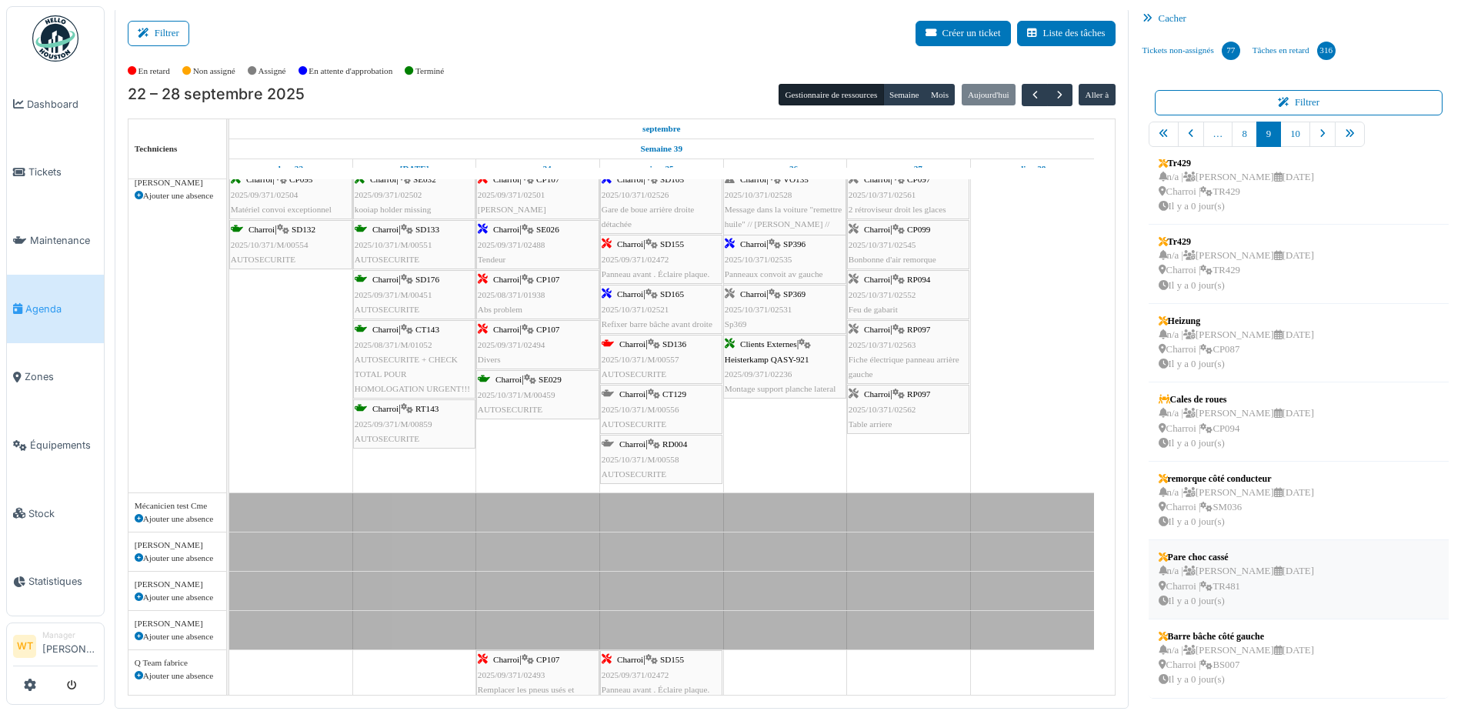
click at [1201, 586] on icon at bounding box center [1206, 587] width 12 height 10
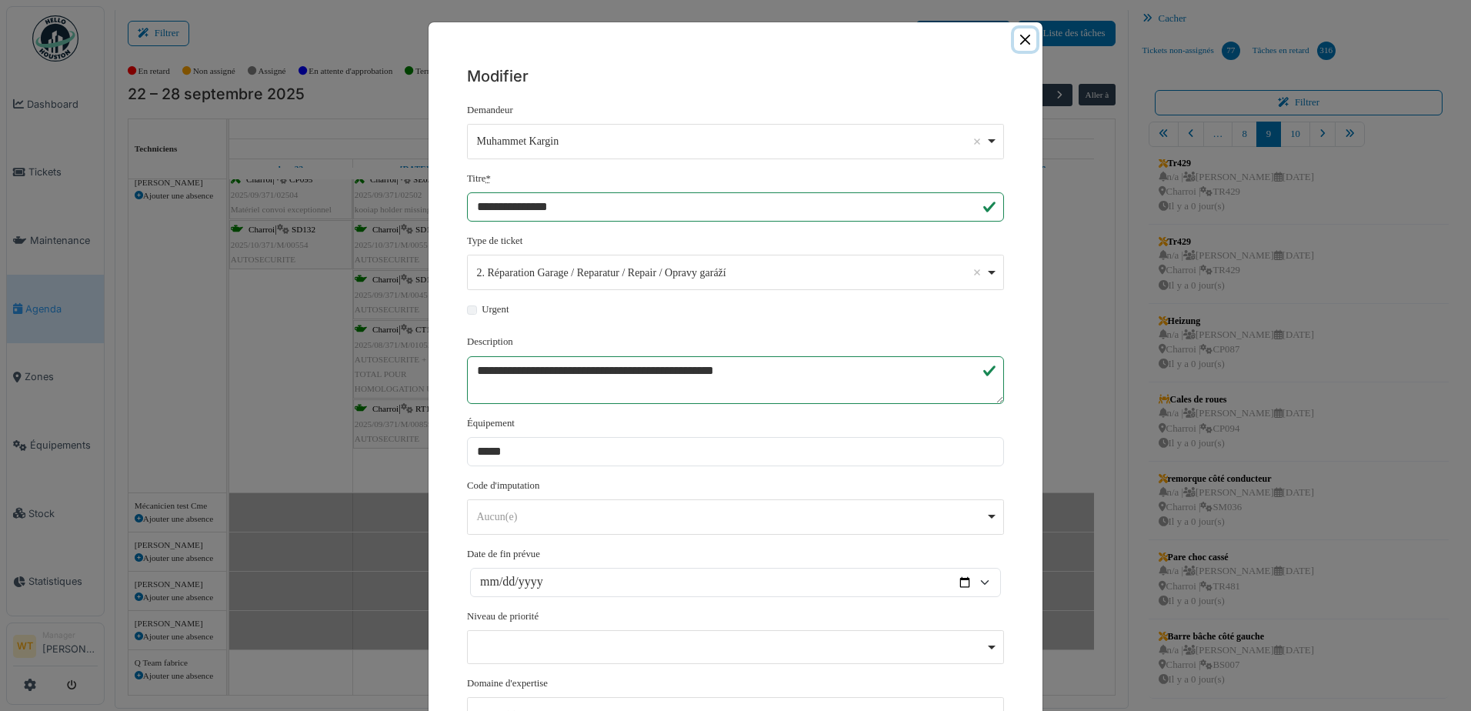
click at [1024, 41] on button "Close" at bounding box center [1025, 39] width 22 height 22
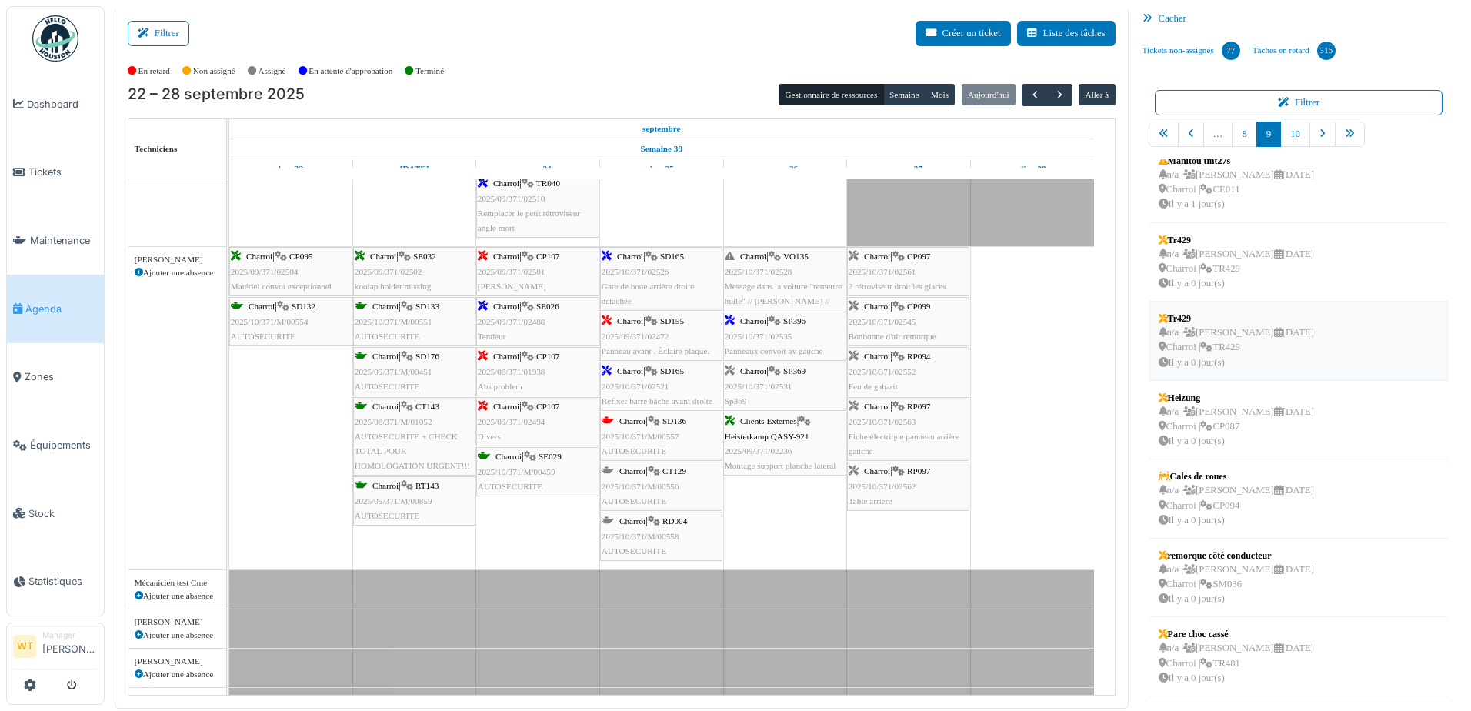
scroll to position [97, 0]
click at [1219, 338] on div "n/a | Marc Vasen 03/10/2025 Charroi | TR429 Il y a 0 jour(s)" at bounding box center [1236, 346] width 155 height 45
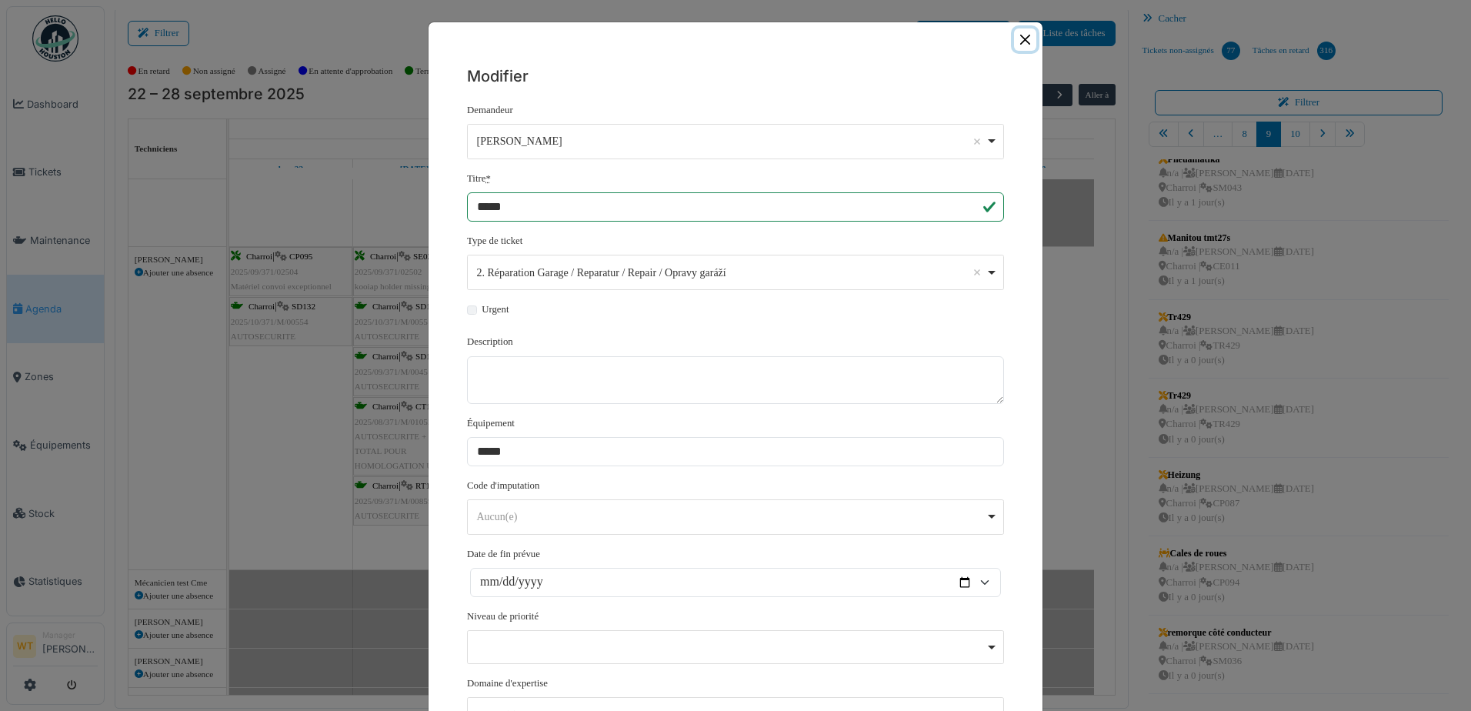
click at [1025, 34] on button "Close" at bounding box center [1025, 39] width 22 height 22
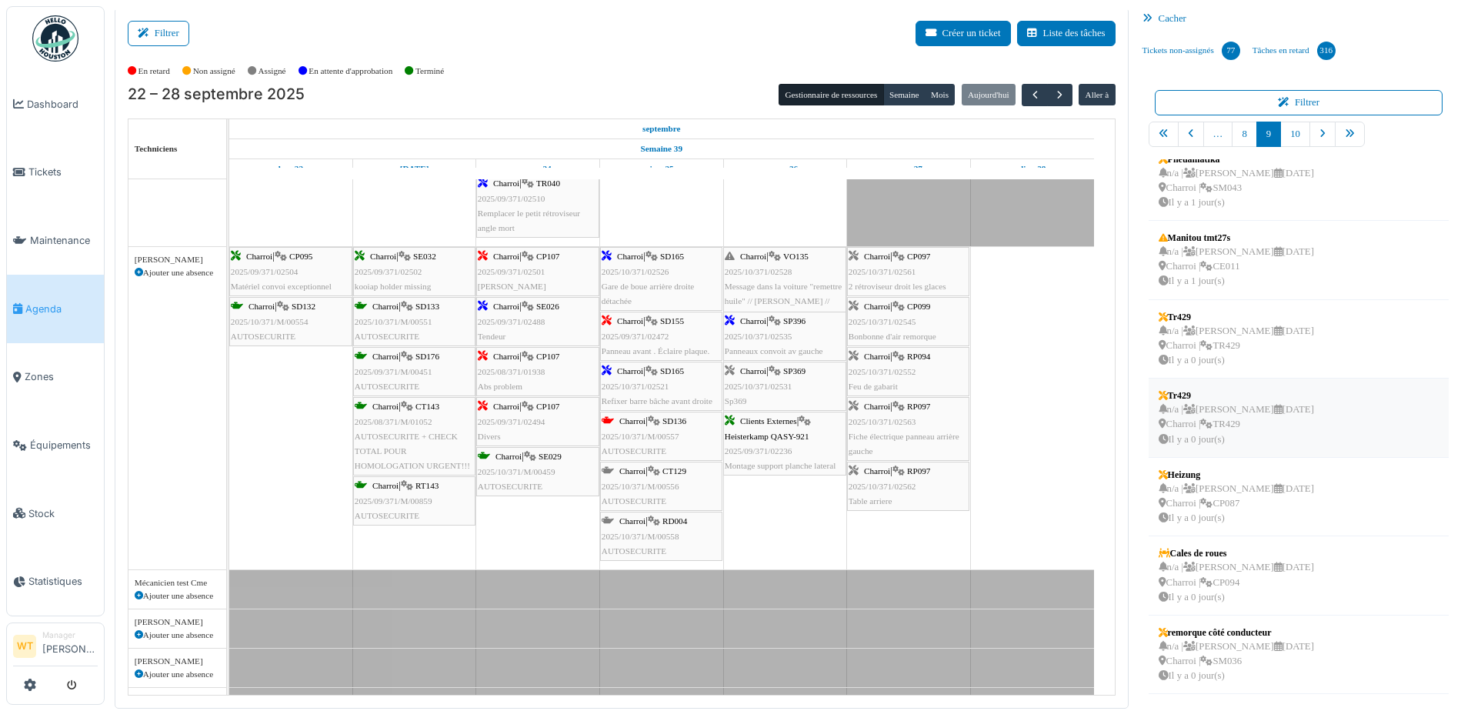
click at [1257, 423] on div "n/a | Marc Vasen 03/10/2025 Charroi | TR429 Il y a 0 jour(s)" at bounding box center [1236, 424] width 155 height 45
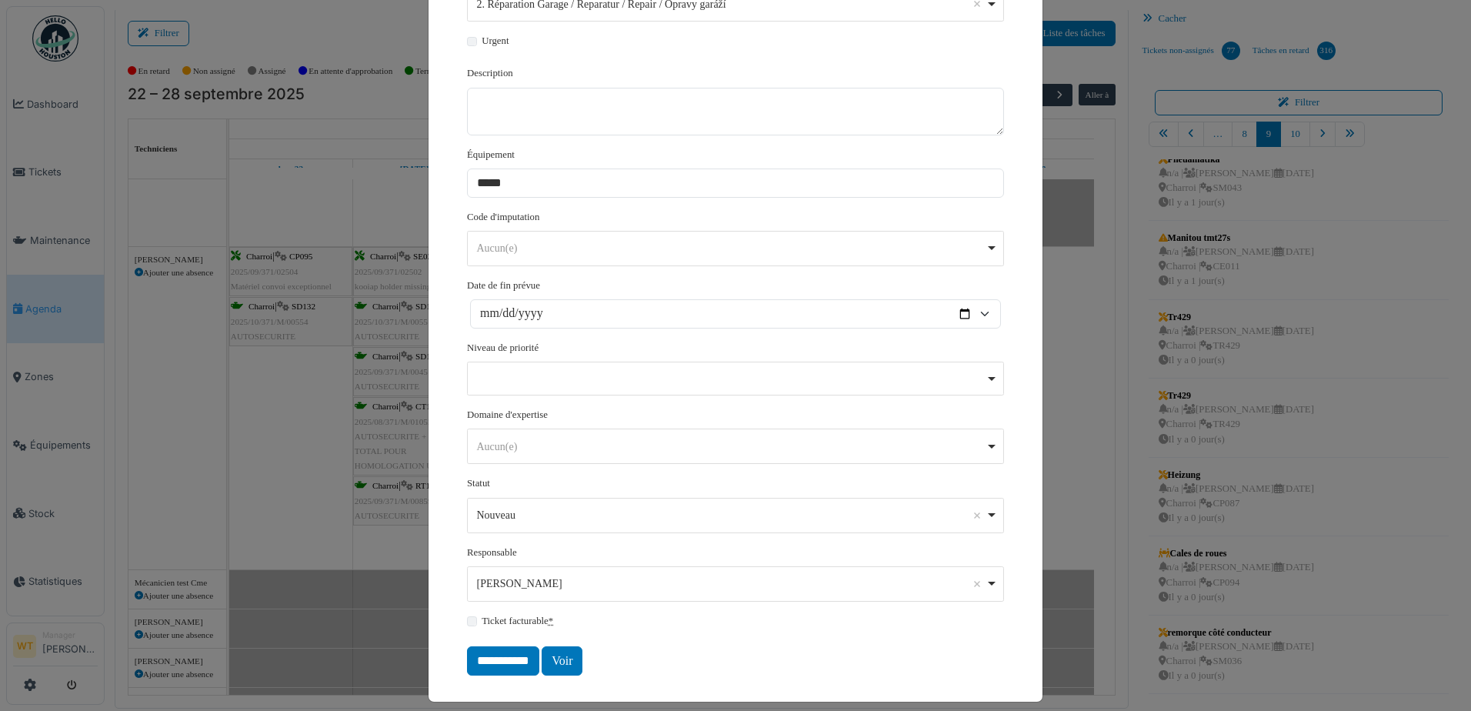
scroll to position [282, 0]
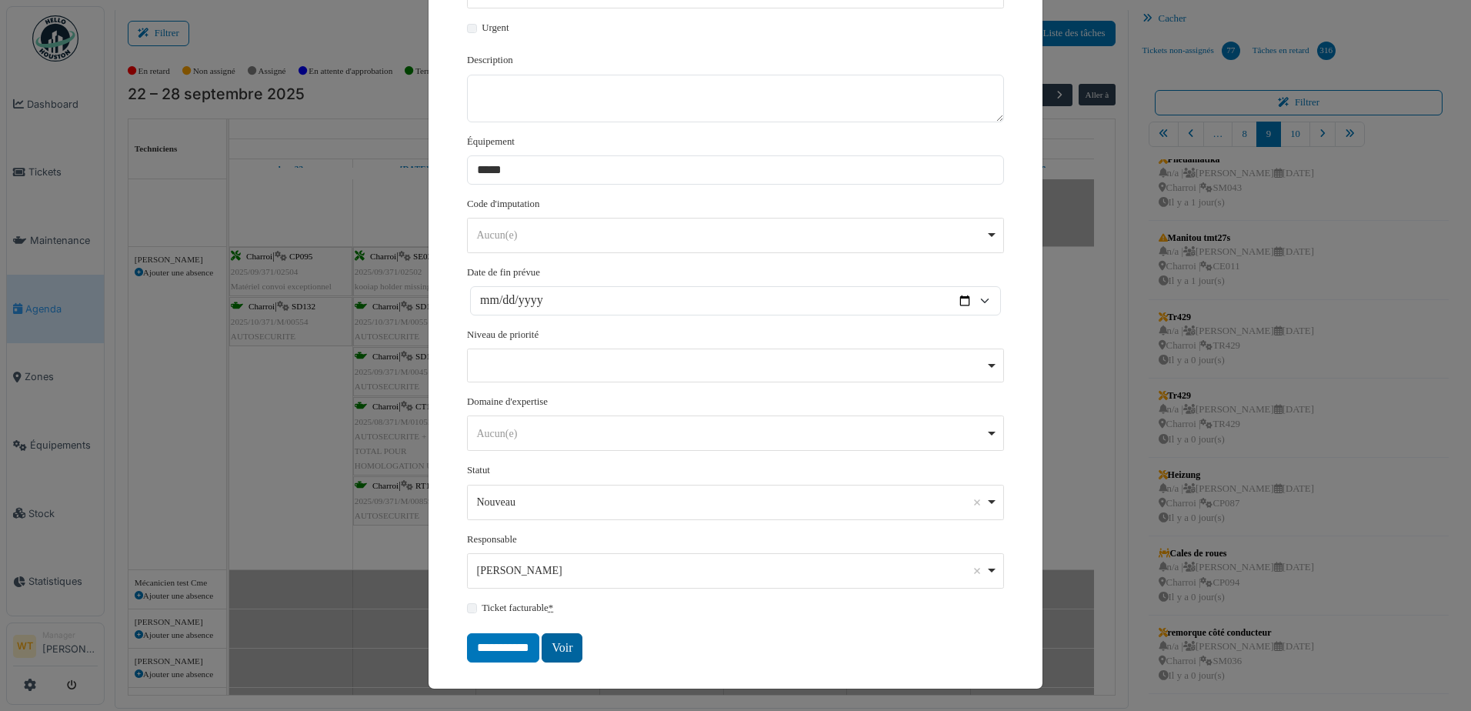
click at [562, 649] on link "Voir" at bounding box center [562, 647] width 41 height 29
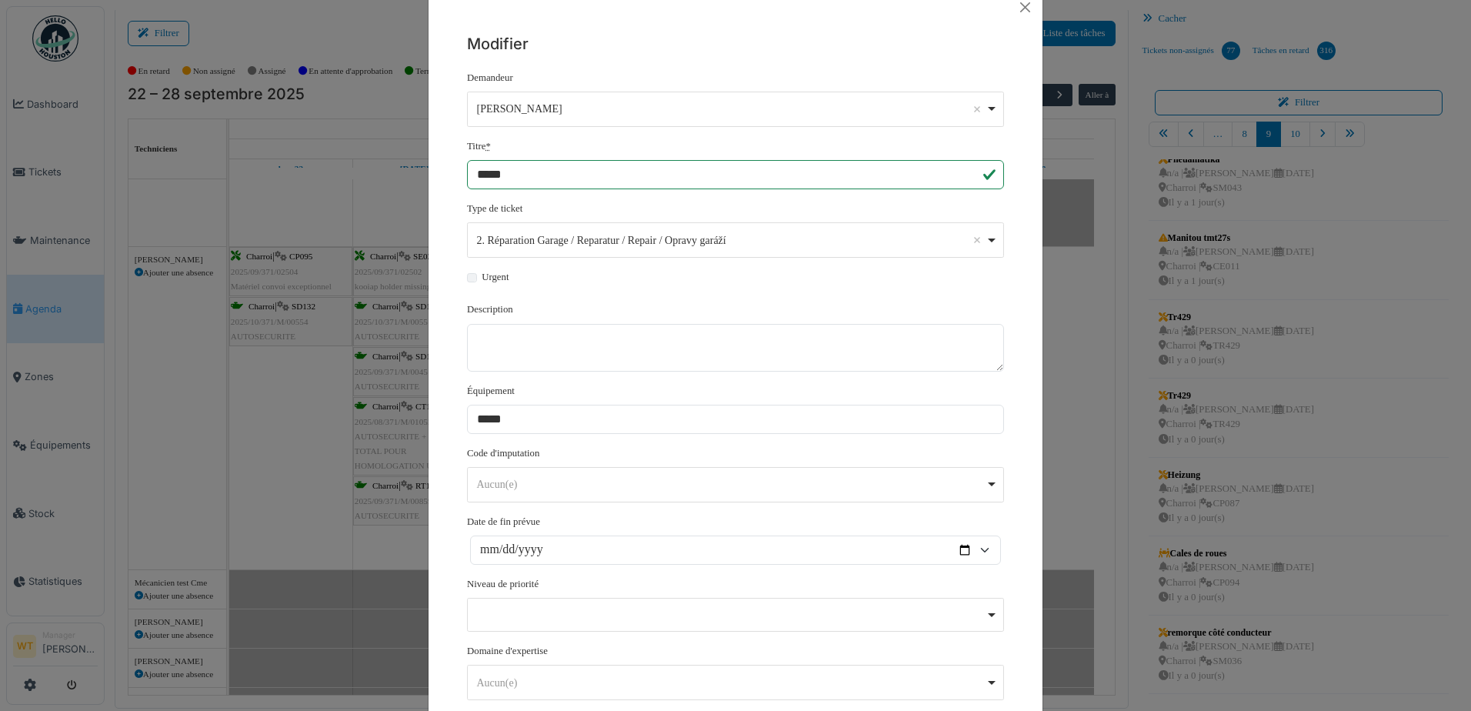
scroll to position [0, 0]
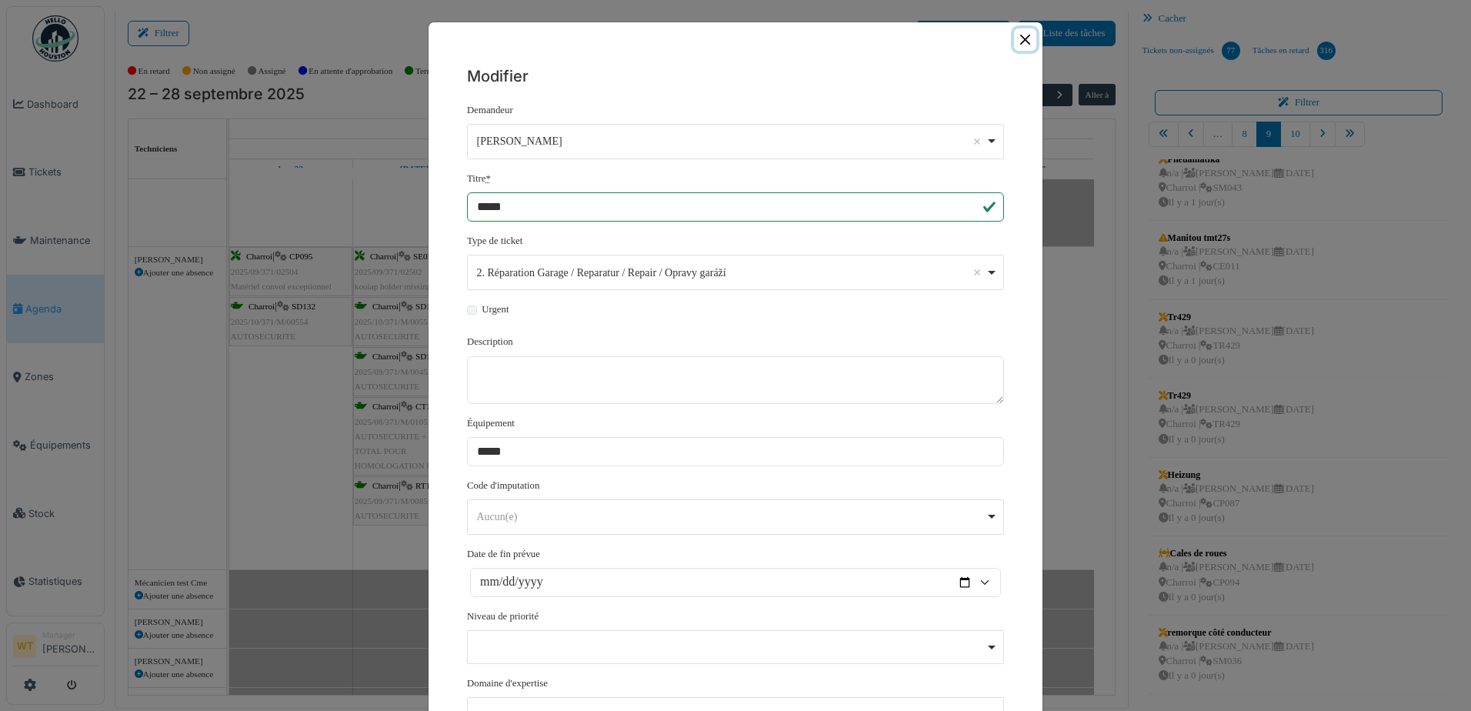
click at [1018, 37] on button "Close" at bounding box center [1025, 39] width 22 height 22
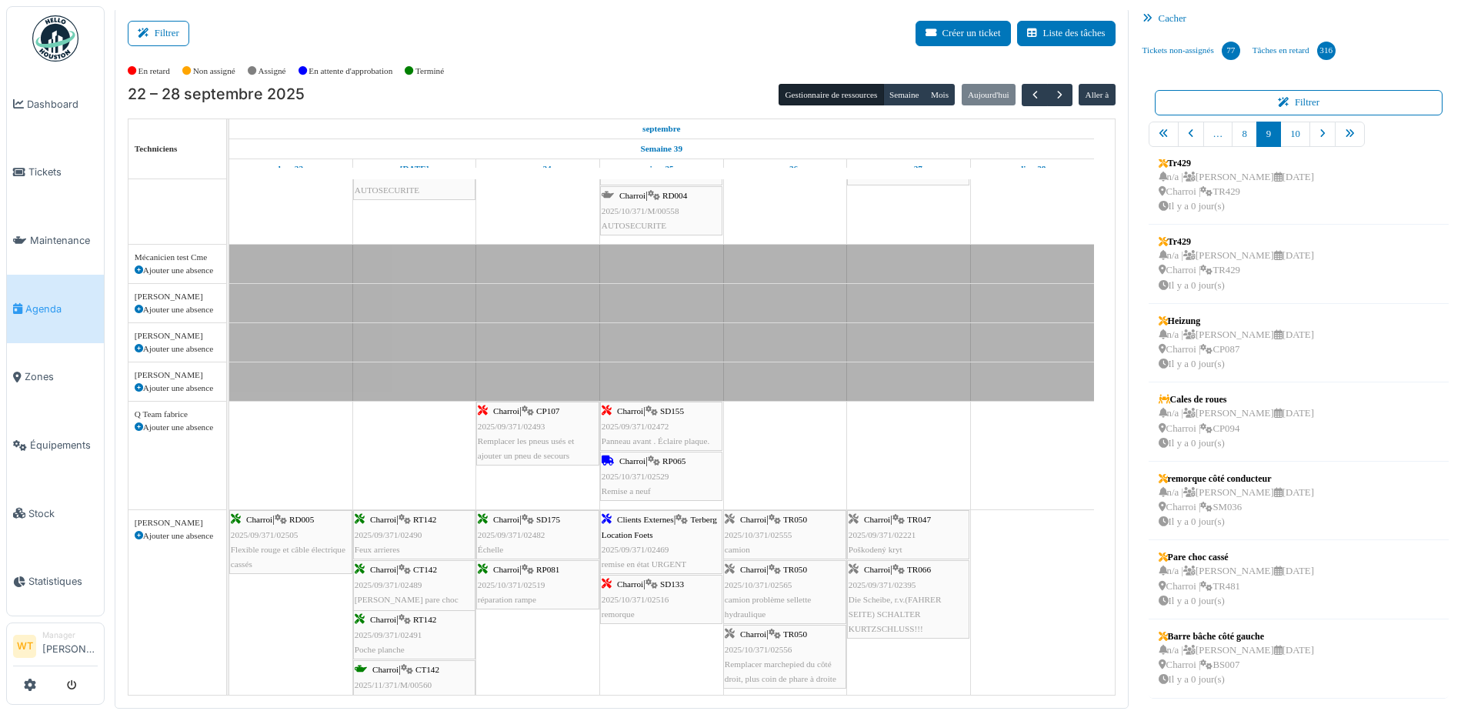
scroll to position [846, 0]
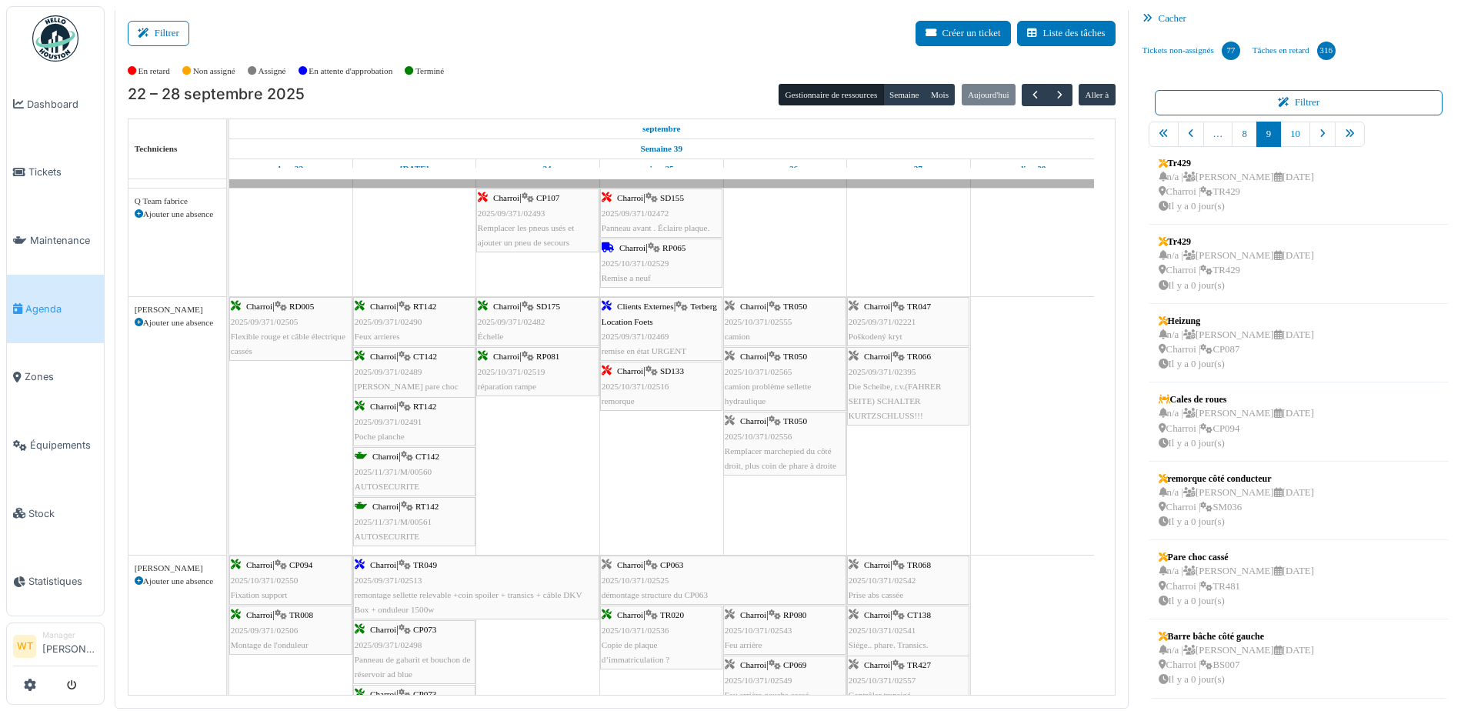
click at [798, 460] on span "Remplacer marchepied du côté droit, plus coin de phare à droite" at bounding box center [781, 458] width 112 height 24
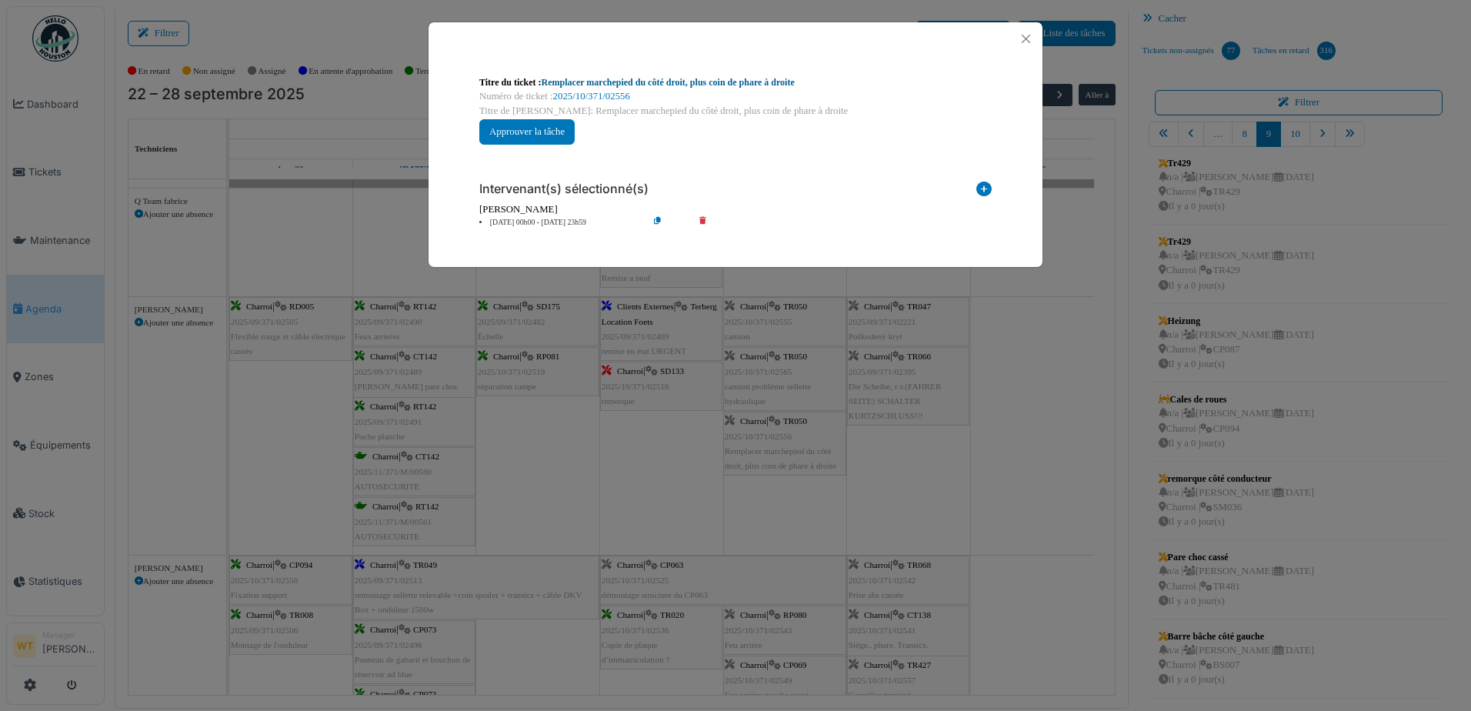
click at [584, 79] on link "Remplacer marchepied du côté droit, plus coin de phare à droite" at bounding box center [668, 82] width 253 height 11
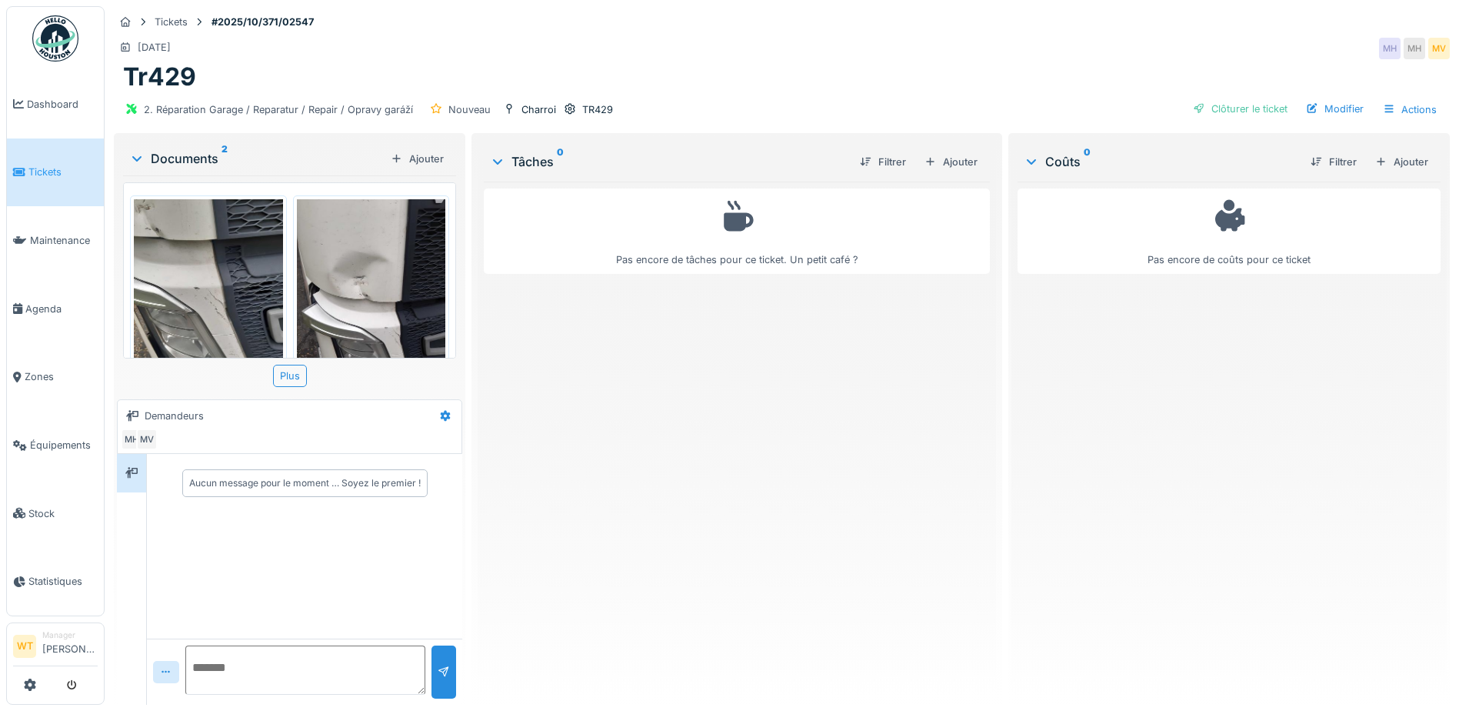
click at [365, 292] on img at bounding box center [371, 298] width 149 height 198
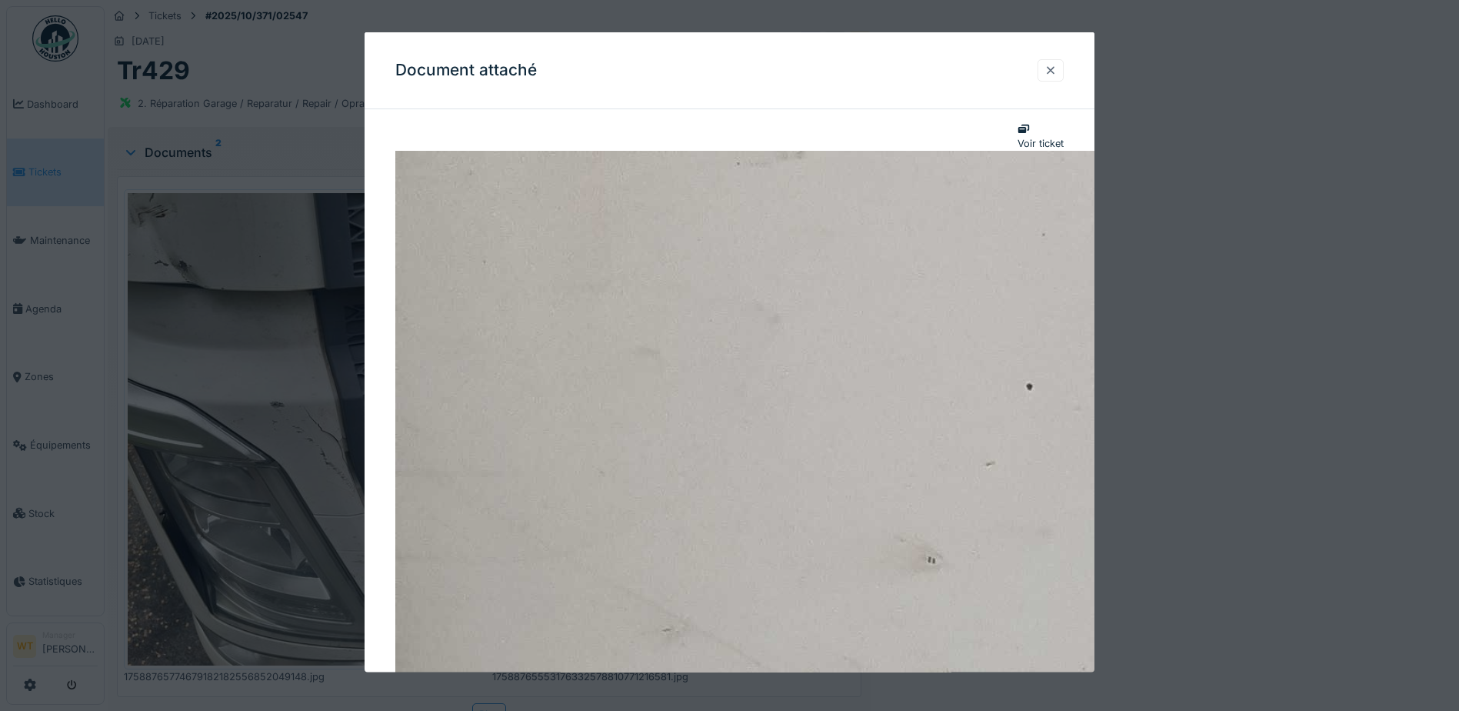
click at [1063, 74] on div at bounding box center [1051, 69] width 26 height 22
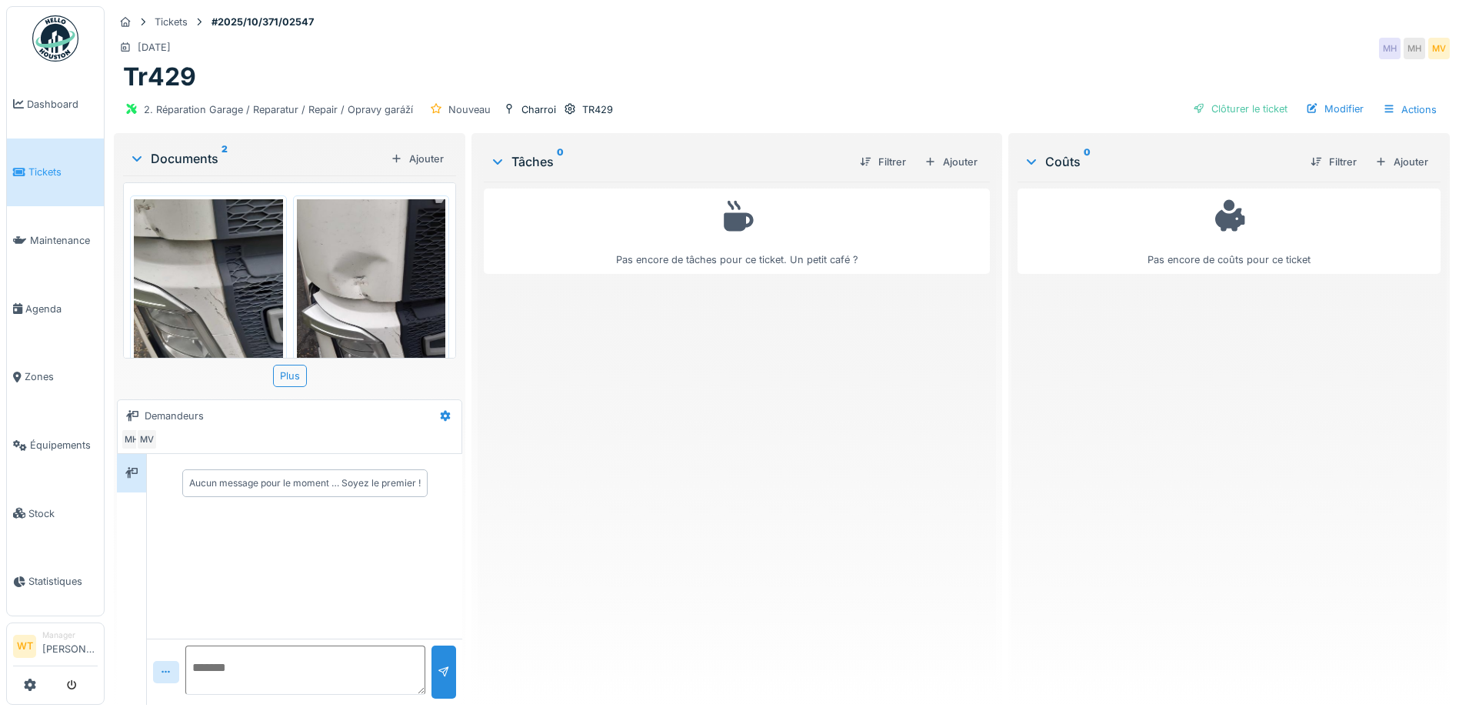
click at [160, 308] on img at bounding box center [208, 298] width 149 height 198
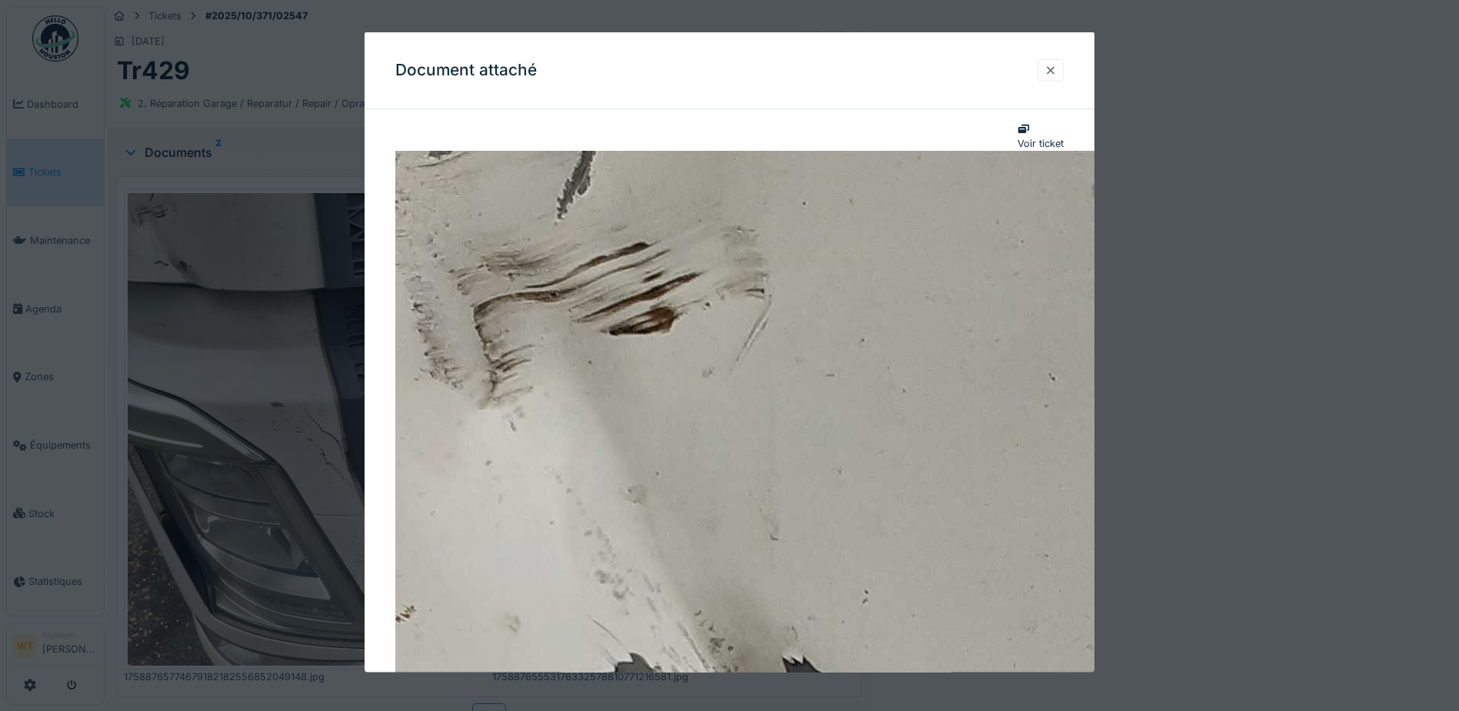
click at [1057, 72] on div at bounding box center [1051, 69] width 12 height 15
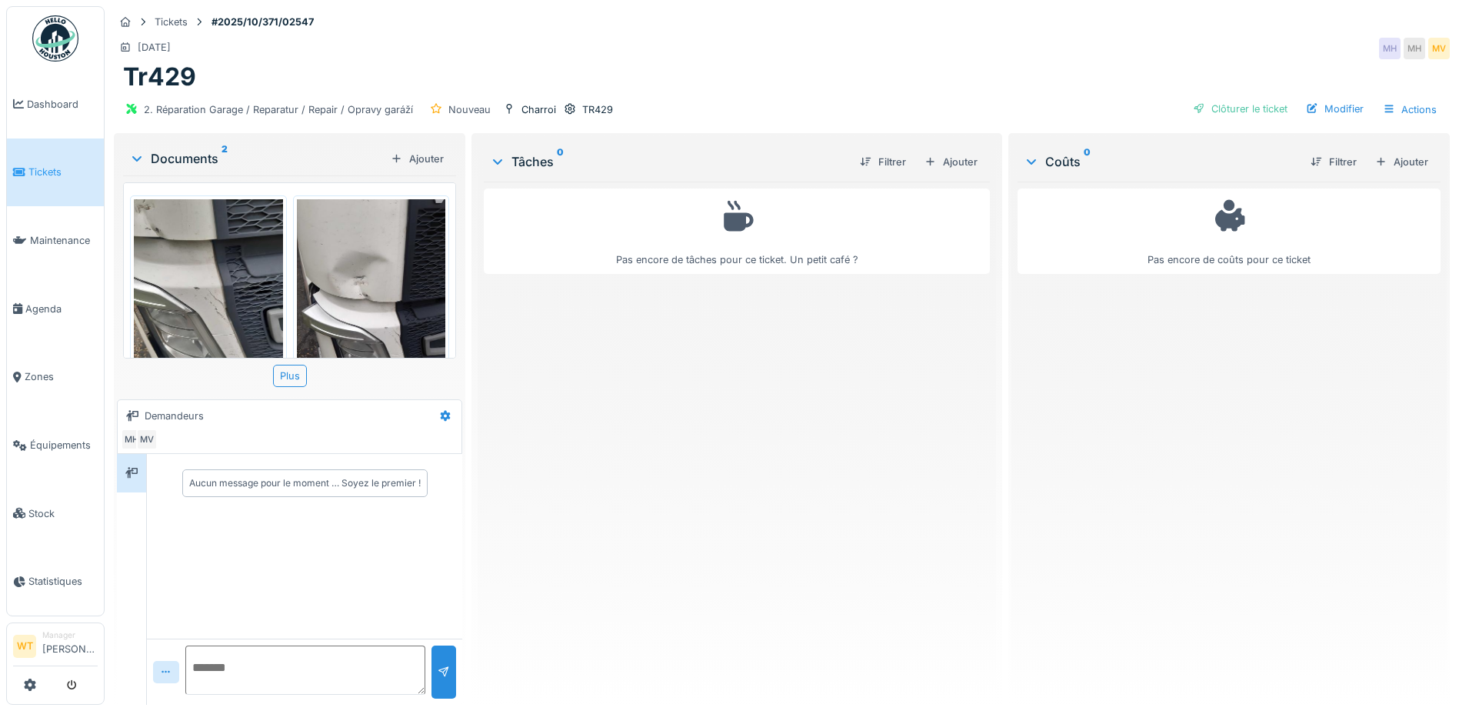
click at [1096, 309] on div "Pas encore de coûts pour ce ticket" at bounding box center [1229, 437] width 423 height 511
click at [385, 235] on img at bounding box center [371, 298] width 149 height 198
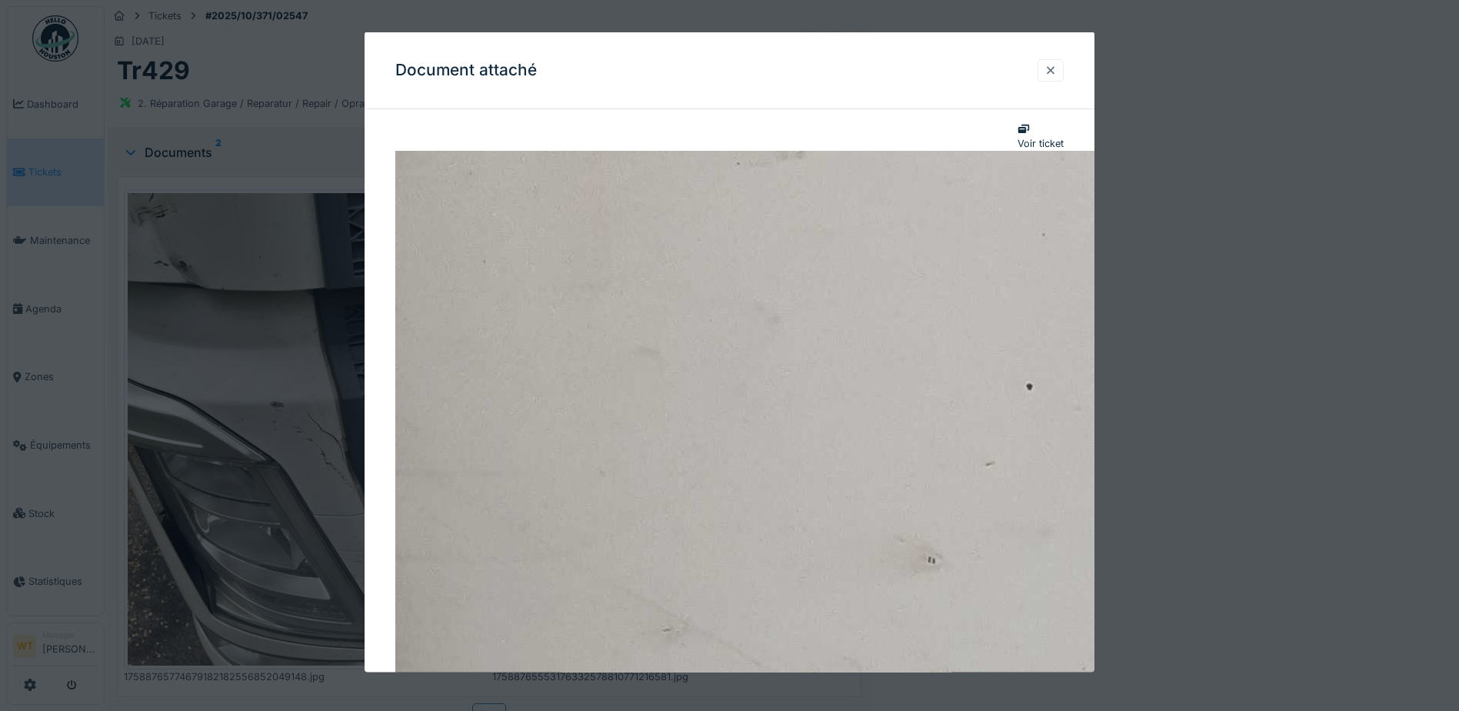
click at [1064, 69] on div at bounding box center [1051, 69] width 26 height 22
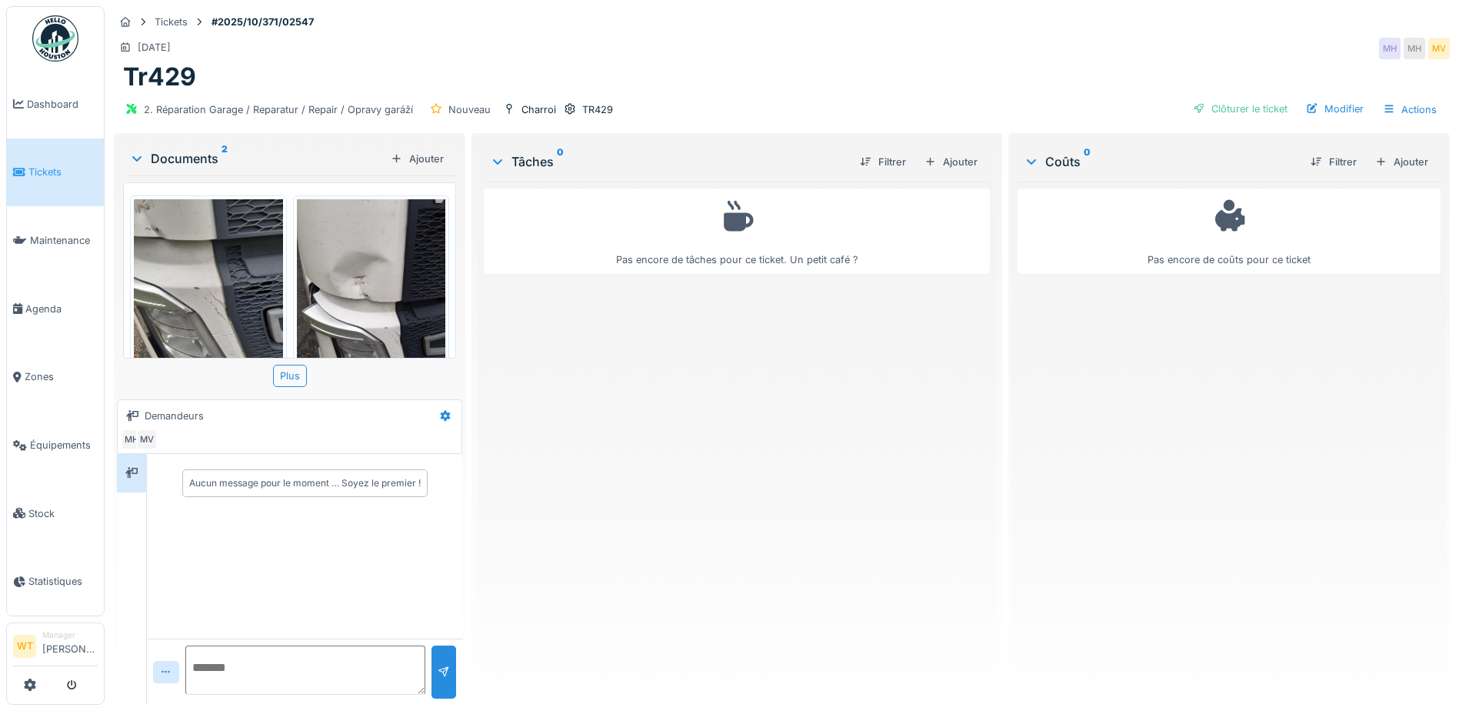
click at [248, 308] on img at bounding box center [208, 298] width 149 height 198
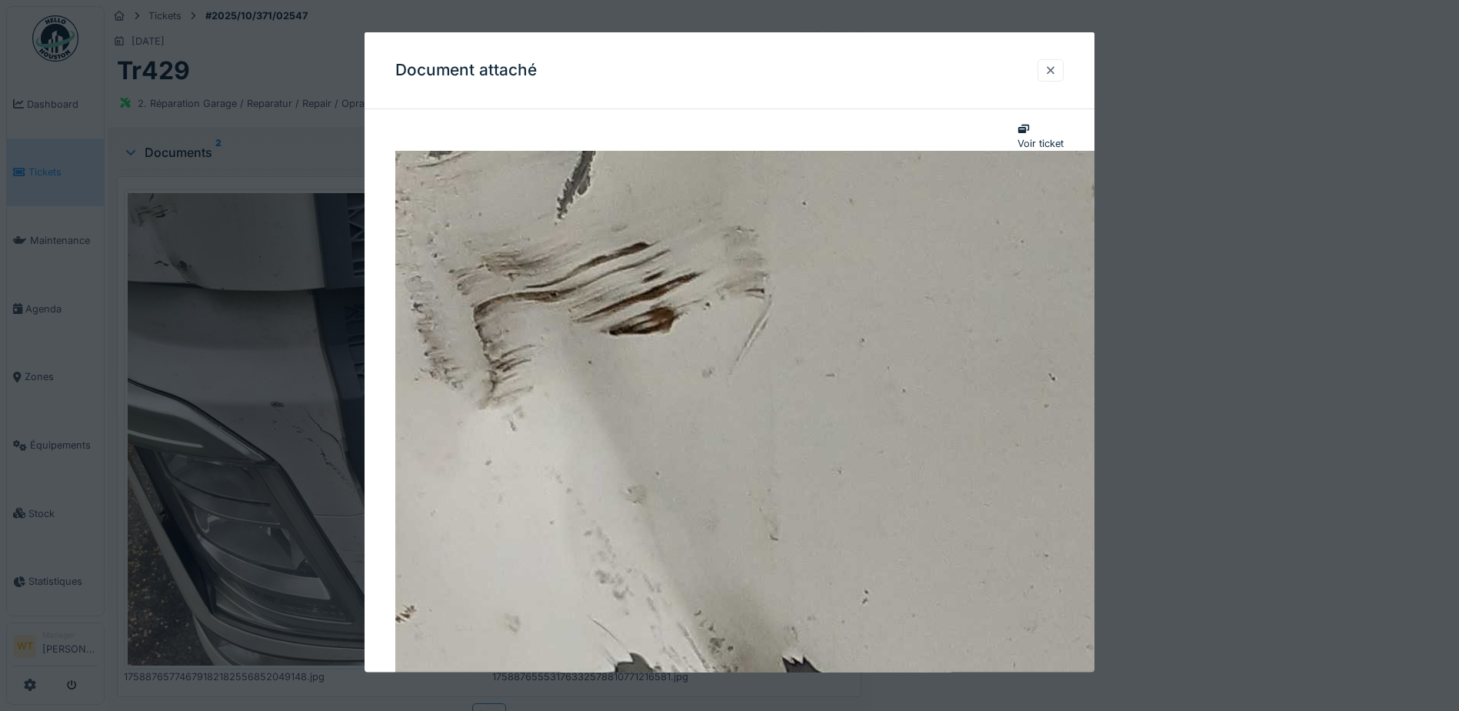
click at [1063, 72] on div at bounding box center [1051, 69] width 26 height 22
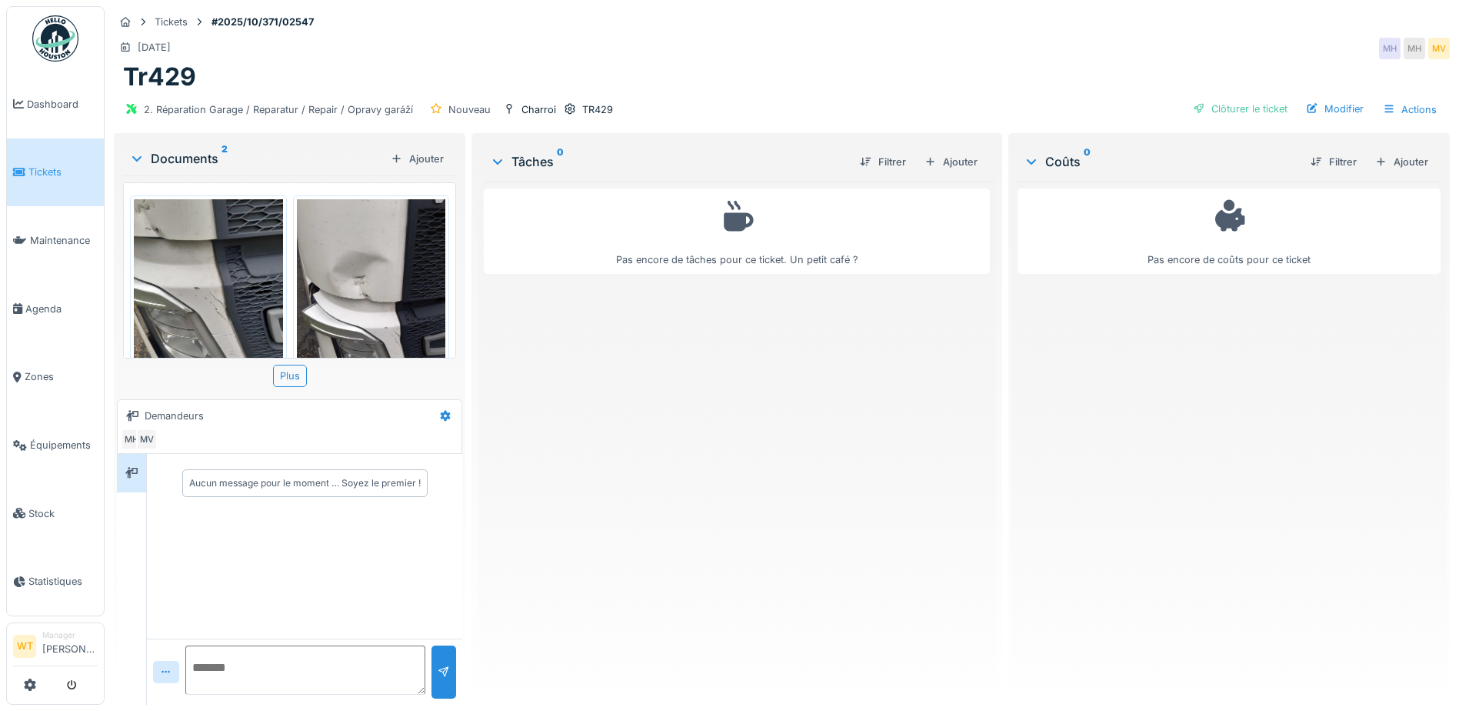
click at [372, 289] on img at bounding box center [371, 298] width 149 height 198
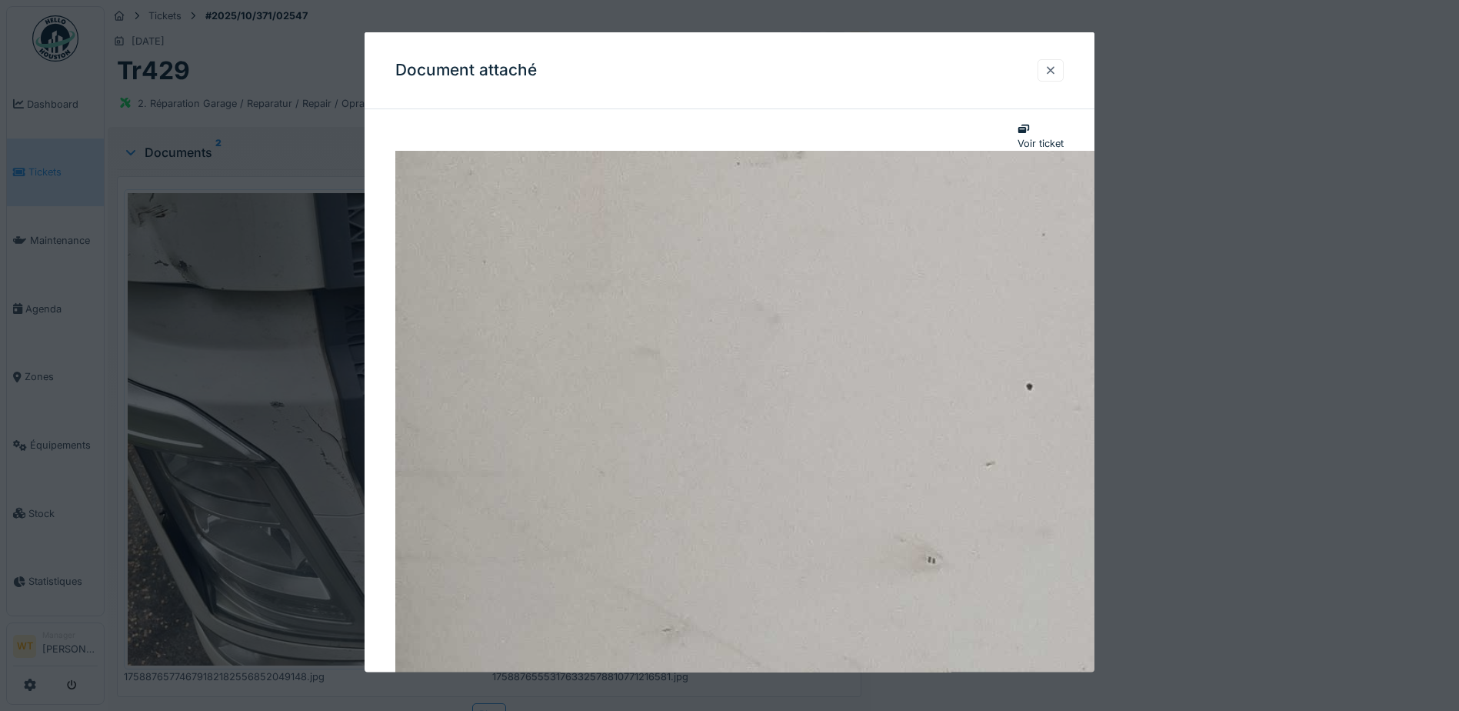
click at [1057, 76] on div at bounding box center [1051, 69] width 12 height 15
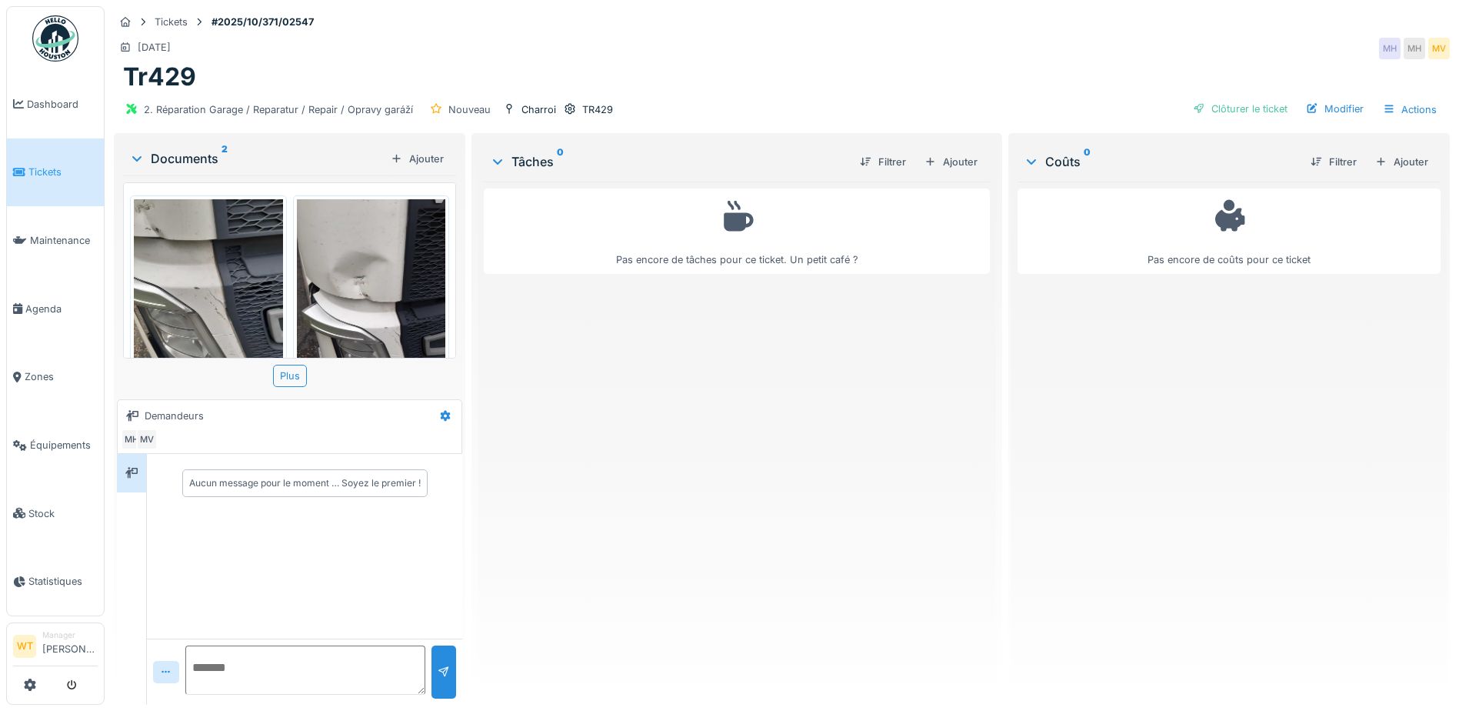
click at [205, 277] on img at bounding box center [208, 298] width 149 height 198
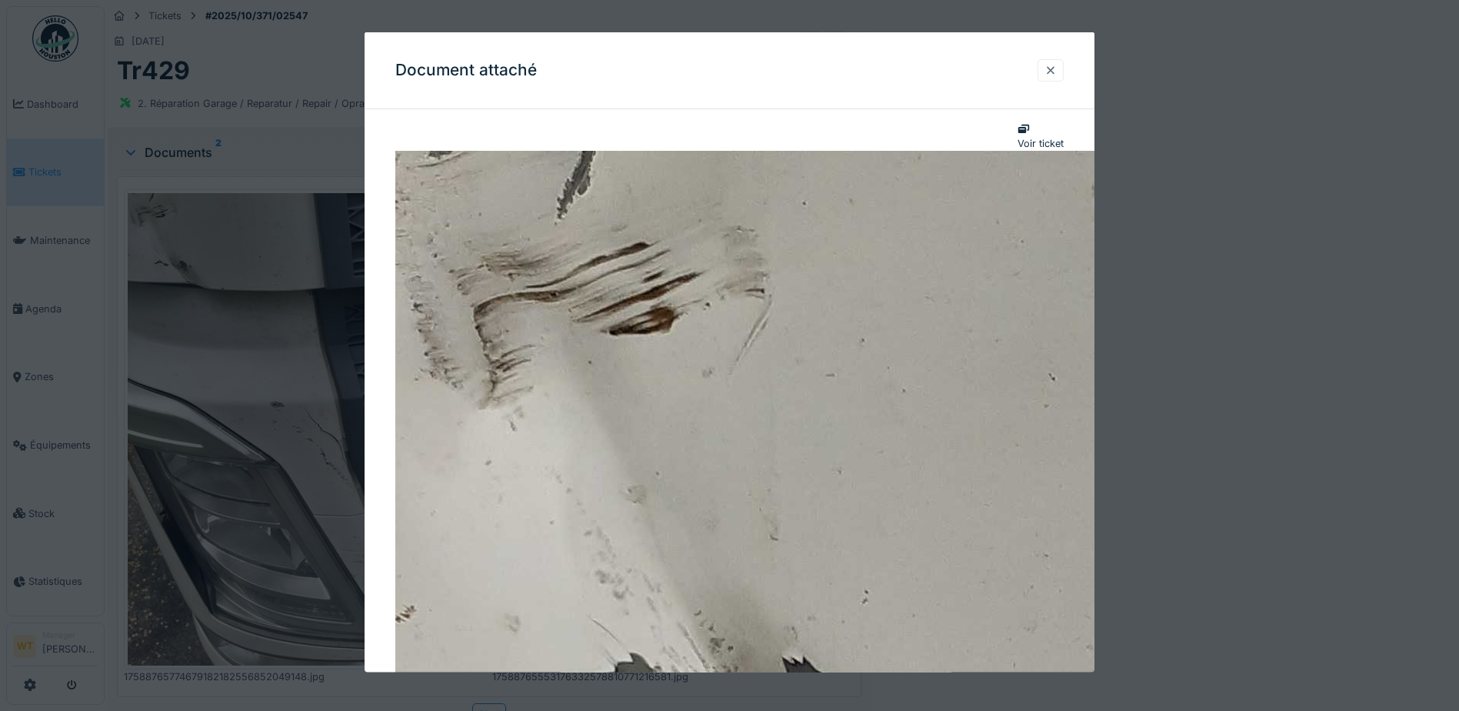
click at [1057, 73] on div at bounding box center [1051, 69] width 12 height 15
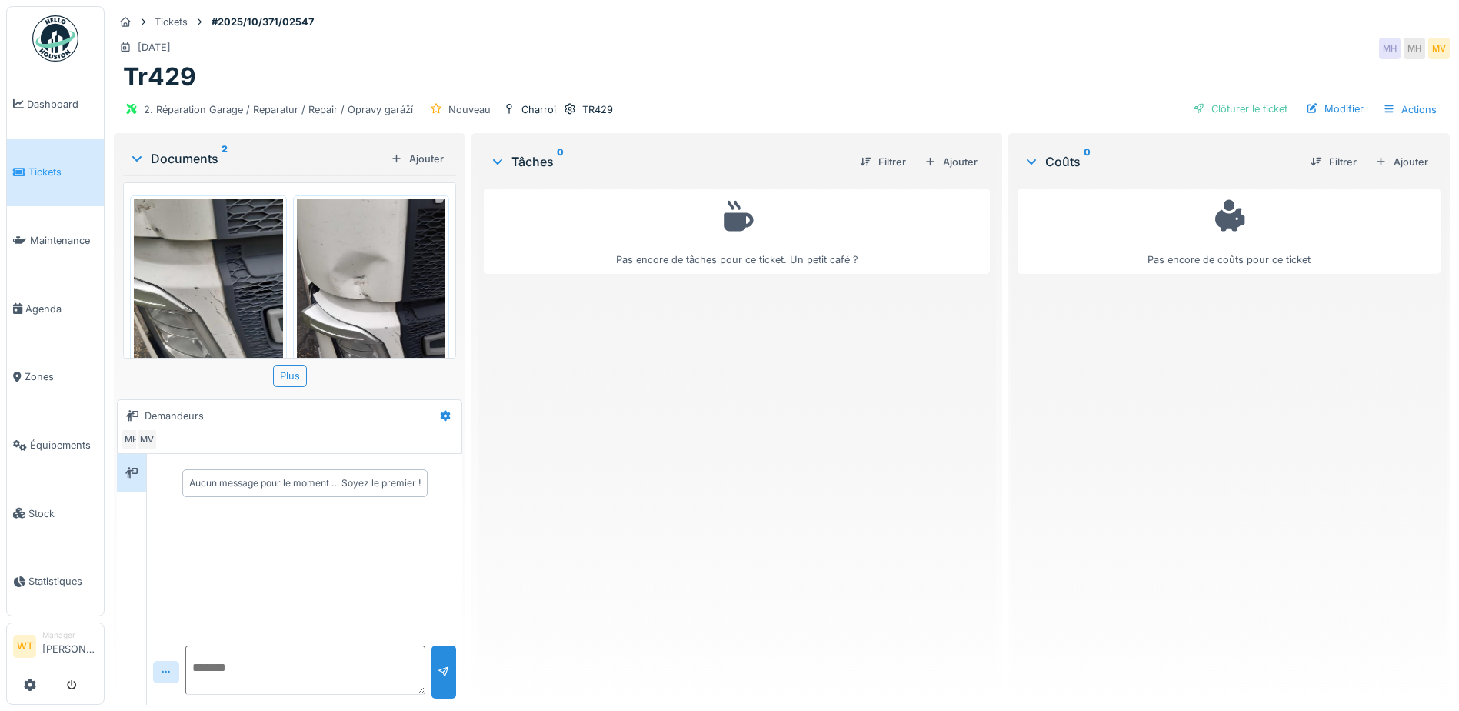
click at [367, 288] on img at bounding box center [371, 298] width 149 height 198
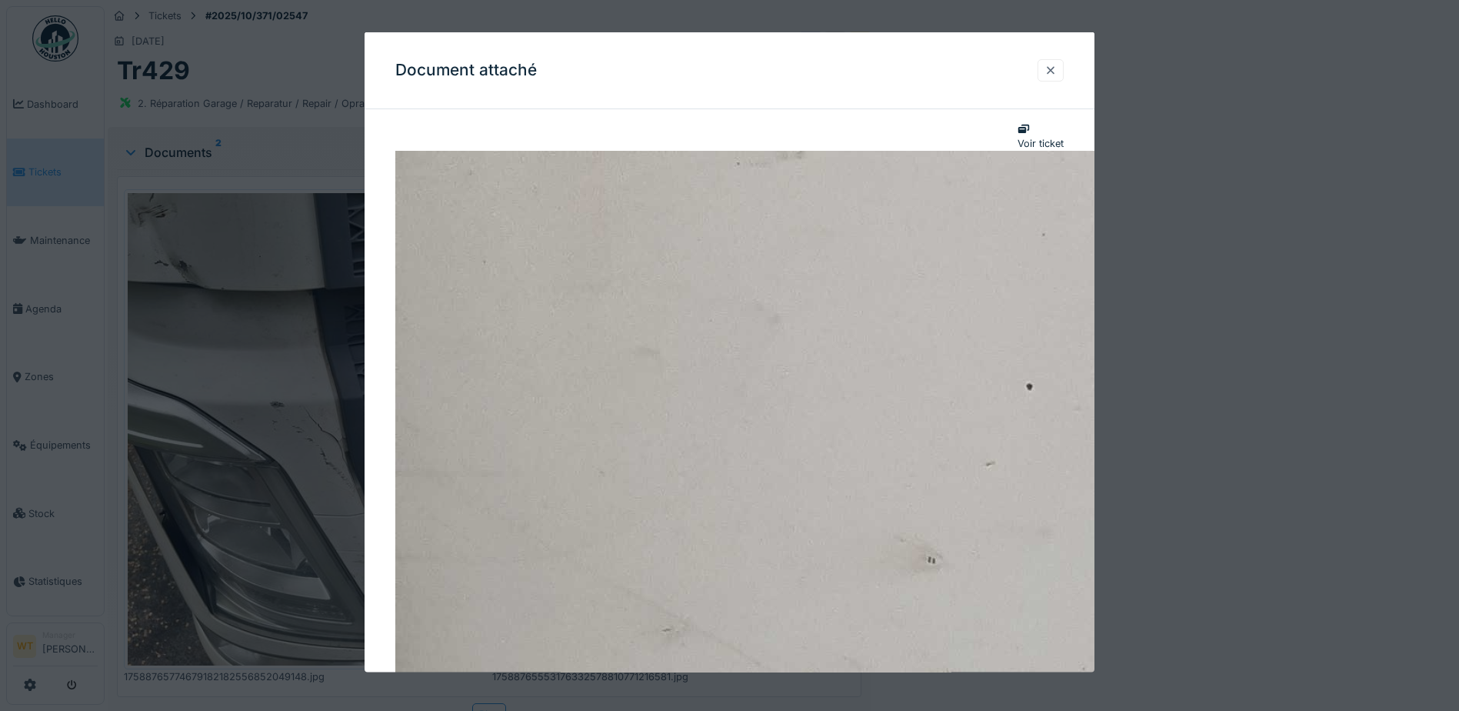
click at [1057, 74] on div at bounding box center [1051, 69] width 12 height 15
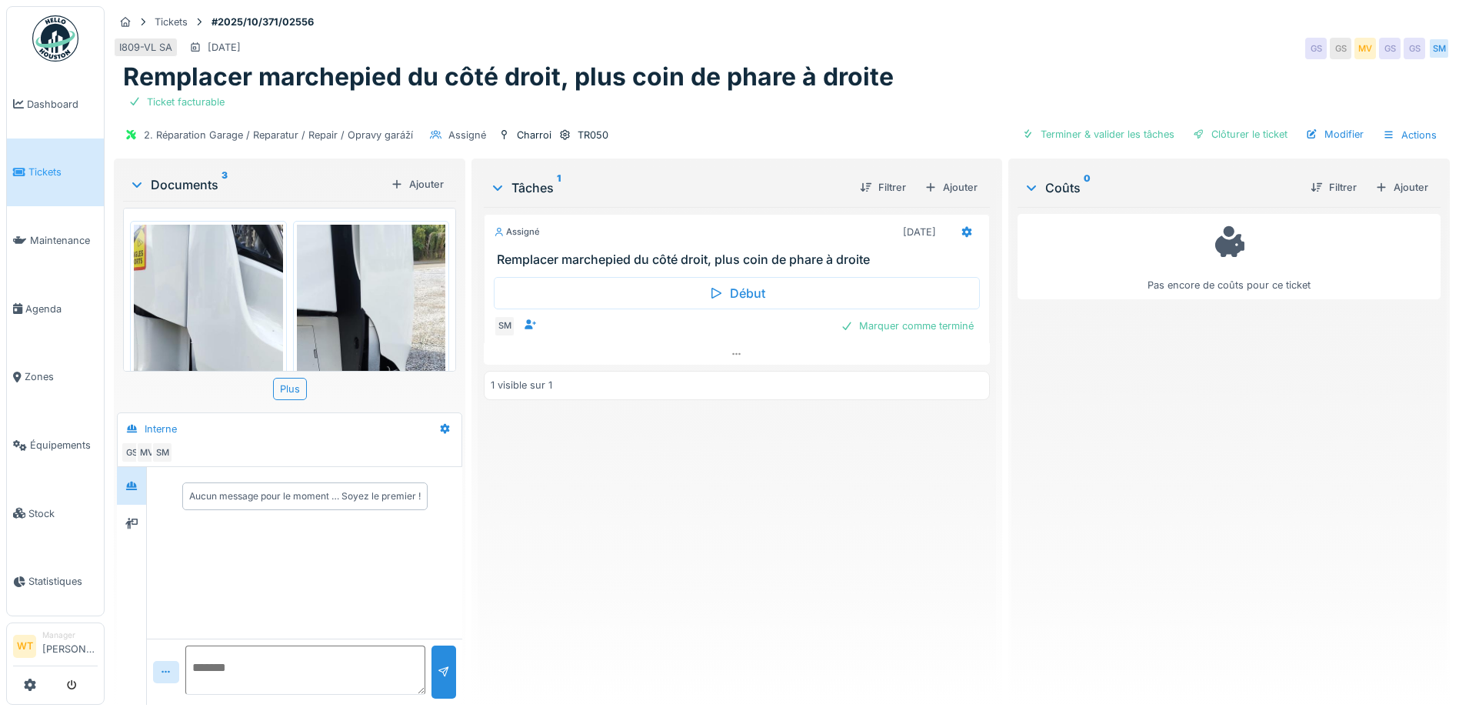
click at [392, 327] on img at bounding box center [371, 390] width 149 height 331
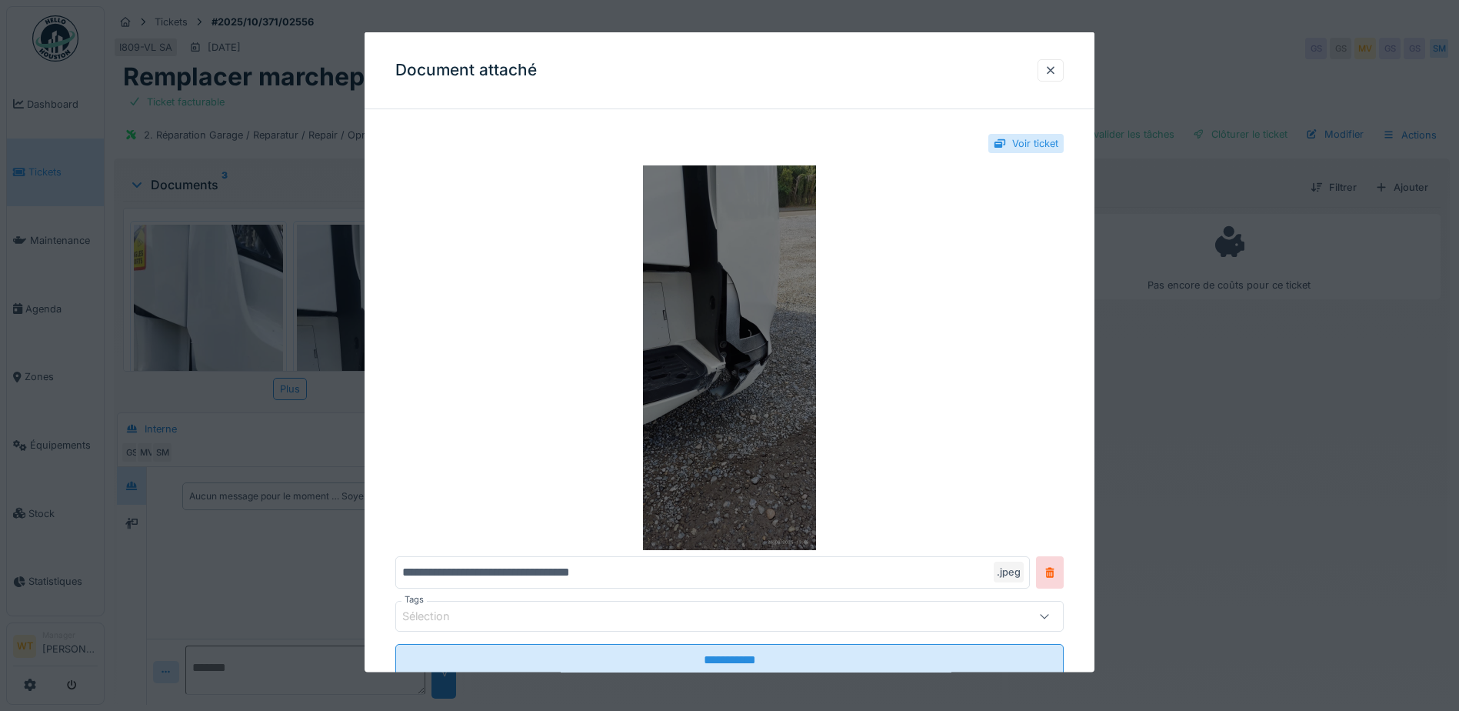
click at [748, 354] on img at bounding box center [729, 357] width 669 height 385
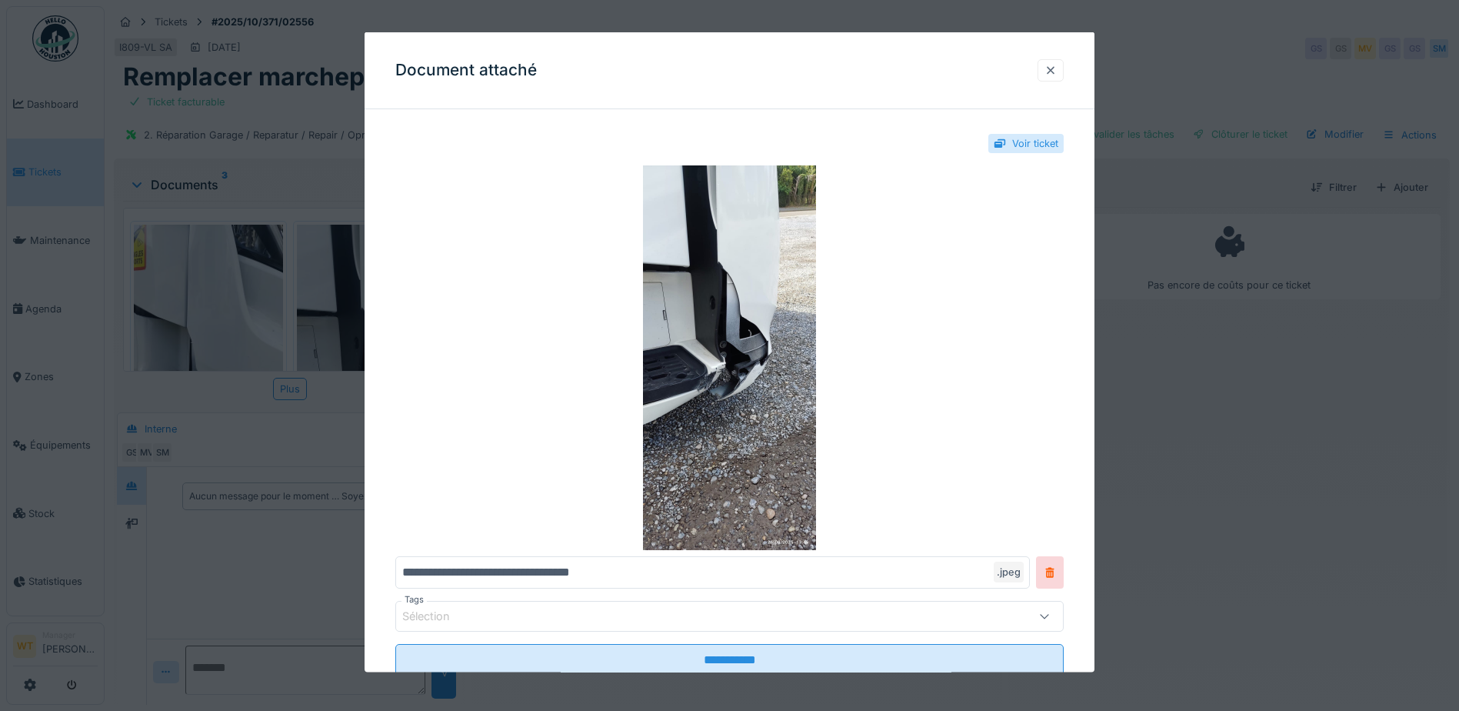
drag, startPoint x: 1055, startPoint y: 74, endPoint x: 1015, endPoint y: 77, distance: 39.4
click at [1054, 74] on div at bounding box center [1051, 69] width 12 height 15
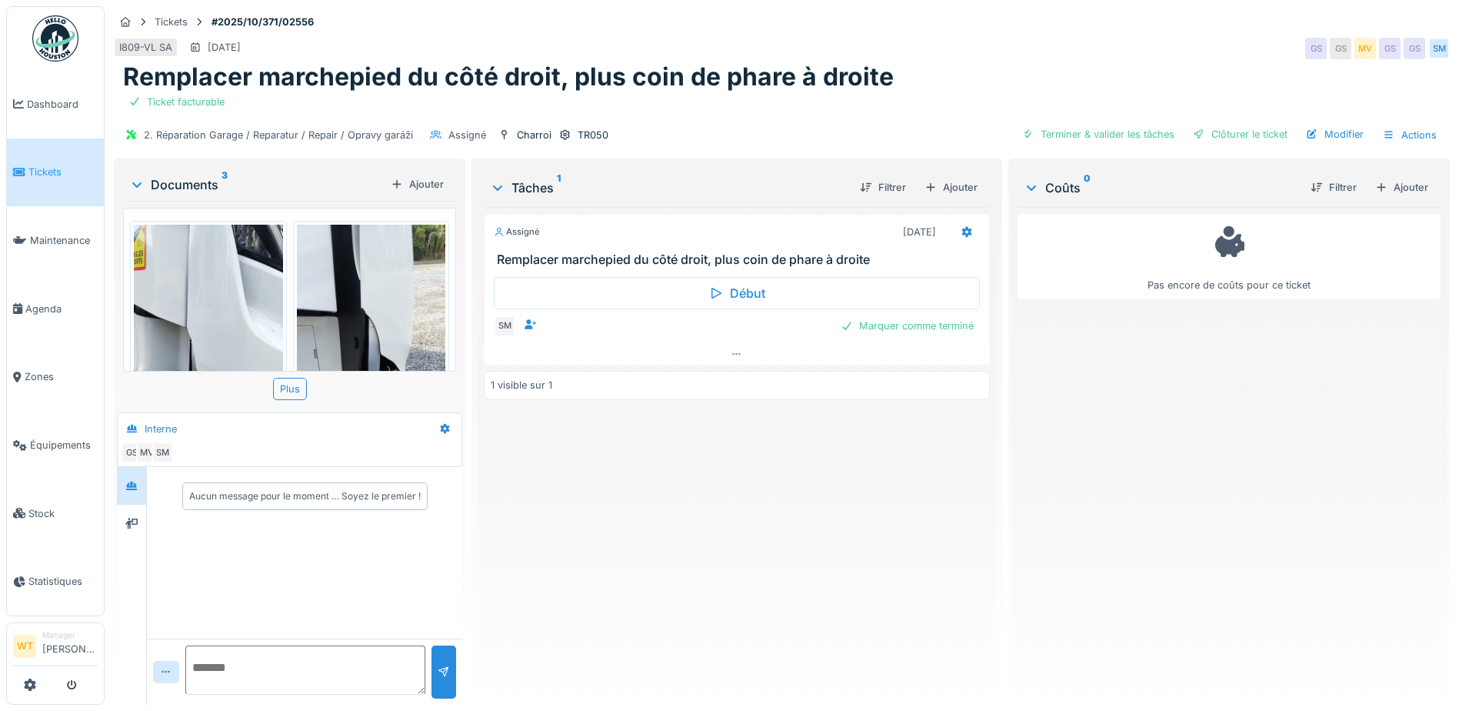
click at [248, 300] on img at bounding box center [208, 390] width 149 height 331
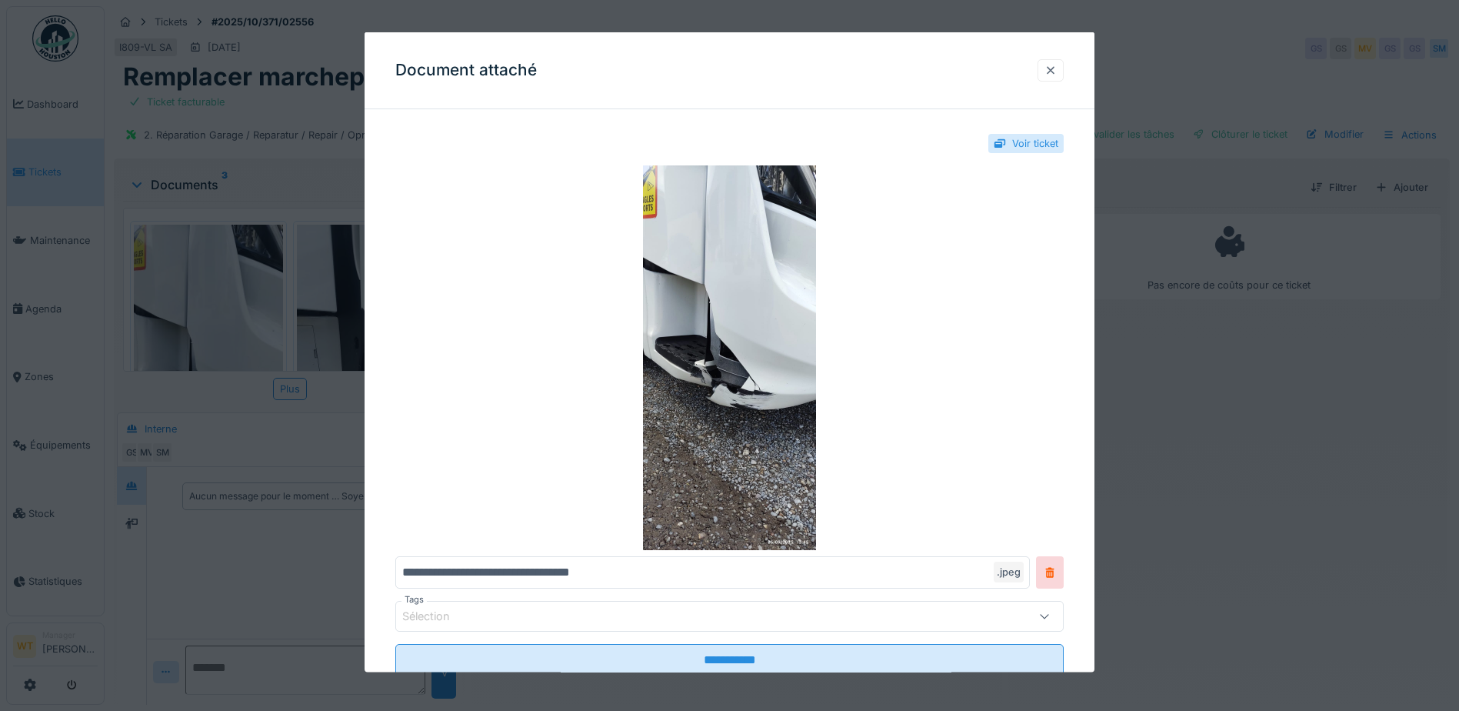
click at [1057, 69] on div at bounding box center [1051, 69] width 12 height 15
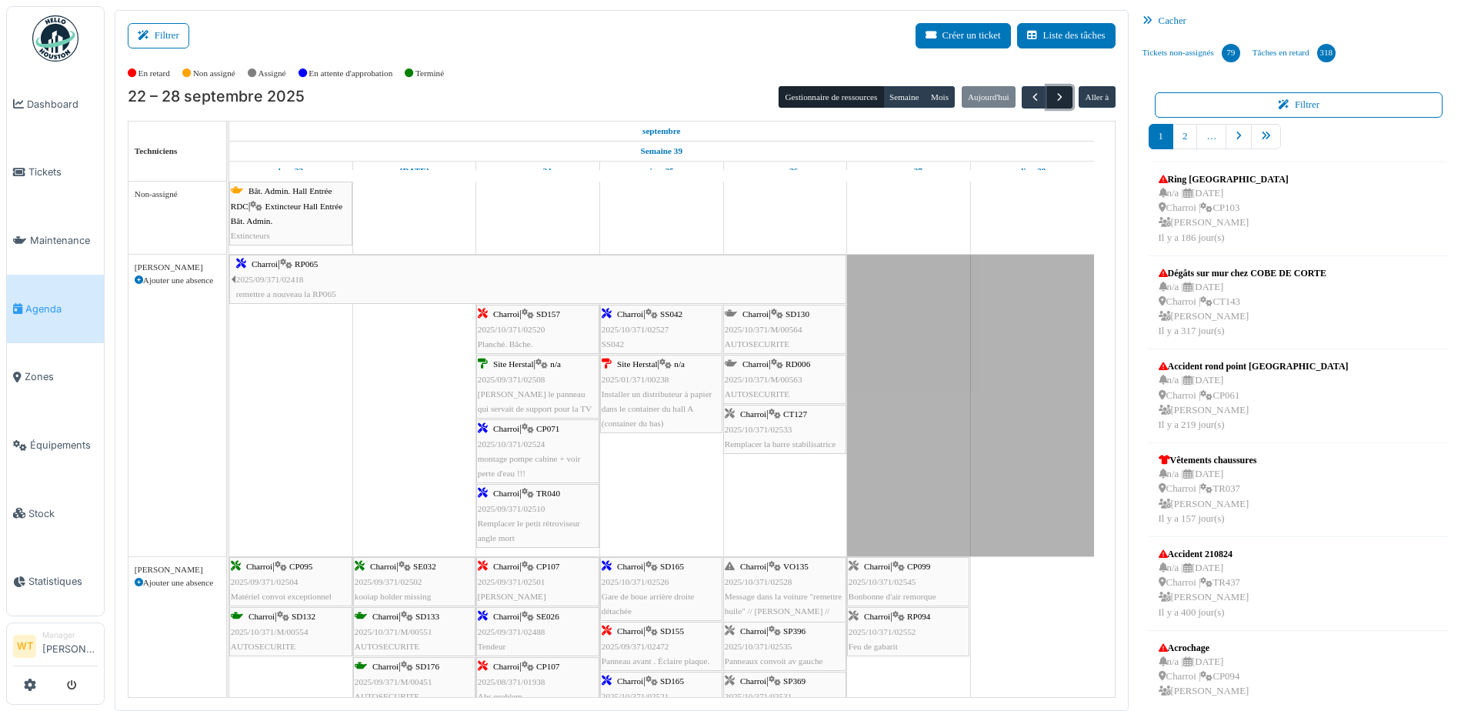
click at [1054, 100] on span "button" at bounding box center [1059, 97] width 13 height 13
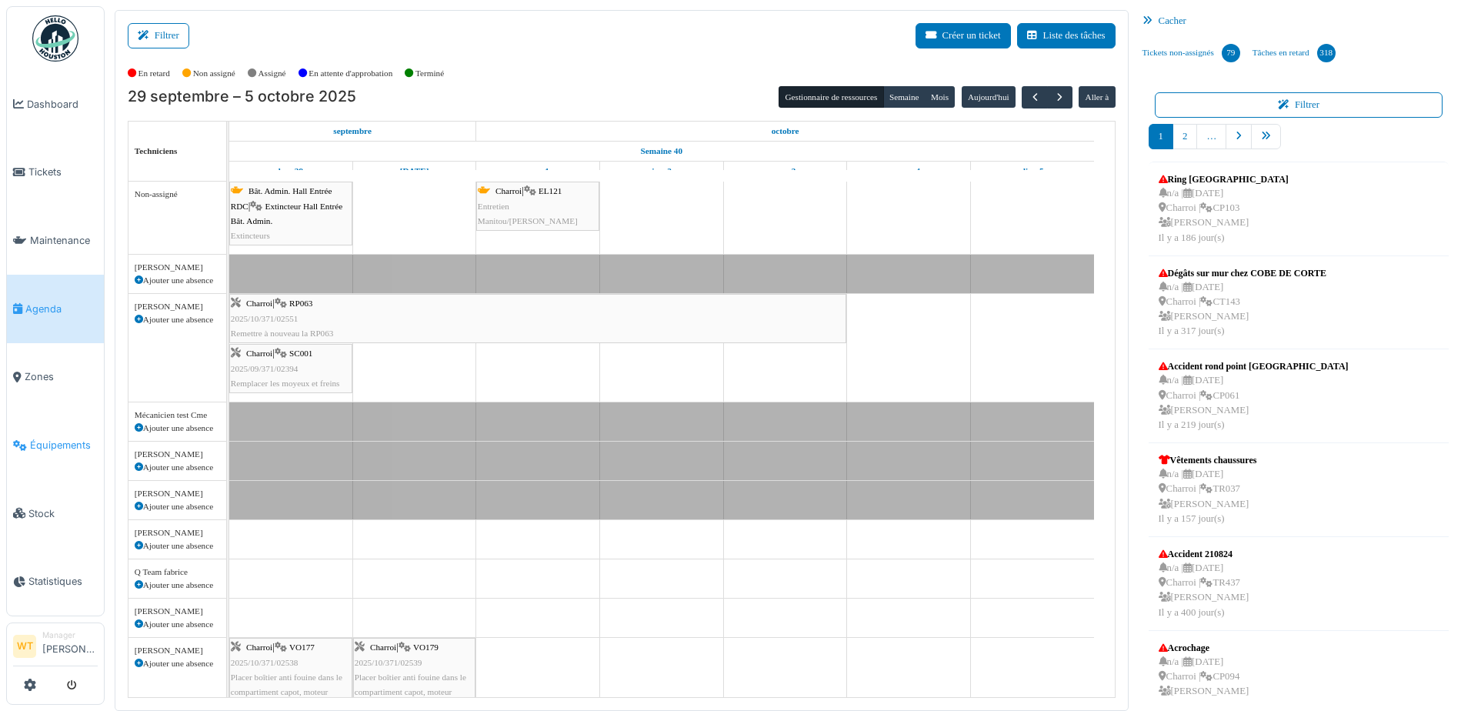
click at [40, 438] on span "Équipements" at bounding box center [64, 445] width 68 height 15
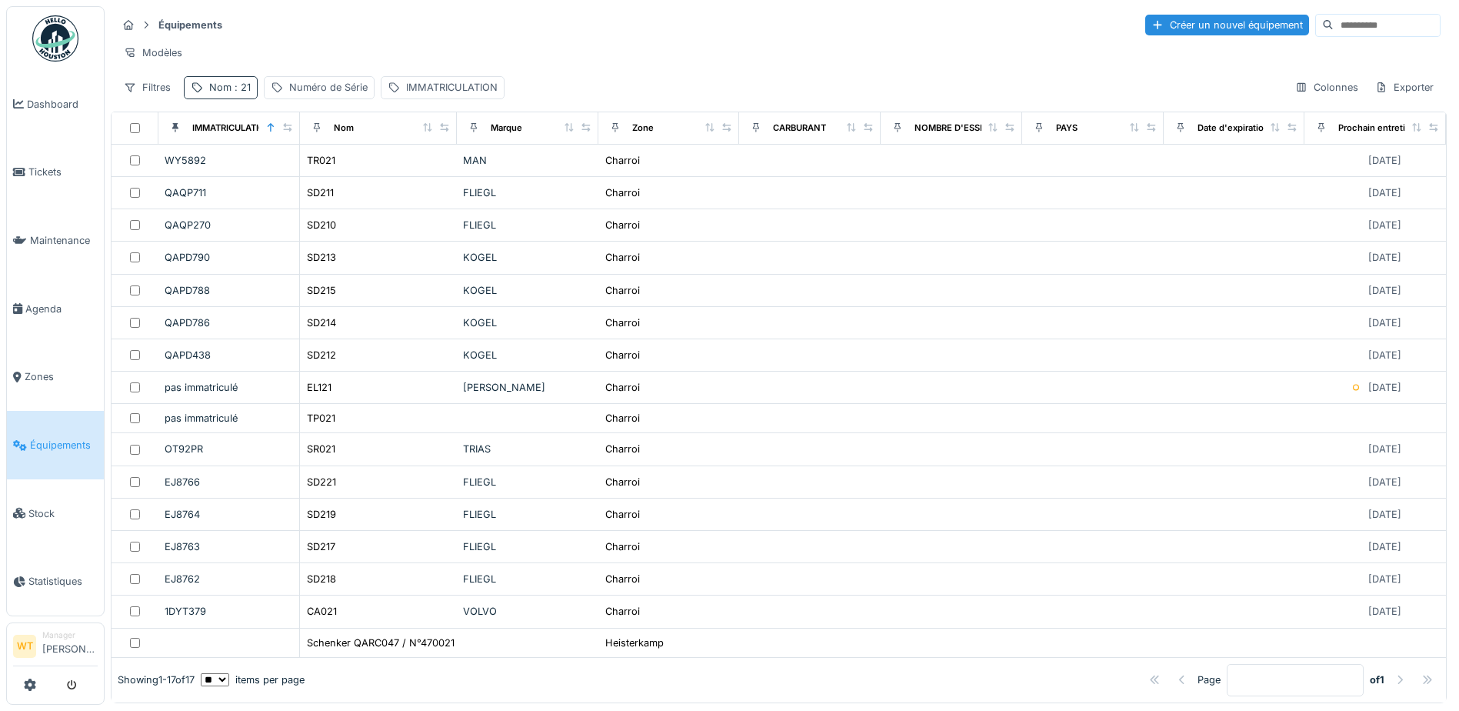
click at [229, 95] on div "Nom : 21" at bounding box center [230, 87] width 42 height 15
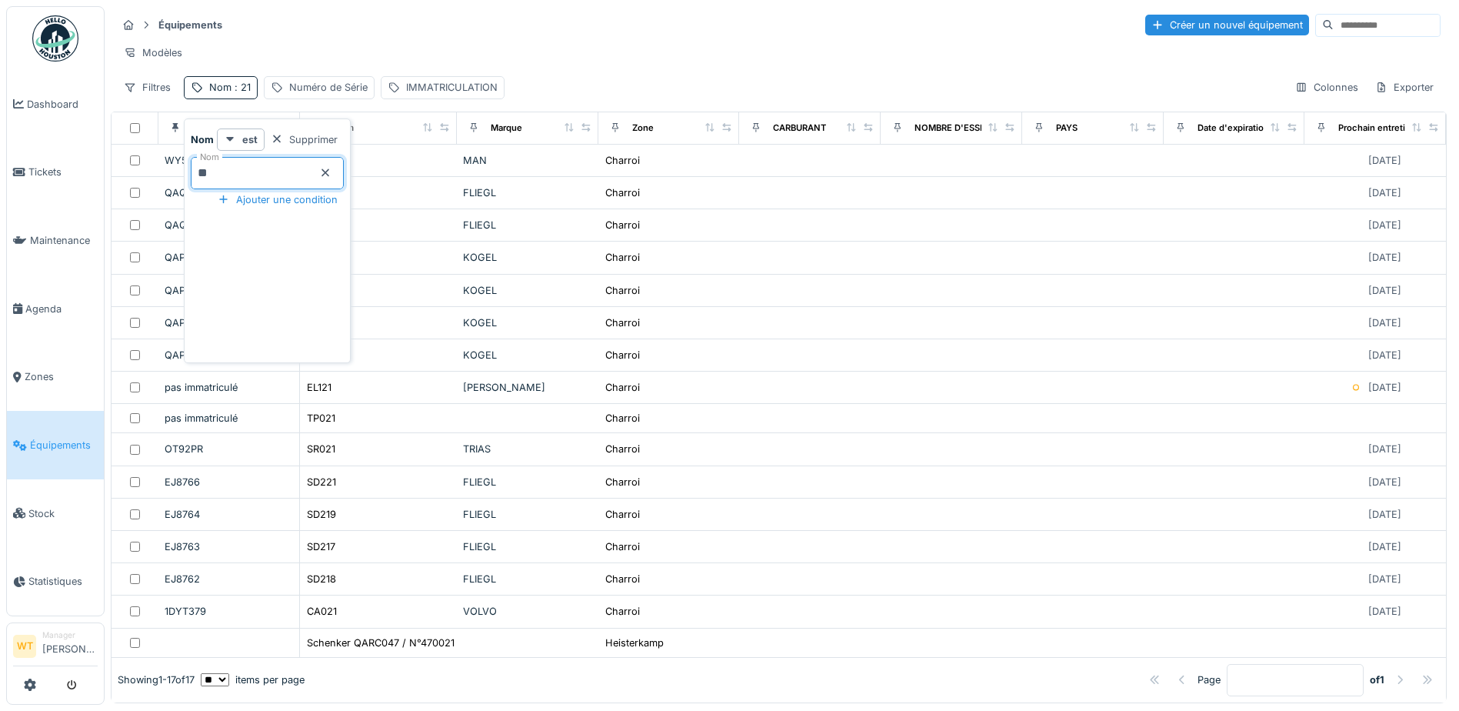
click at [282, 170] on input "**" at bounding box center [267, 173] width 153 height 32
type input "*"
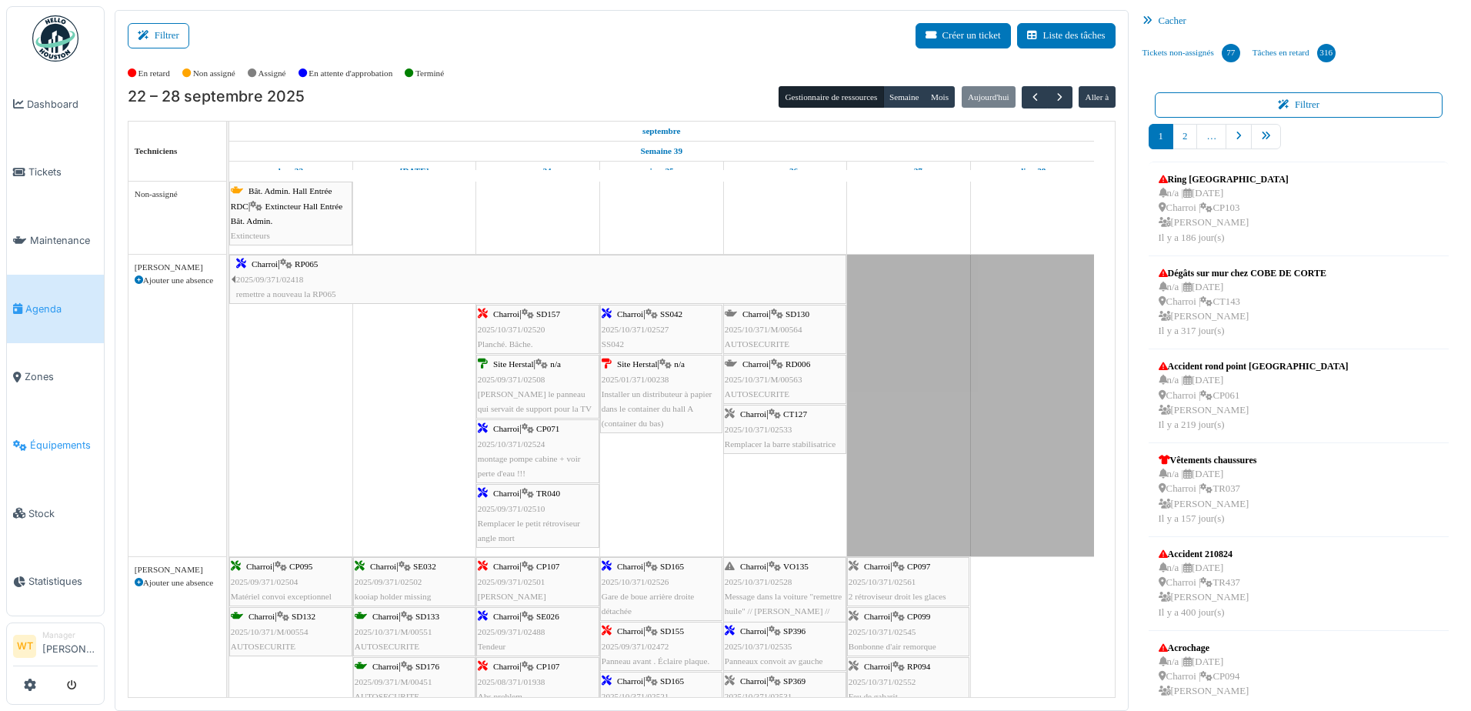
click at [82, 438] on span "Équipements" at bounding box center [64, 445] width 68 height 15
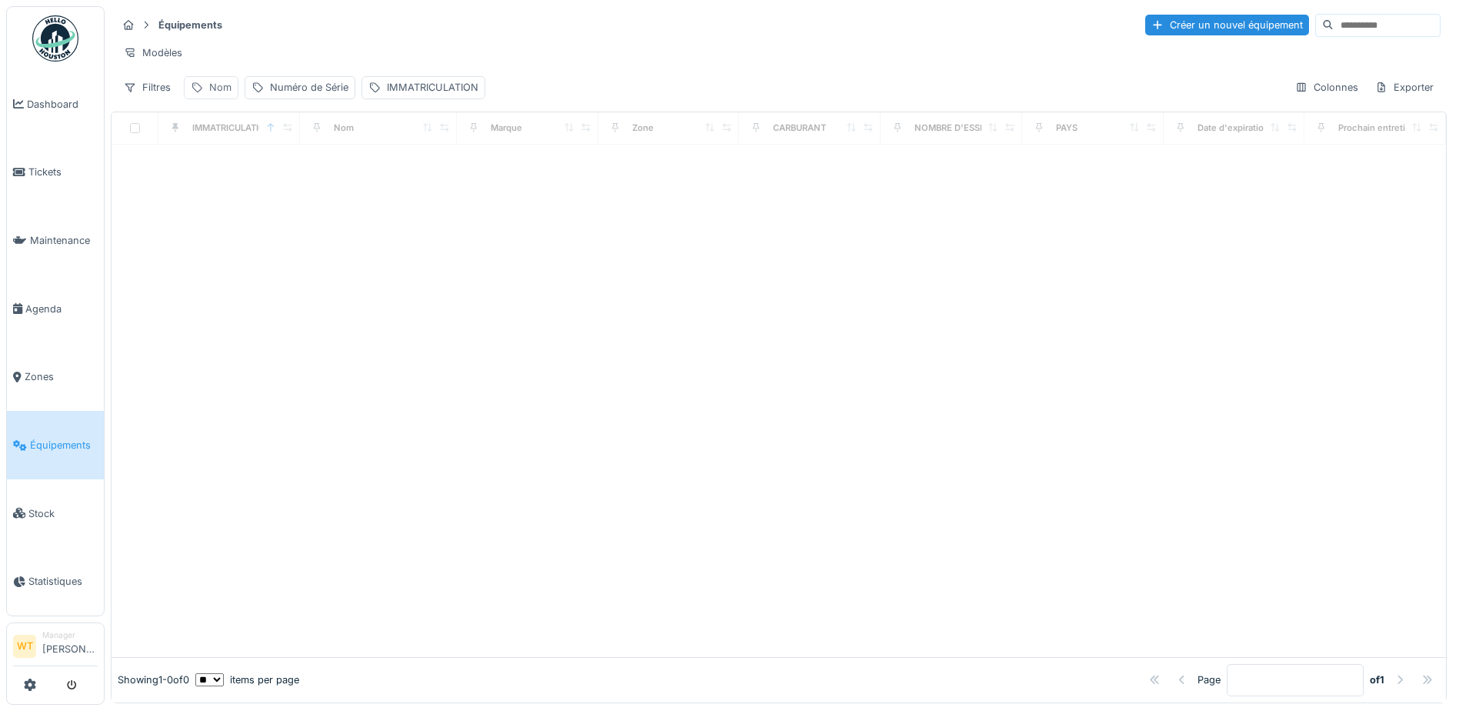
click at [219, 95] on div "Nom" at bounding box center [220, 87] width 22 height 15
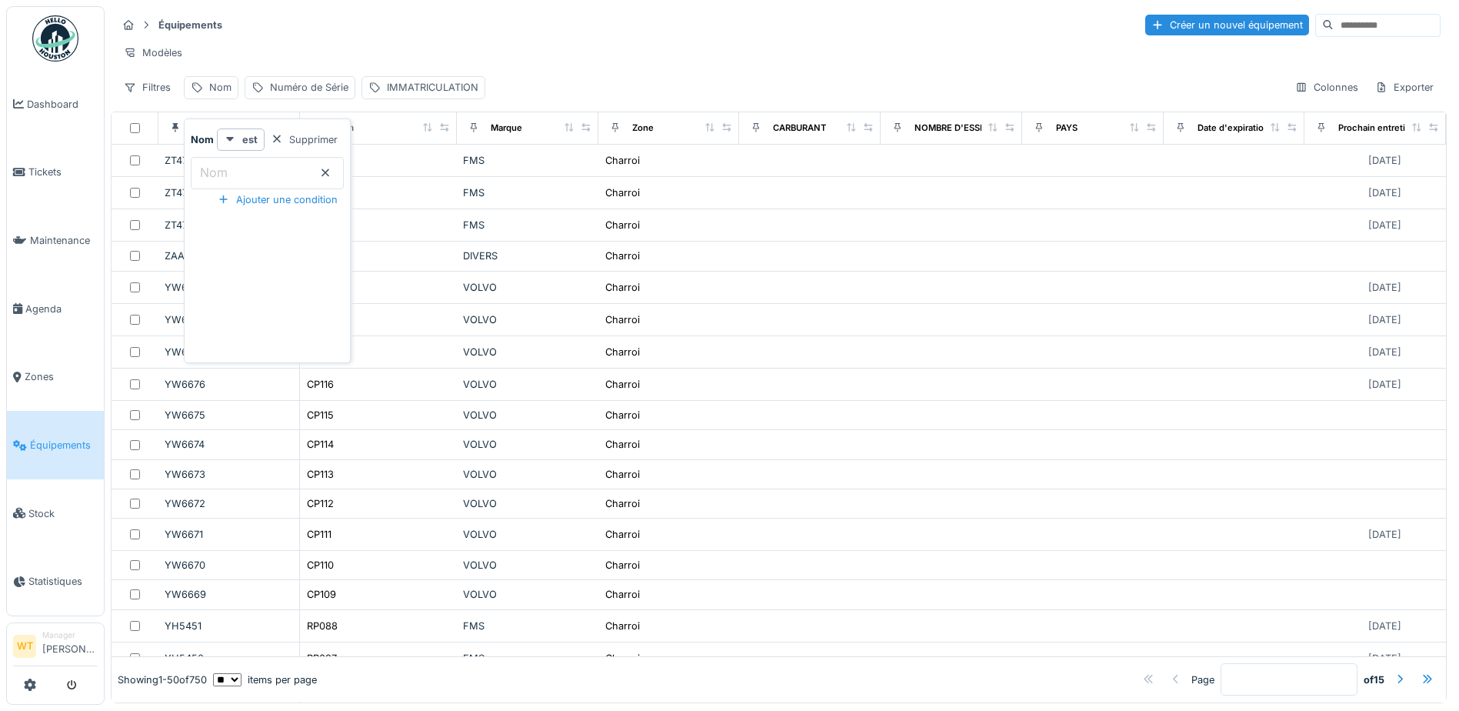
click at [268, 175] on input "Nom" at bounding box center [267, 173] width 153 height 32
type input "*****"
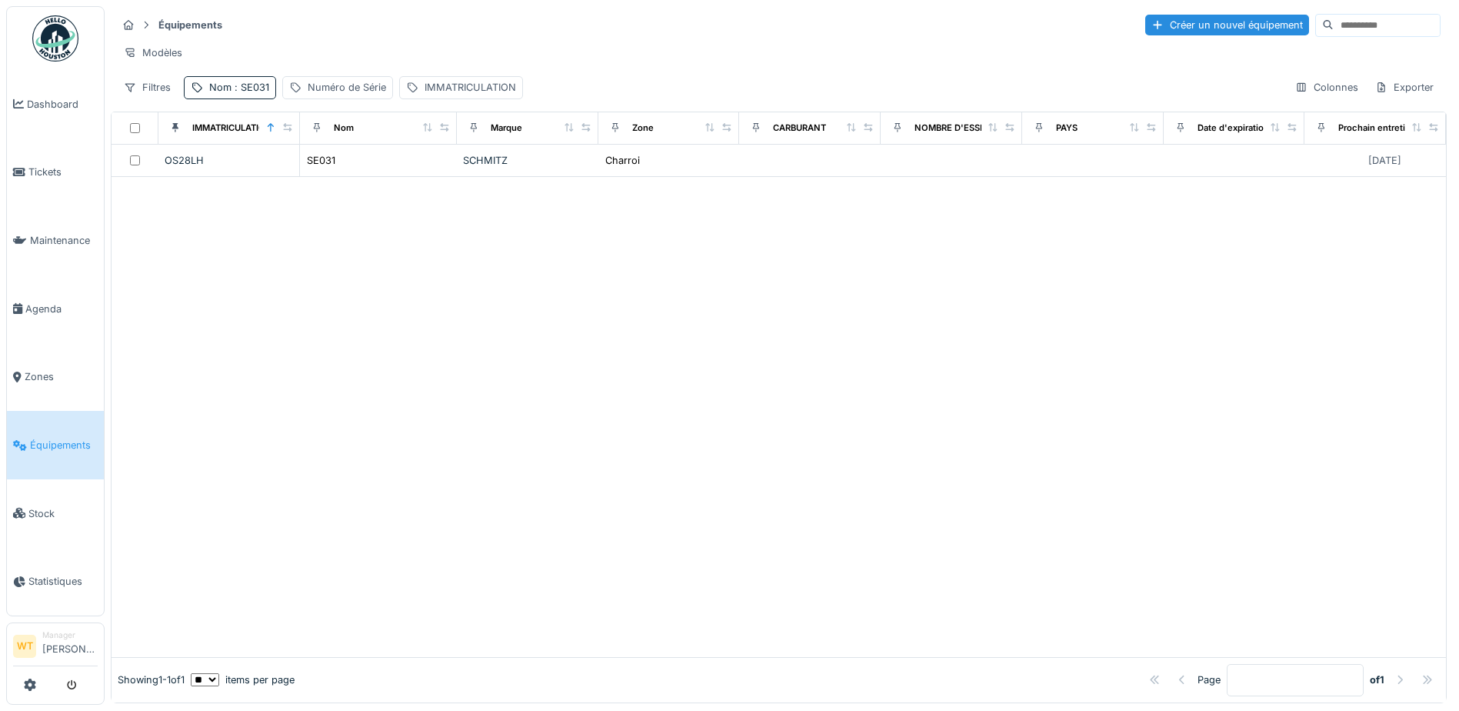
drag, startPoint x: 565, startPoint y: 277, endPoint x: 558, endPoint y: 266, distance: 12.8
click at [561, 270] on div at bounding box center [779, 417] width 1335 height 480
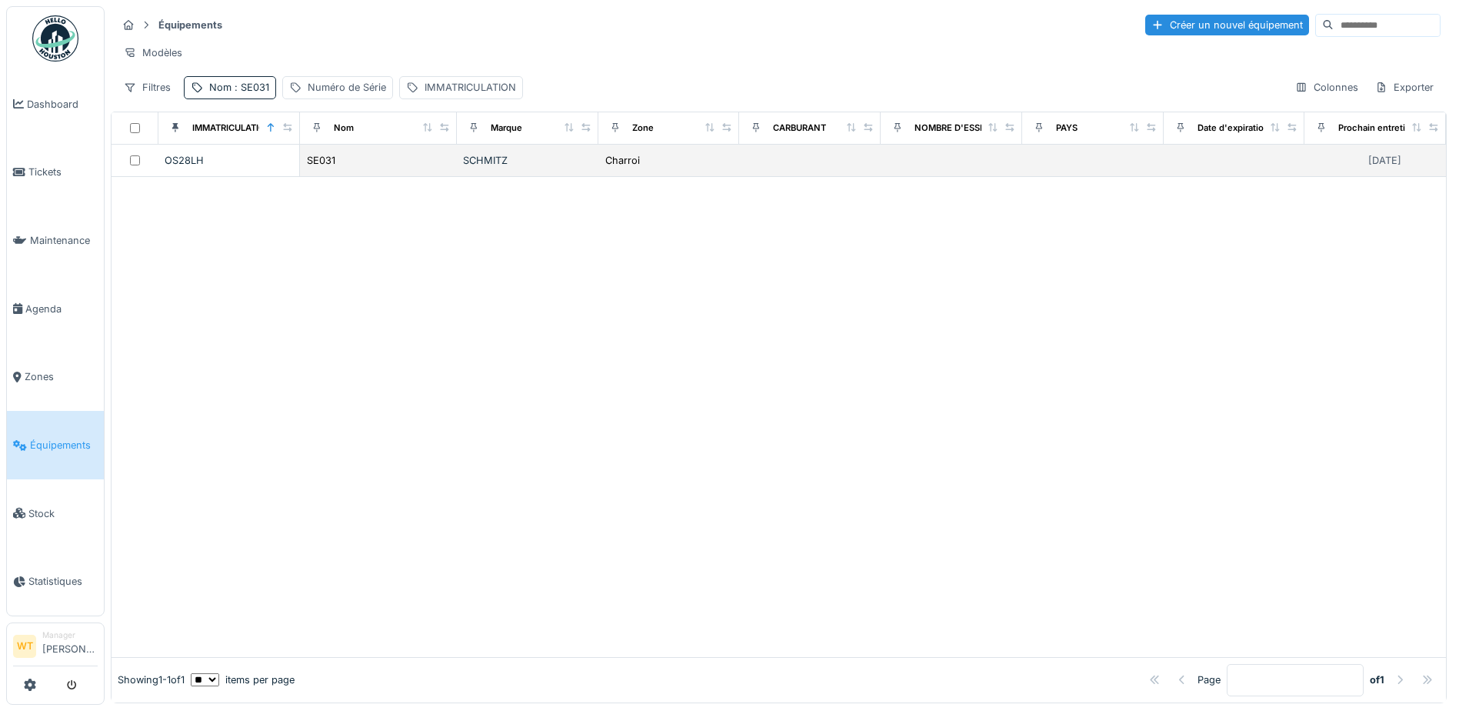
click at [493, 168] on div "SCHMITZ" at bounding box center [527, 160] width 129 height 15
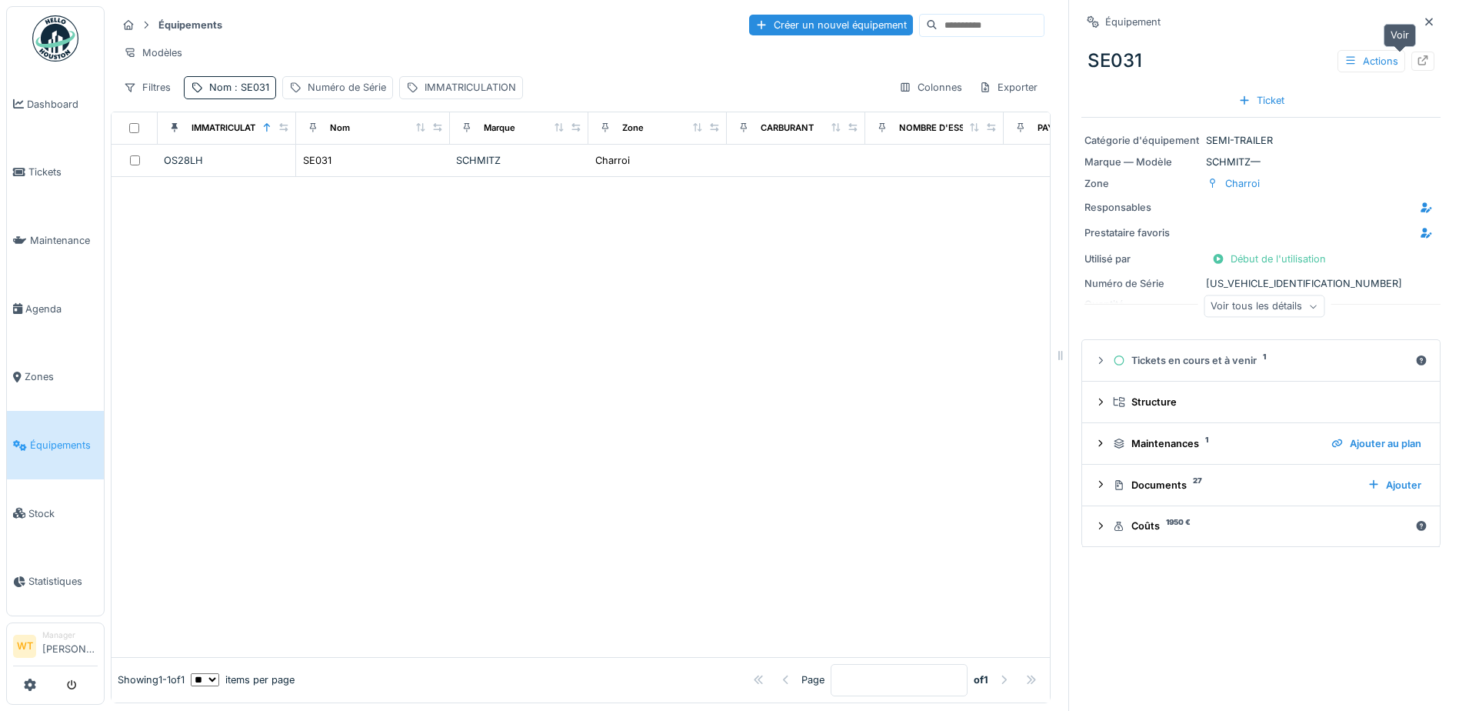
click at [1419, 60] on icon at bounding box center [1424, 60] width 10 height 10
click at [68, 479] on link "Stock" at bounding box center [55, 513] width 97 height 68
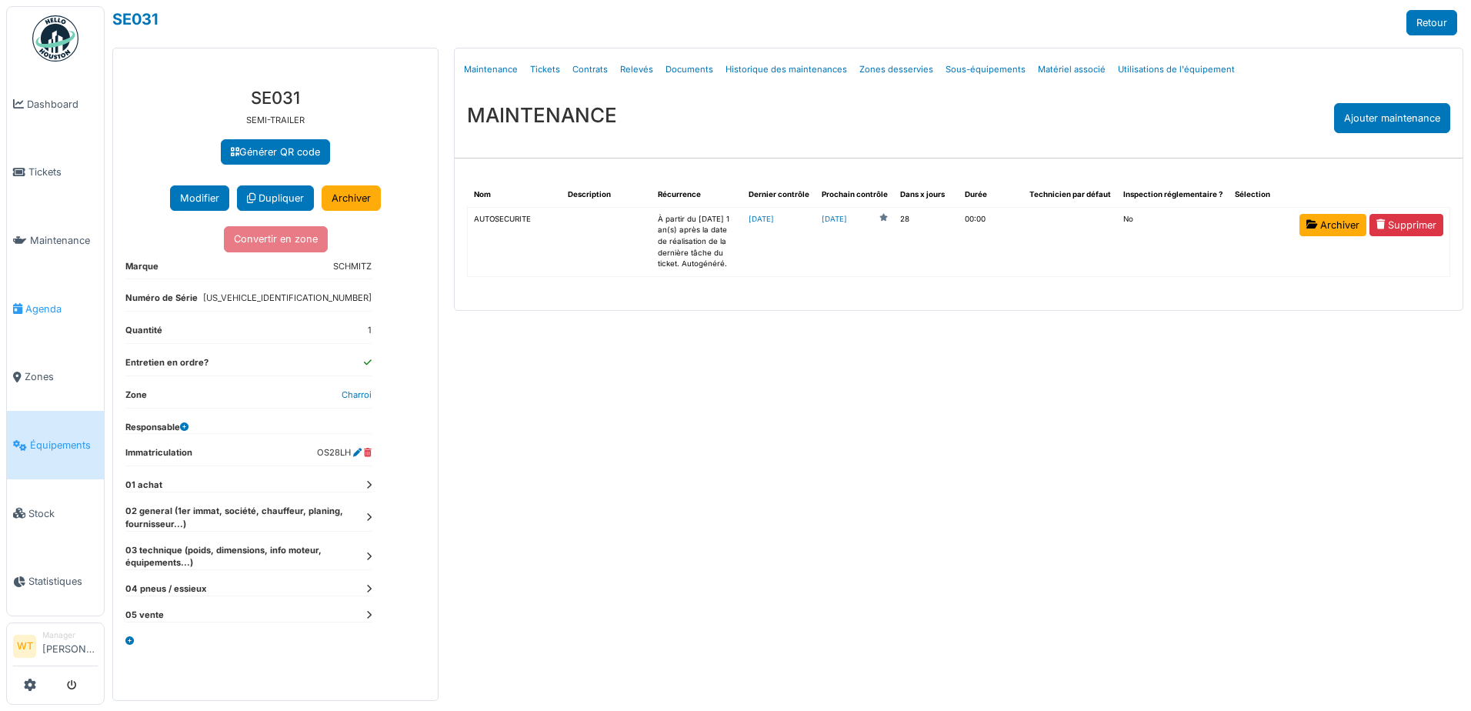
click at [64, 302] on span "Agenda" at bounding box center [61, 309] width 72 height 15
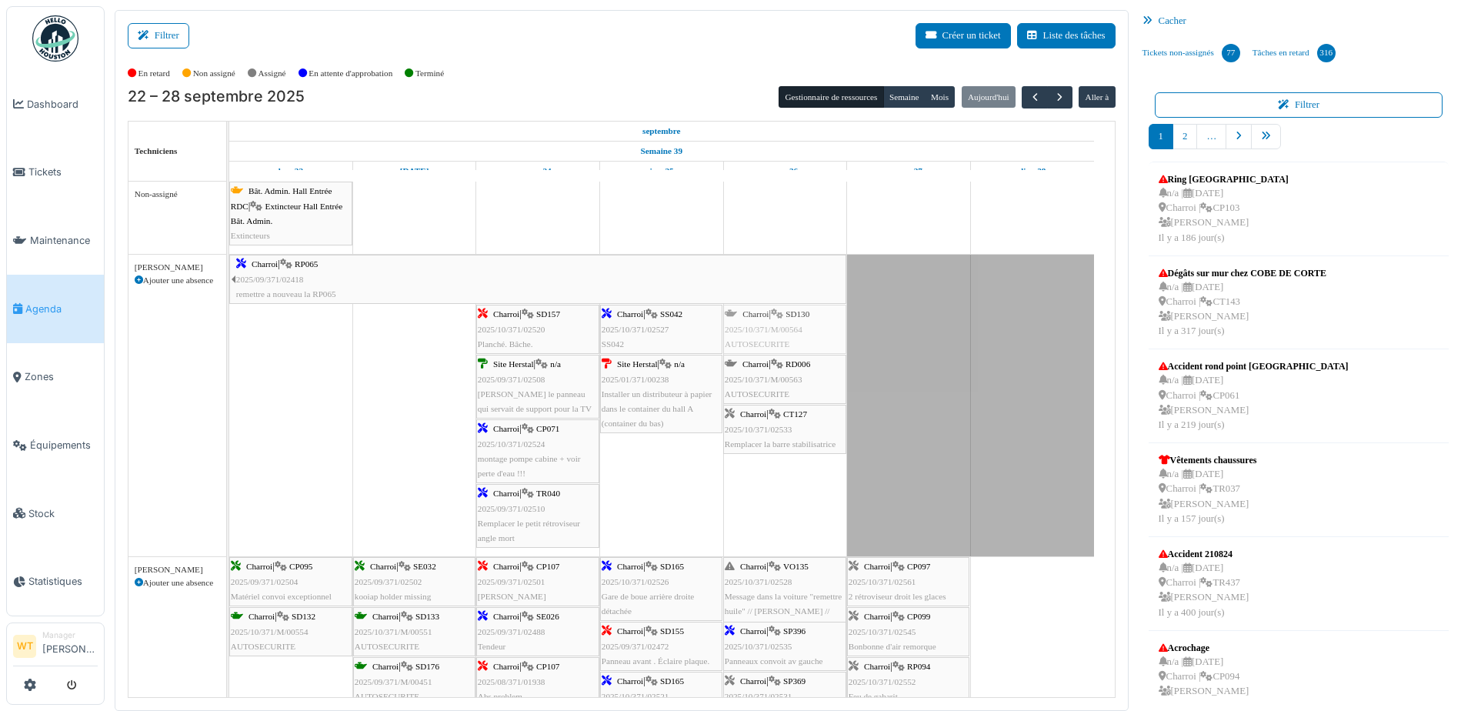
drag, startPoint x: 773, startPoint y: 328, endPoint x: 821, endPoint y: 329, distance: 47.7
click at [229, 329] on div "Charroi | RP065 2025/09/371/02418 remettre a nouveau la RP065 Charroi | SD157 2…" at bounding box center [229, 406] width 0 height 302
click at [799, 325] on span "2025/10/371/M/00564" at bounding box center [764, 329] width 78 height 9
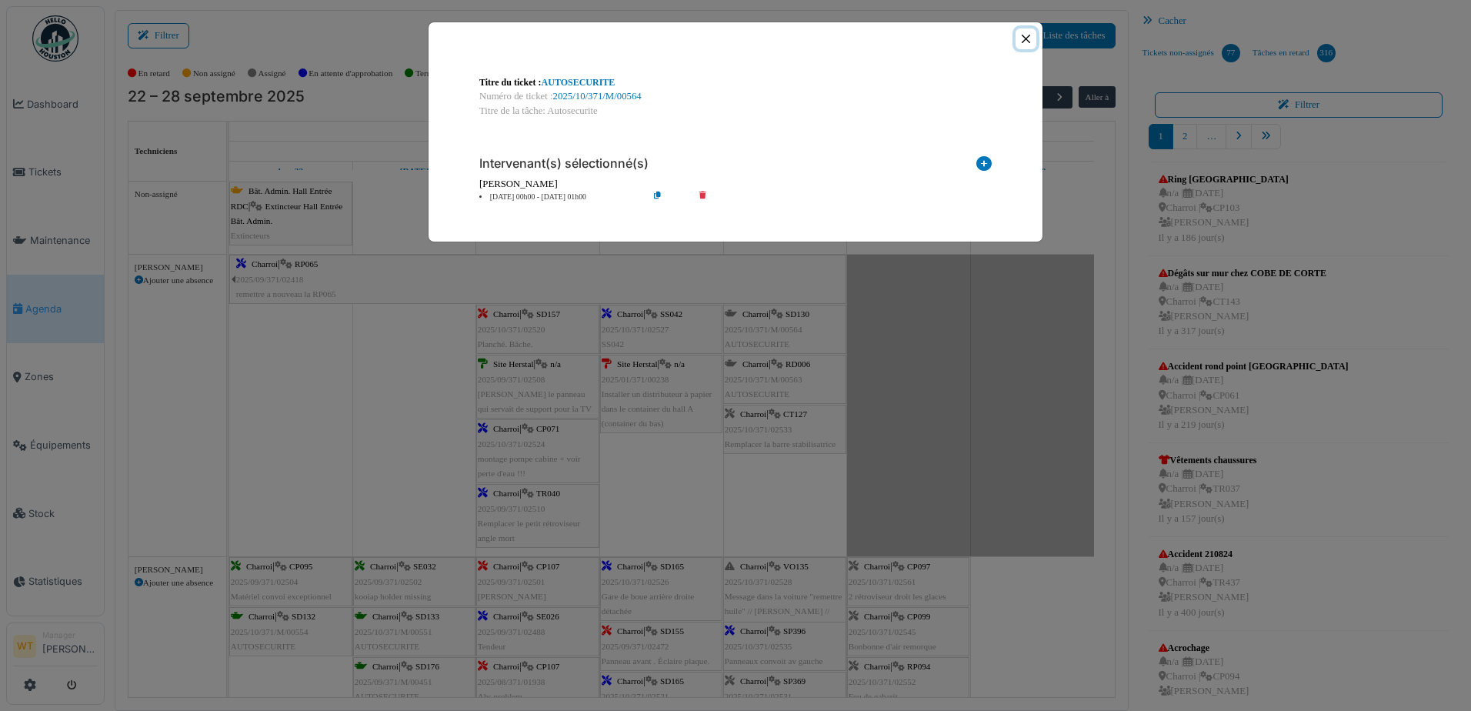
click at [1032, 35] on button "Close" at bounding box center [1025, 38] width 21 height 21
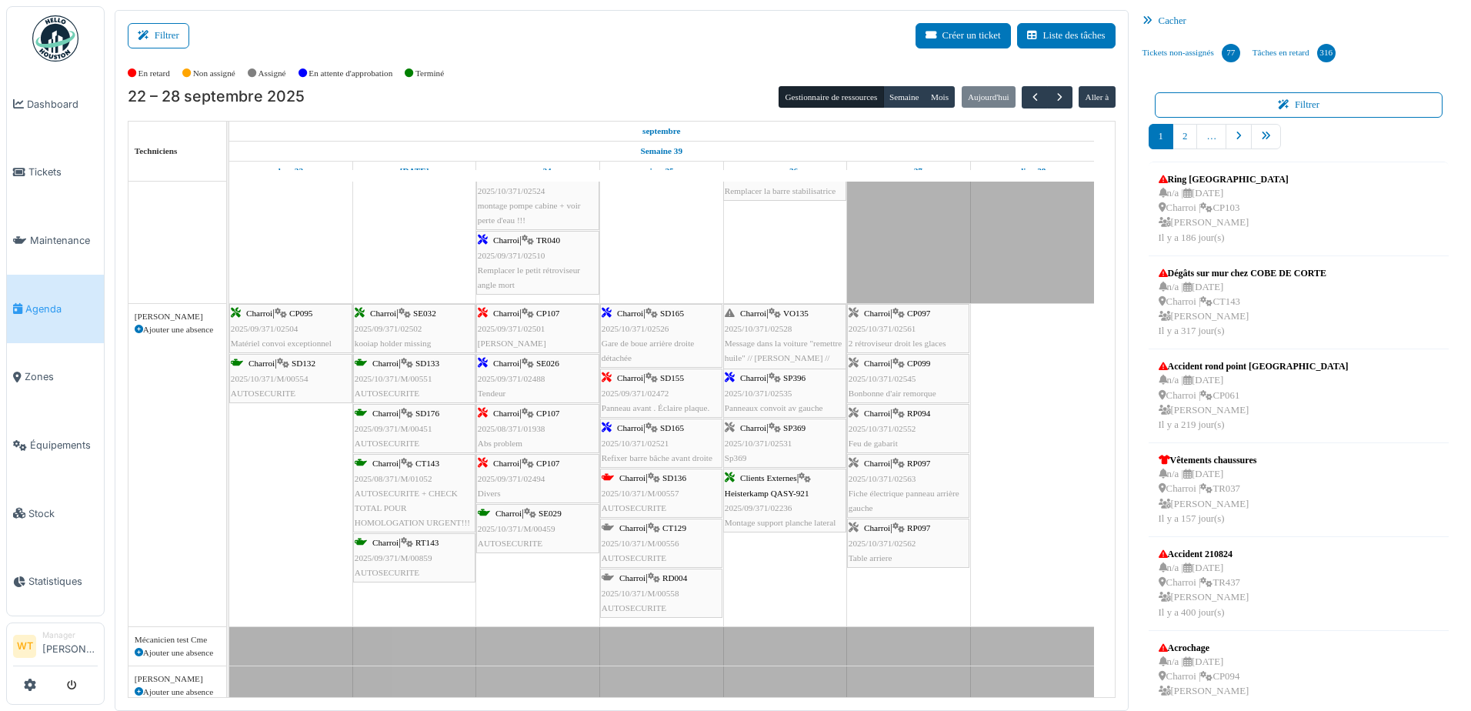
scroll to position [154, 0]
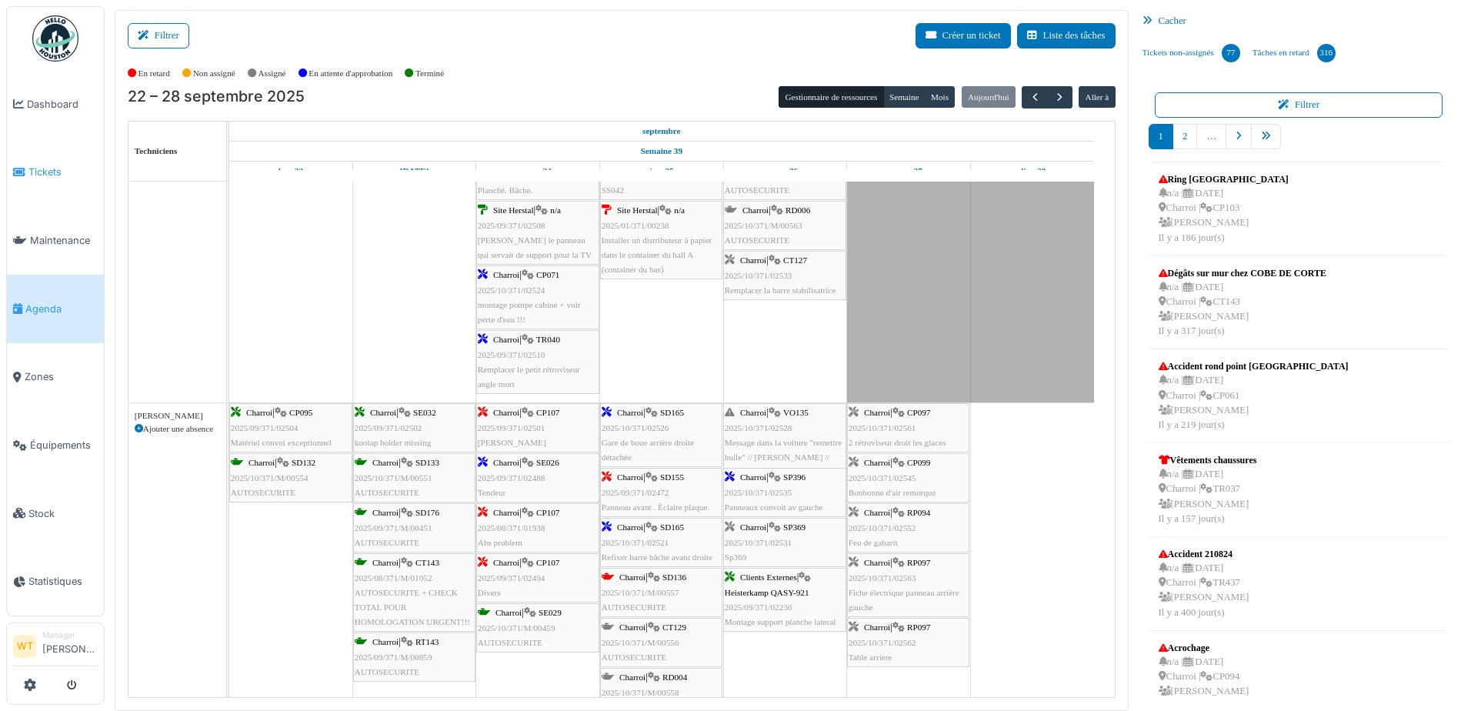
click at [32, 177] on link "Tickets" at bounding box center [55, 172] width 97 height 68
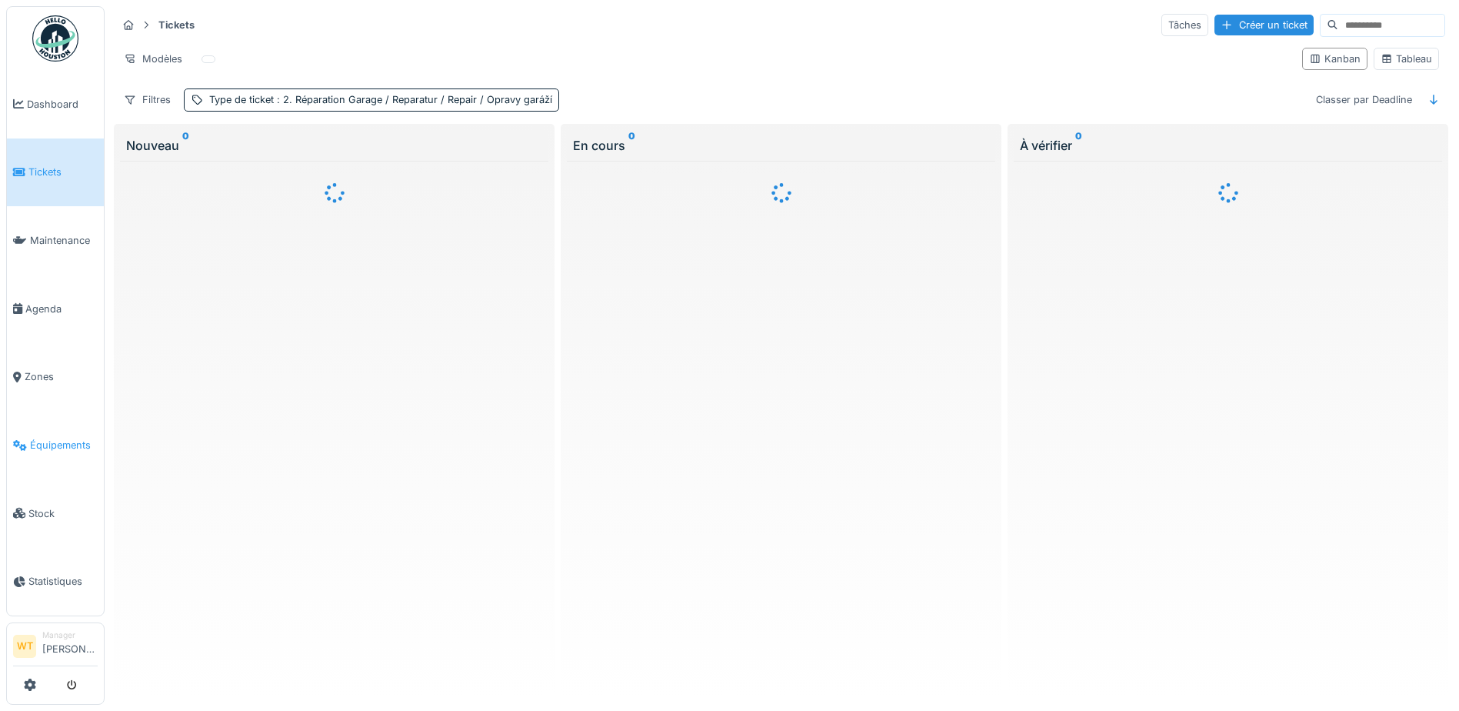
click at [28, 438] on li "Équipements" at bounding box center [55, 445] width 85 height 15
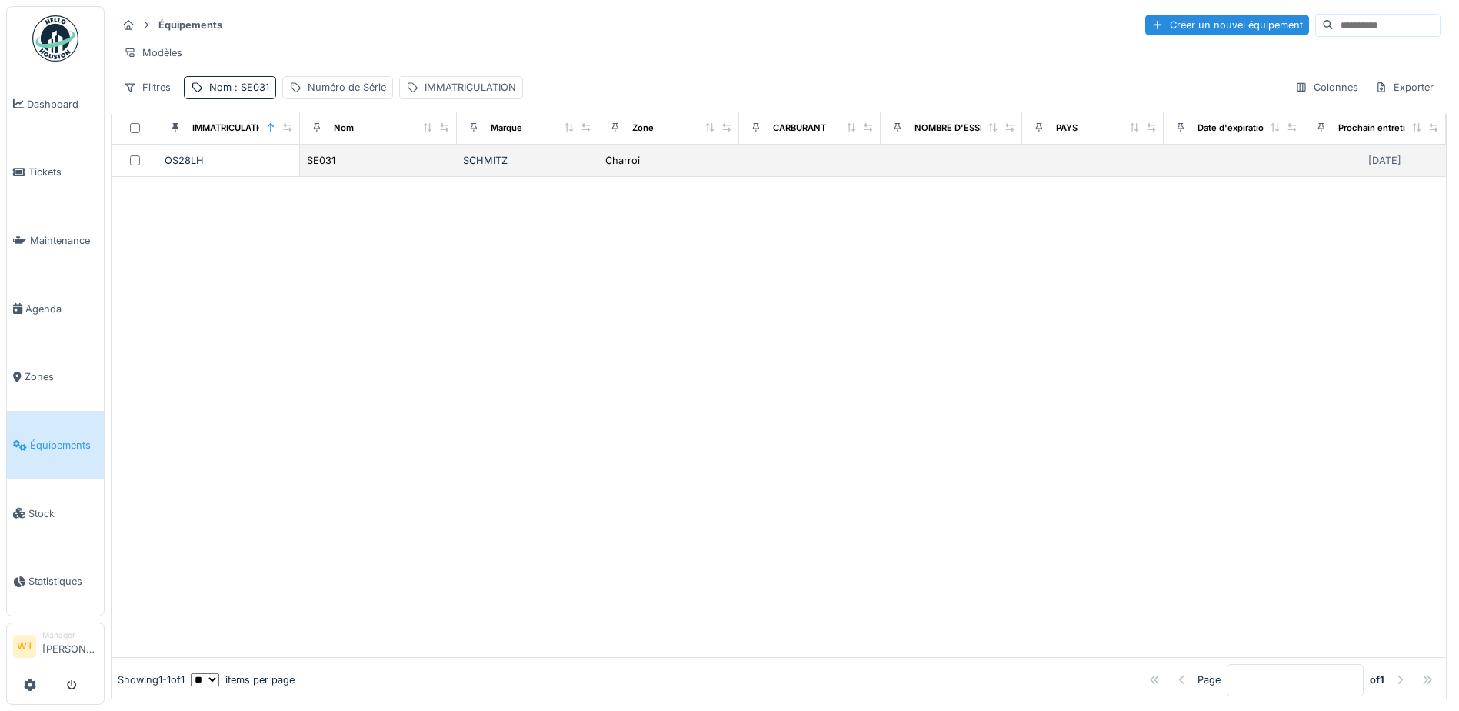
click at [337, 177] on td "SE031" at bounding box center [378, 161] width 157 height 32
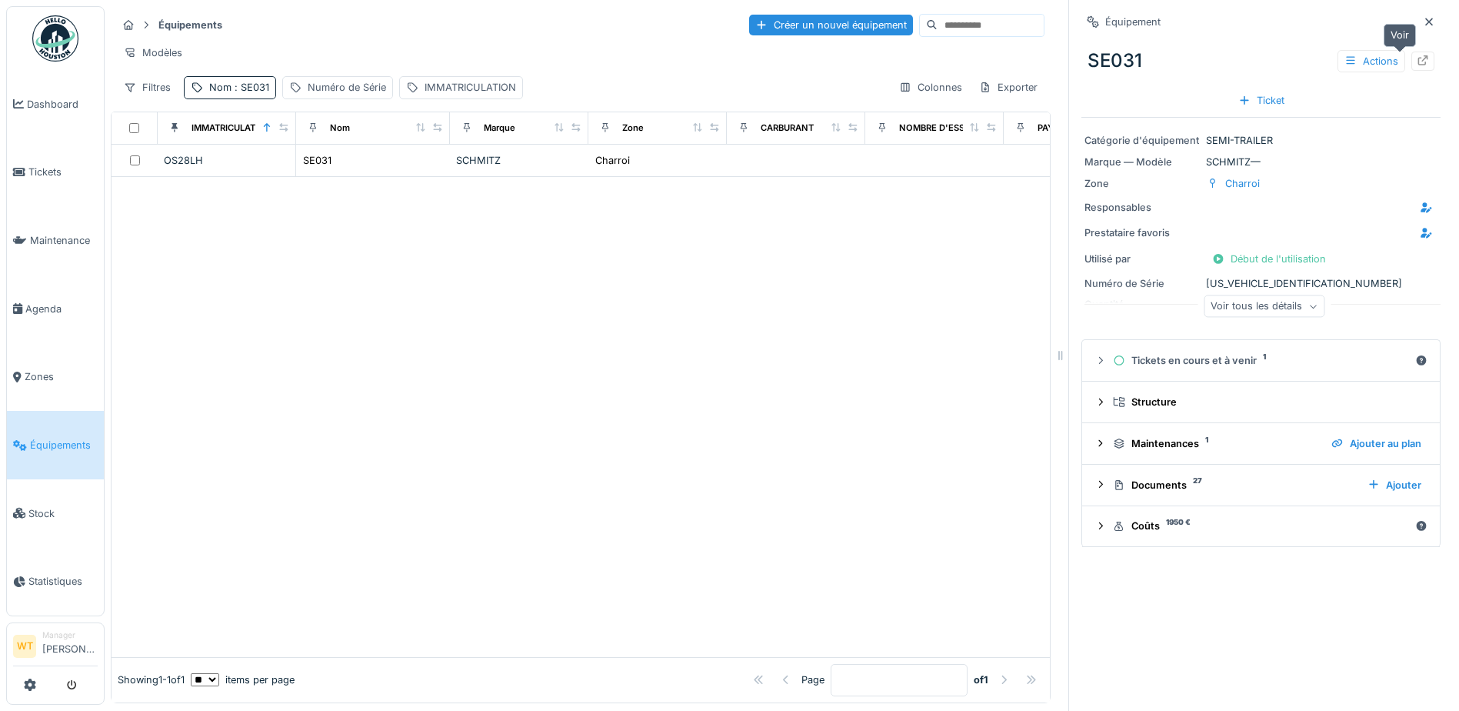
click at [1417, 64] on icon at bounding box center [1423, 60] width 12 height 10
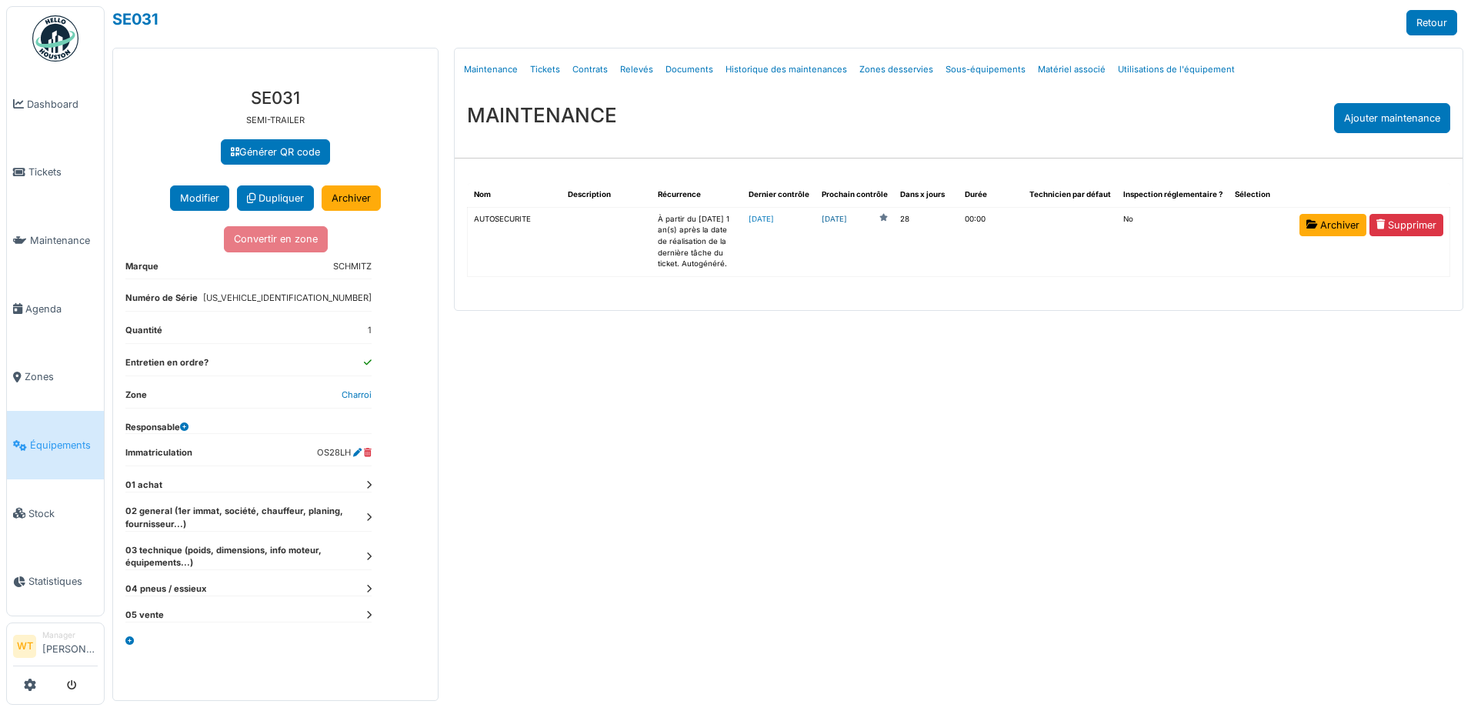
click at [847, 221] on link "[DATE]" at bounding box center [834, 220] width 25 height 12
click at [24, 305] on li "Agenda" at bounding box center [55, 309] width 85 height 15
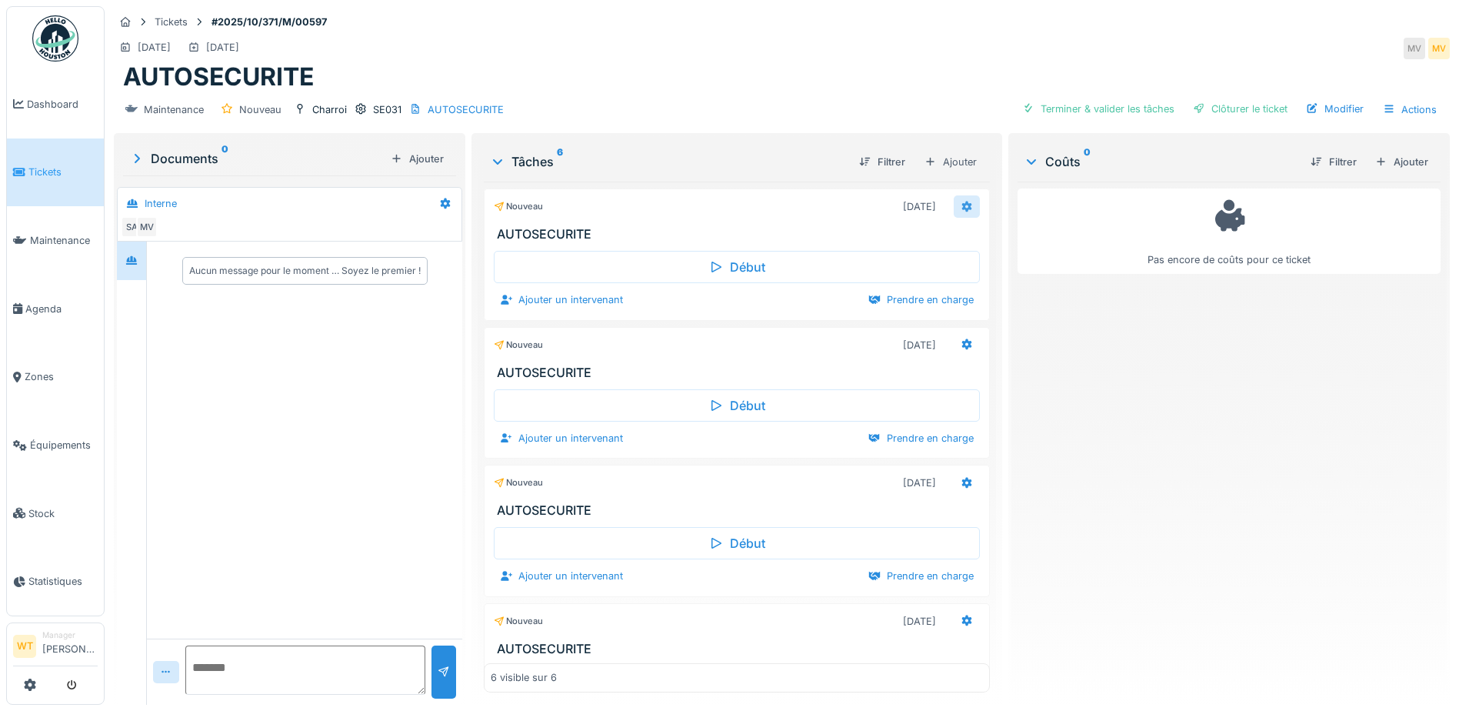
click at [962, 208] on icon at bounding box center [967, 206] width 10 height 11
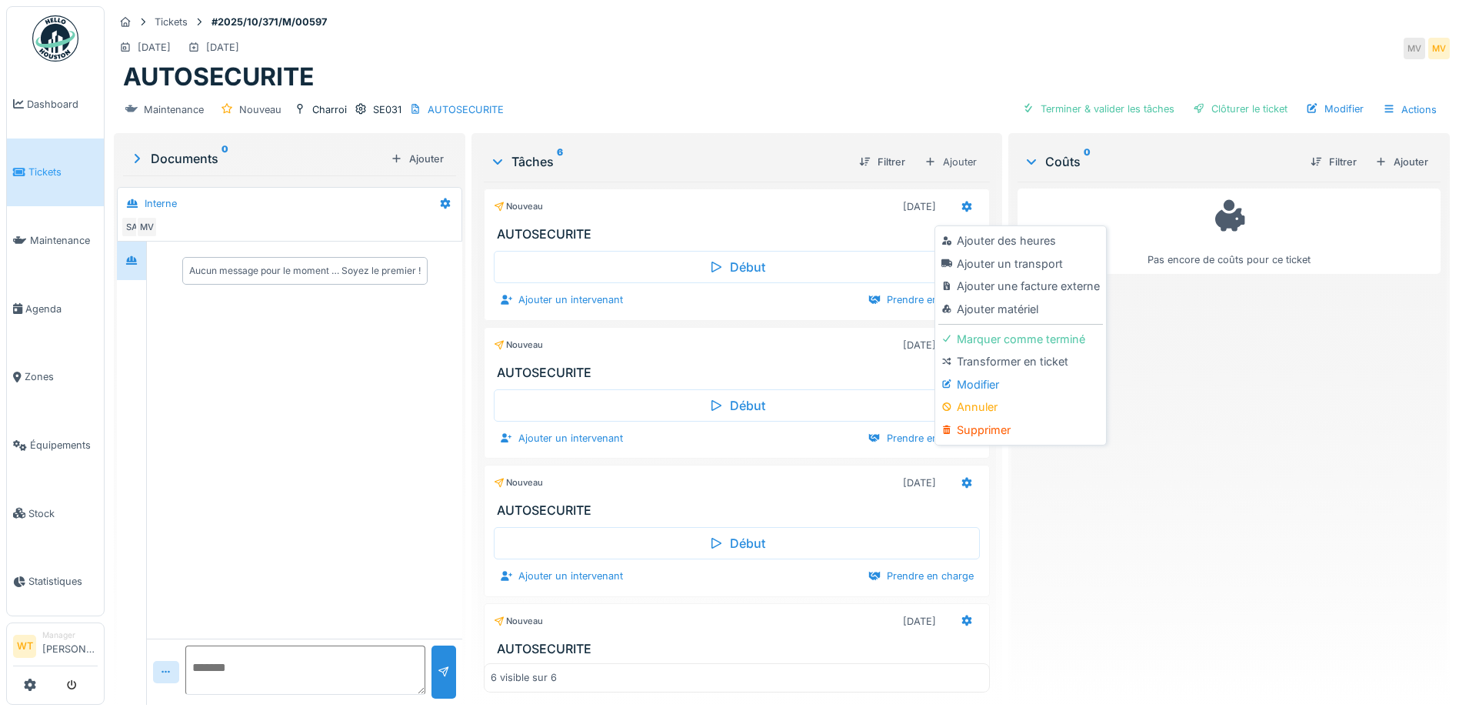
click at [1003, 438] on div "Supprimer" at bounding box center [1021, 429] width 164 height 23
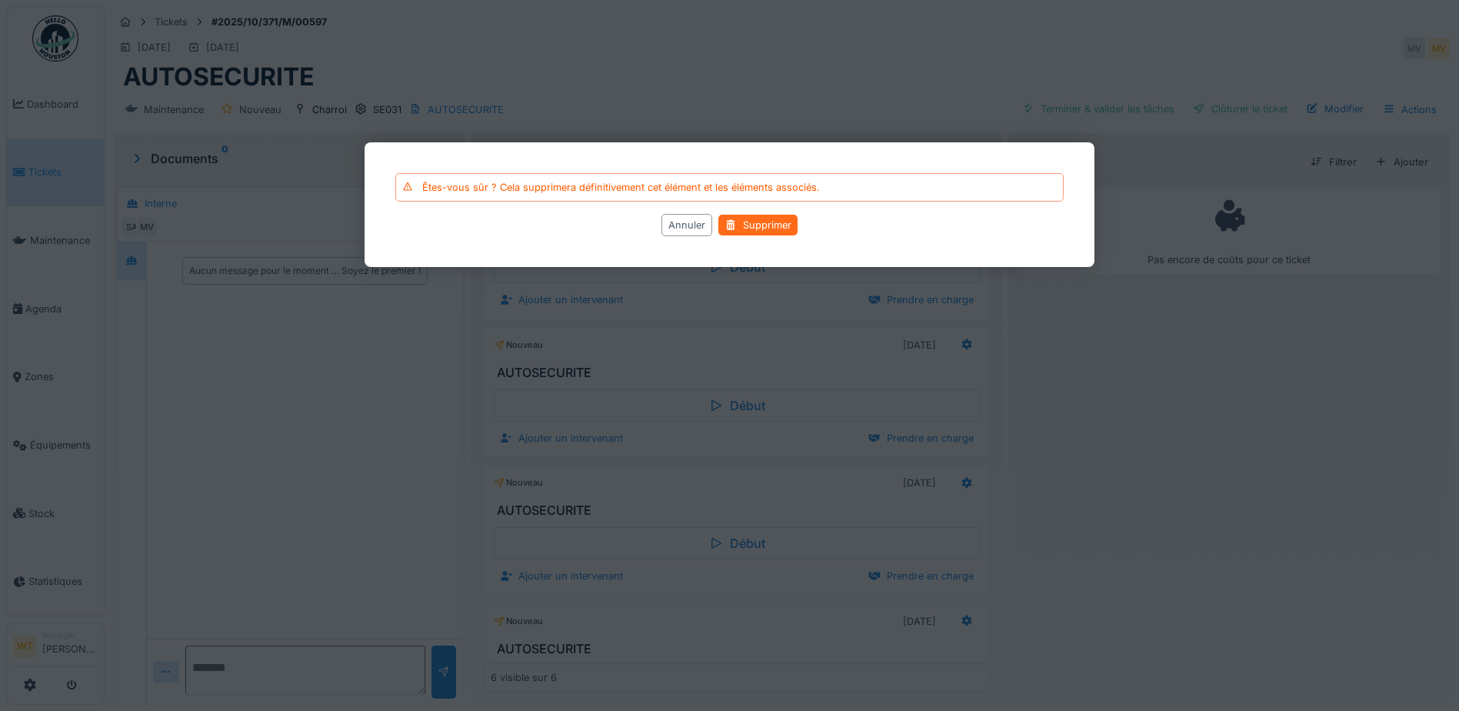
click at [737, 224] on div "Supprimer" at bounding box center [758, 225] width 79 height 21
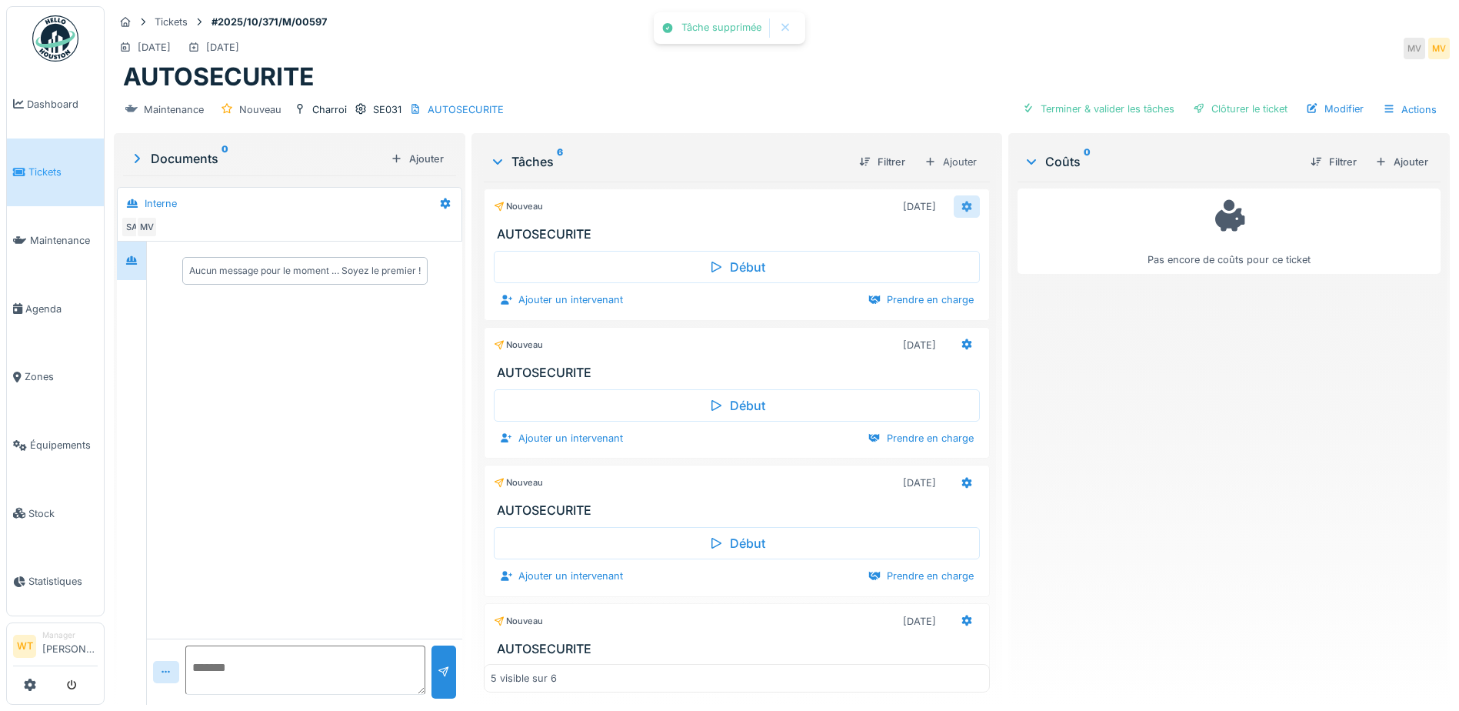
click at [961, 211] on icon at bounding box center [967, 207] width 12 height 10
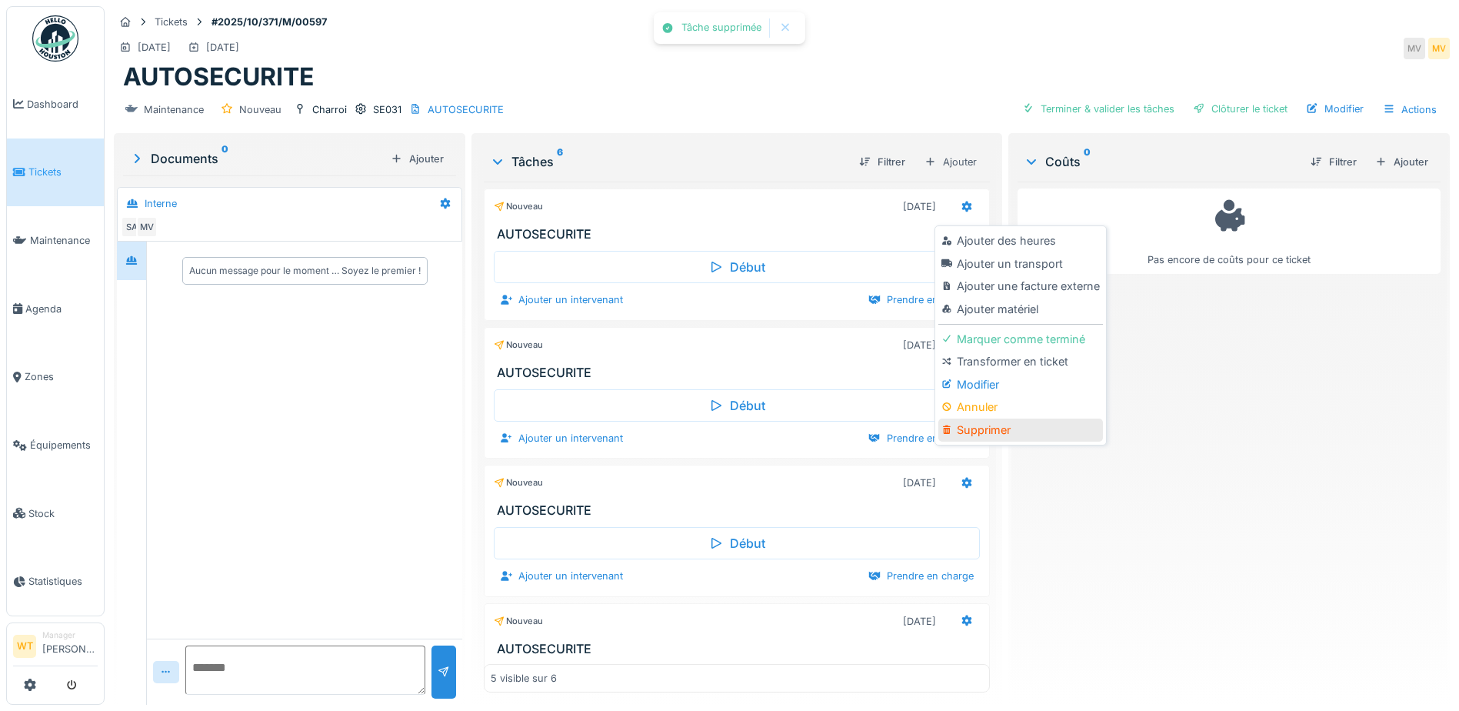
click at [982, 432] on div "Supprimer" at bounding box center [1021, 429] width 164 height 23
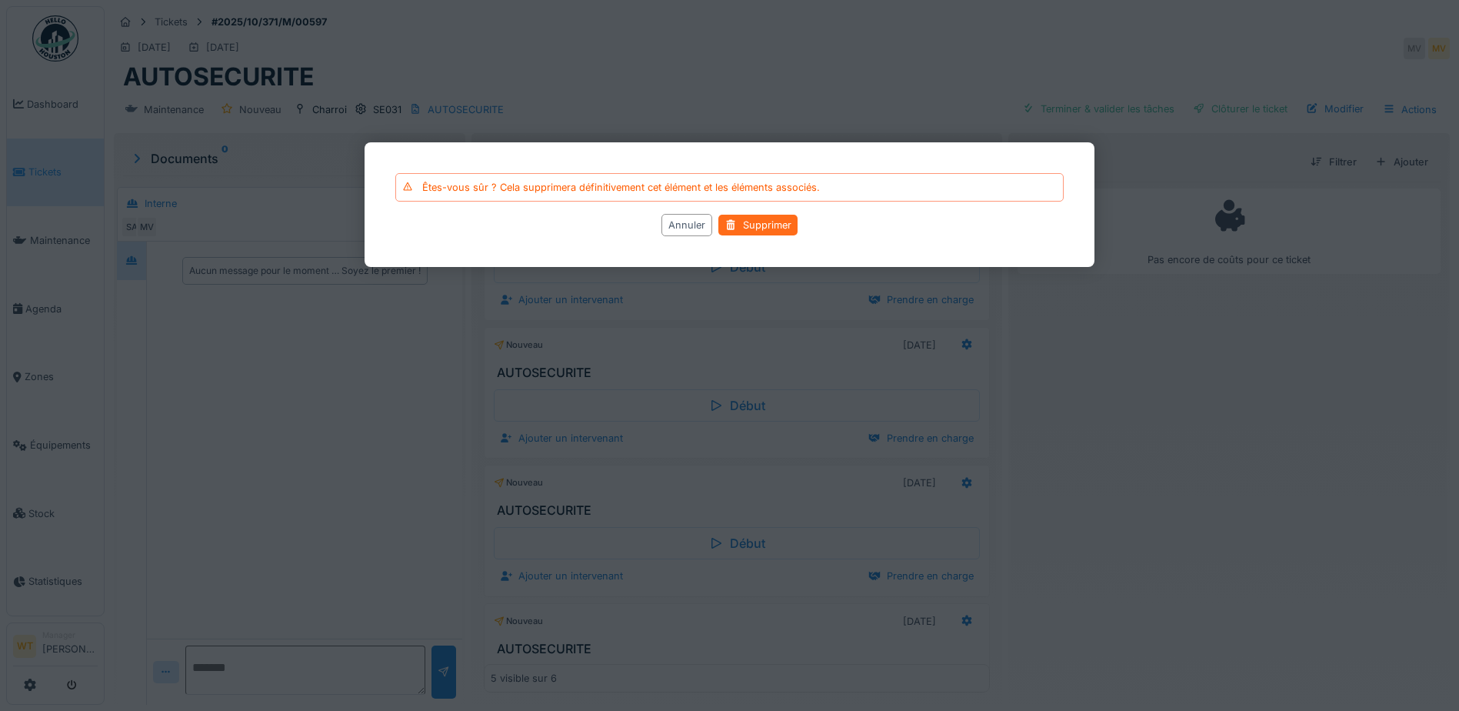
click at [751, 224] on div "Supprimer" at bounding box center [758, 225] width 79 height 21
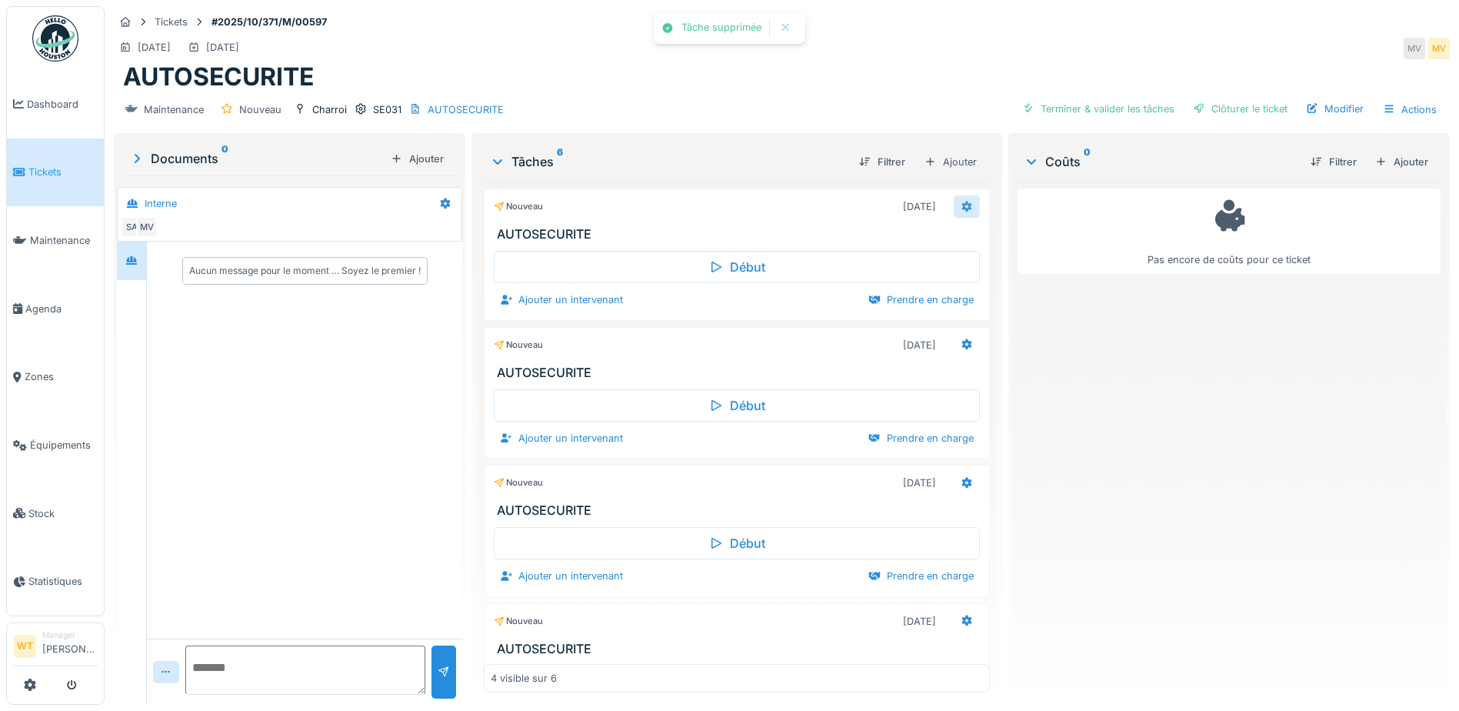
click at [962, 205] on icon at bounding box center [967, 206] width 10 height 11
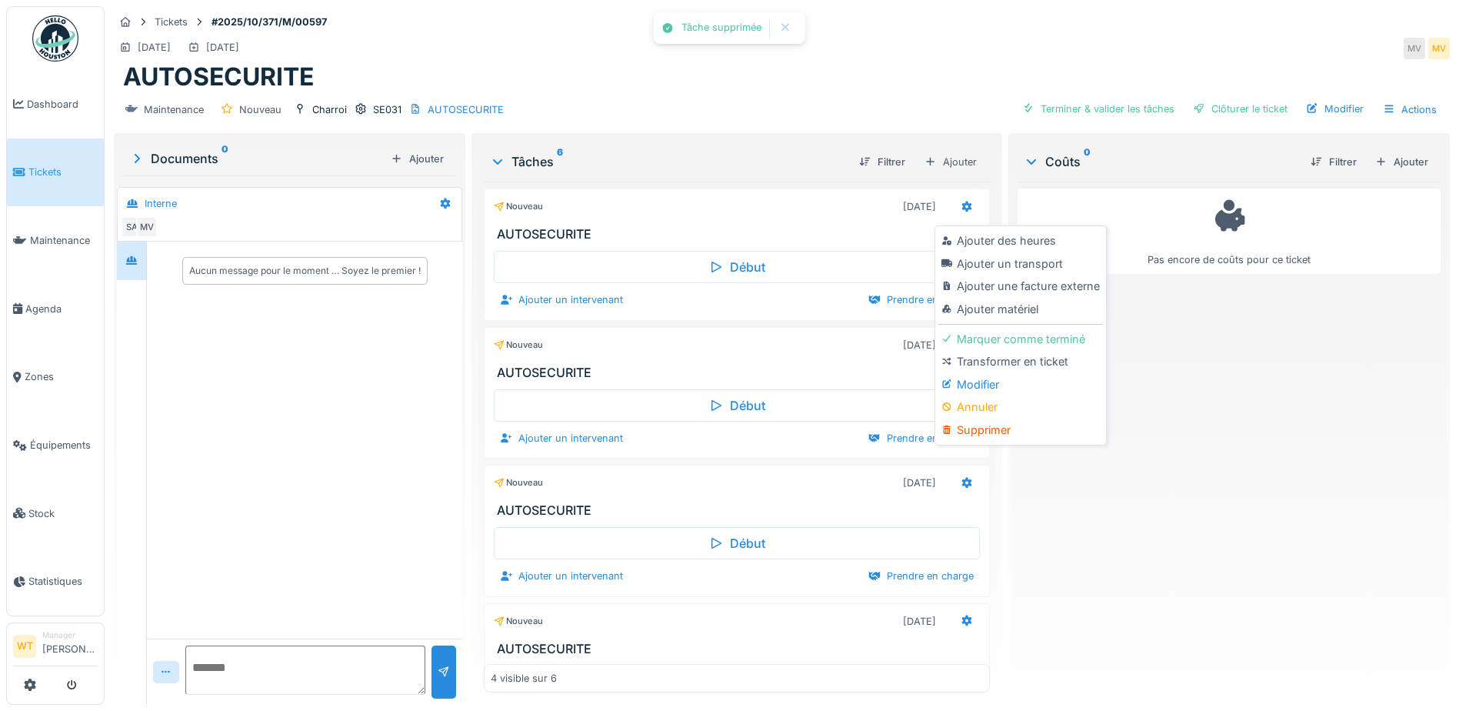
click at [972, 435] on div "Supprimer" at bounding box center [1021, 429] width 164 height 23
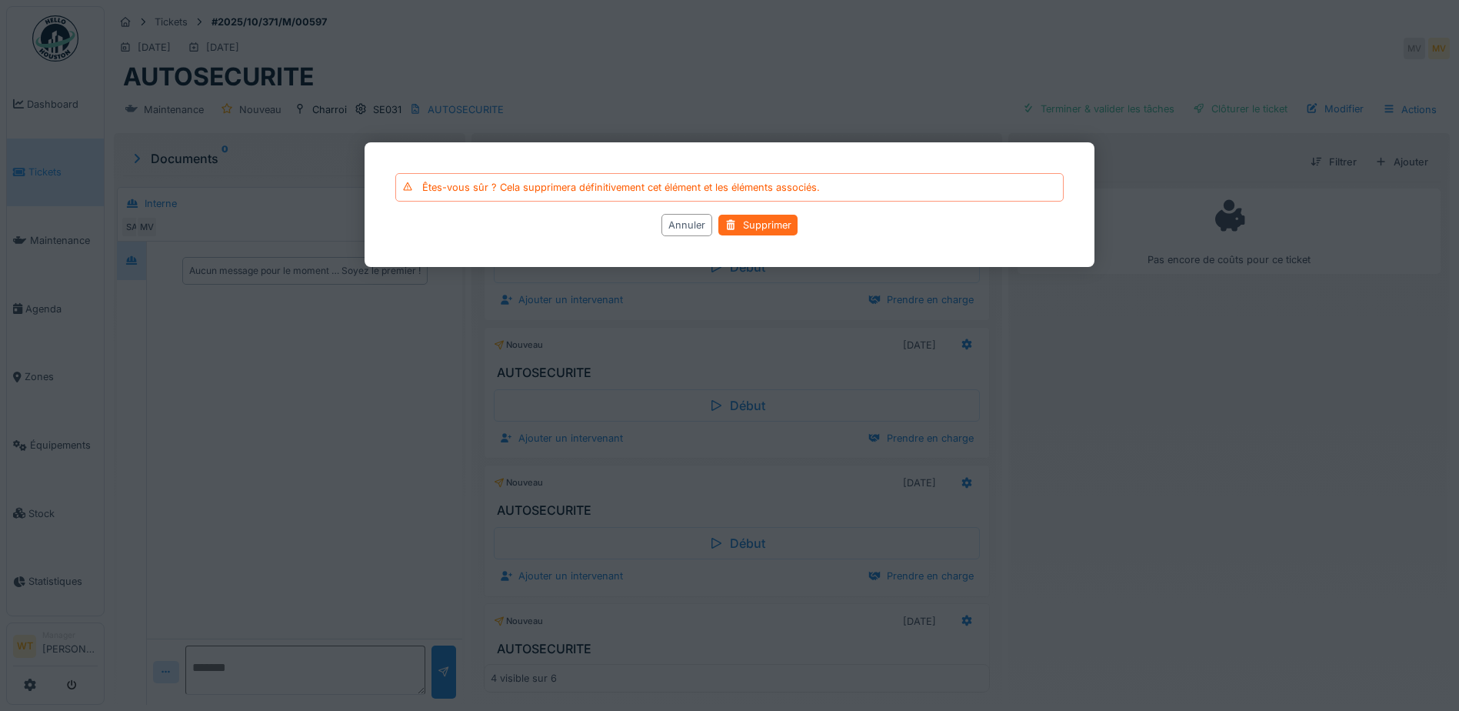
click at [741, 228] on div "Supprimer" at bounding box center [758, 225] width 79 height 21
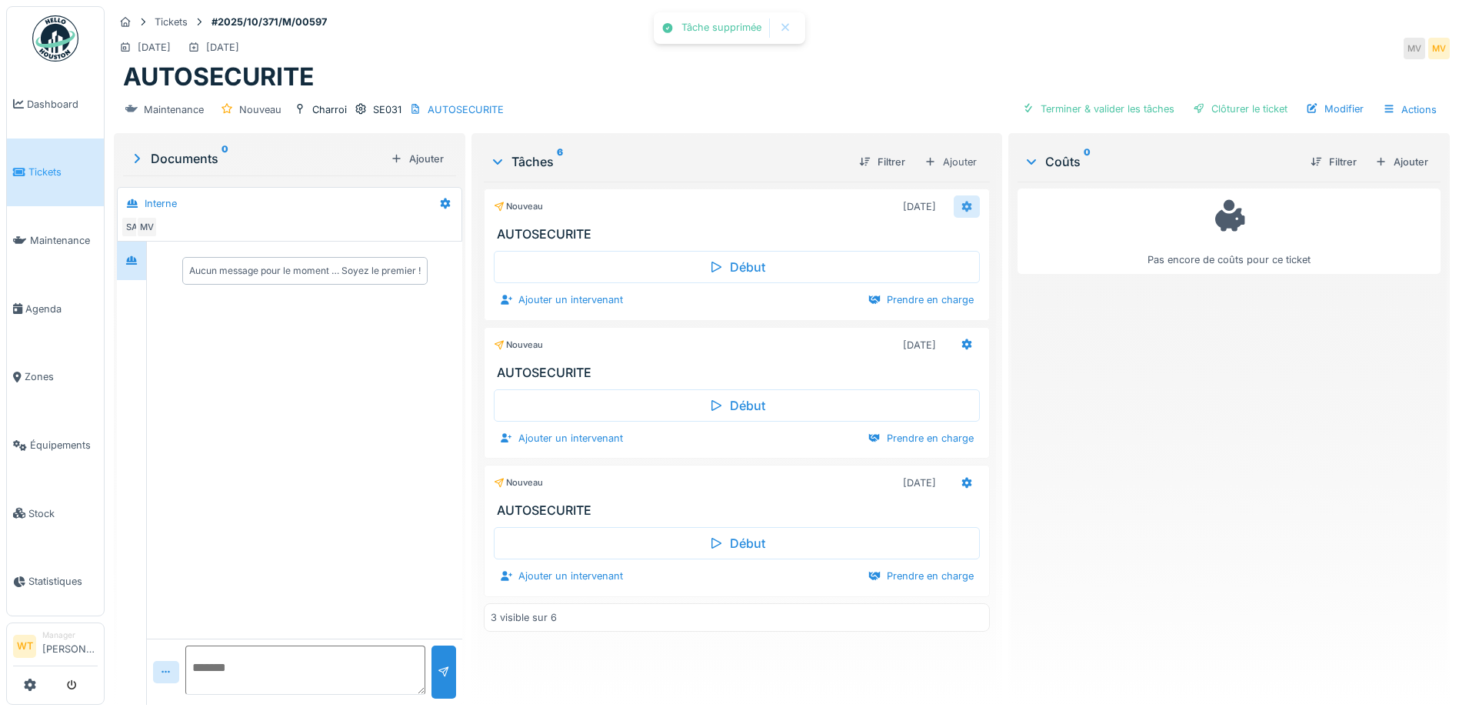
click at [961, 204] on icon at bounding box center [967, 207] width 12 height 10
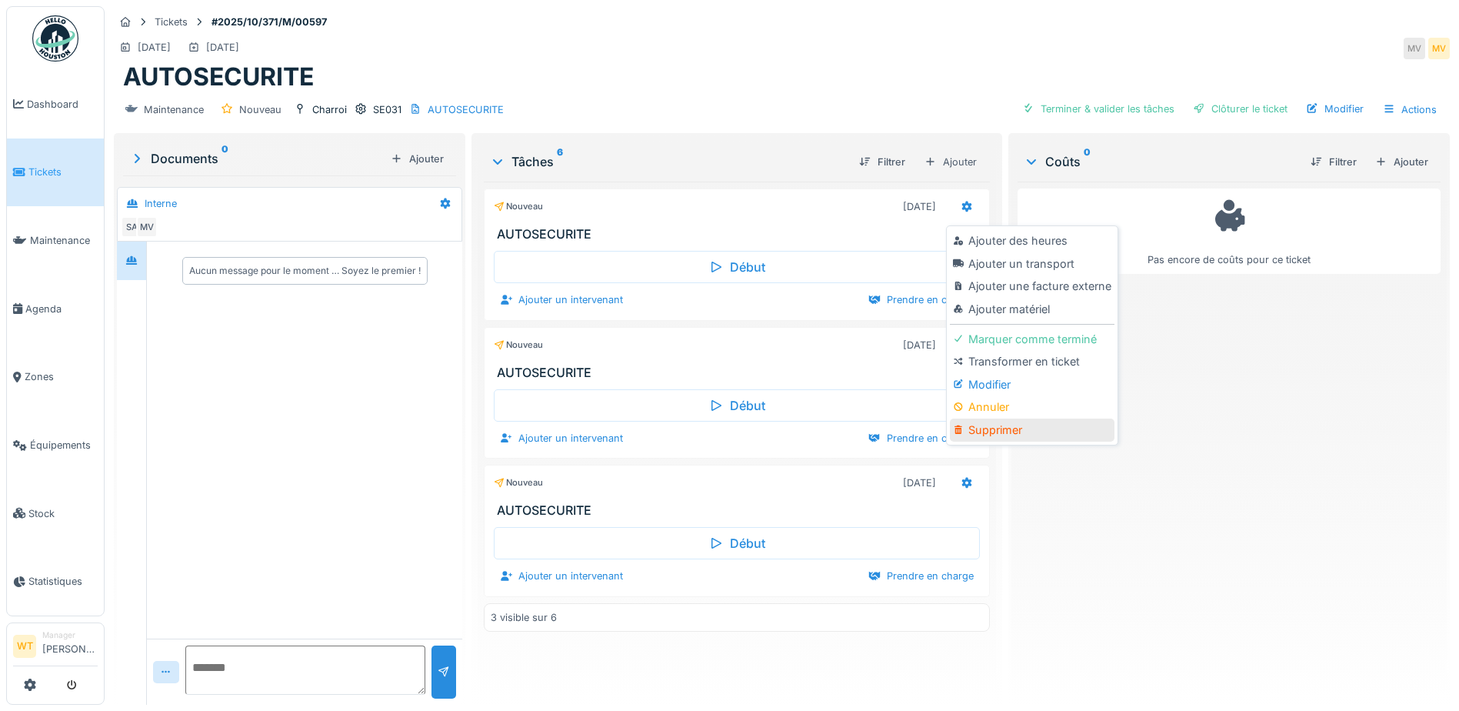
click at [1047, 433] on div "Supprimer" at bounding box center [1032, 429] width 164 height 23
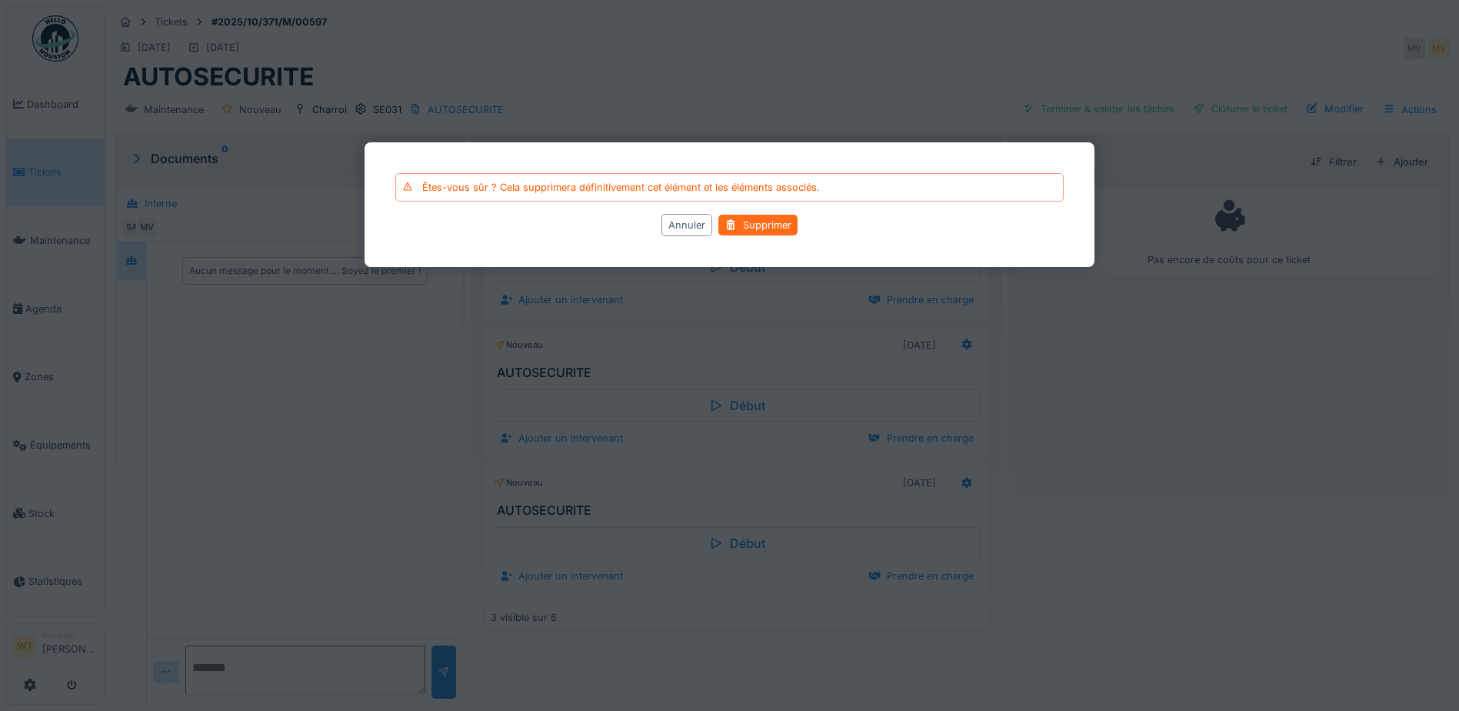
click at [784, 235] on div "Supprimer" at bounding box center [758, 225] width 79 height 21
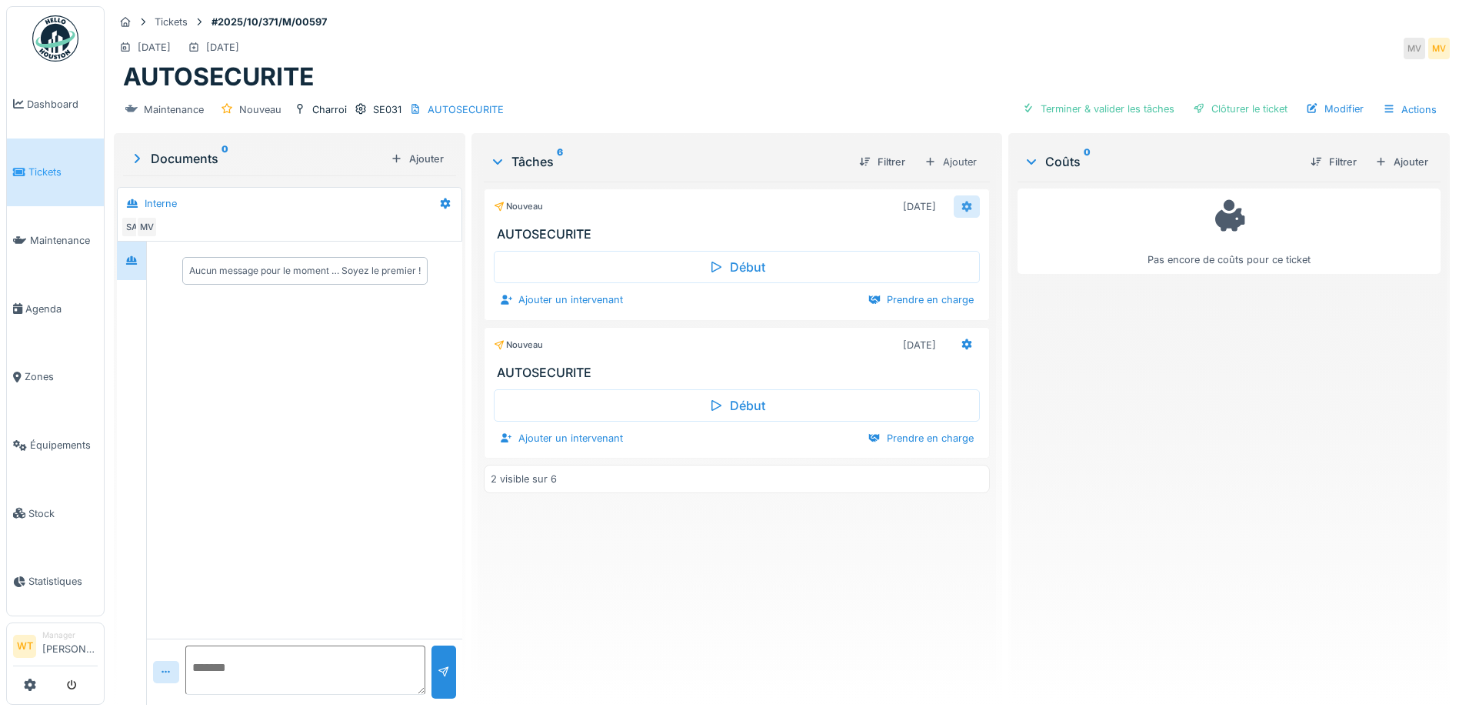
click at [961, 207] on icon at bounding box center [967, 207] width 12 height 10
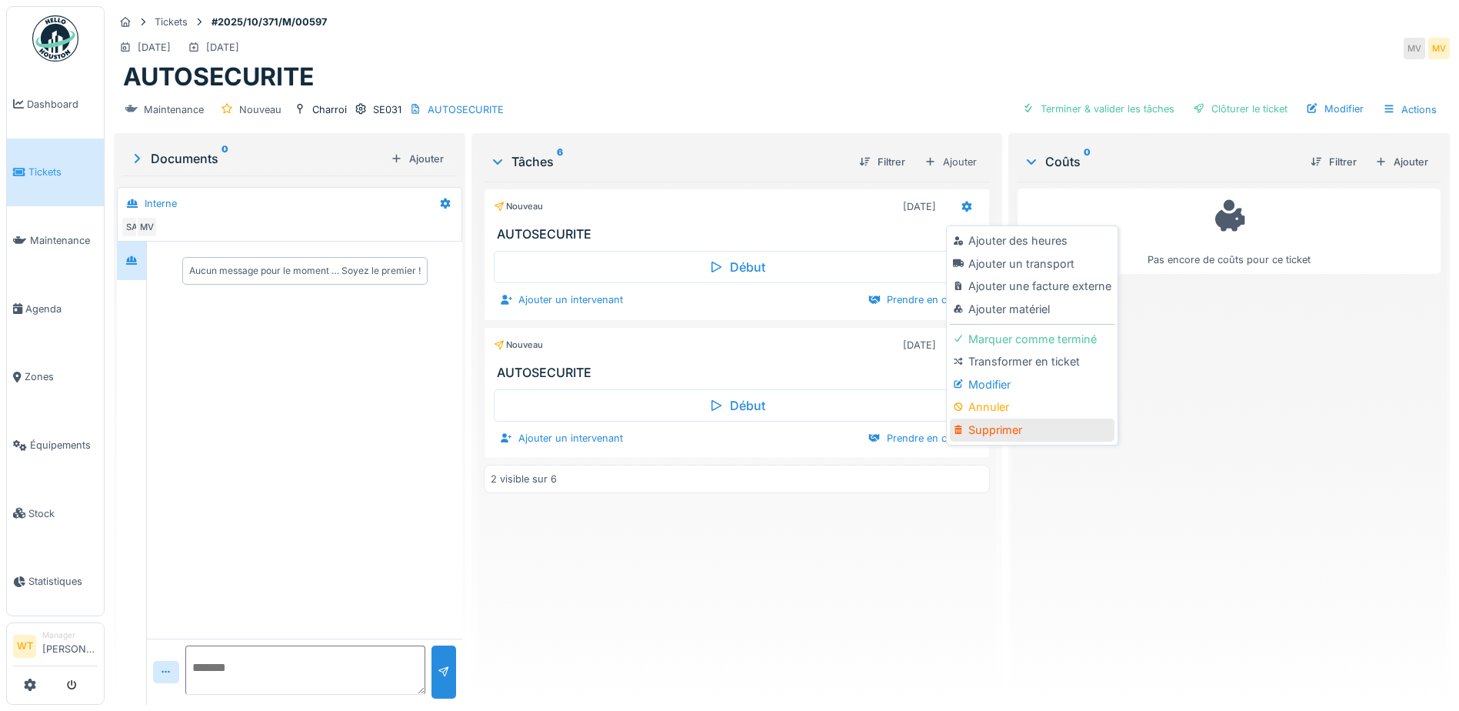
click at [979, 428] on div "Supprimer" at bounding box center [1032, 429] width 164 height 23
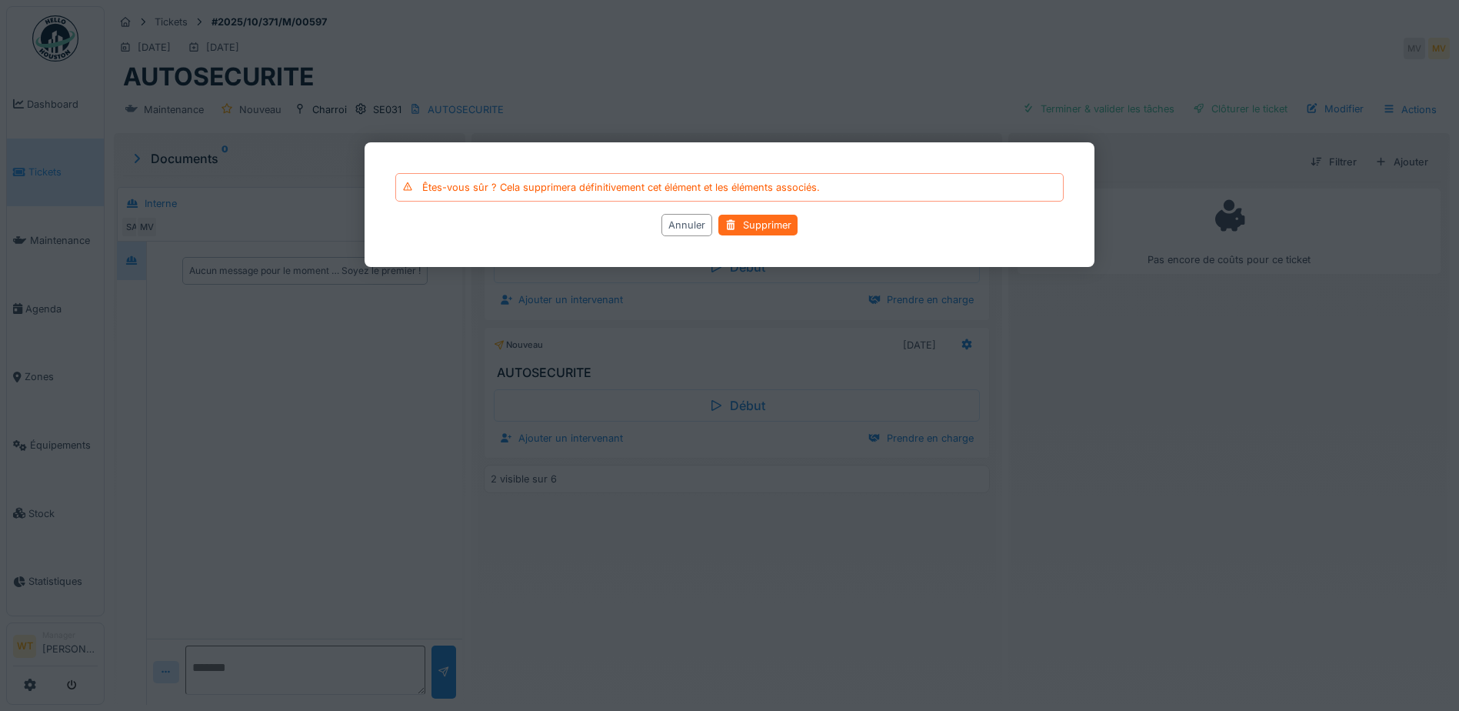
click at [776, 230] on div "Supprimer" at bounding box center [758, 225] width 79 height 21
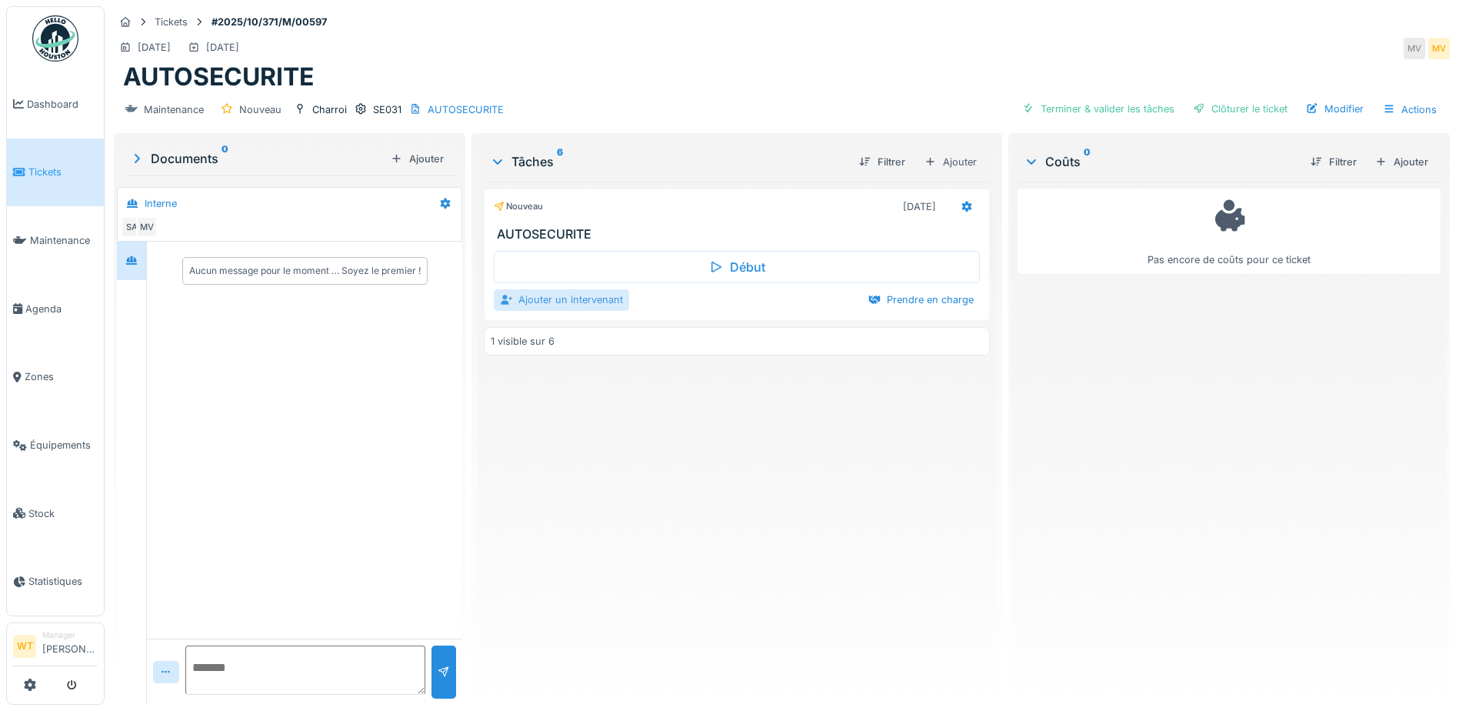
click at [575, 305] on div "Ajouter un intervenant" at bounding box center [561, 299] width 135 height 21
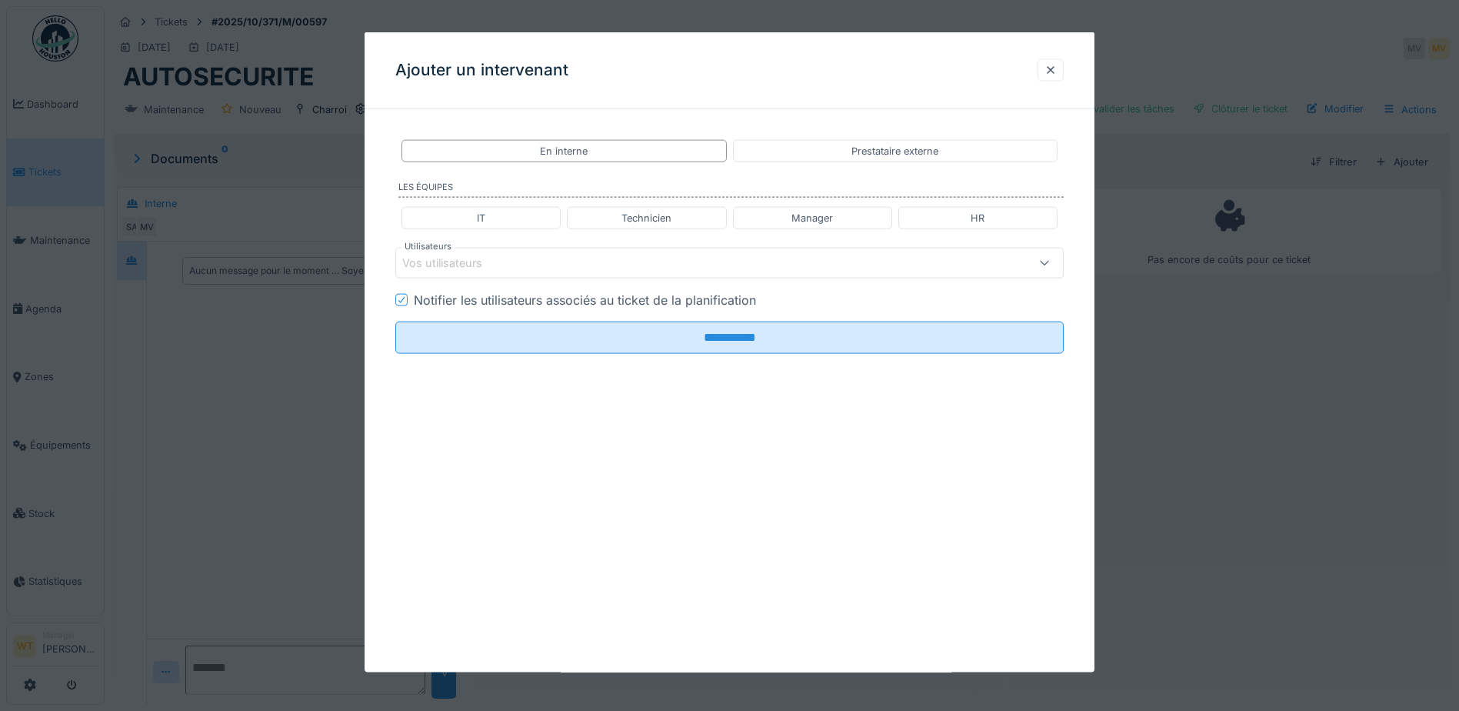
click at [586, 273] on div "Vos utilisateurs" at bounding box center [729, 263] width 669 height 31
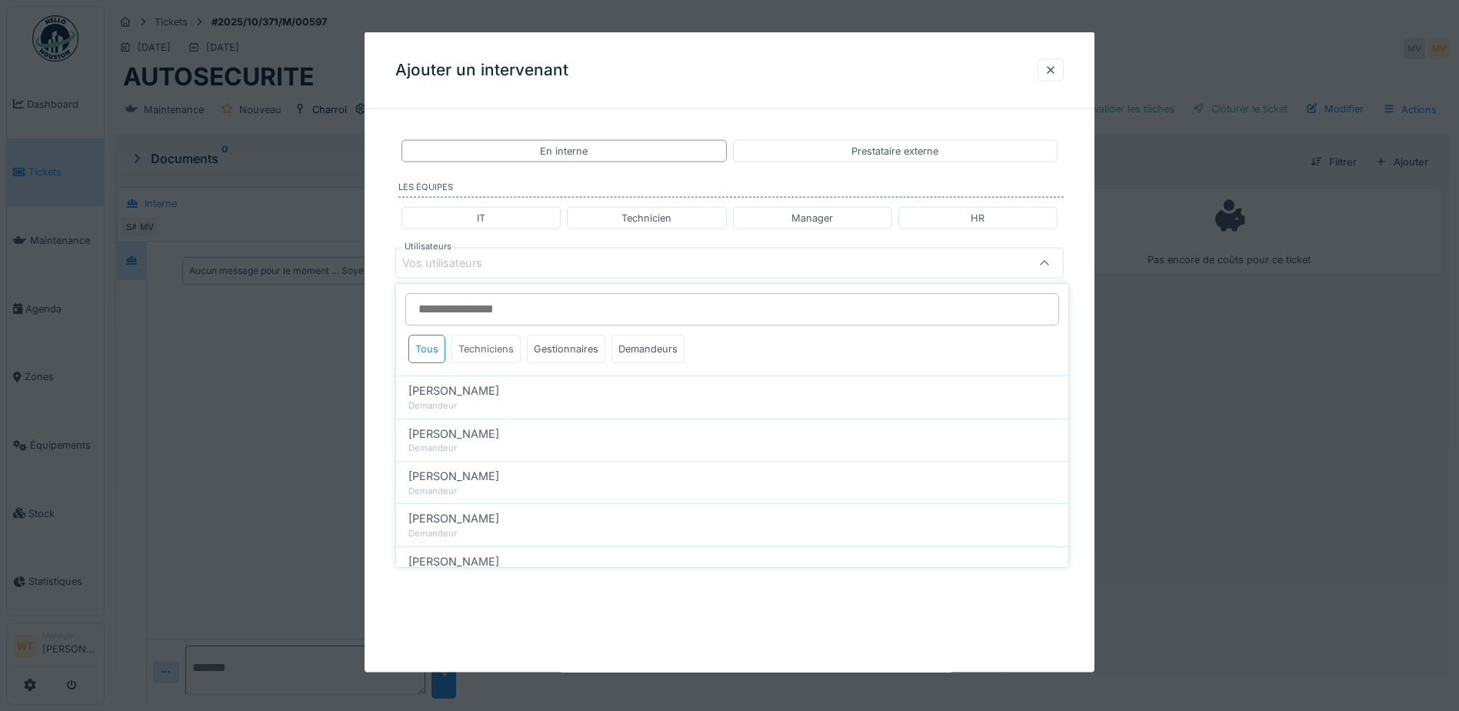
click at [491, 348] on div "Techniciens" at bounding box center [486, 349] width 69 height 28
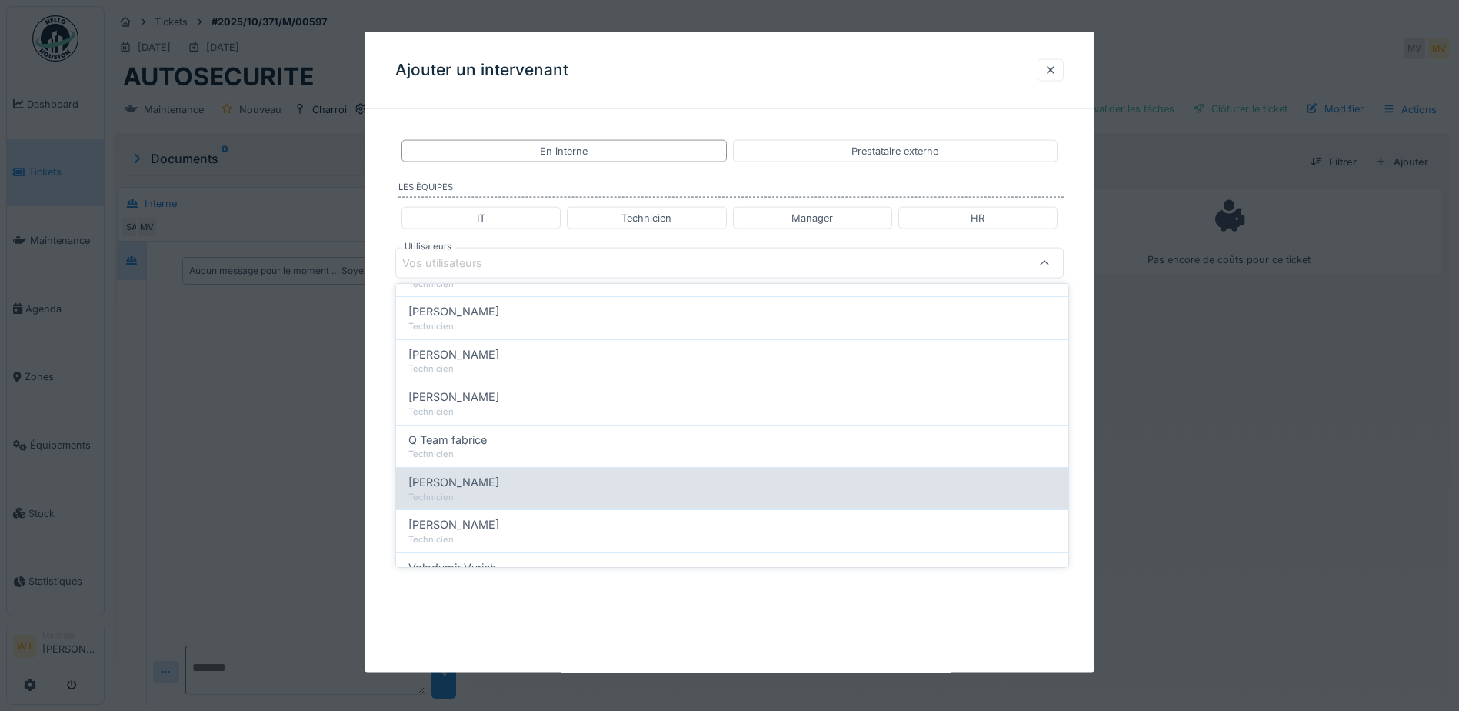
scroll to position [231, 0]
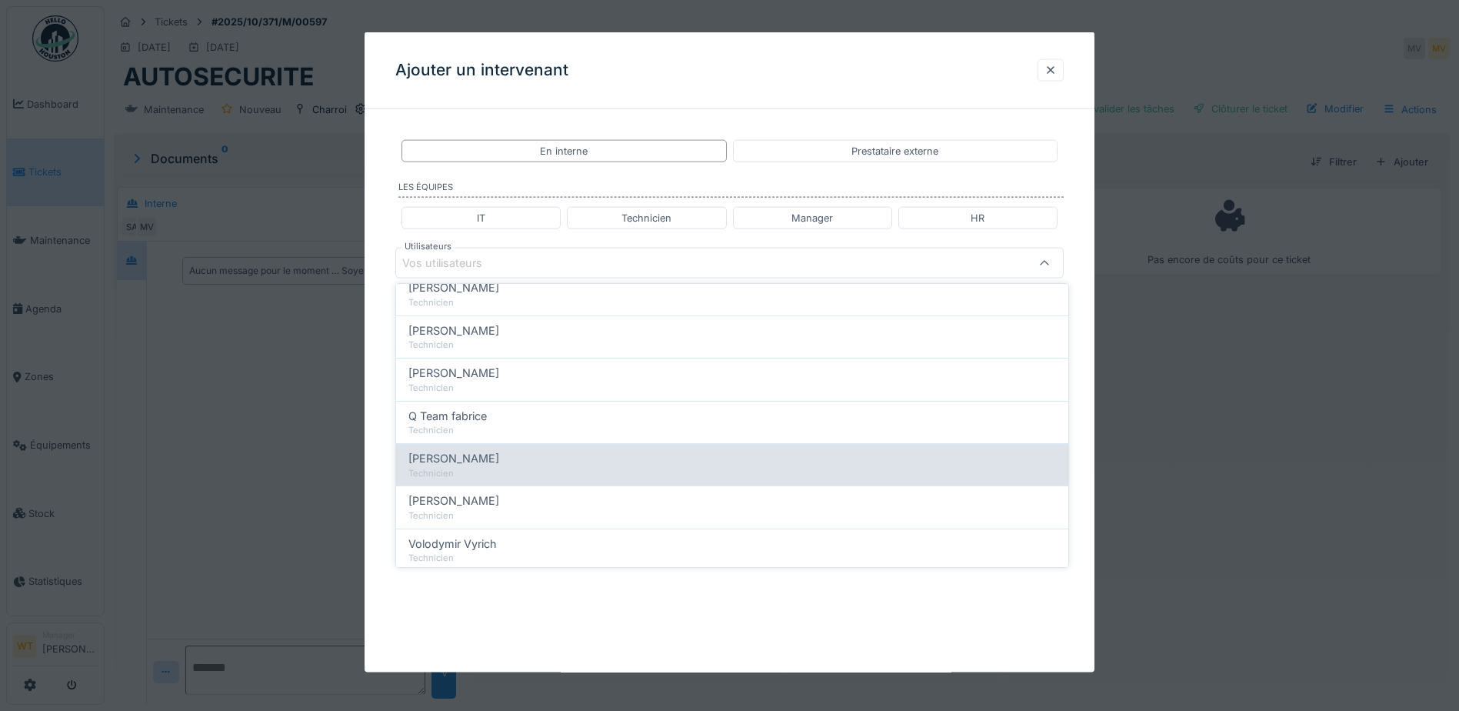
click at [523, 474] on div "Technicien" at bounding box center [732, 473] width 648 height 13
type input "****"
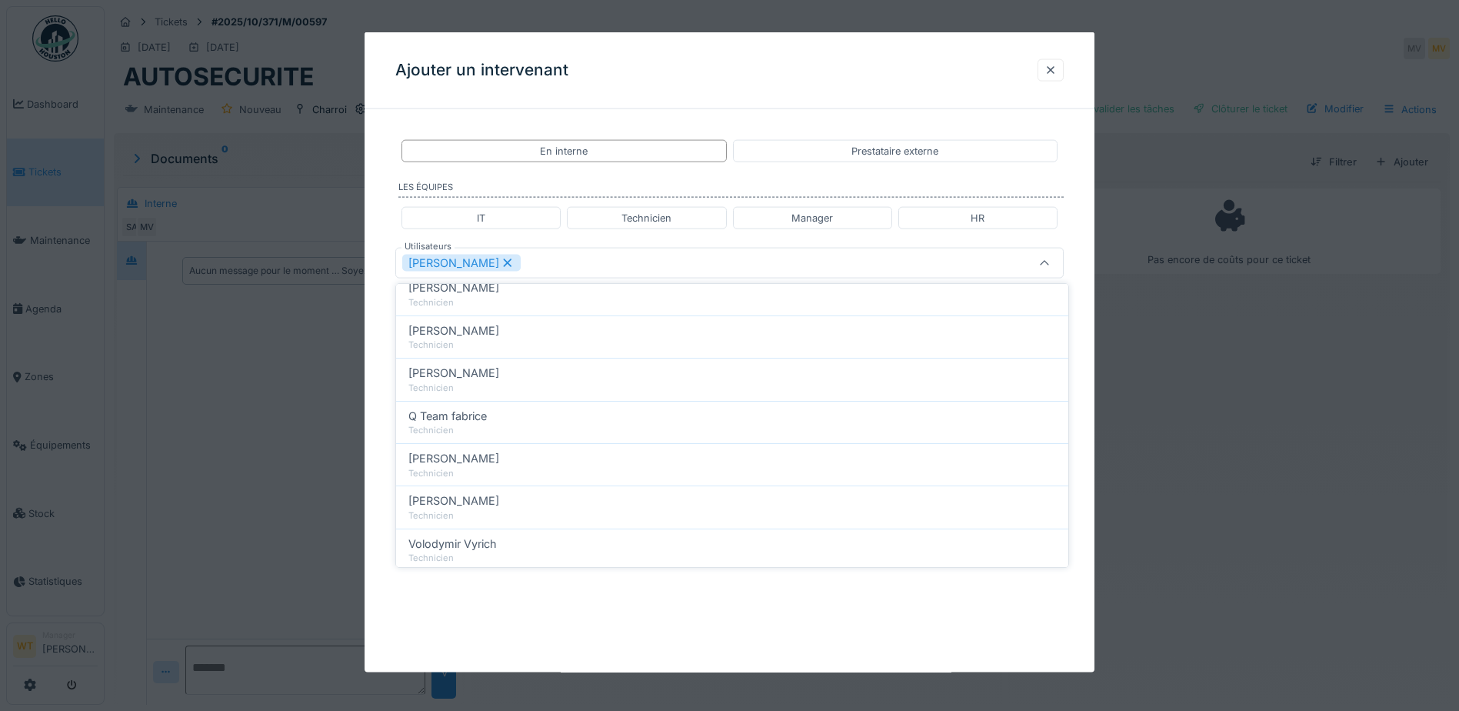
scroll to position [0, 0]
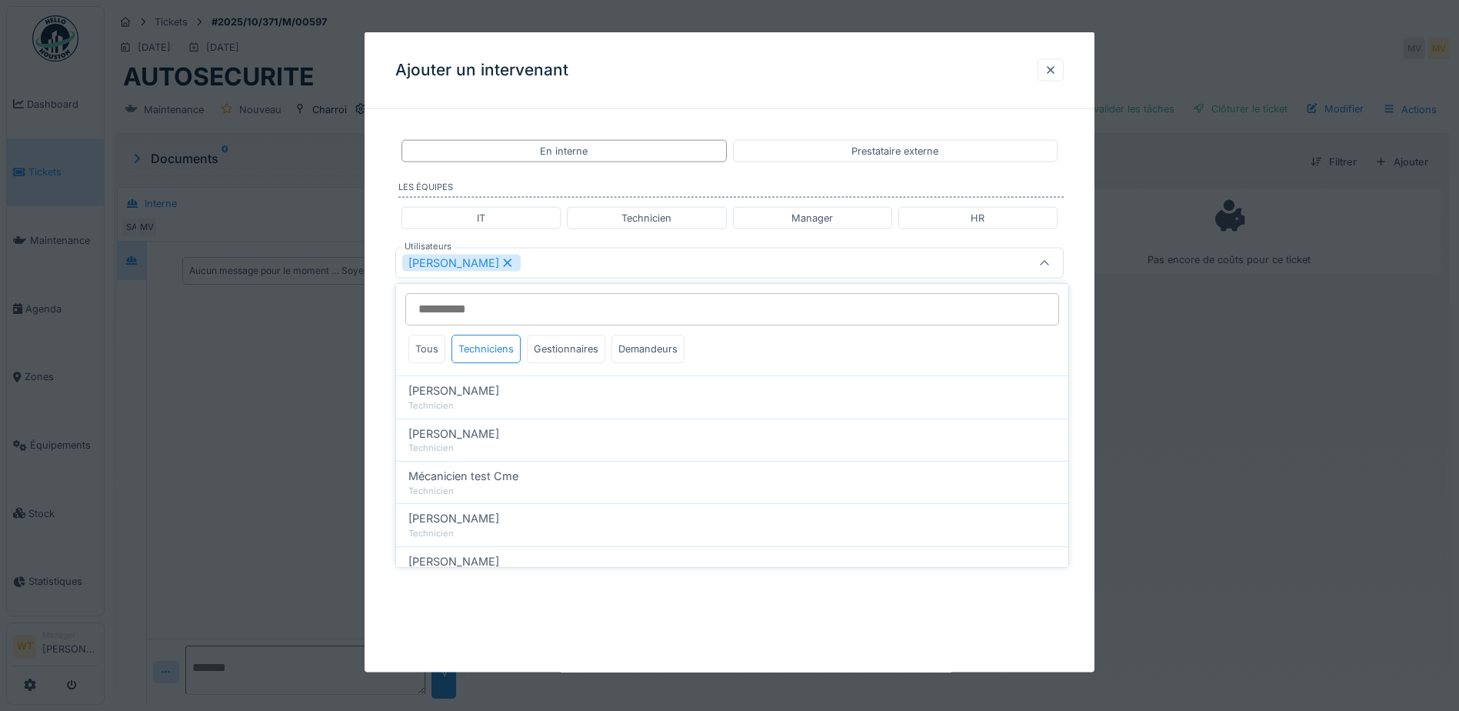
click at [596, 276] on div "[PERSON_NAME]" at bounding box center [729, 263] width 669 height 31
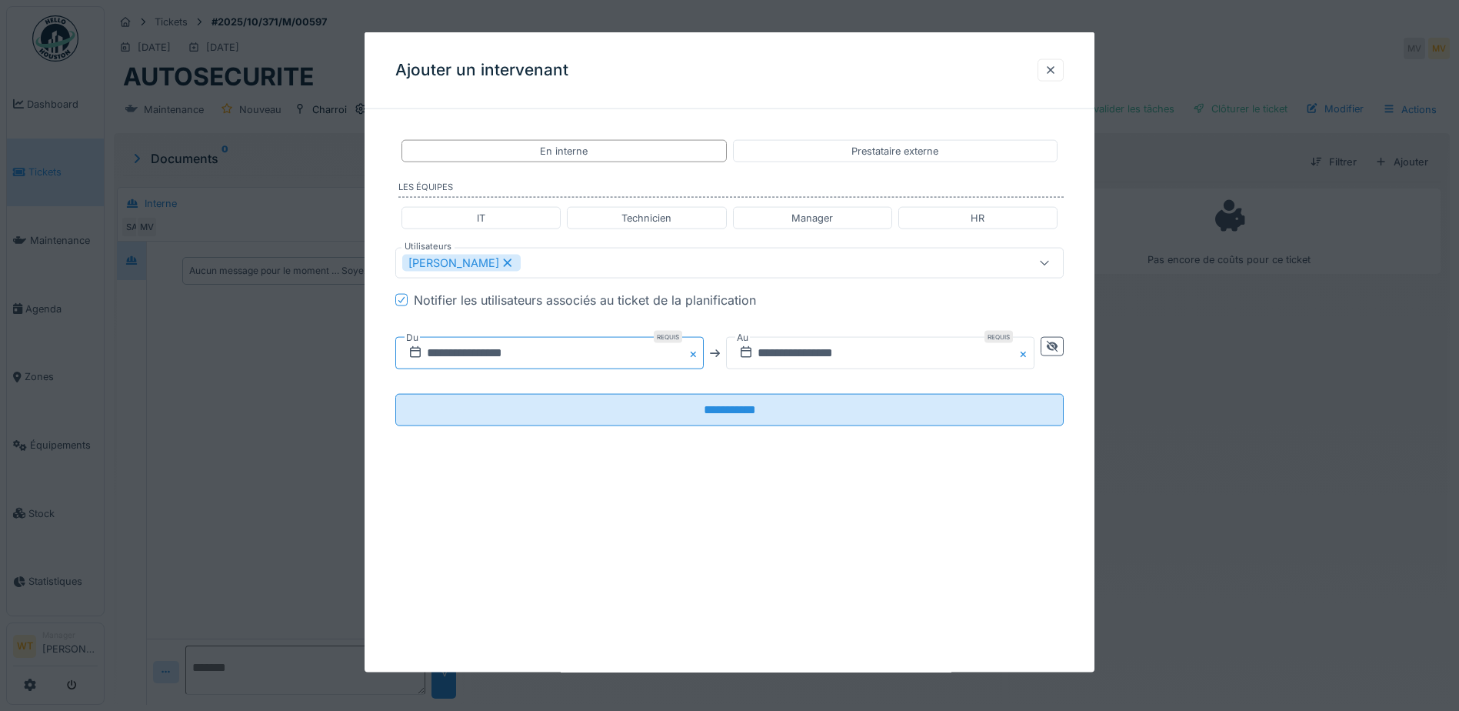
click at [568, 349] on input "**********" at bounding box center [549, 353] width 308 height 32
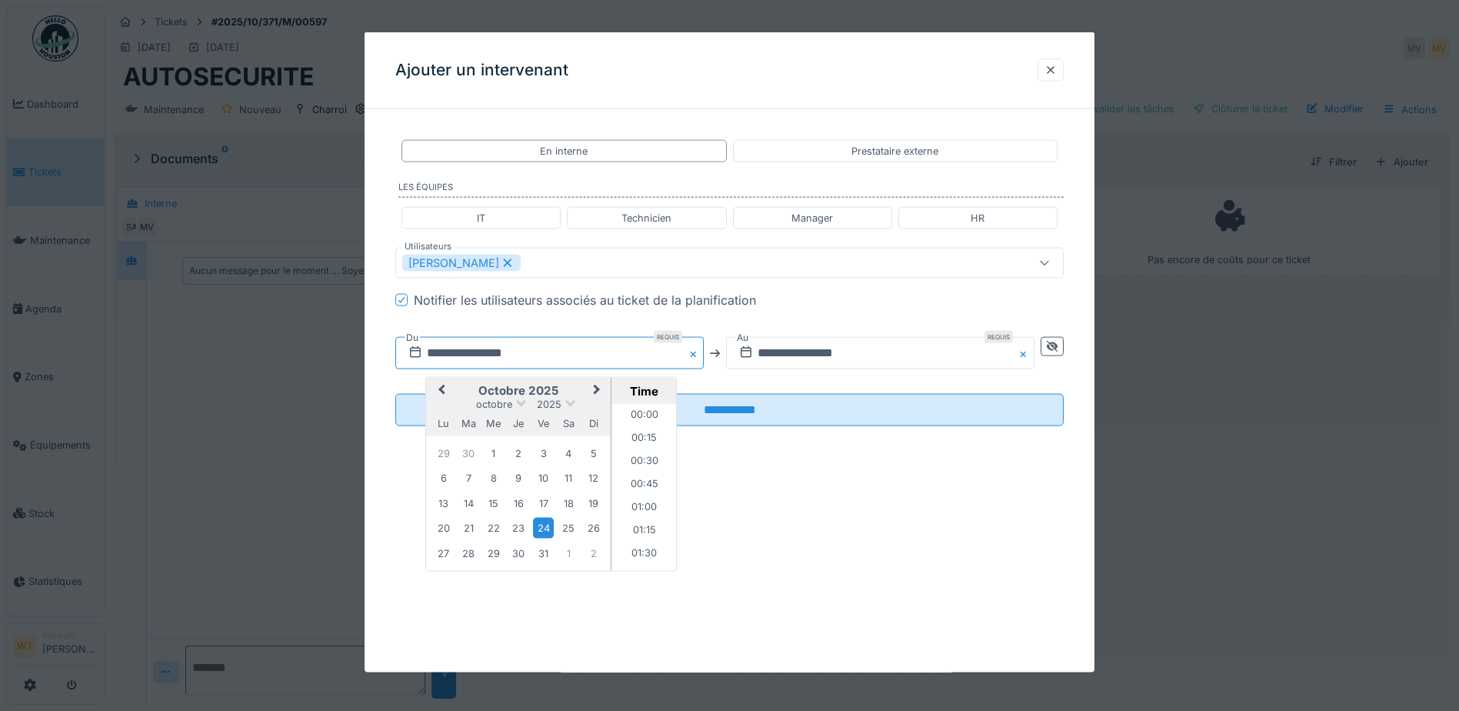
scroll to position [1405, 0]
click at [521, 528] on div "23" at bounding box center [518, 528] width 21 height 21
click at [442, 388] on span "Previous Month" at bounding box center [442, 391] width 0 height 18
click at [568, 528] on div "27" at bounding box center [568, 528] width 21 height 21
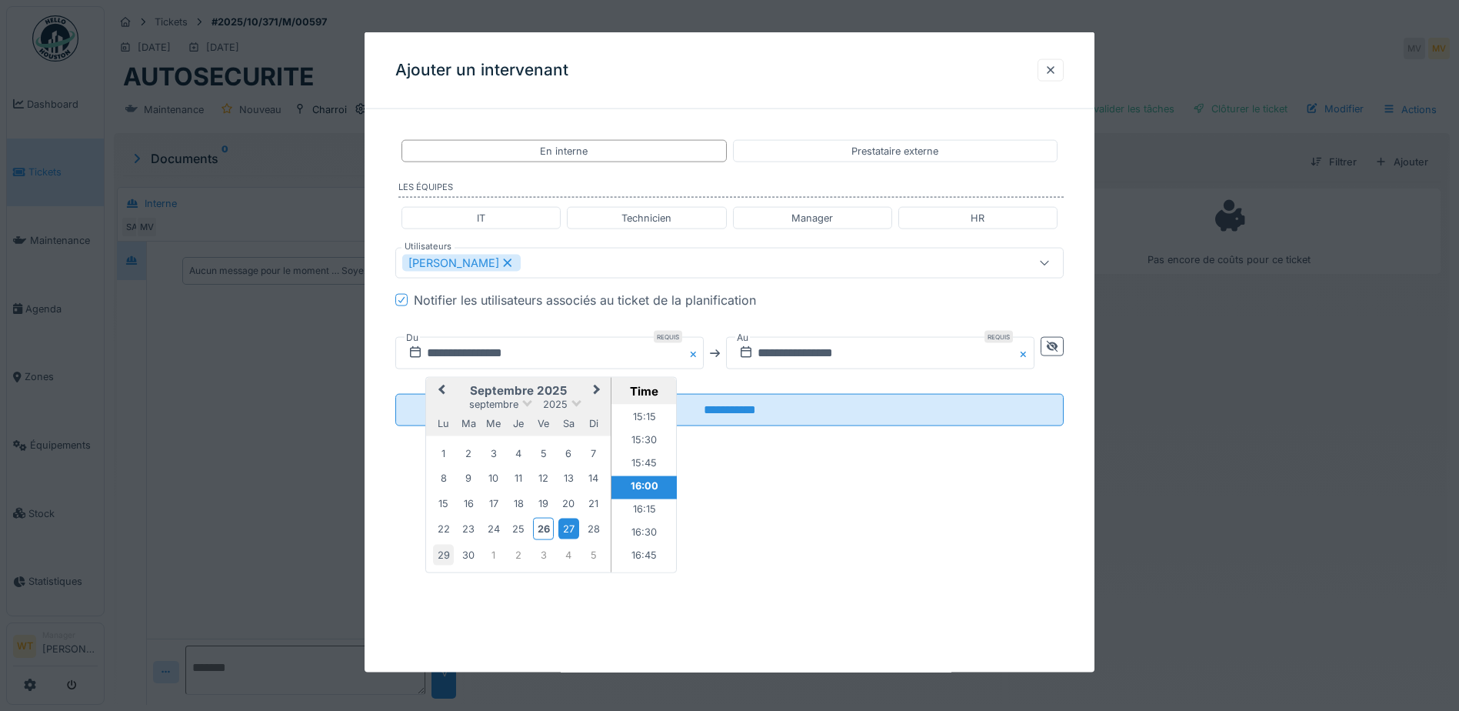
drag, startPoint x: 568, startPoint y: 528, endPoint x: 445, endPoint y: 555, distance: 125.2
click at [445, 555] on div "29" at bounding box center [443, 554] width 21 height 21
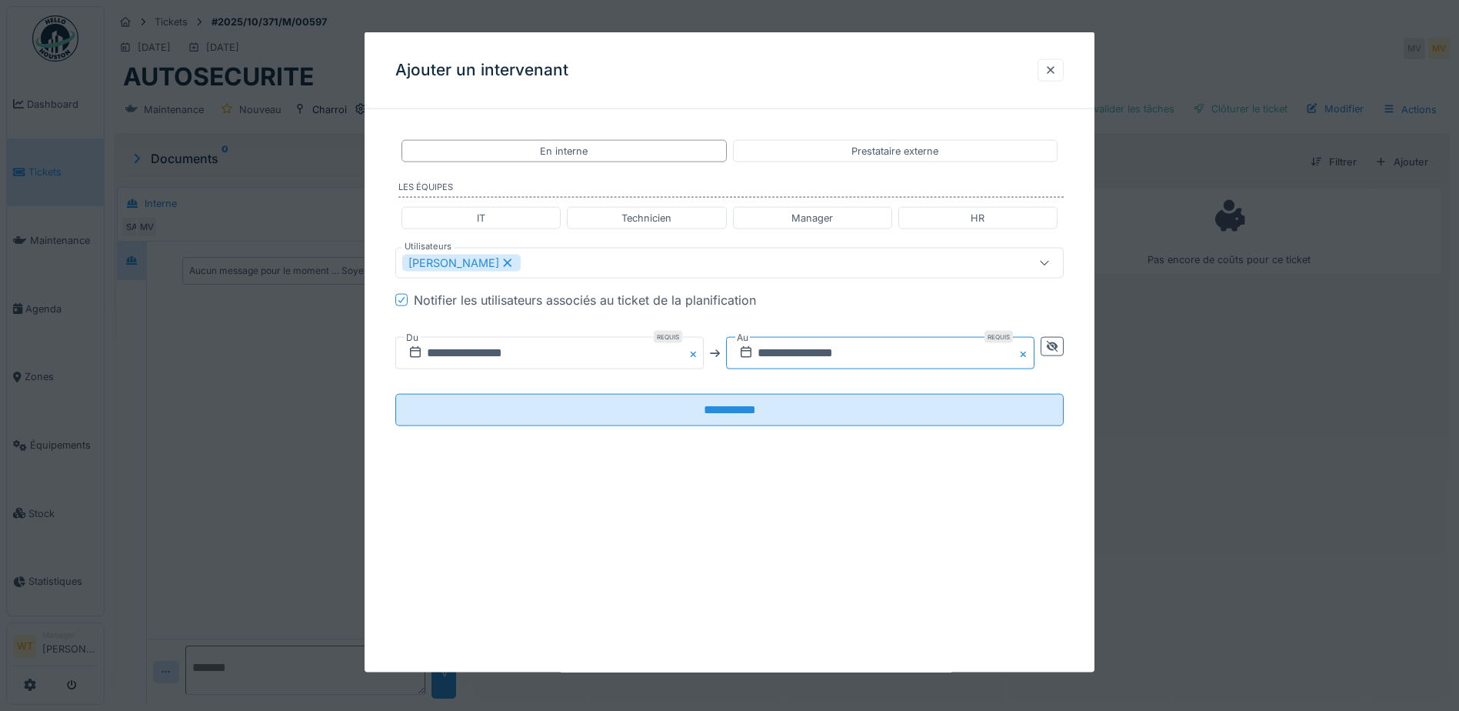
click at [783, 355] on input "**********" at bounding box center [880, 353] width 308 height 32
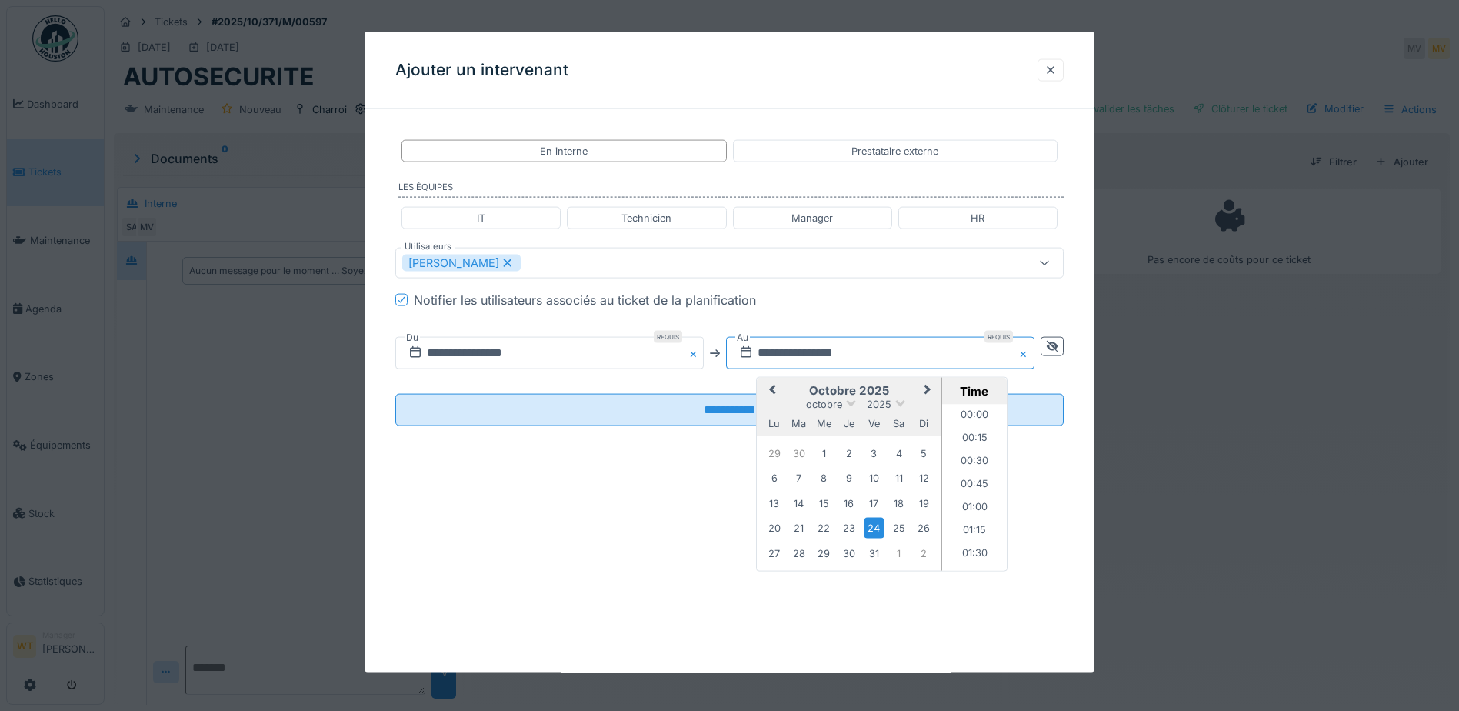
scroll to position [1405, 0]
click at [772, 385] on button "Previous Month" at bounding box center [771, 391] width 25 height 25
click at [773, 555] on div "29" at bounding box center [774, 554] width 21 height 21
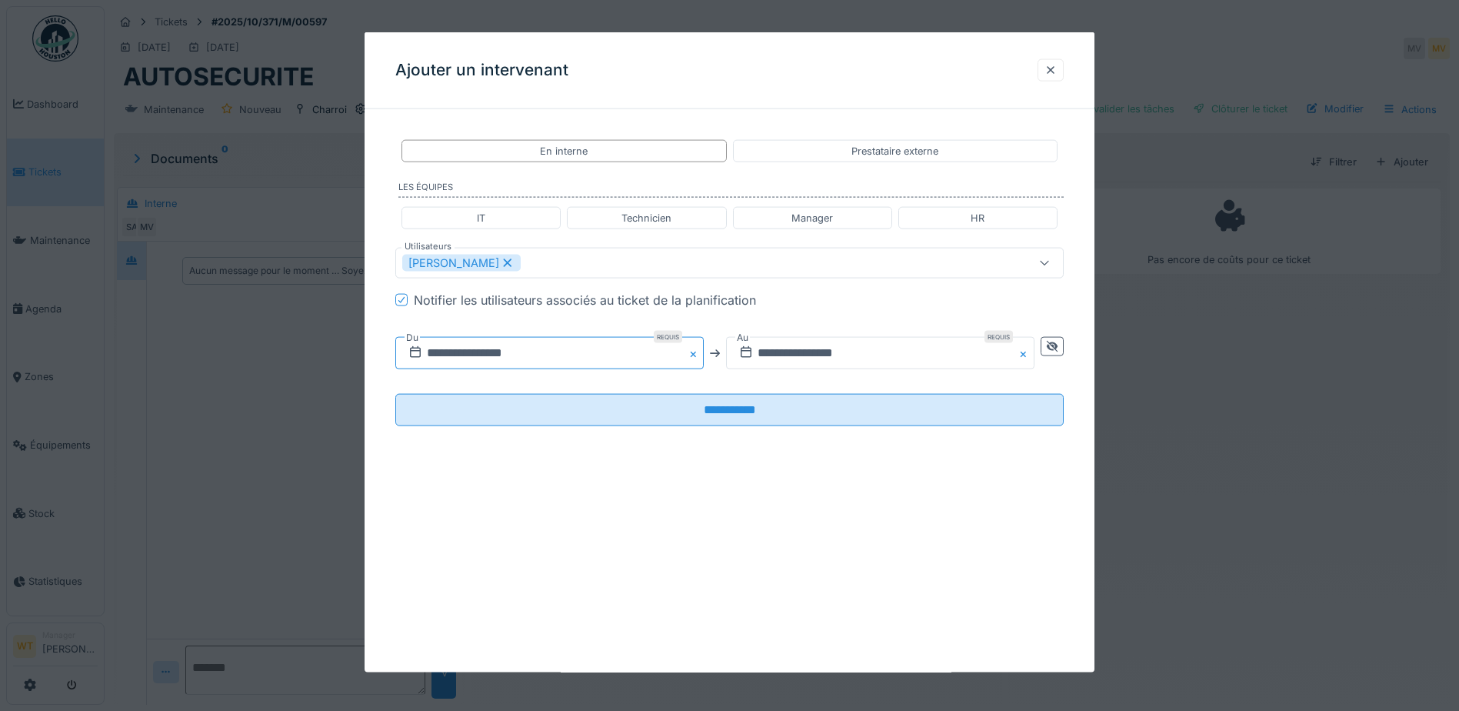
click at [575, 355] on input "**********" at bounding box center [549, 353] width 308 height 32
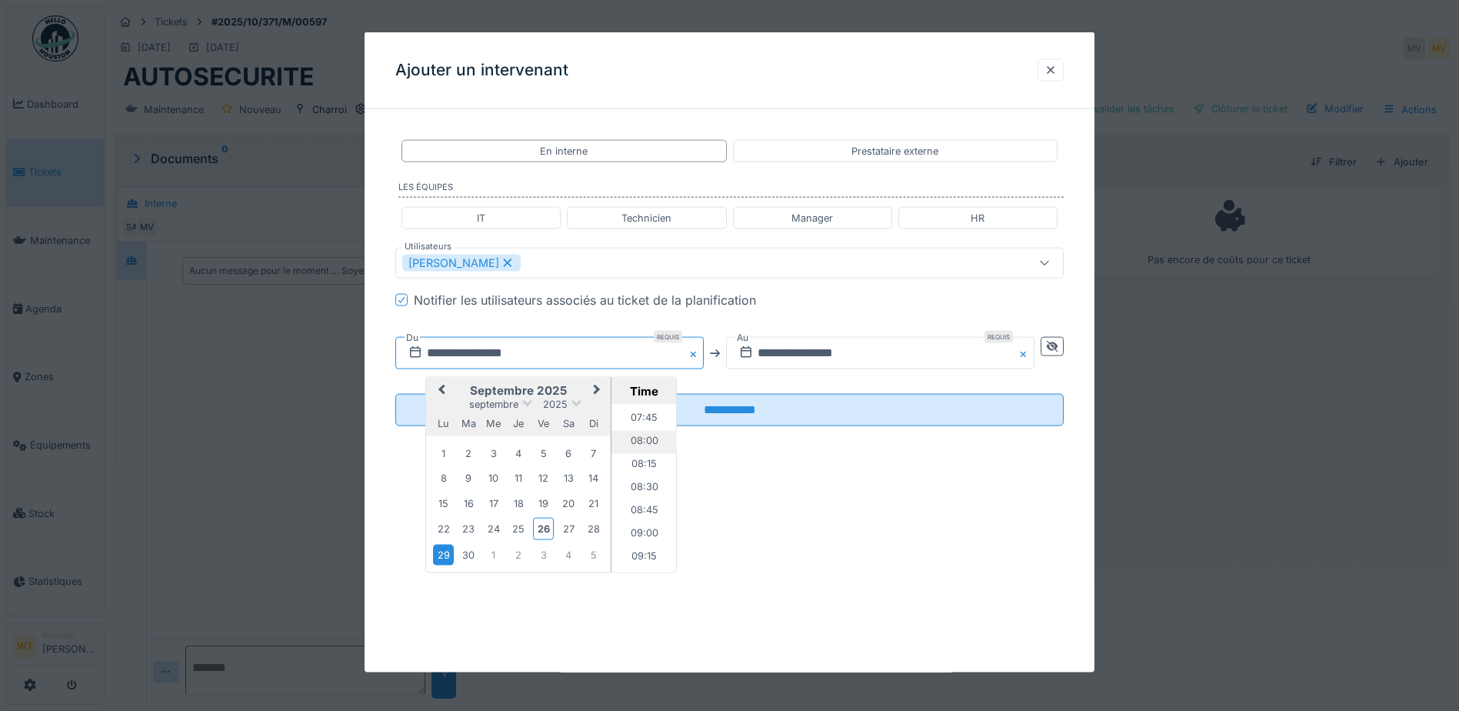
scroll to position [635, 0]
click at [645, 436] on li "07:00" at bounding box center [644, 426] width 65 height 23
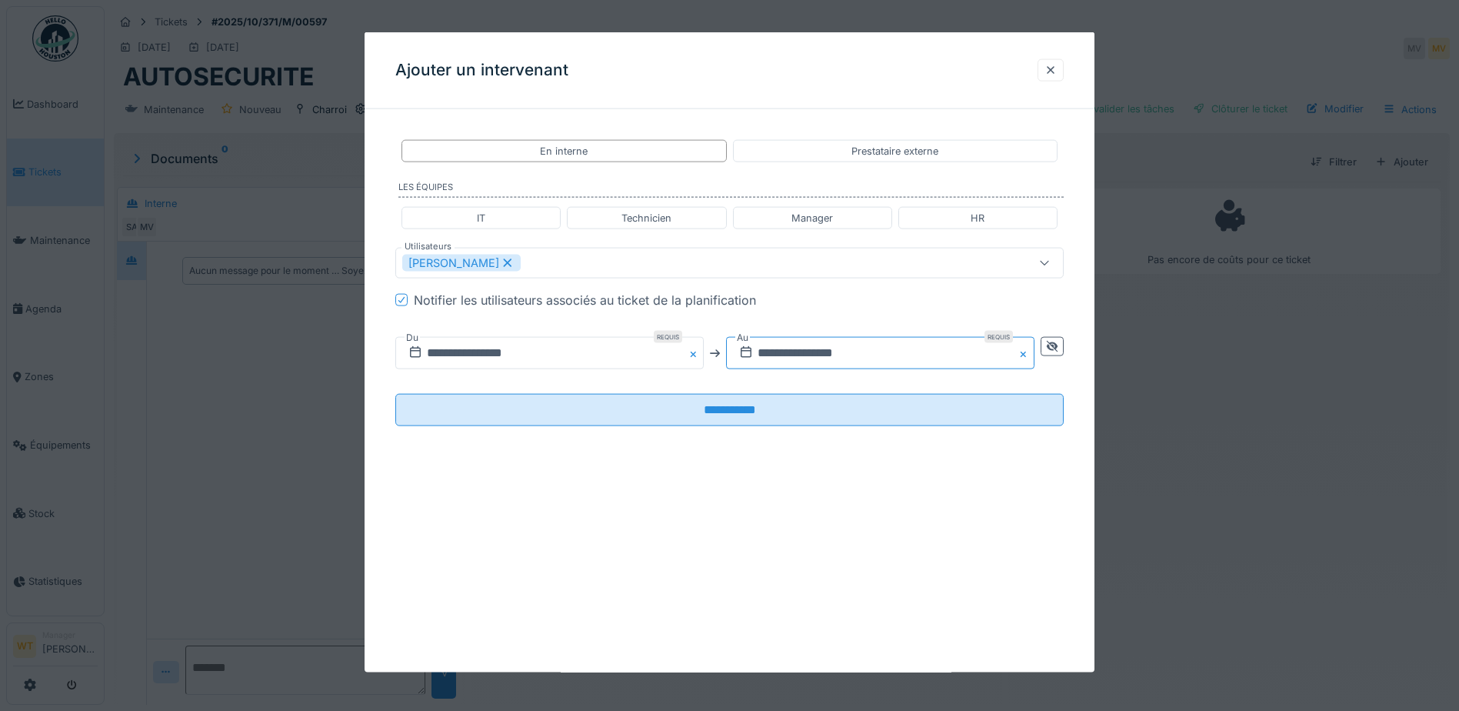
click at [805, 361] on input "**********" at bounding box center [880, 353] width 308 height 32
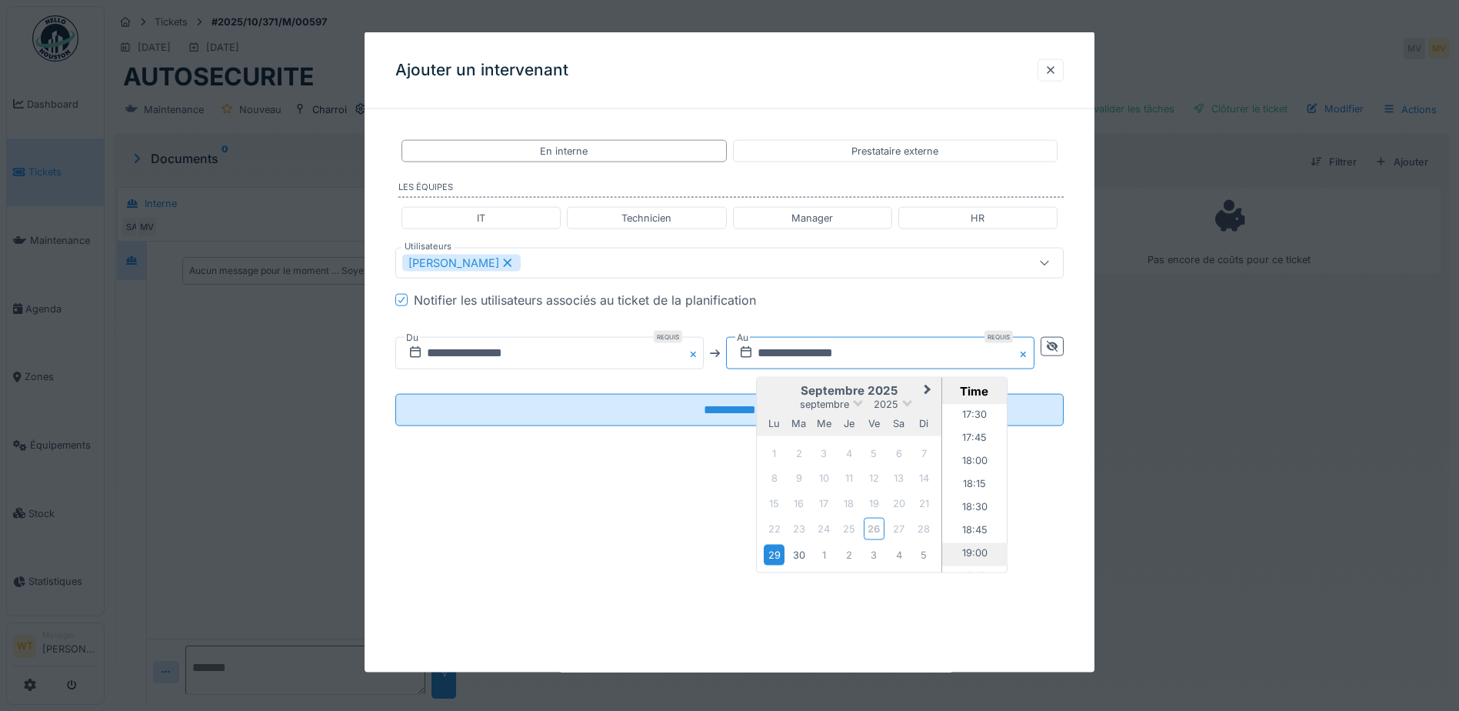
scroll to position [1712, 0]
click at [965, 454] on li "19:00" at bounding box center [974, 457] width 65 height 23
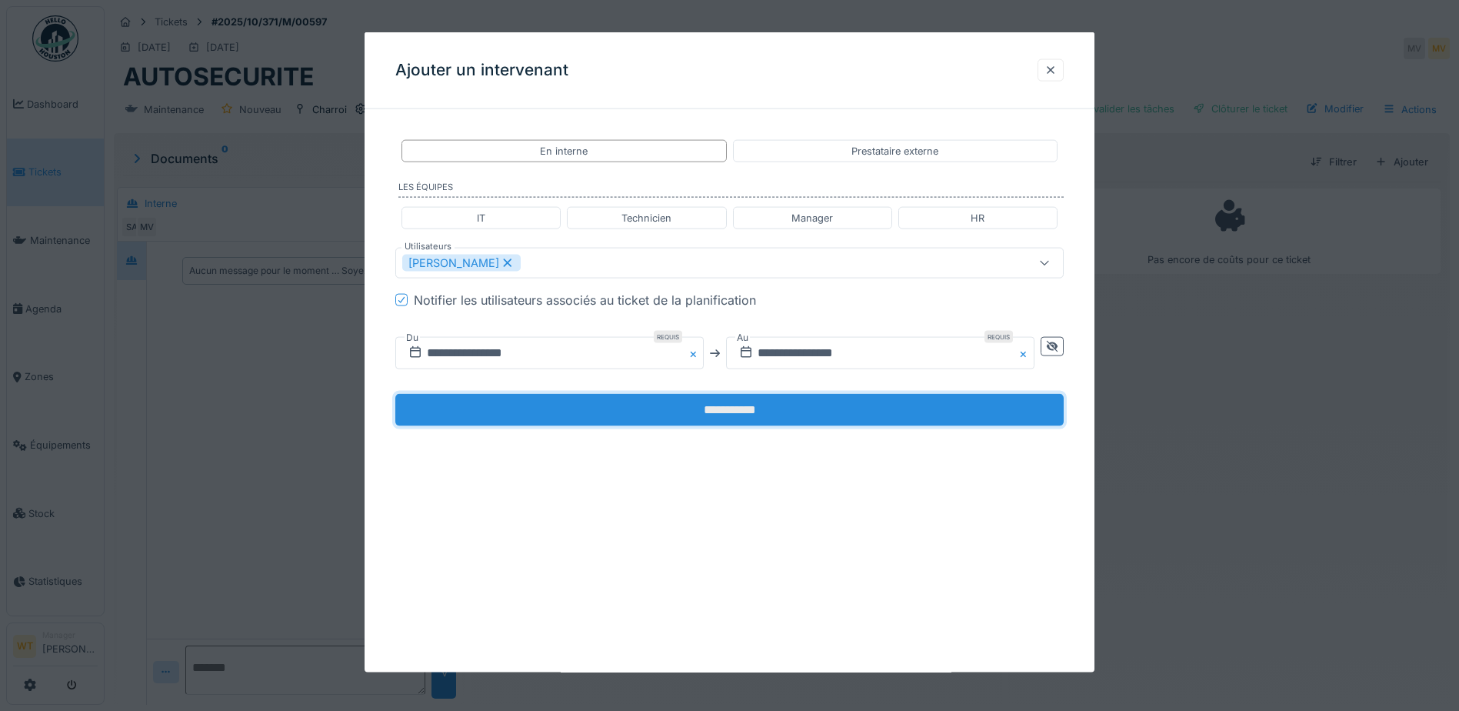
click at [592, 411] on input "**********" at bounding box center [729, 410] width 669 height 32
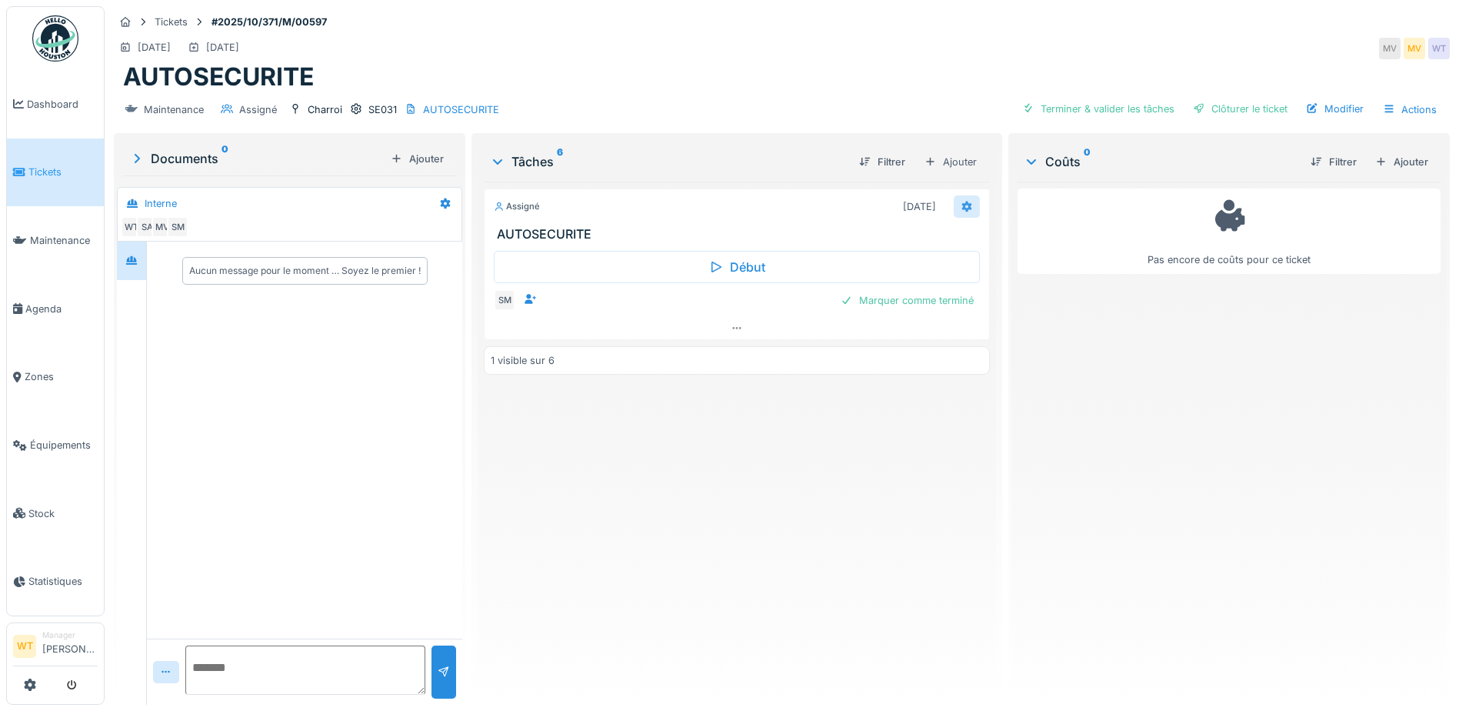
click at [962, 215] on div at bounding box center [967, 206] width 26 height 22
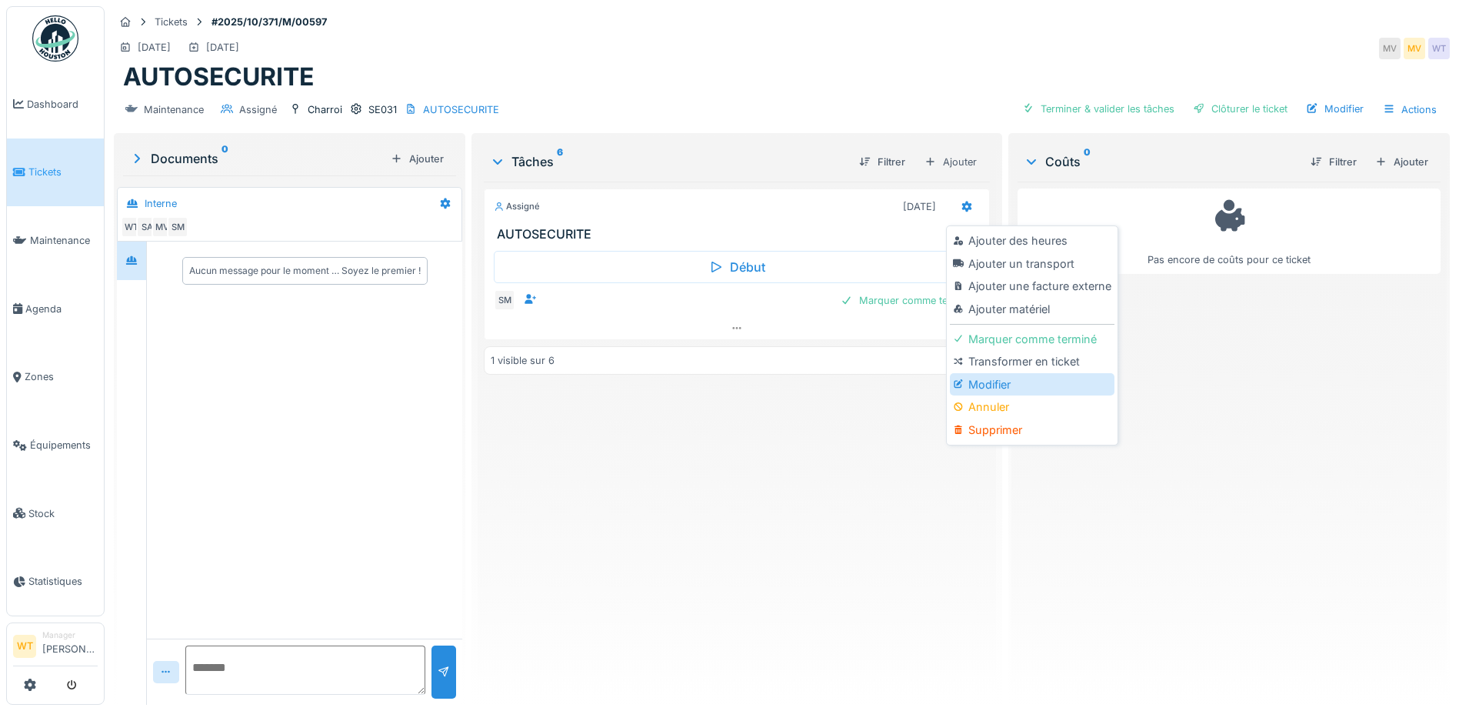
click at [1022, 387] on div "Modifier" at bounding box center [1032, 384] width 164 height 23
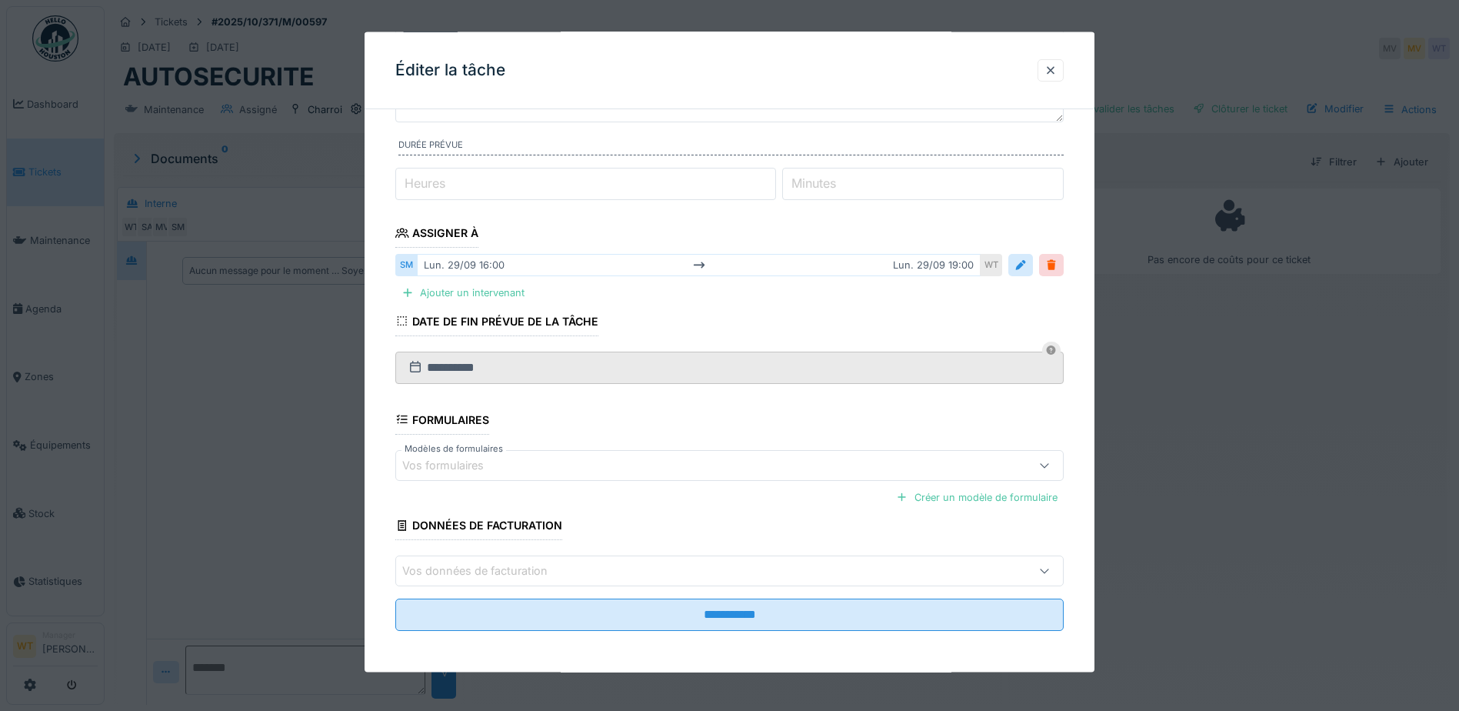
scroll to position [150, 0]
click at [539, 465] on div "Vos formulaires" at bounding box center [690, 463] width 576 height 17
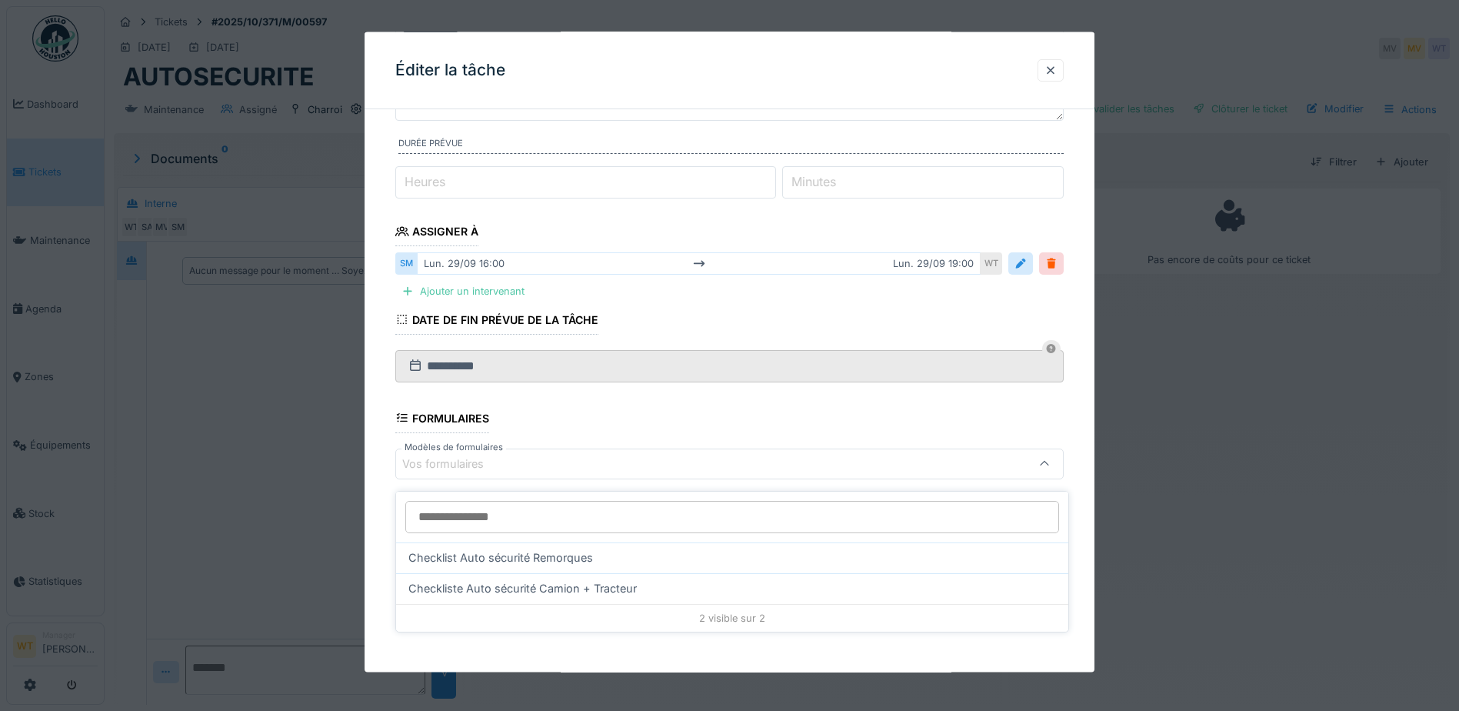
scroll to position [12, 0]
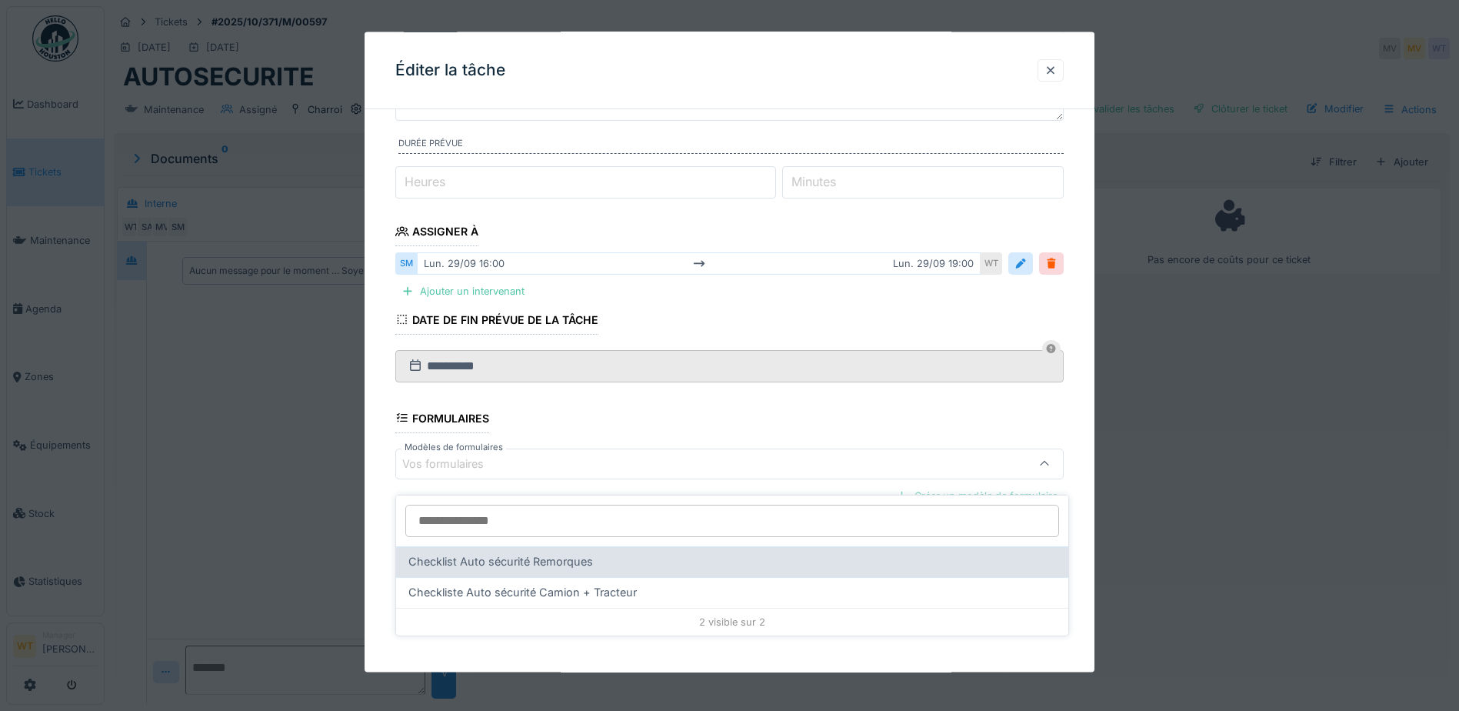
click at [576, 553] on span "Checklist Auto sécurité Remorques" at bounding box center [500, 561] width 185 height 17
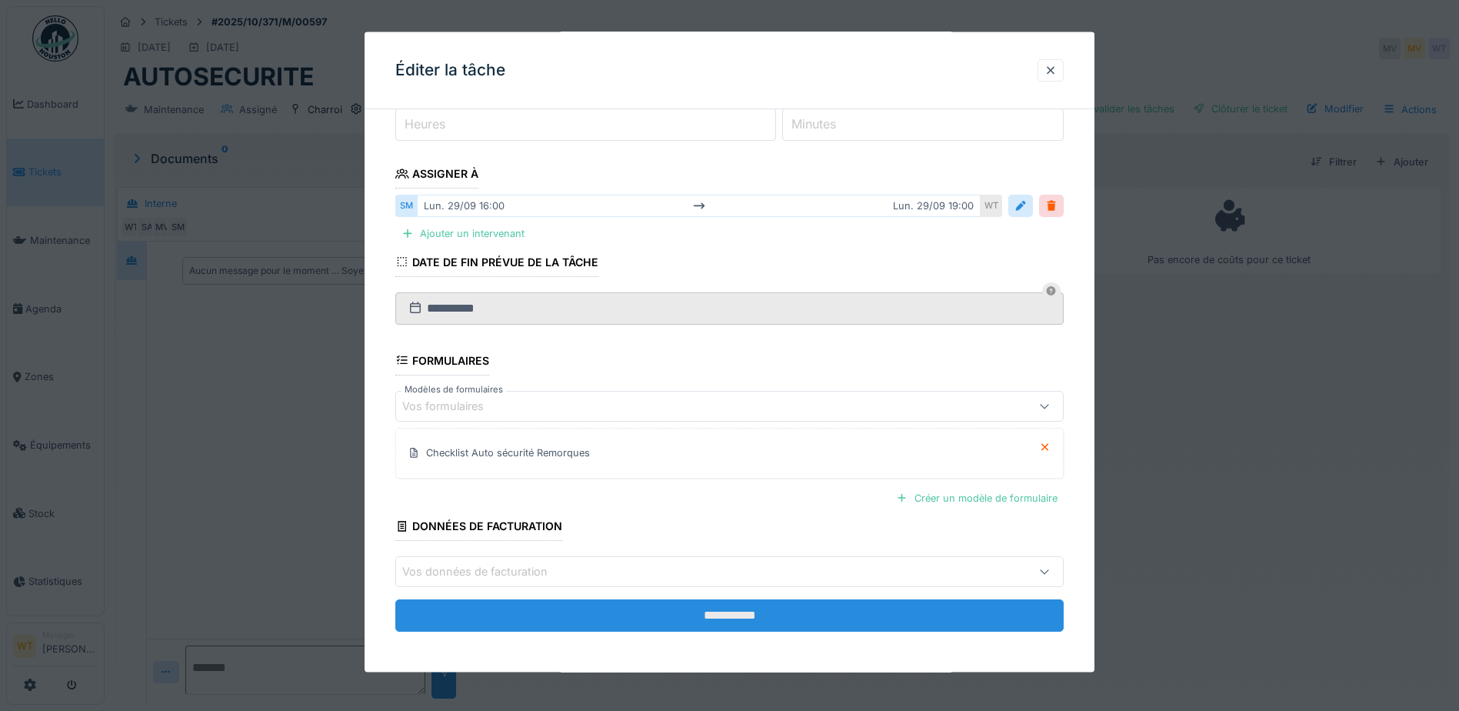
scroll to position [210, 0]
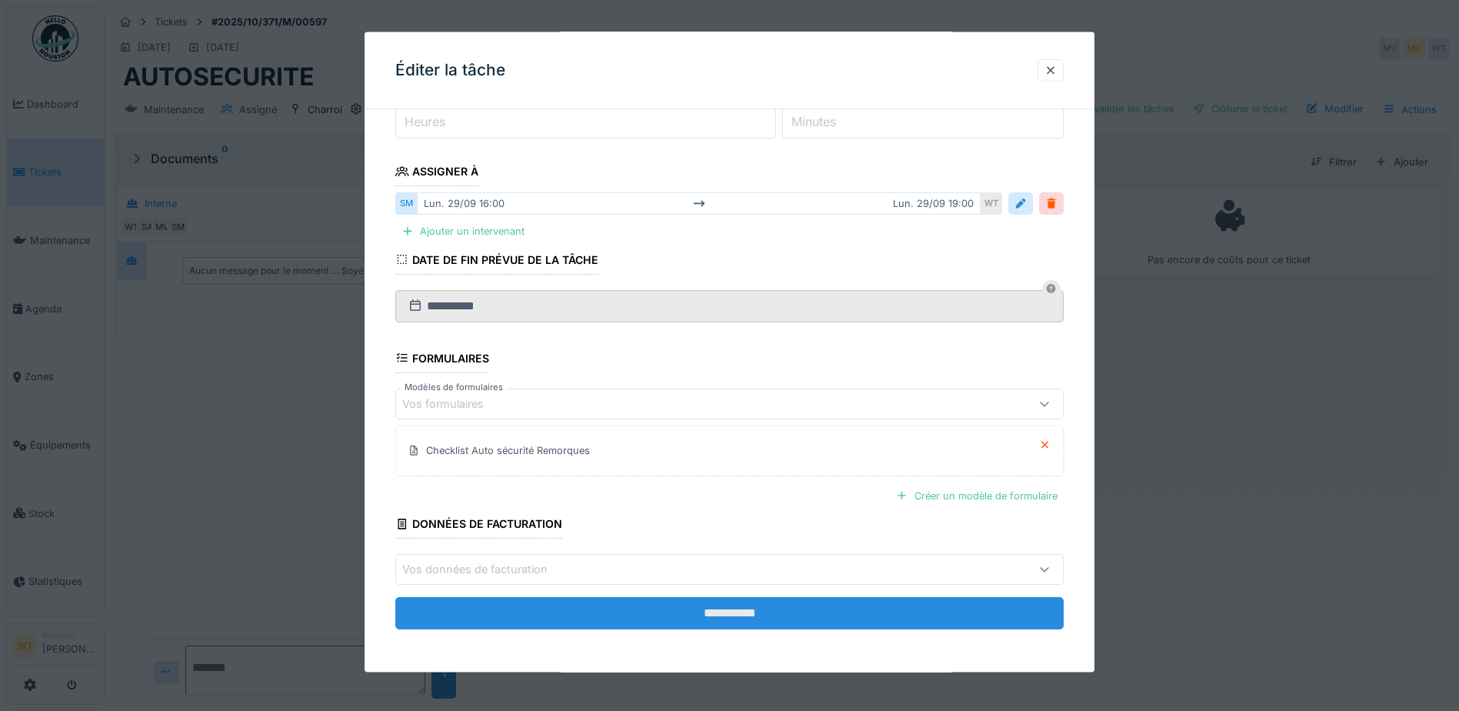
click at [649, 611] on input "**********" at bounding box center [729, 613] width 669 height 32
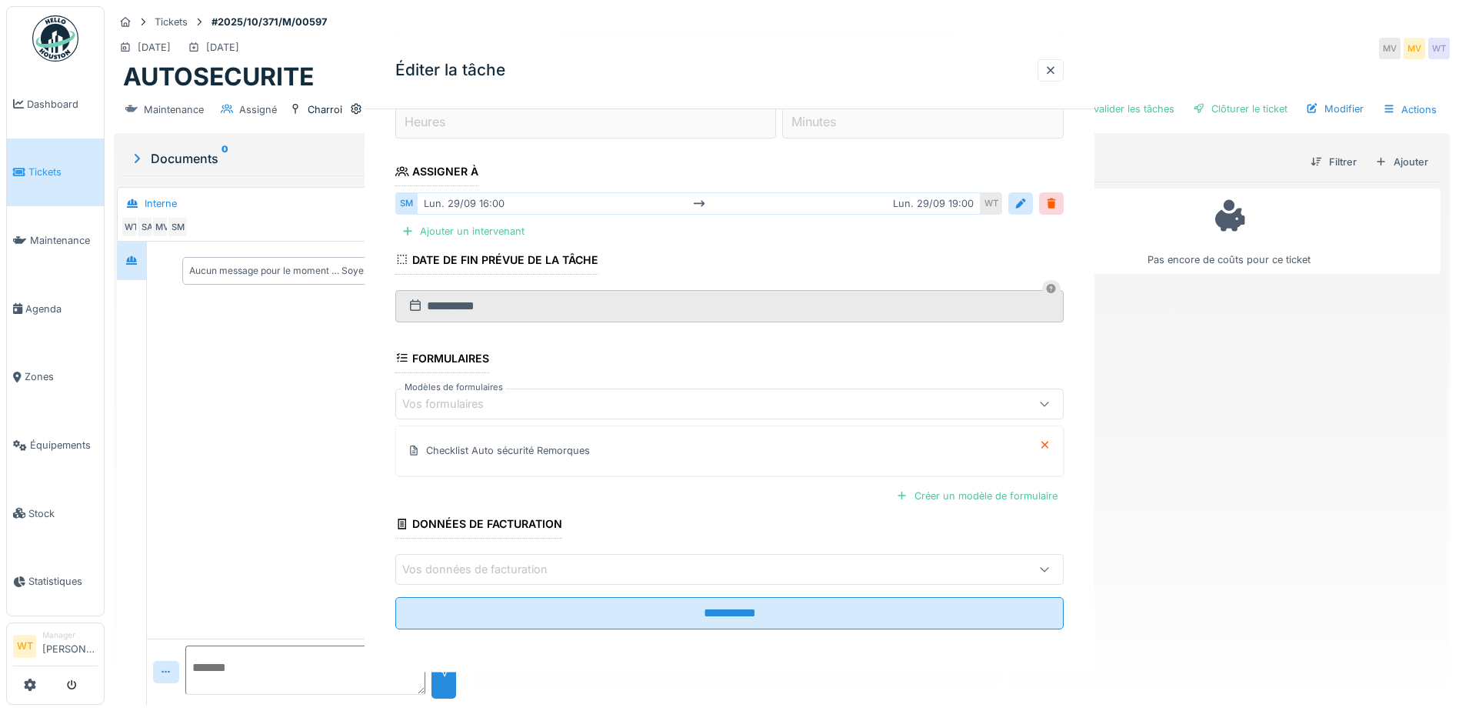
scroll to position [0, 0]
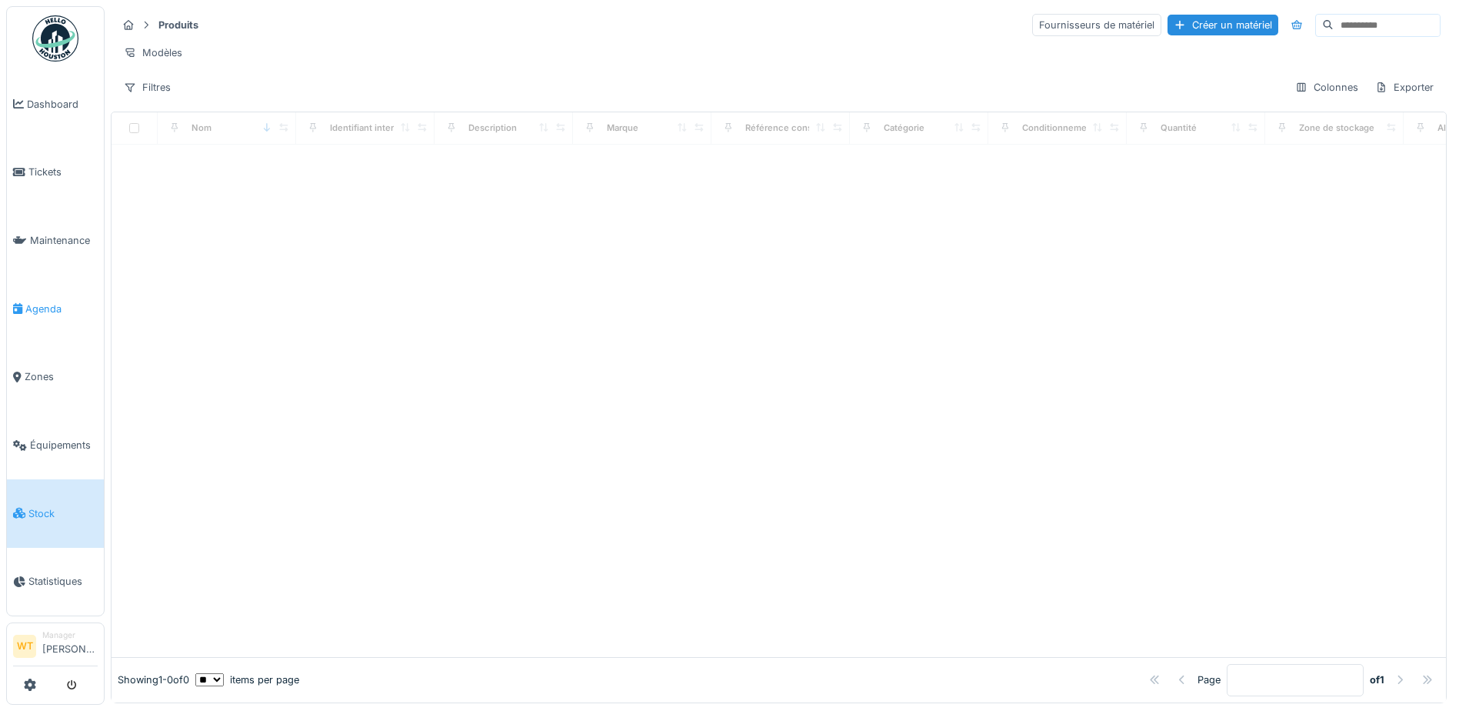
click at [52, 302] on span "Agenda" at bounding box center [61, 309] width 72 height 15
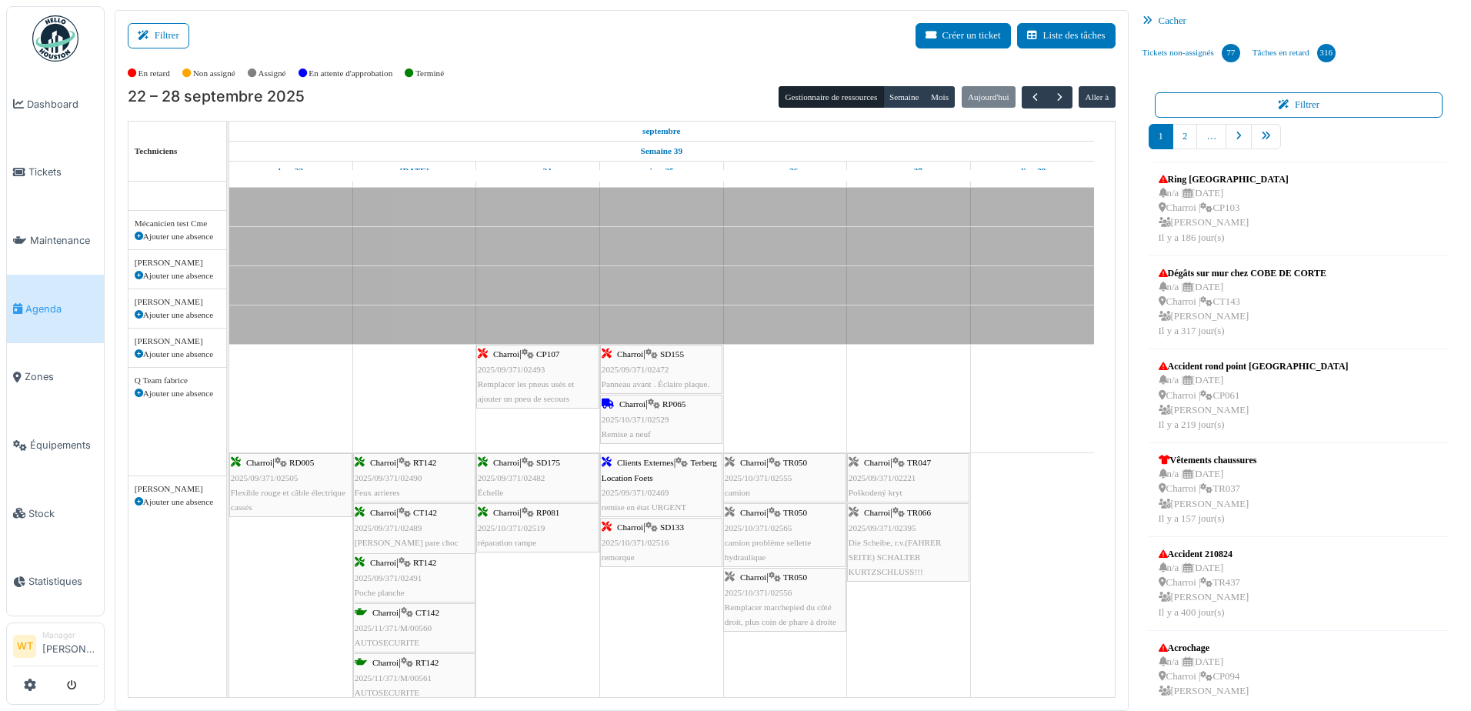
scroll to position [692, 0]
click at [793, 485] on div "Charroi | TR050 2025/10/371/02555 camion" at bounding box center [785, 477] width 120 height 45
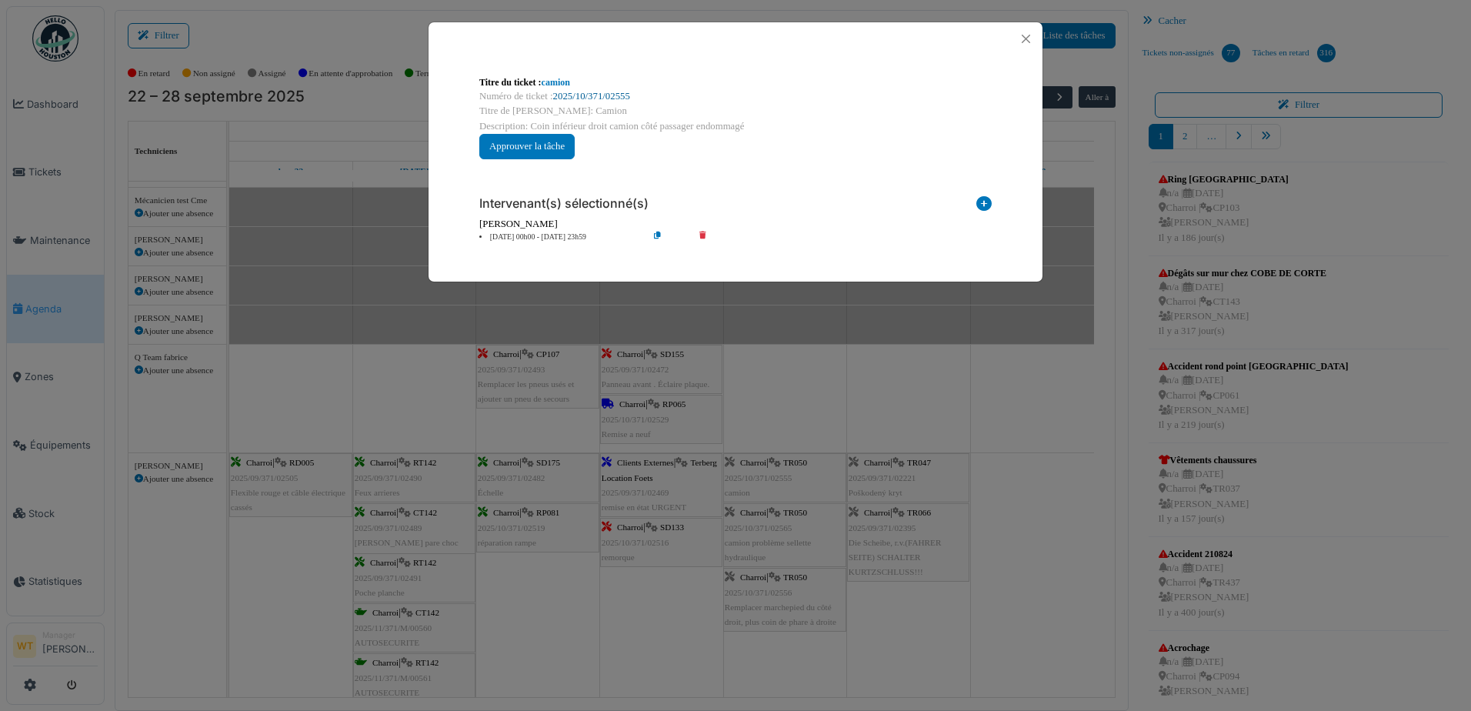
click at [562, 93] on link "2025/10/371/02555" at bounding box center [591, 96] width 77 height 11
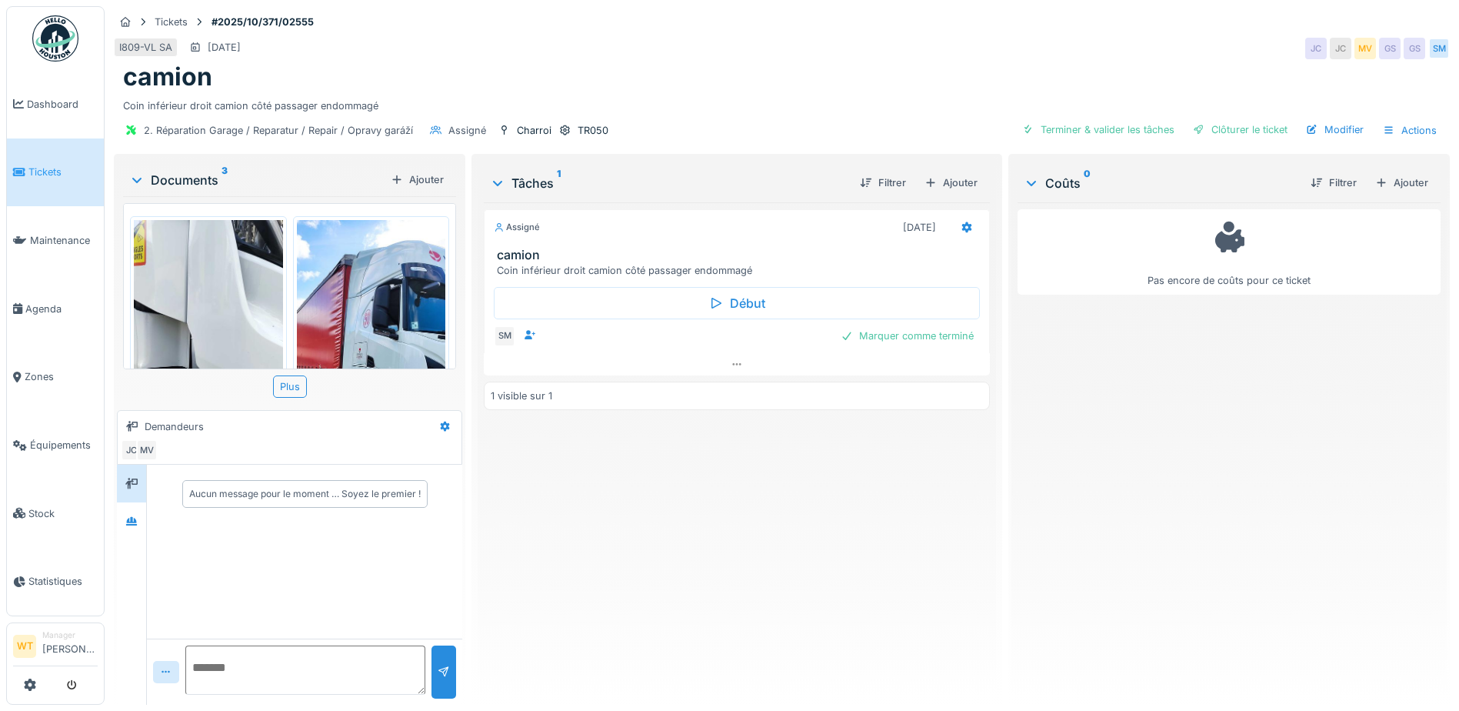
click at [240, 337] on img at bounding box center [208, 385] width 149 height 331
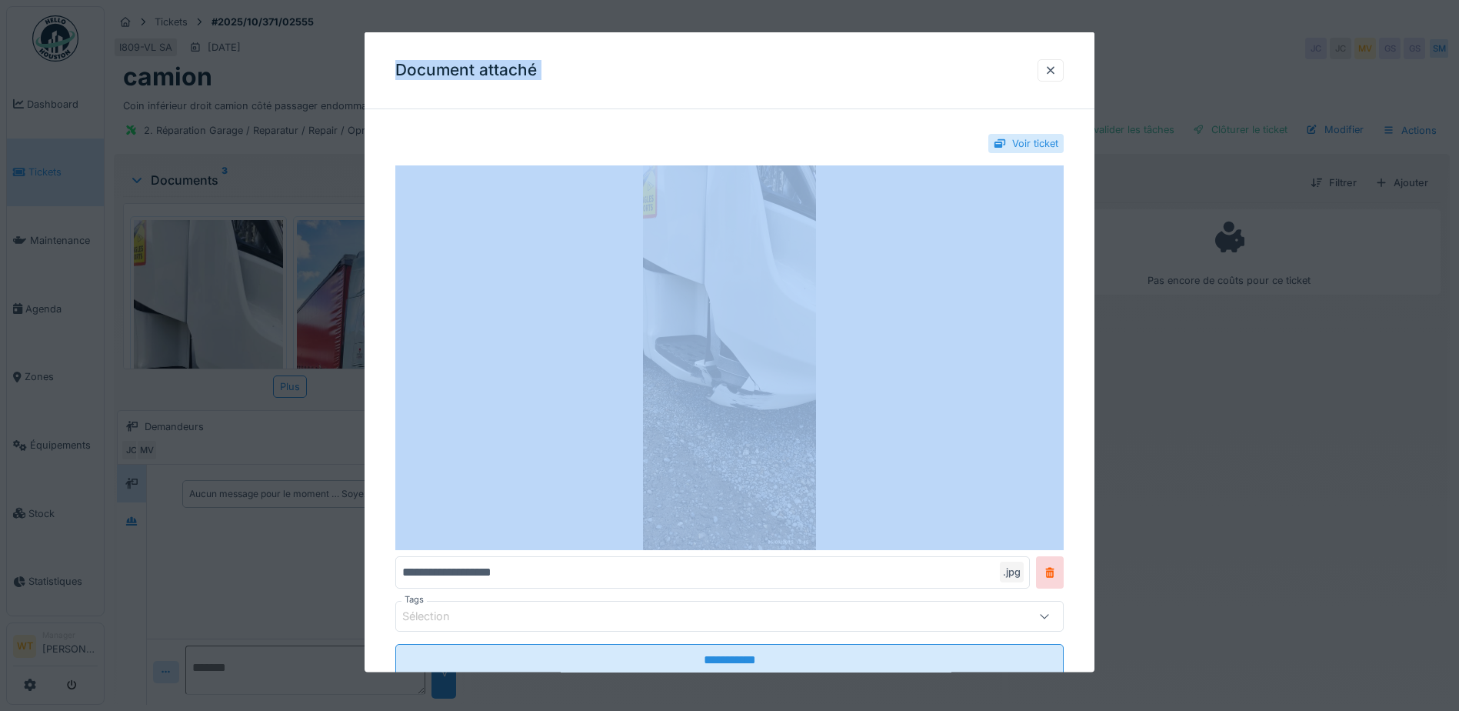
drag, startPoint x: 828, startPoint y: 62, endPoint x: 227, endPoint y: 138, distance: 605.5
click at [227, 138] on div "**********" at bounding box center [782, 355] width 1355 height 711
click at [720, 74] on div "Document attaché" at bounding box center [730, 70] width 730 height 77
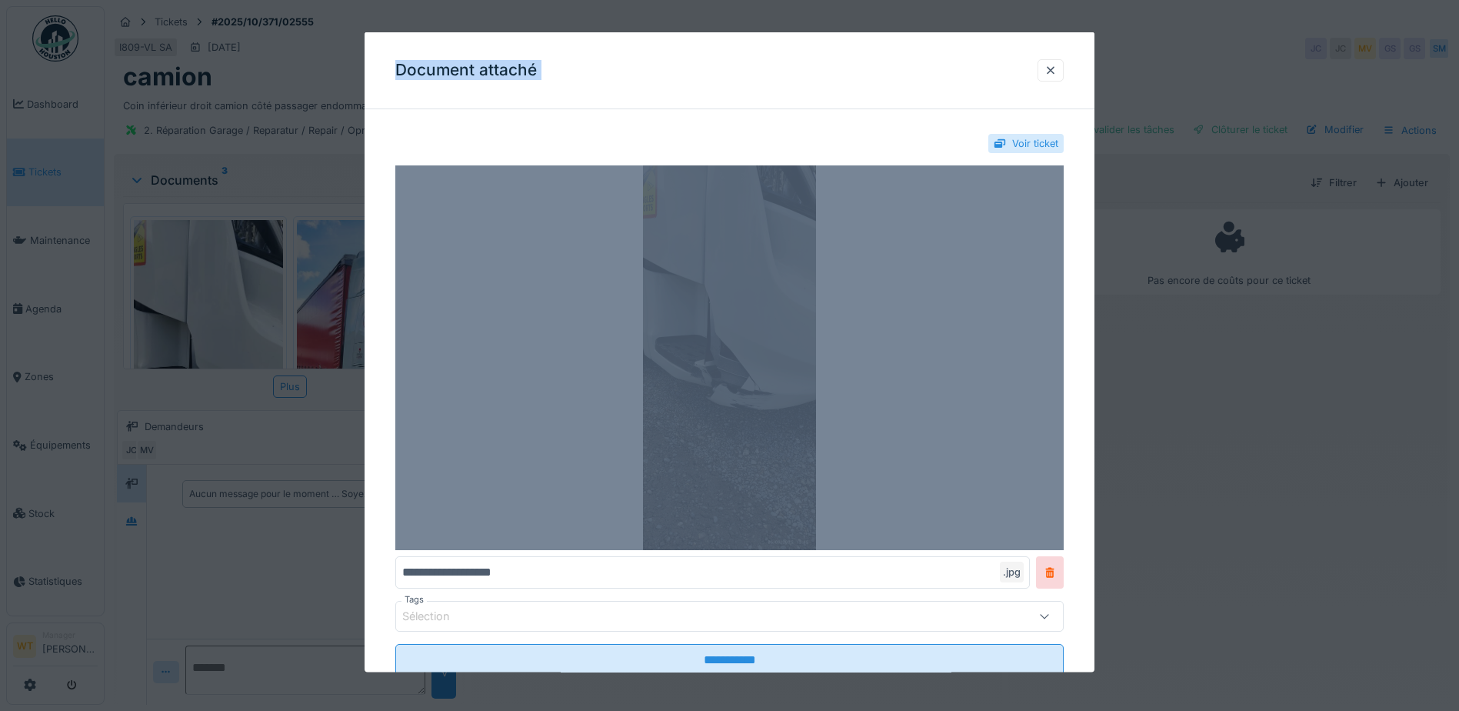
click at [769, 332] on img at bounding box center [729, 357] width 669 height 385
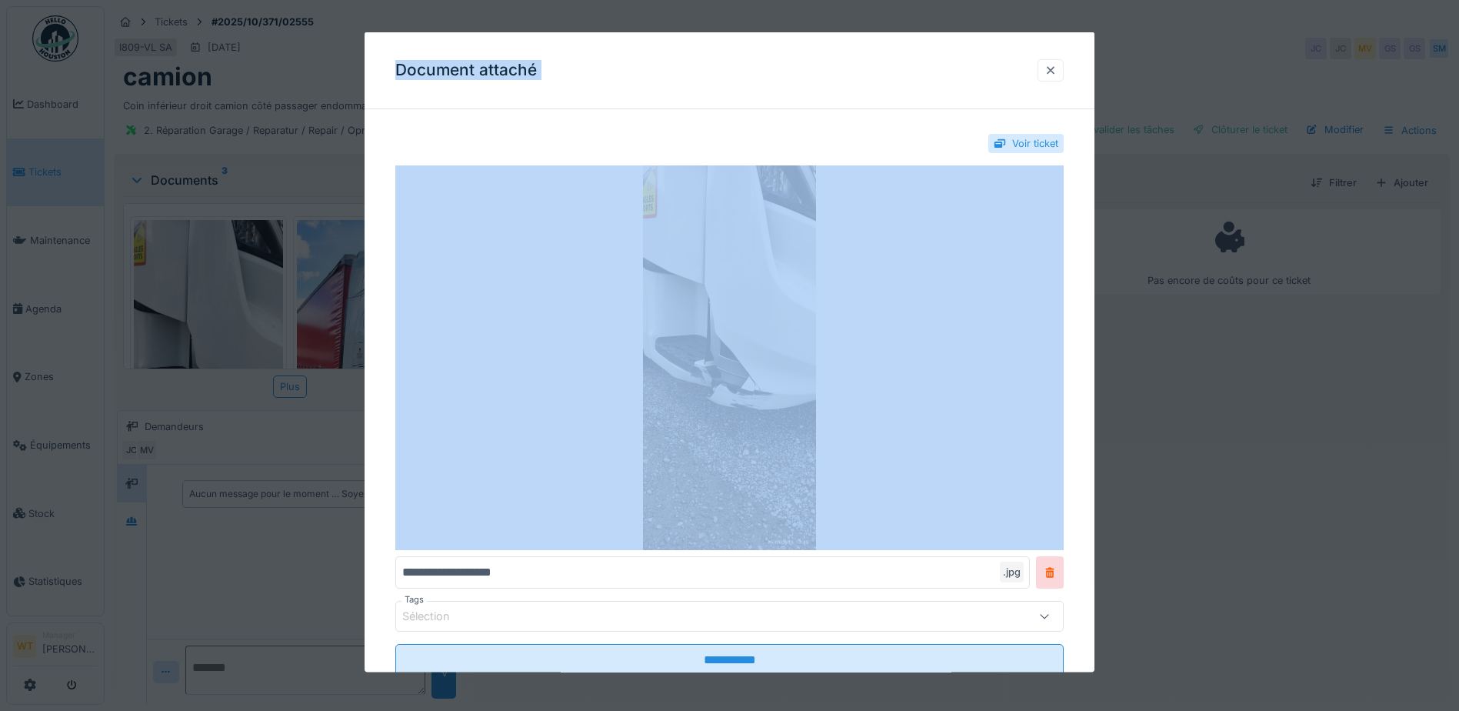
click at [1057, 72] on div at bounding box center [1051, 69] width 12 height 15
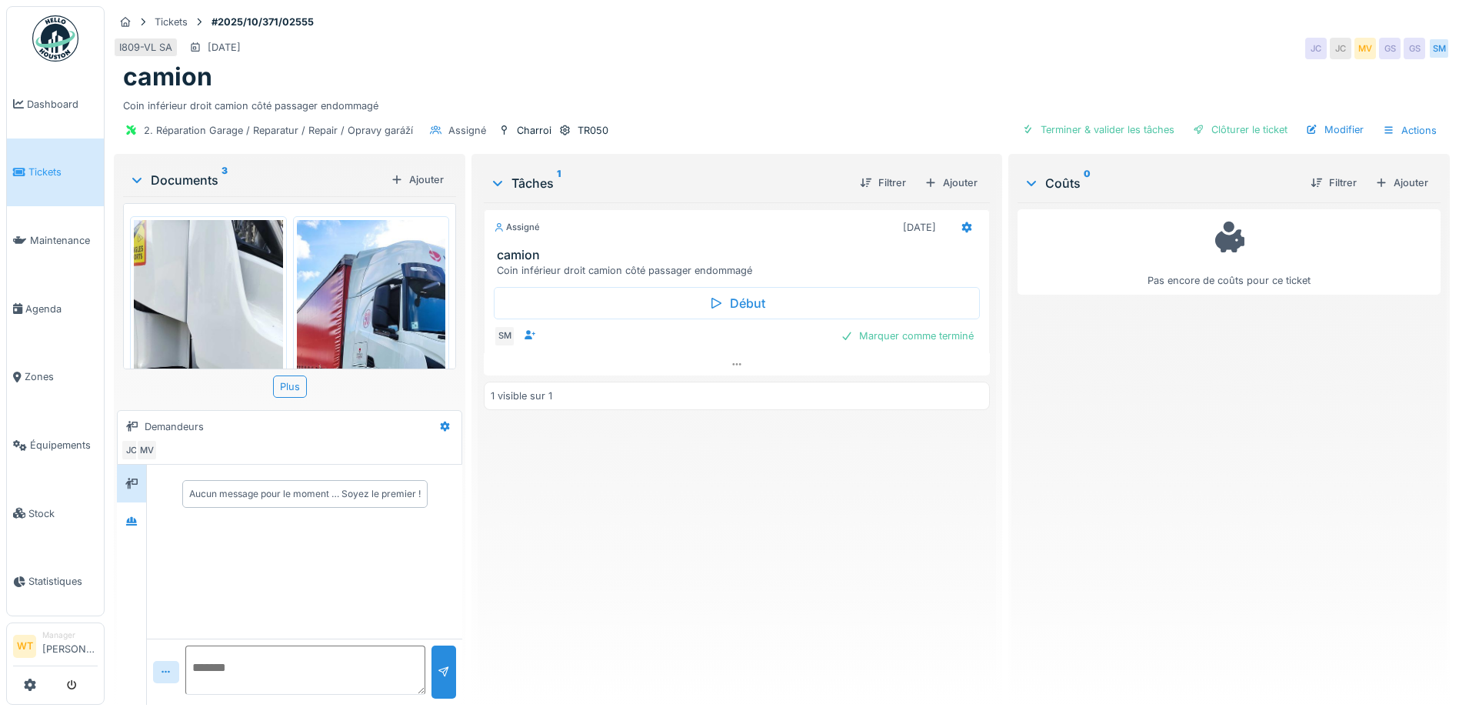
click at [381, 338] on img at bounding box center [371, 385] width 149 height 331
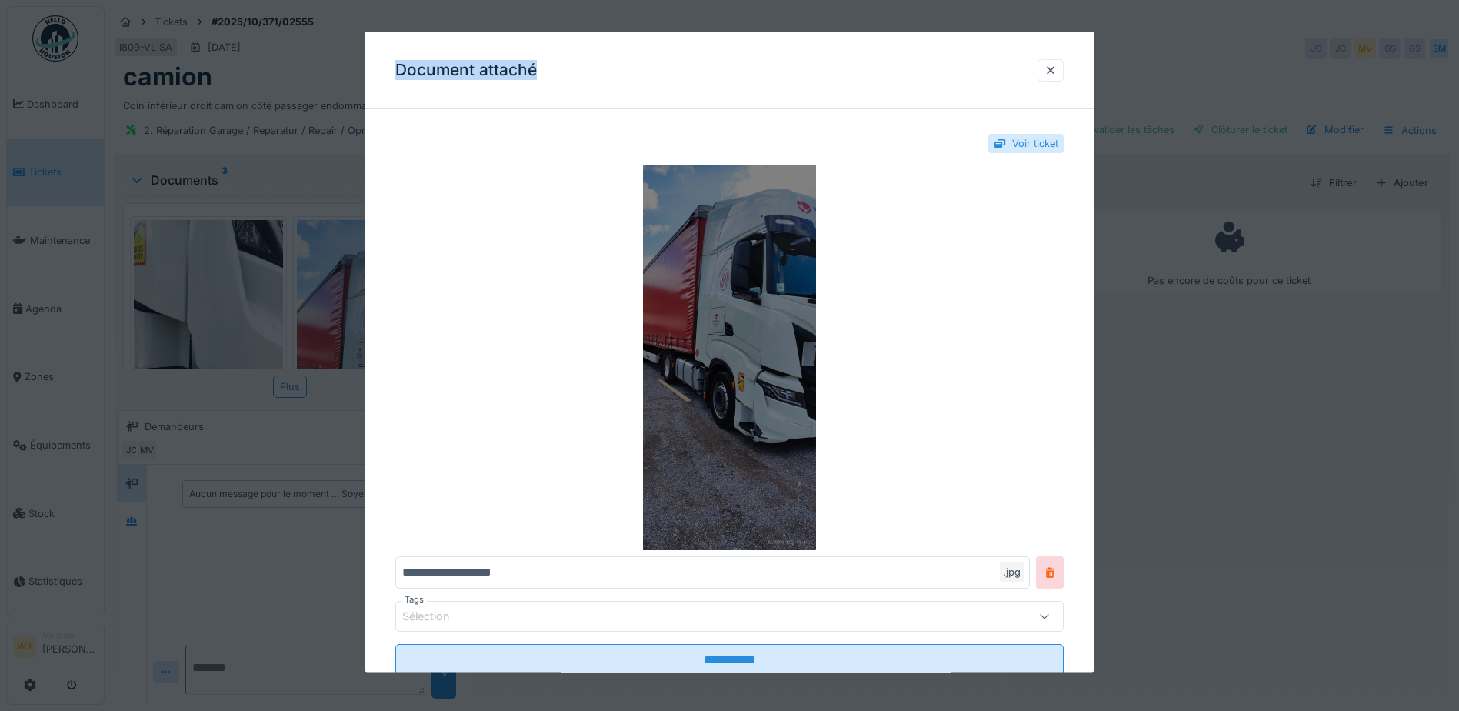
click at [713, 347] on img at bounding box center [729, 357] width 669 height 385
click at [800, 402] on img at bounding box center [729, 357] width 669 height 385
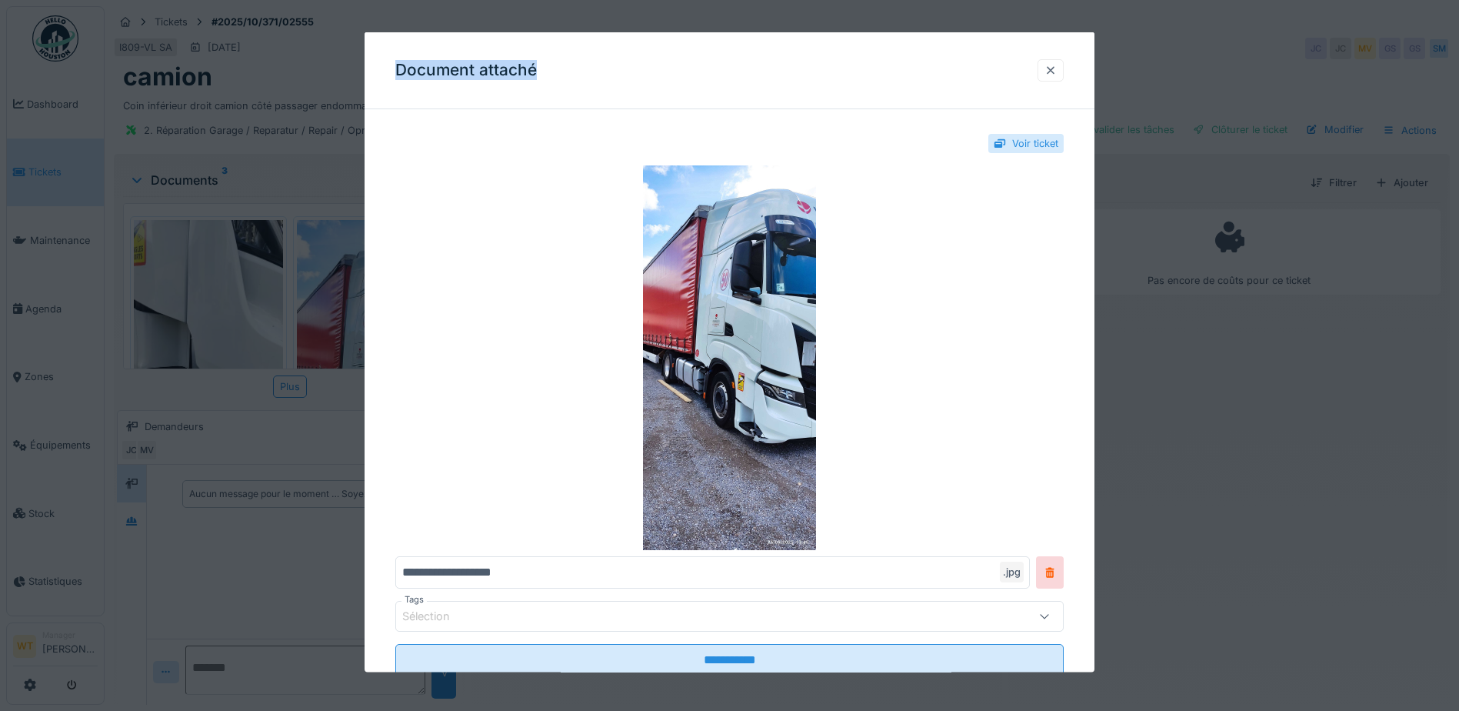
click at [1055, 66] on div at bounding box center [1051, 69] width 12 height 15
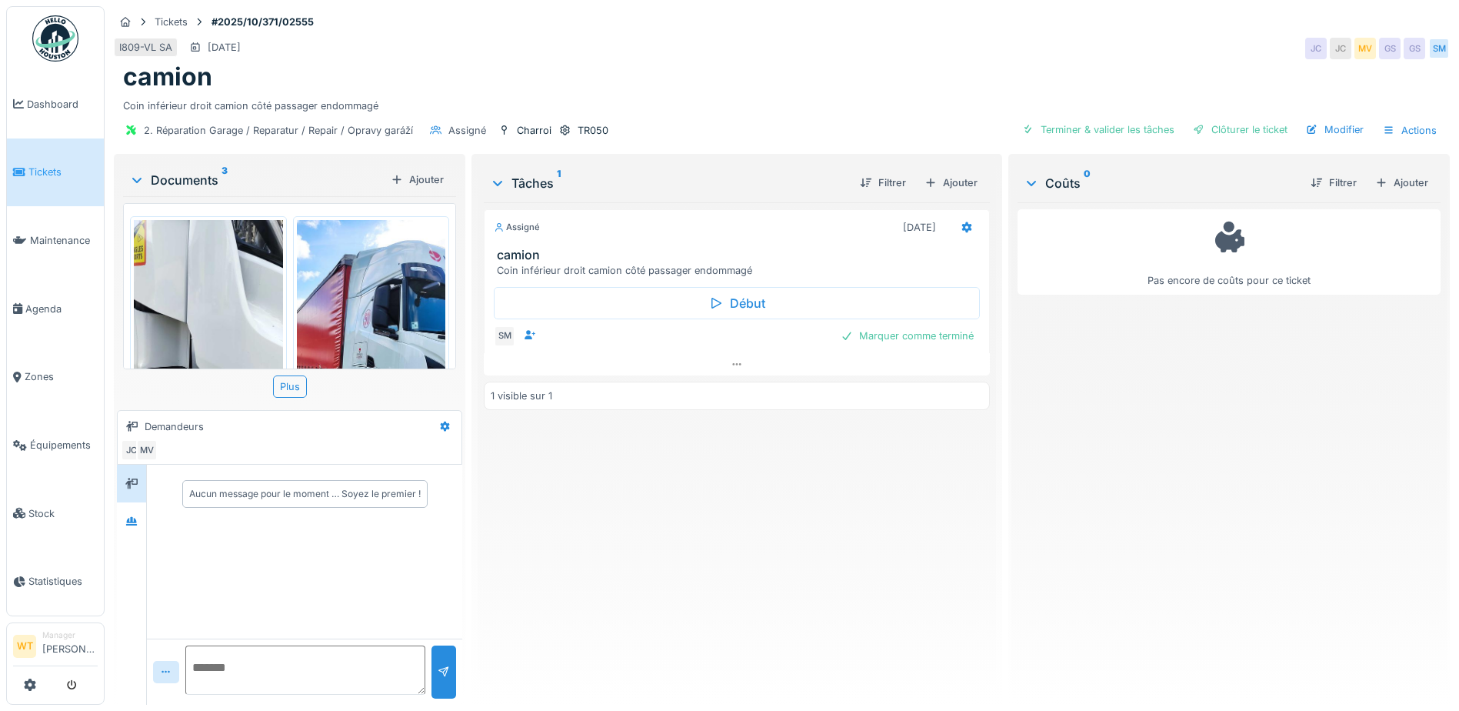
click at [347, 319] on img at bounding box center [371, 385] width 149 height 331
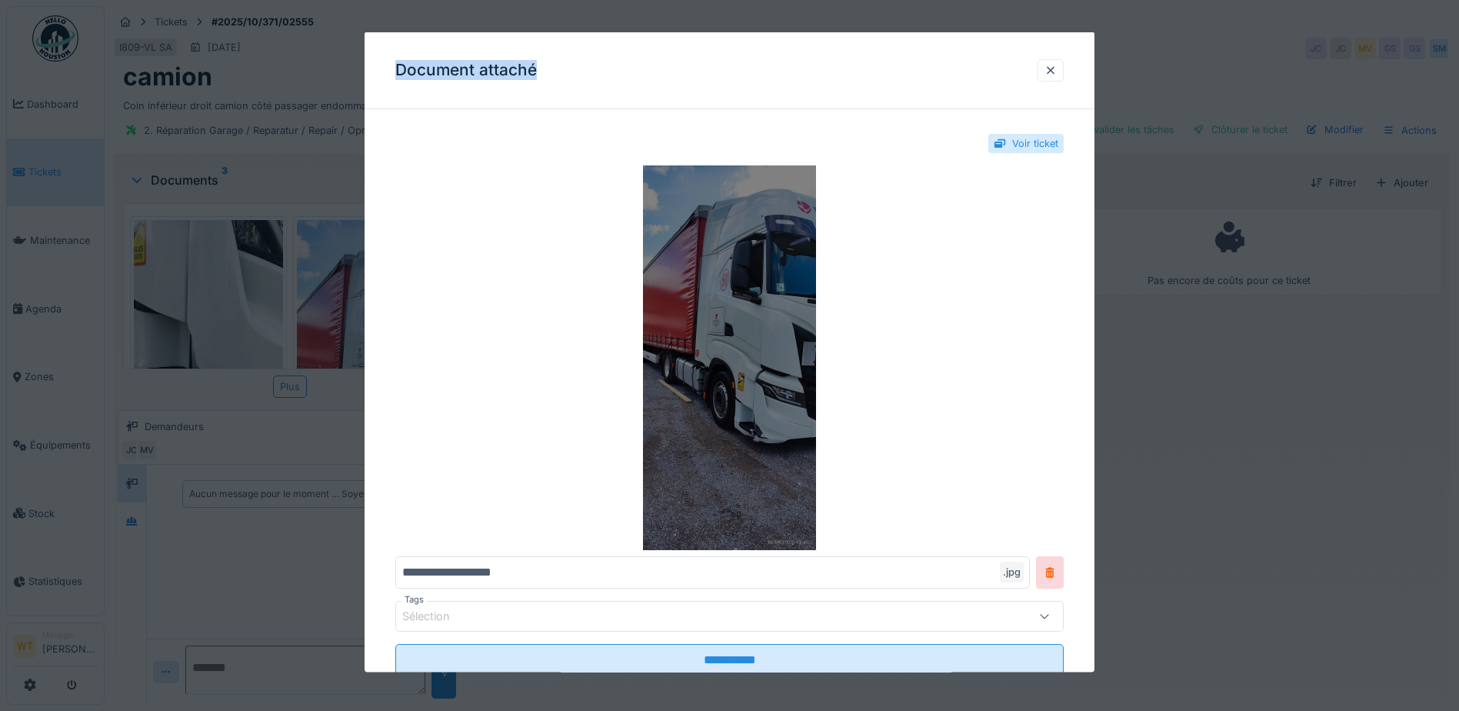
click at [788, 381] on img at bounding box center [729, 357] width 669 height 385
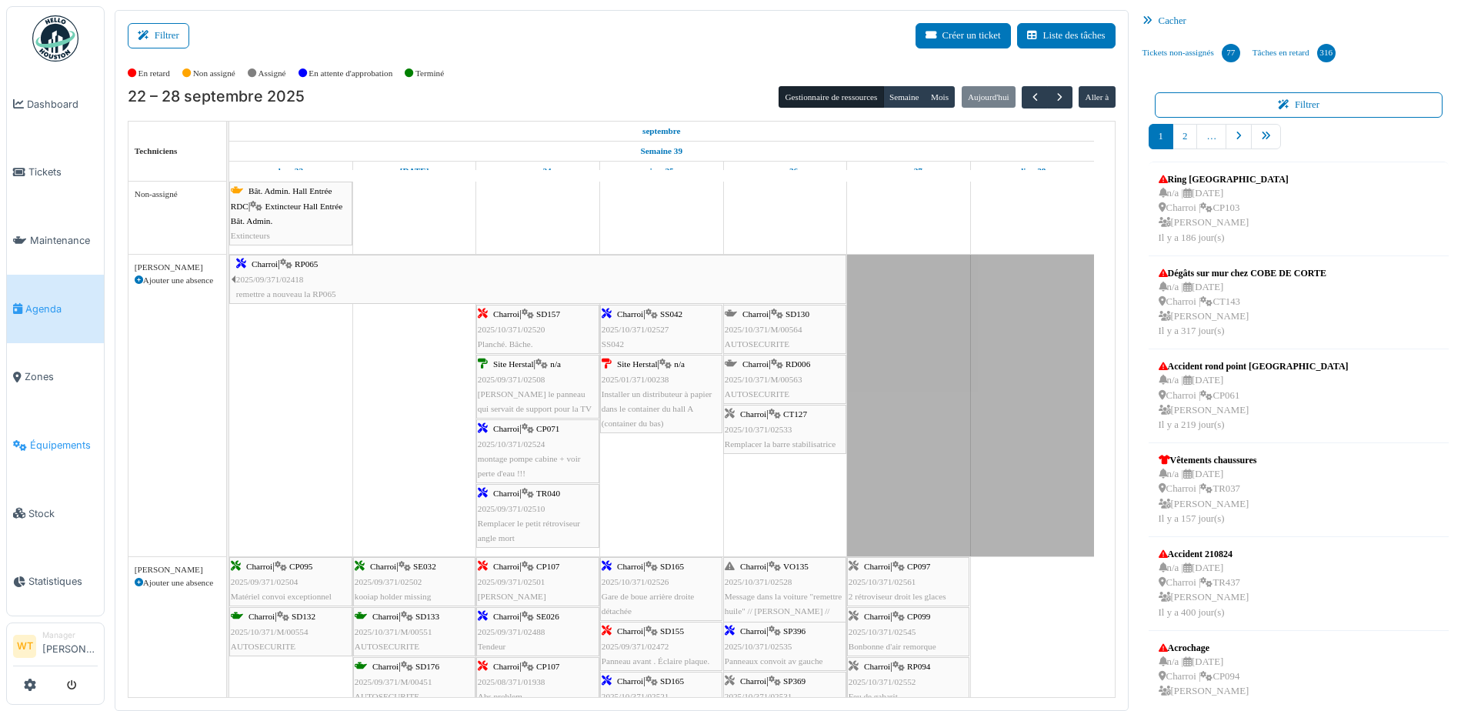
click at [52, 438] on span "Équipements" at bounding box center [64, 445] width 68 height 15
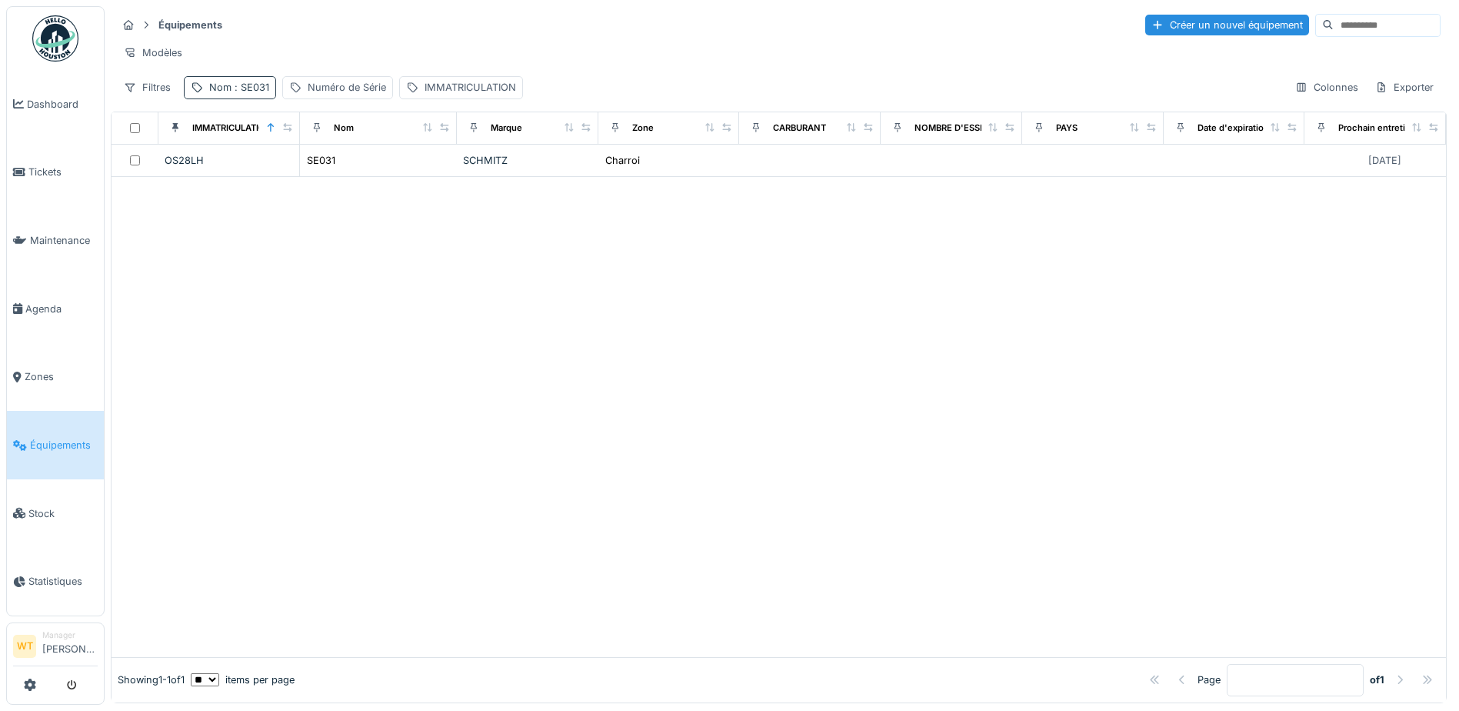
click at [257, 93] on span ": SE031" at bounding box center [251, 88] width 38 height 12
click at [332, 172] on icon at bounding box center [325, 173] width 12 height 10
click at [312, 178] on input "Nom" at bounding box center [267, 173] width 153 height 32
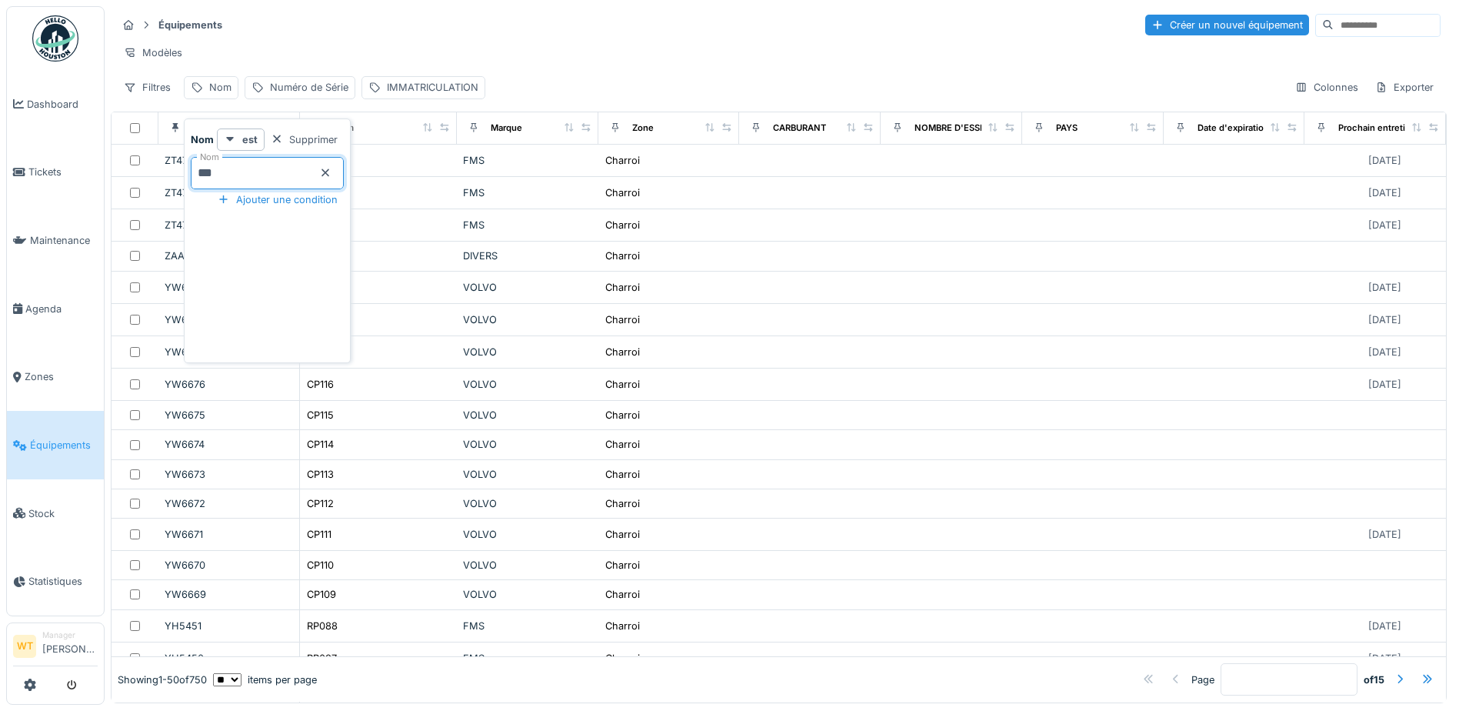
type input "***"
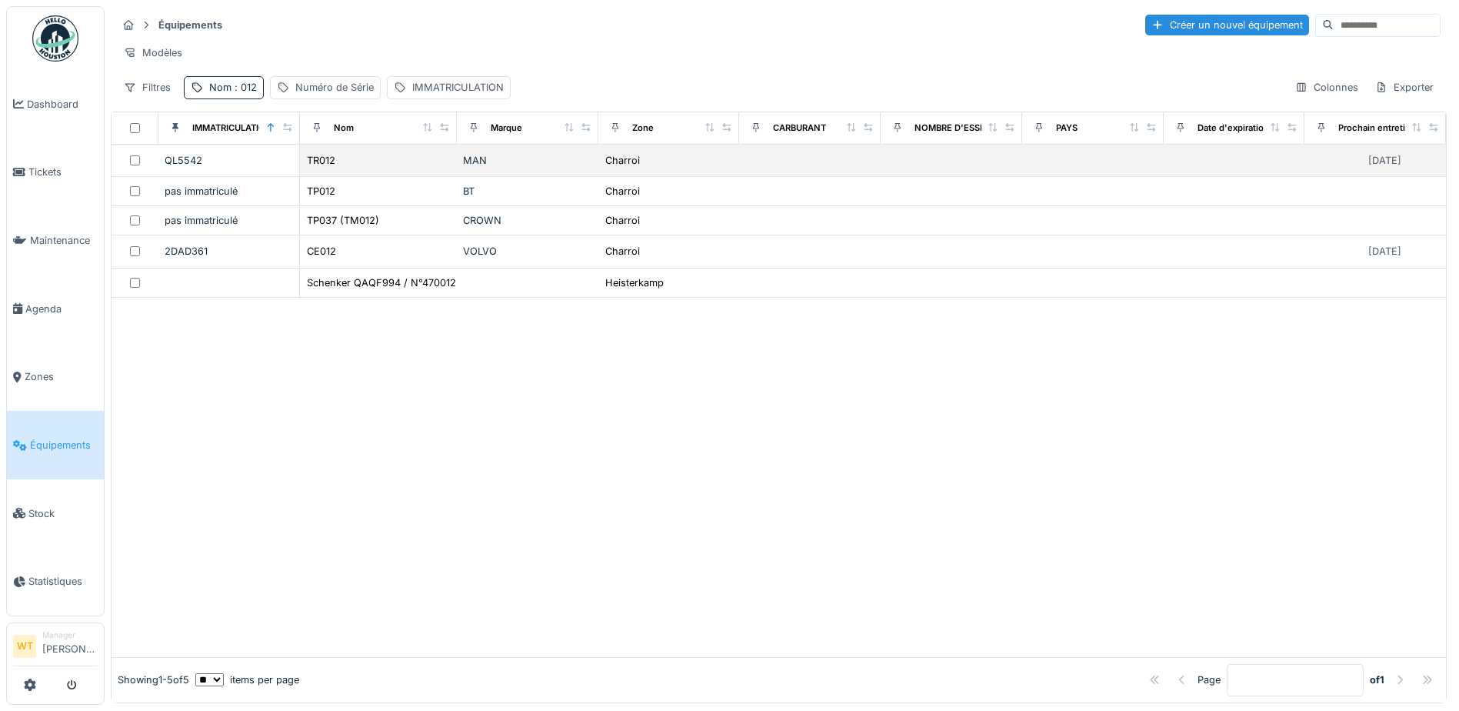
click at [403, 168] on div "TR012" at bounding box center [378, 160] width 145 height 16
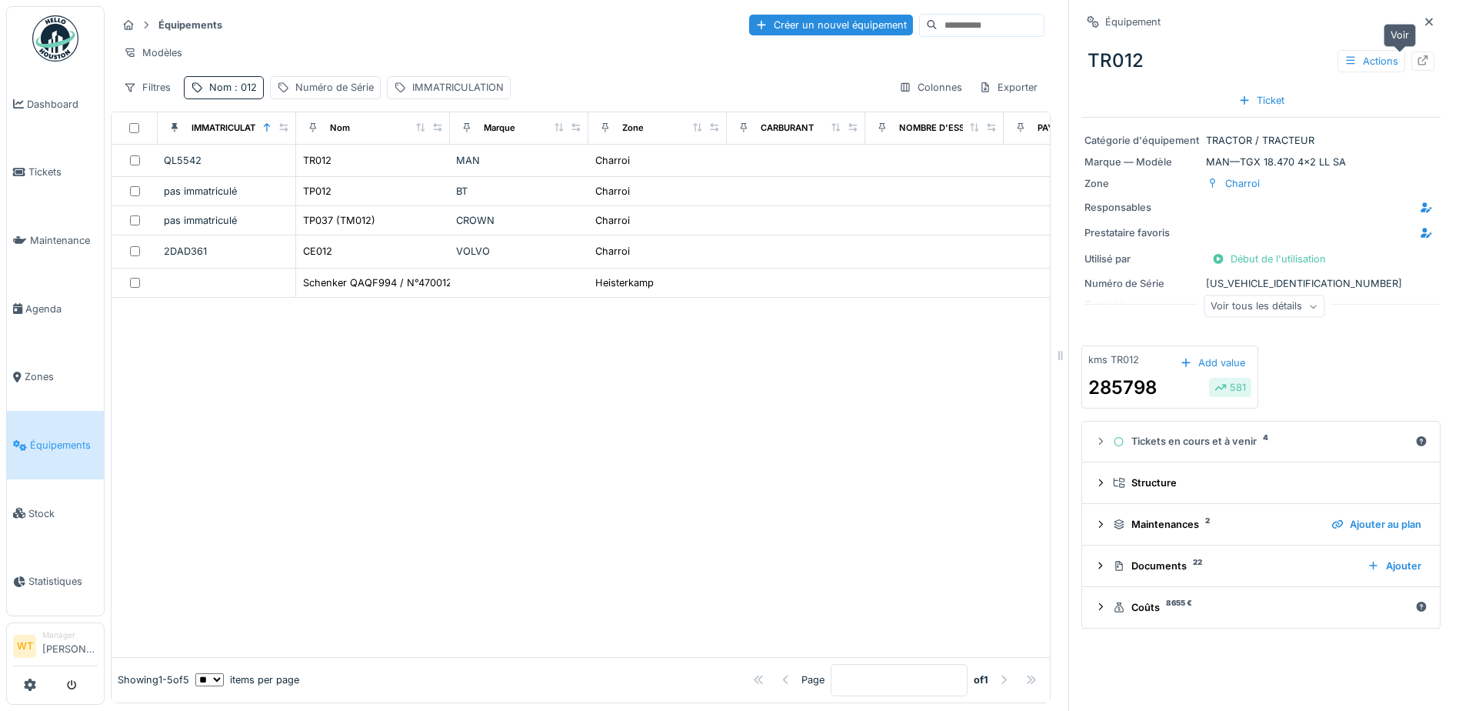
click at [1417, 56] on icon at bounding box center [1423, 60] width 12 height 10
click at [42, 293] on link "Agenda" at bounding box center [55, 309] width 97 height 68
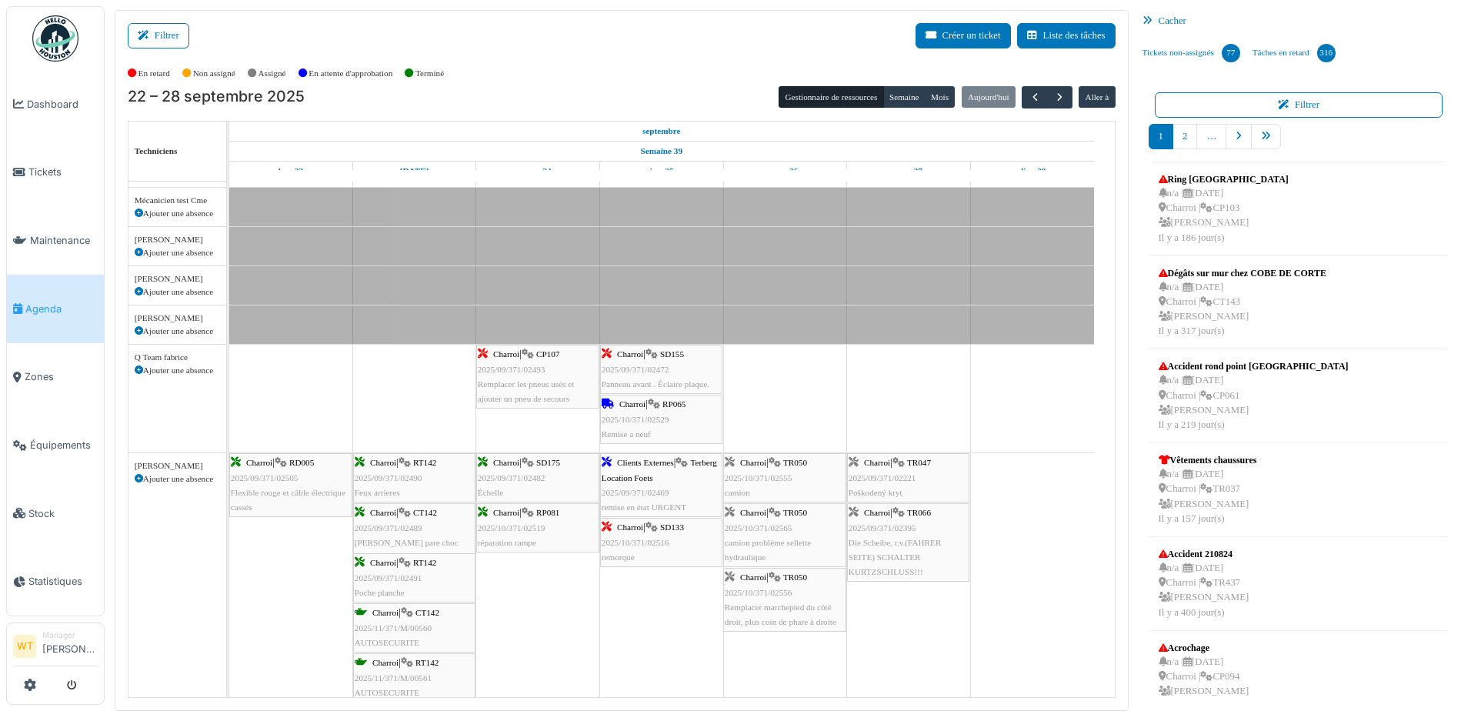
click at [798, 480] on div "Charroi | TR050 2025/10/371/02555 camion" at bounding box center [785, 477] width 120 height 45
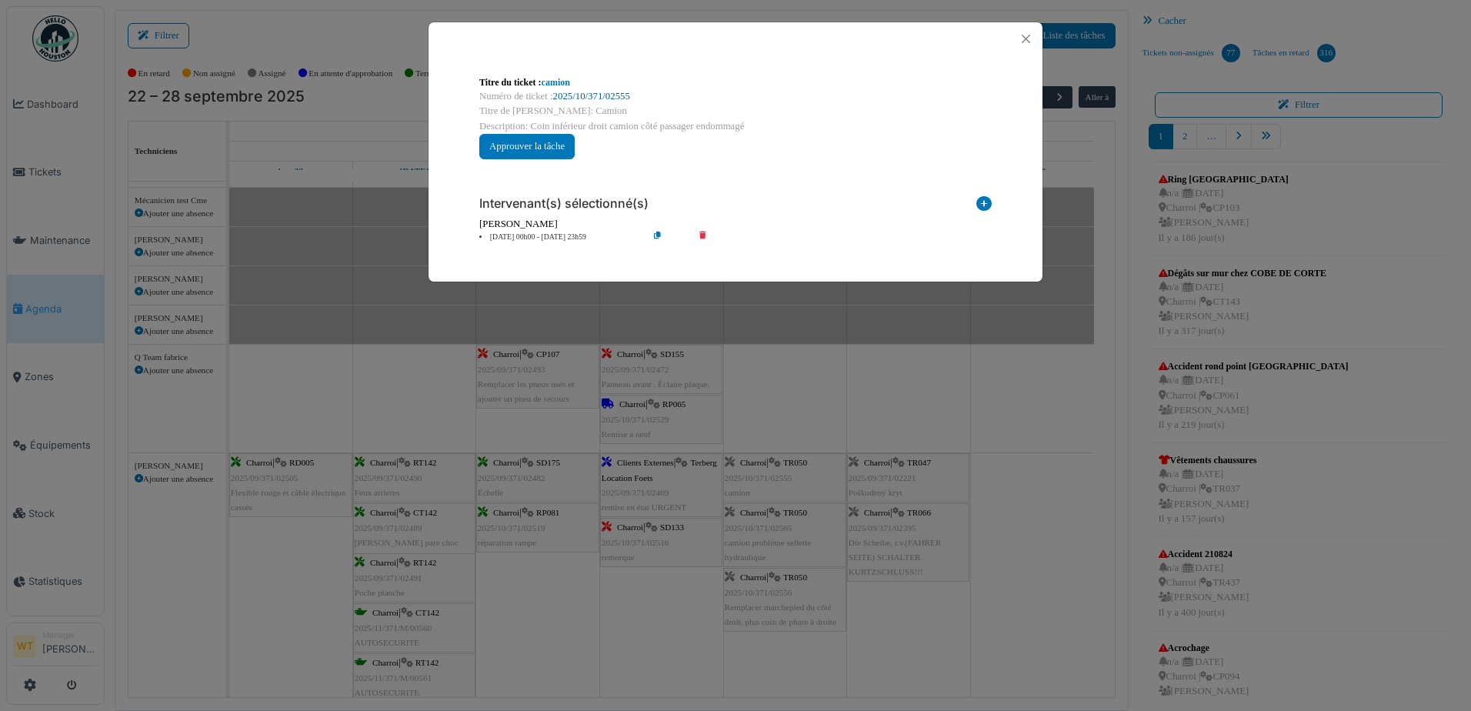
click at [606, 95] on link "2025/10/371/02555" at bounding box center [591, 96] width 77 height 11
click at [1021, 38] on button "Close" at bounding box center [1025, 38] width 21 height 21
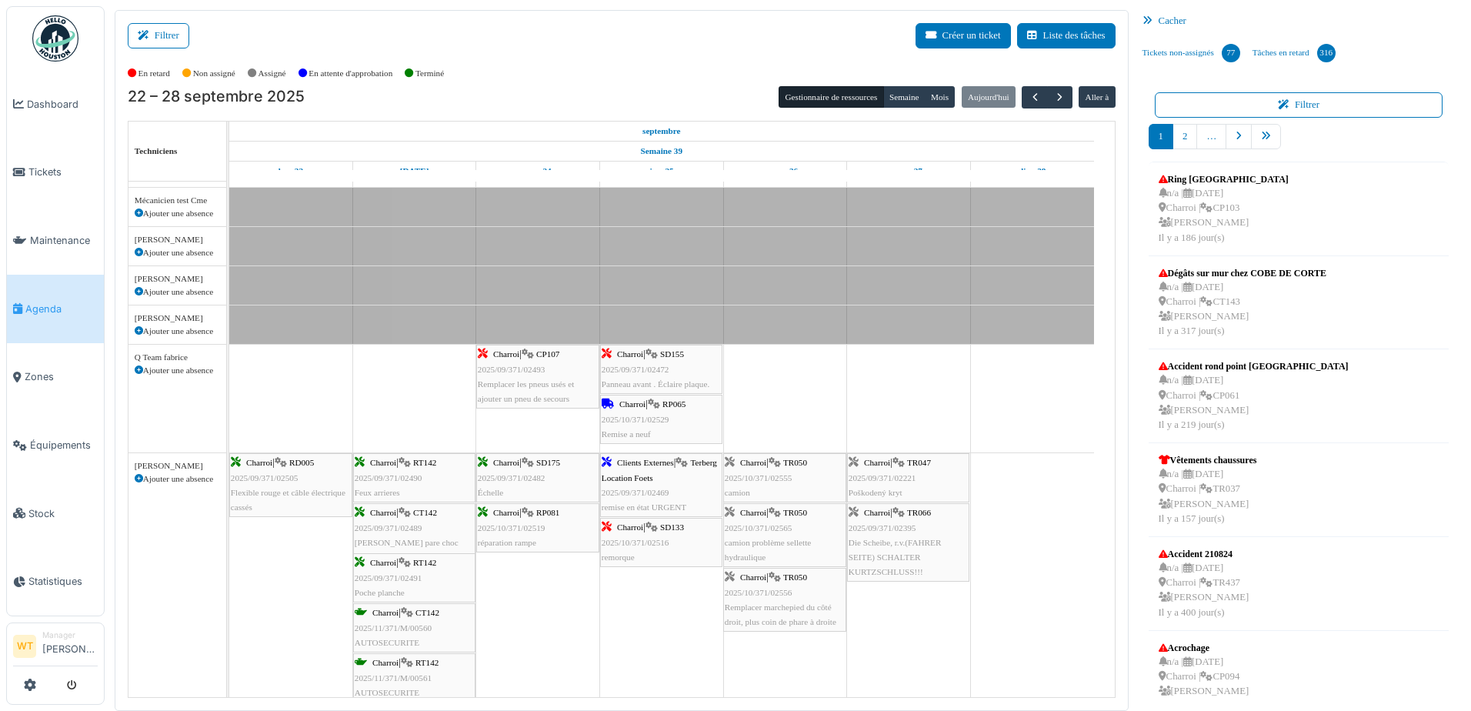
click at [774, 521] on div "Charroi | TR050 2025/10/371/02565 camion problème sellette hydraulique" at bounding box center [785, 534] width 120 height 59
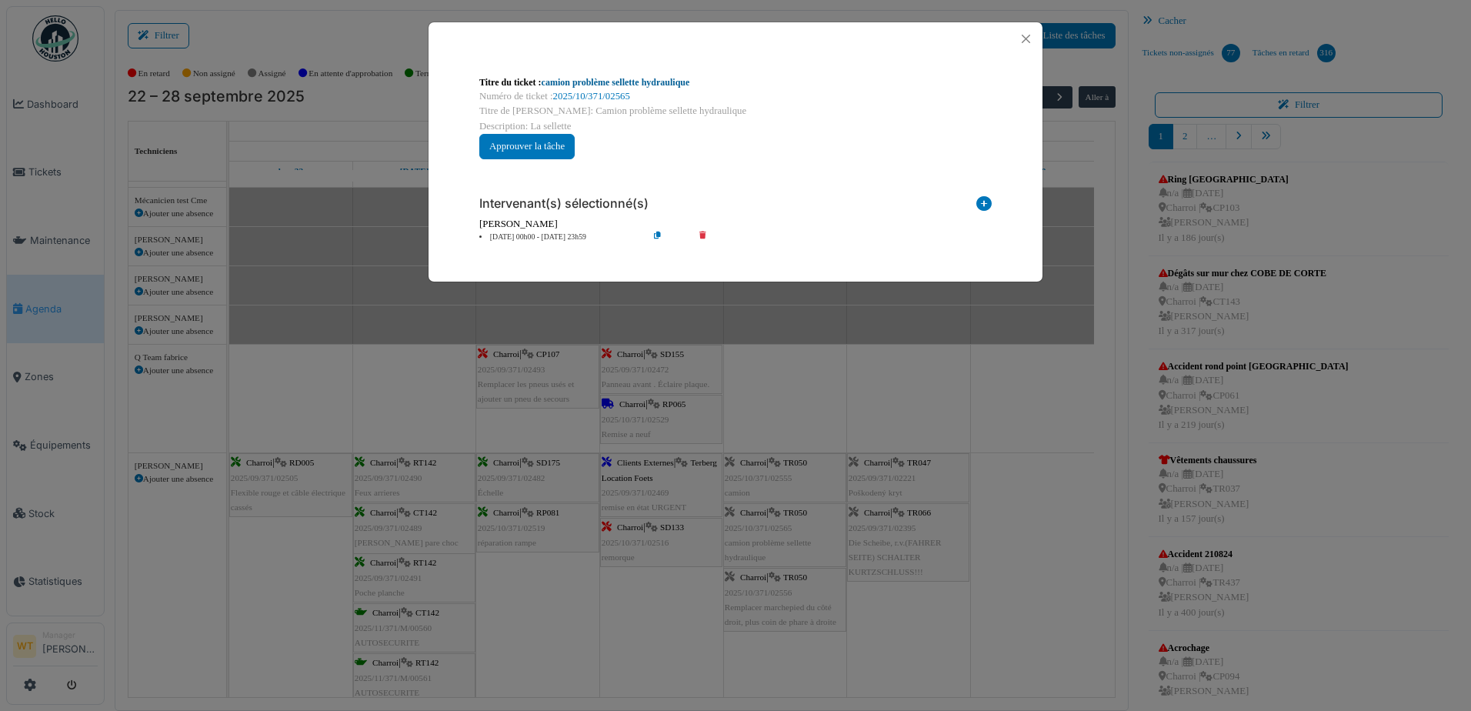
click at [642, 85] on link "camion problème sellette hydraulique" at bounding box center [616, 82] width 148 height 11
click at [1029, 35] on button "Close" at bounding box center [1025, 38] width 21 height 21
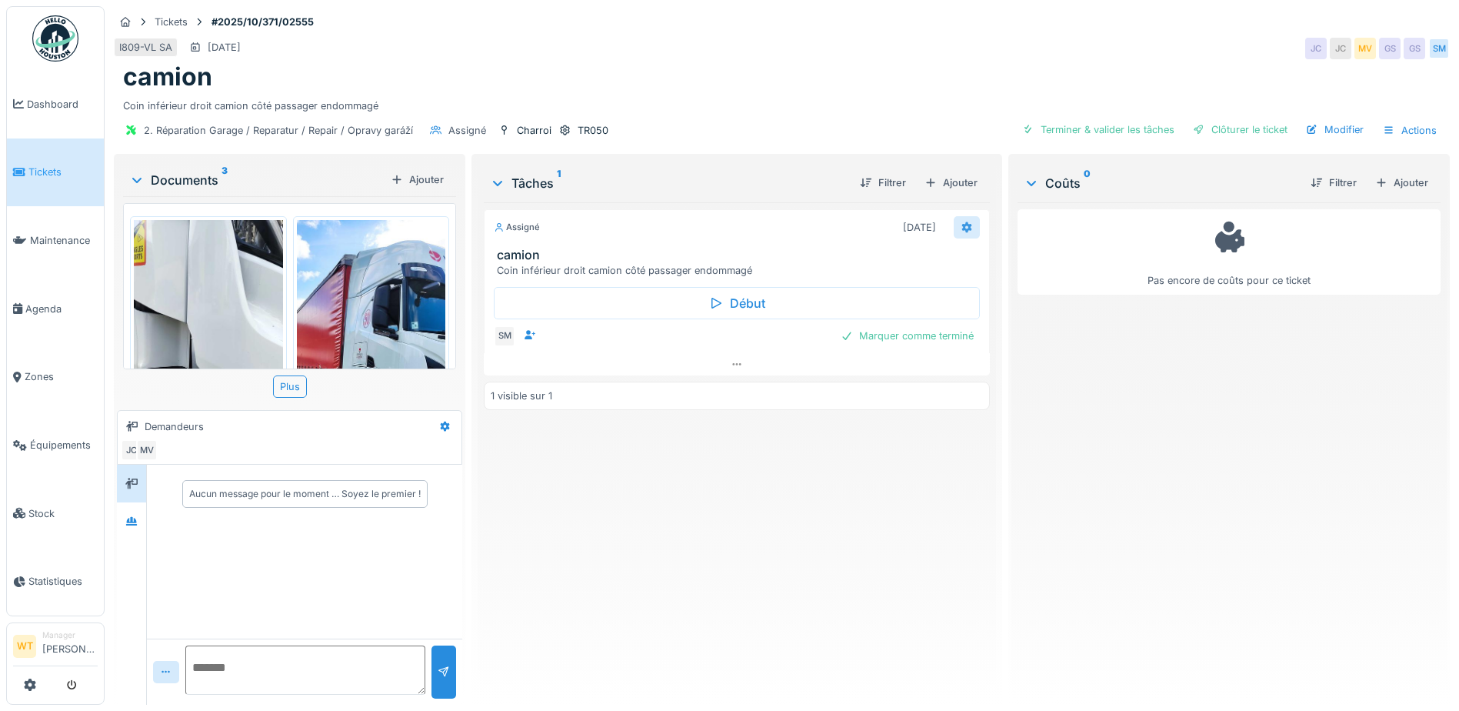
click at [954, 226] on div at bounding box center [967, 227] width 26 height 22
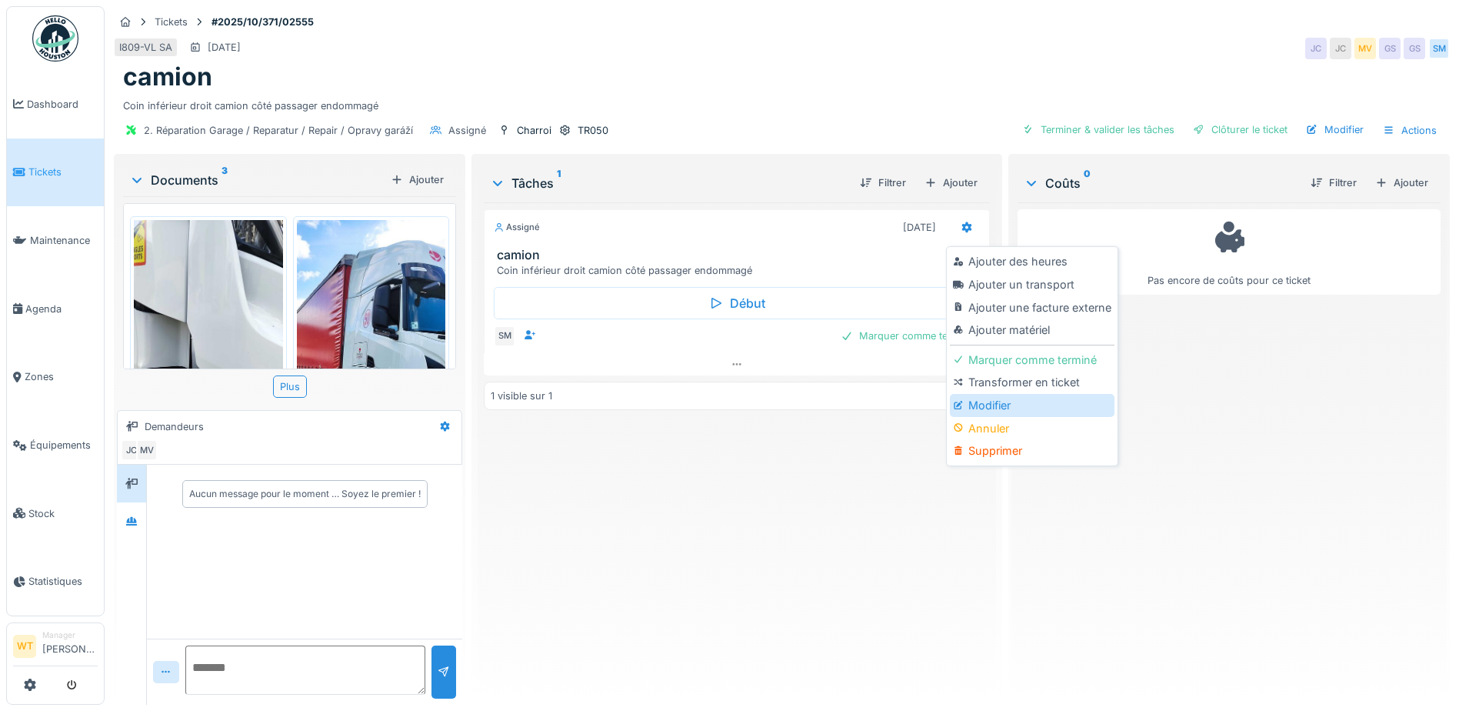
click at [975, 410] on div "Modifier" at bounding box center [1032, 405] width 164 height 23
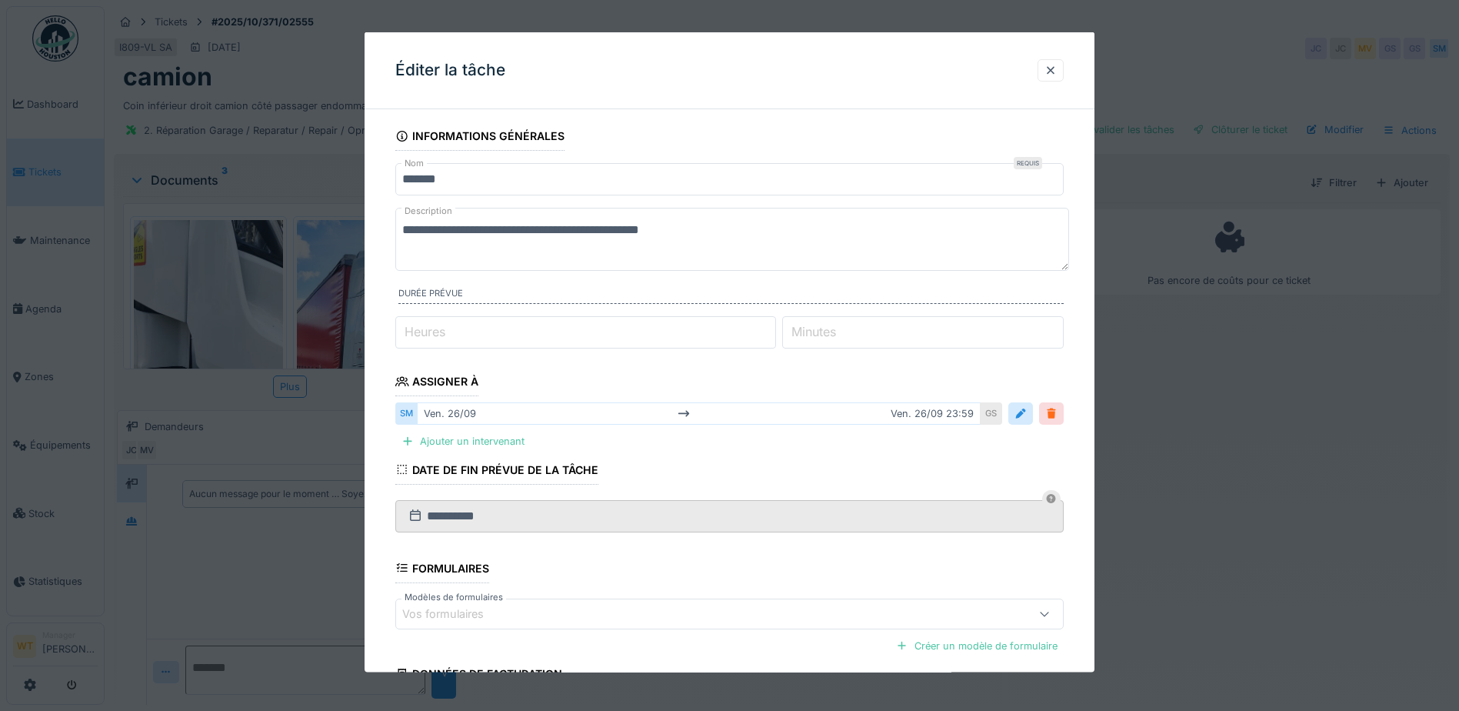
click at [1054, 415] on div at bounding box center [1051, 413] width 12 height 15
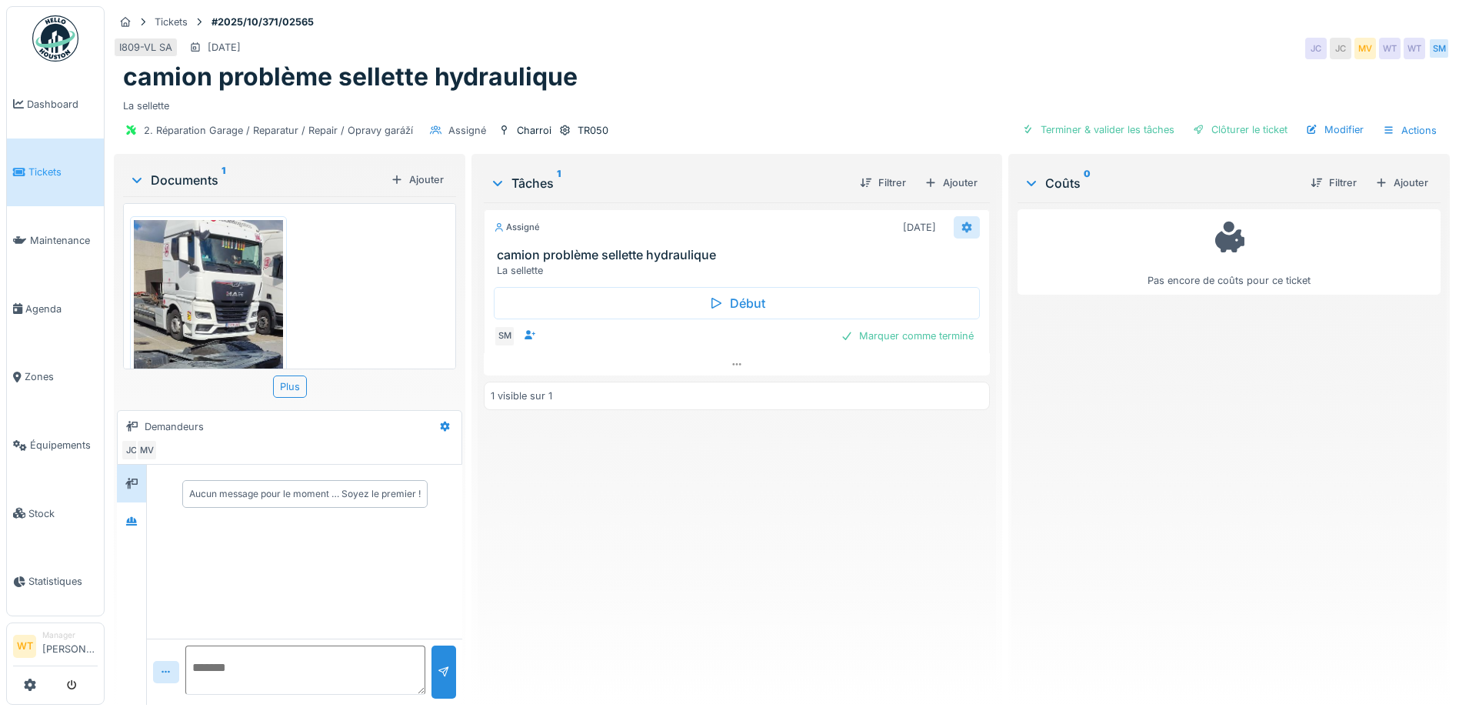
click at [954, 222] on div at bounding box center [967, 227] width 26 height 22
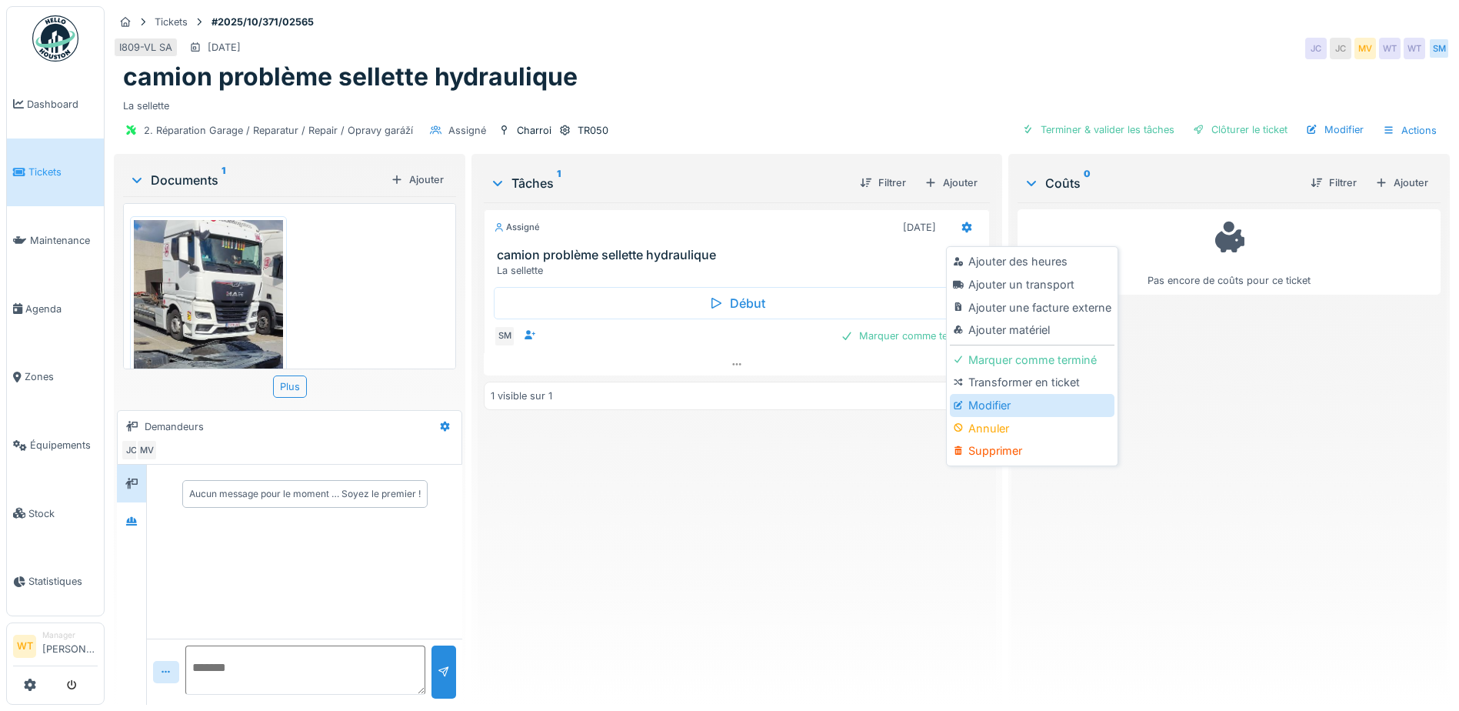
click at [962, 403] on icon at bounding box center [958, 405] width 11 height 8
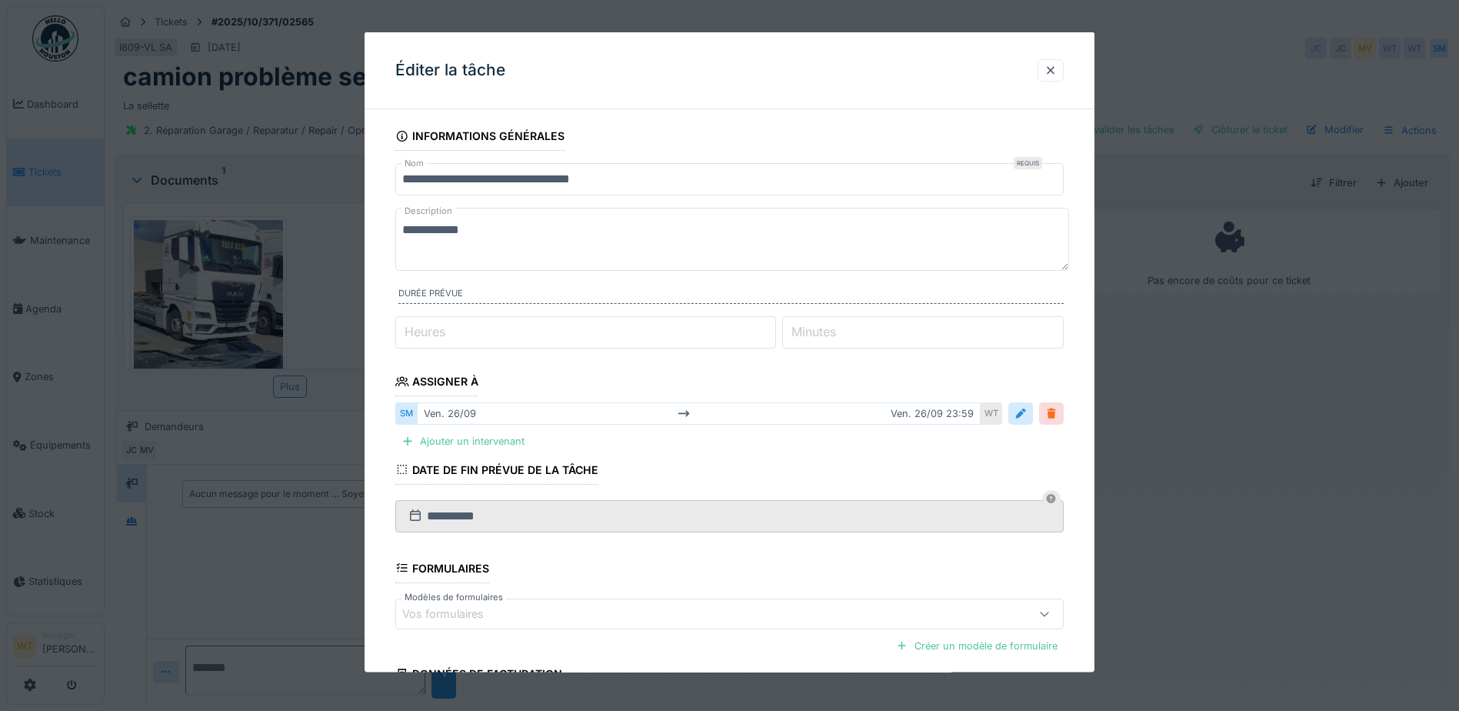
click at [1047, 412] on div at bounding box center [1051, 413] width 25 height 22
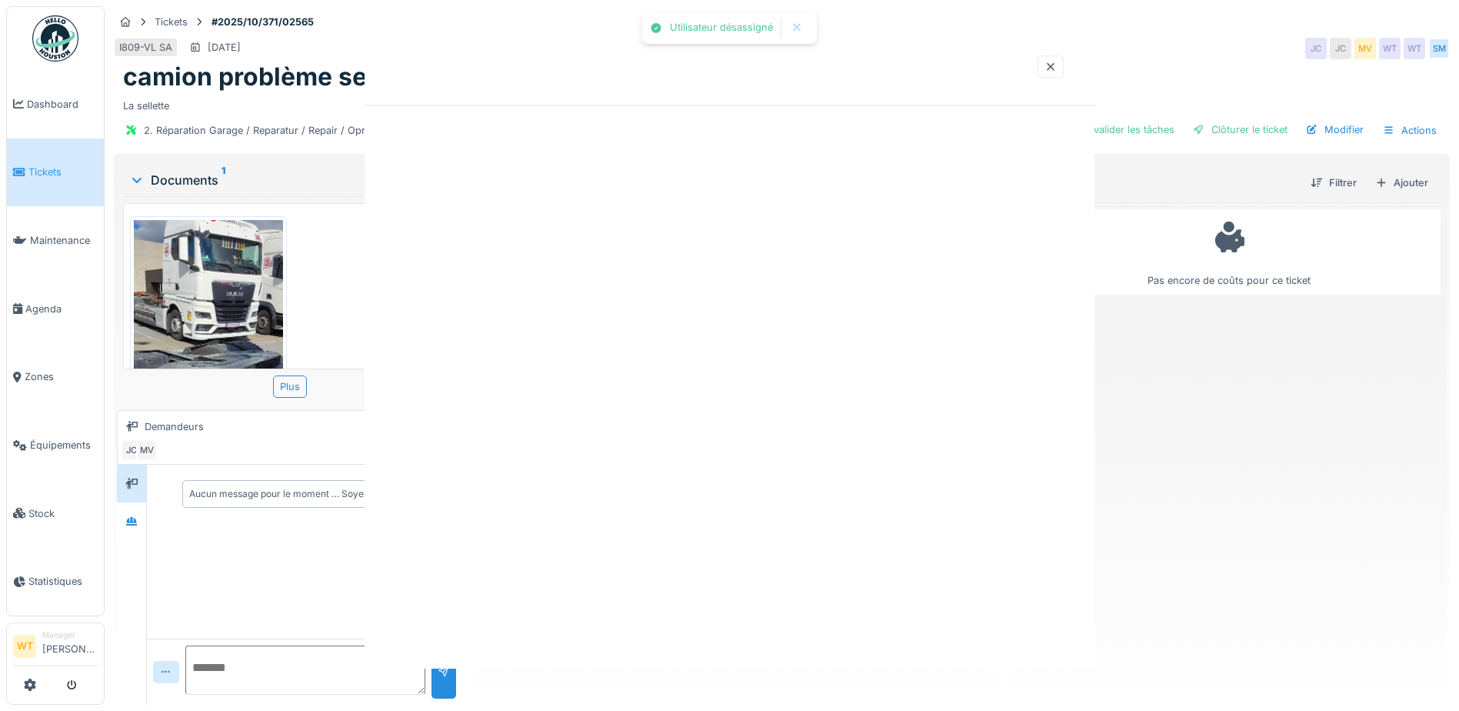
click at [1049, 412] on div "Utilisateur désassigné Annuler Tickets #2025/10/371/02565 I809-VL [DATE] JC JC …" at bounding box center [782, 355] width 1355 height 711
